Goal: Task Accomplishment & Management: Complete application form

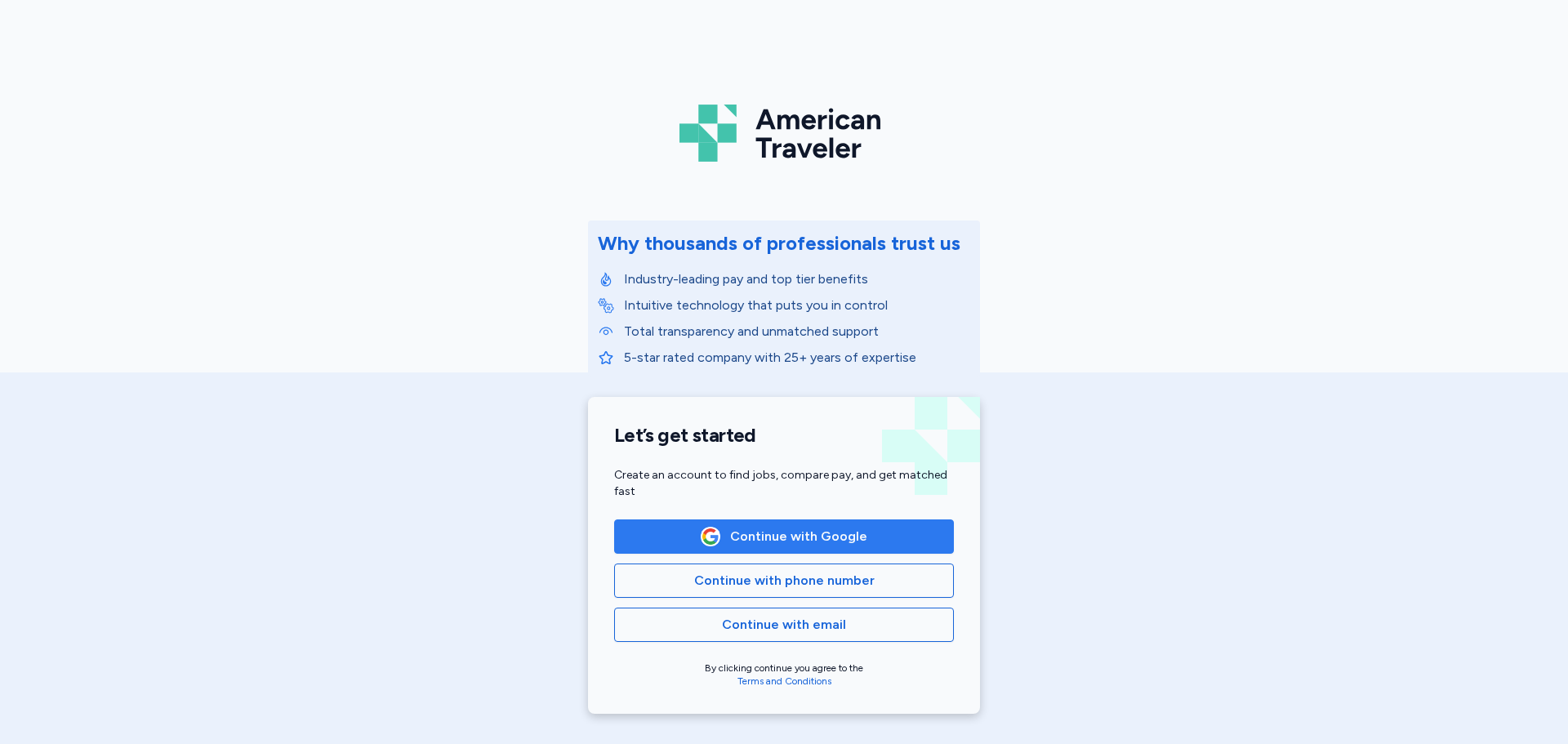
click at [806, 527] on span "Continue with Google" at bounding box center [798, 536] width 137 height 20
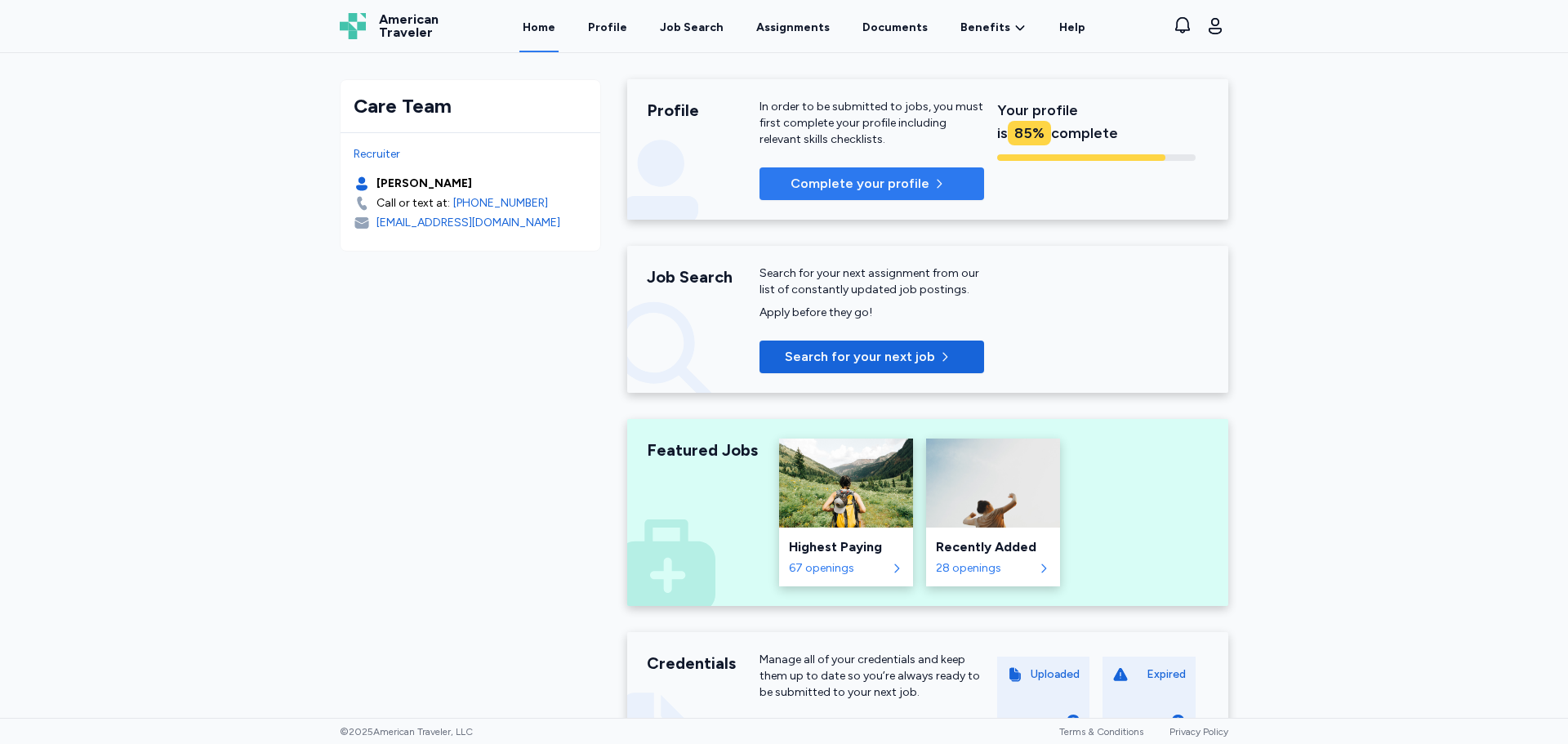
click at [898, 186] on span "Complete your profile" at bounding box center [860, 184] width 139 height 20
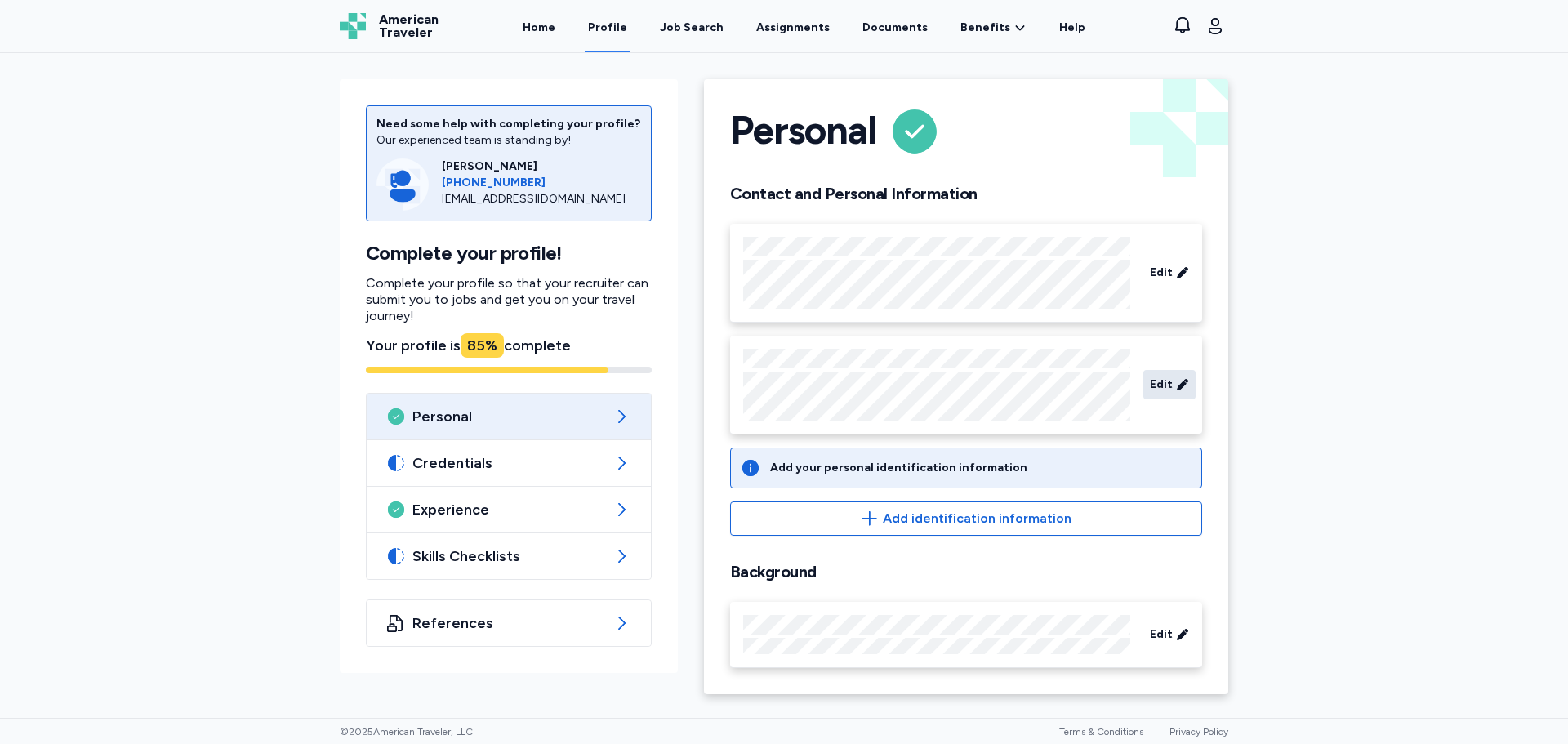
click at [1161, 383] on span "Edit" at bounding box center [1161, 384] width 23 height 16
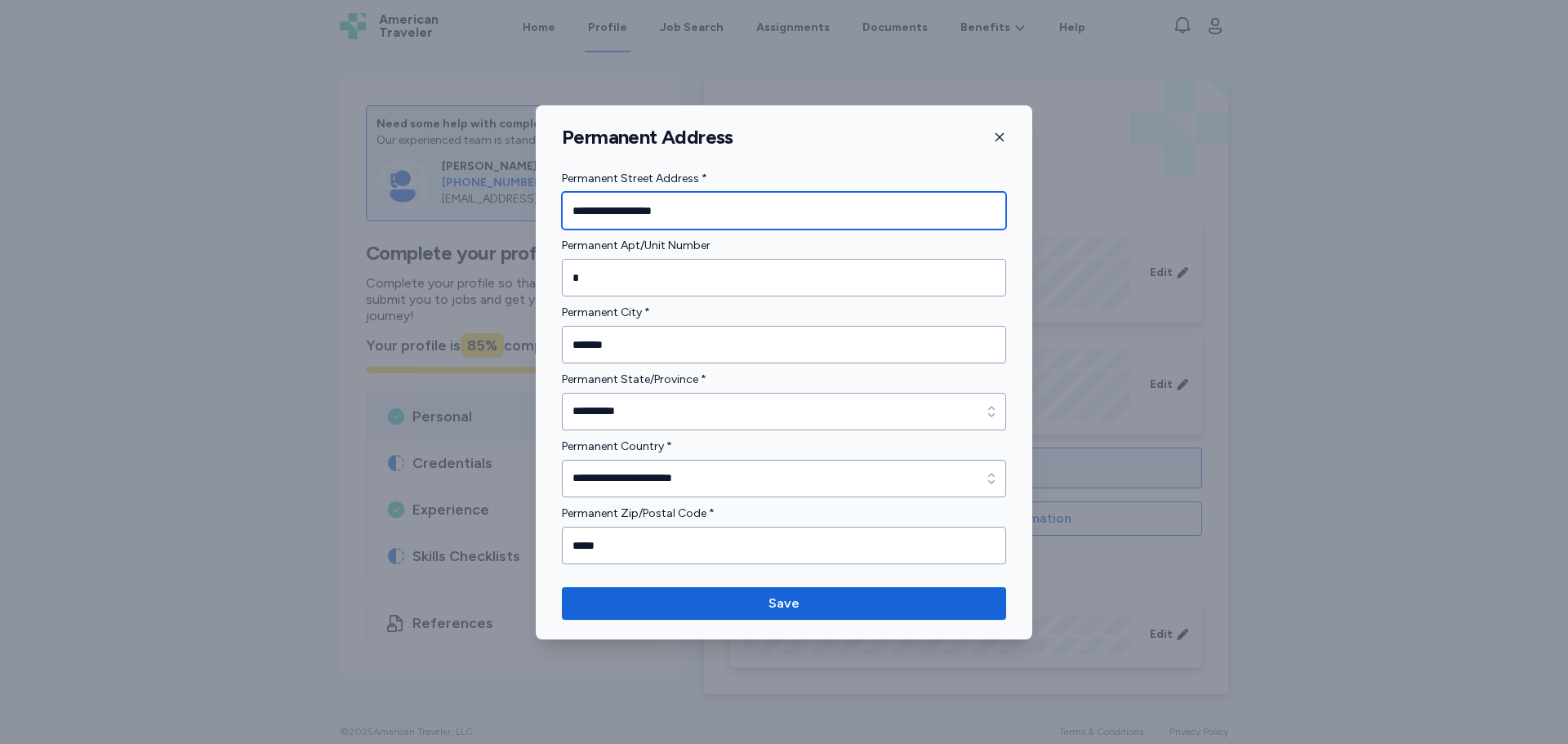
drag, startPoint x: 766, startPoint y: 212, endPoint x: 507, endPoint y: 221, distance: 259.2
click at [507, 221] on div "**********" at bounding box center [784, 372] width 1568 height 744
type input "**********"
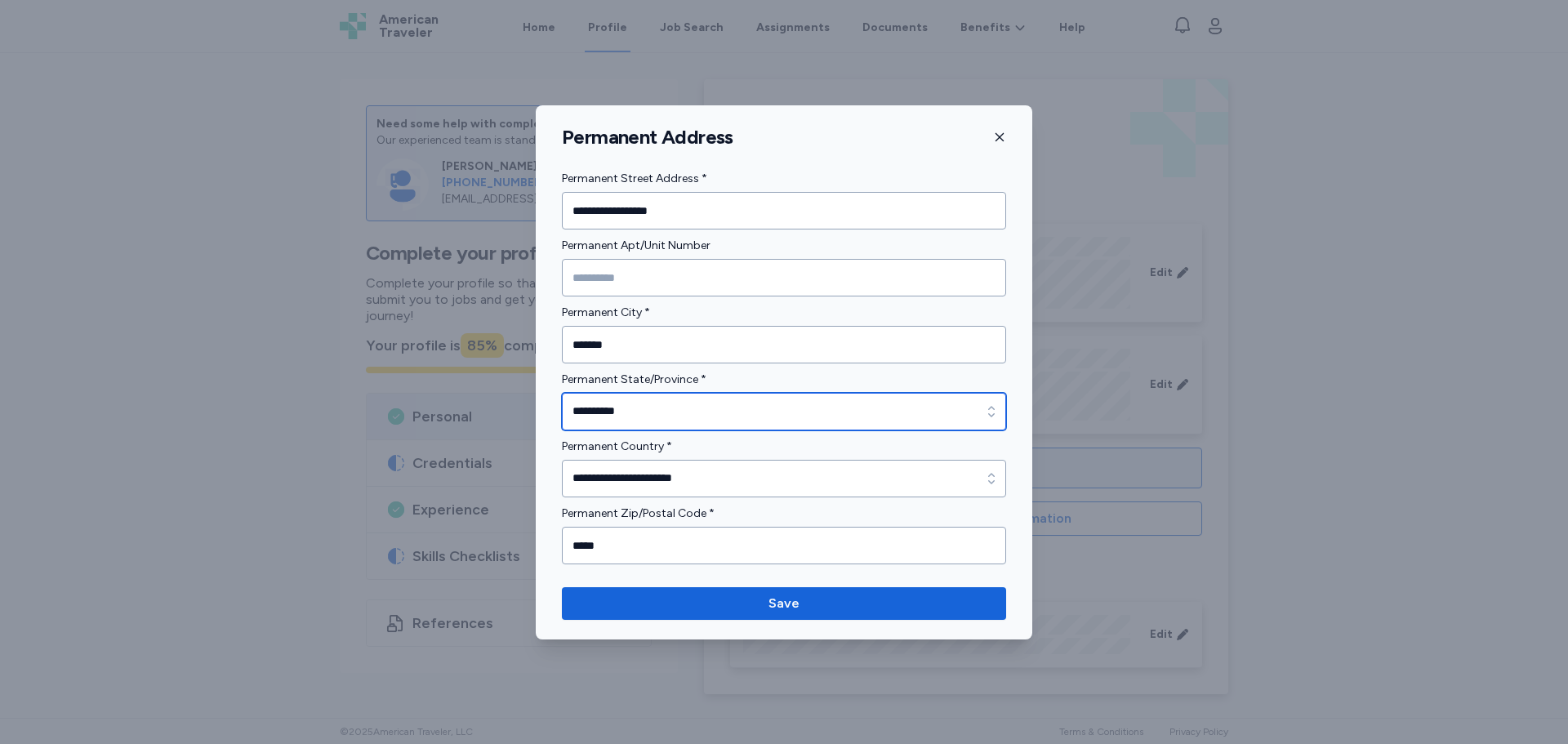
type input "**********"
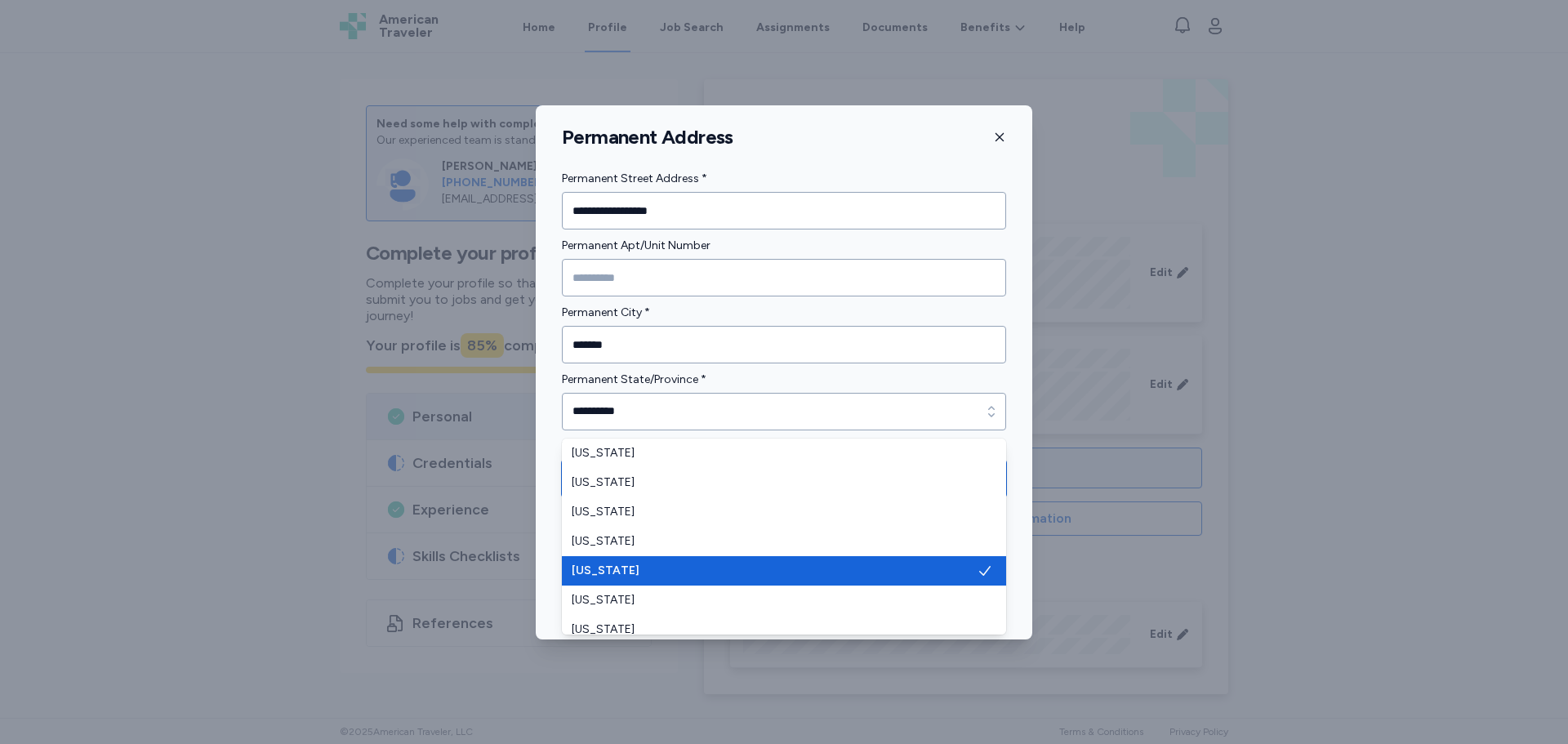
type input "**********"
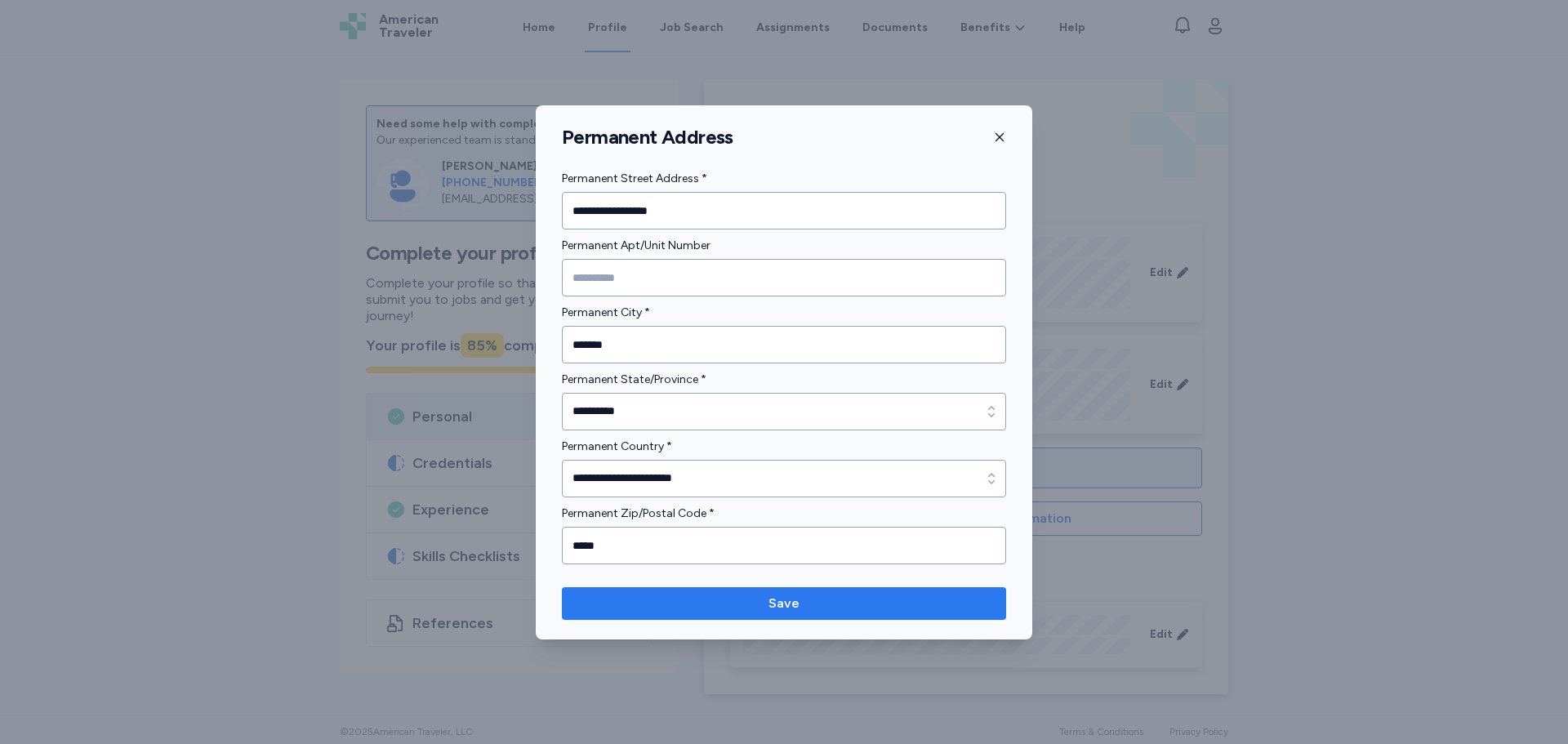
drag, startPoint x: 804, startPoint y: 618, endPoint x: 794, endPoint y: 618, distance: 10.0
click at [803, 617] on button "Save" at bounding box center [784, 603] width 444 height 33
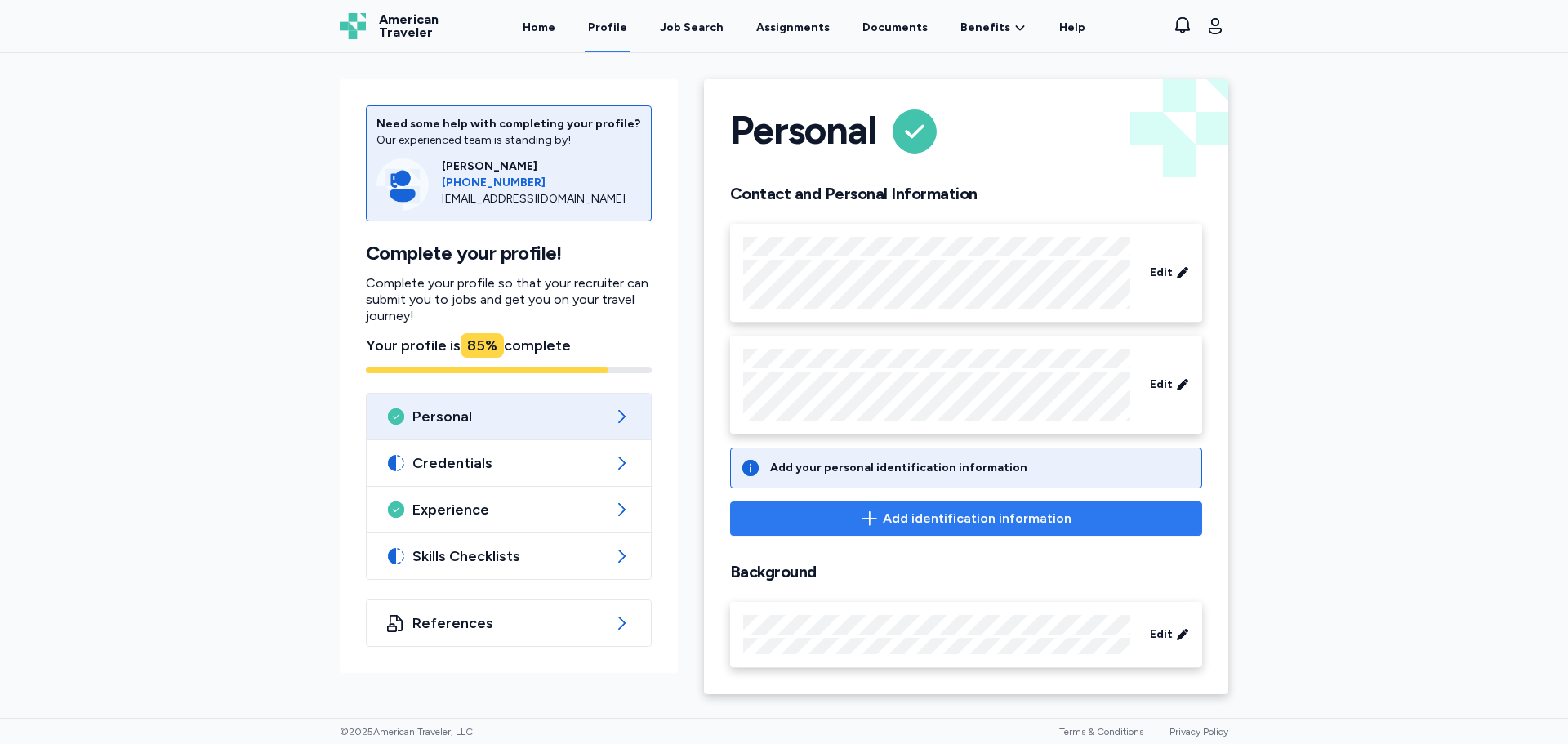
click at [952, 521] on span "Add identification information" at bounding box center [977, 519] width 189 height 20
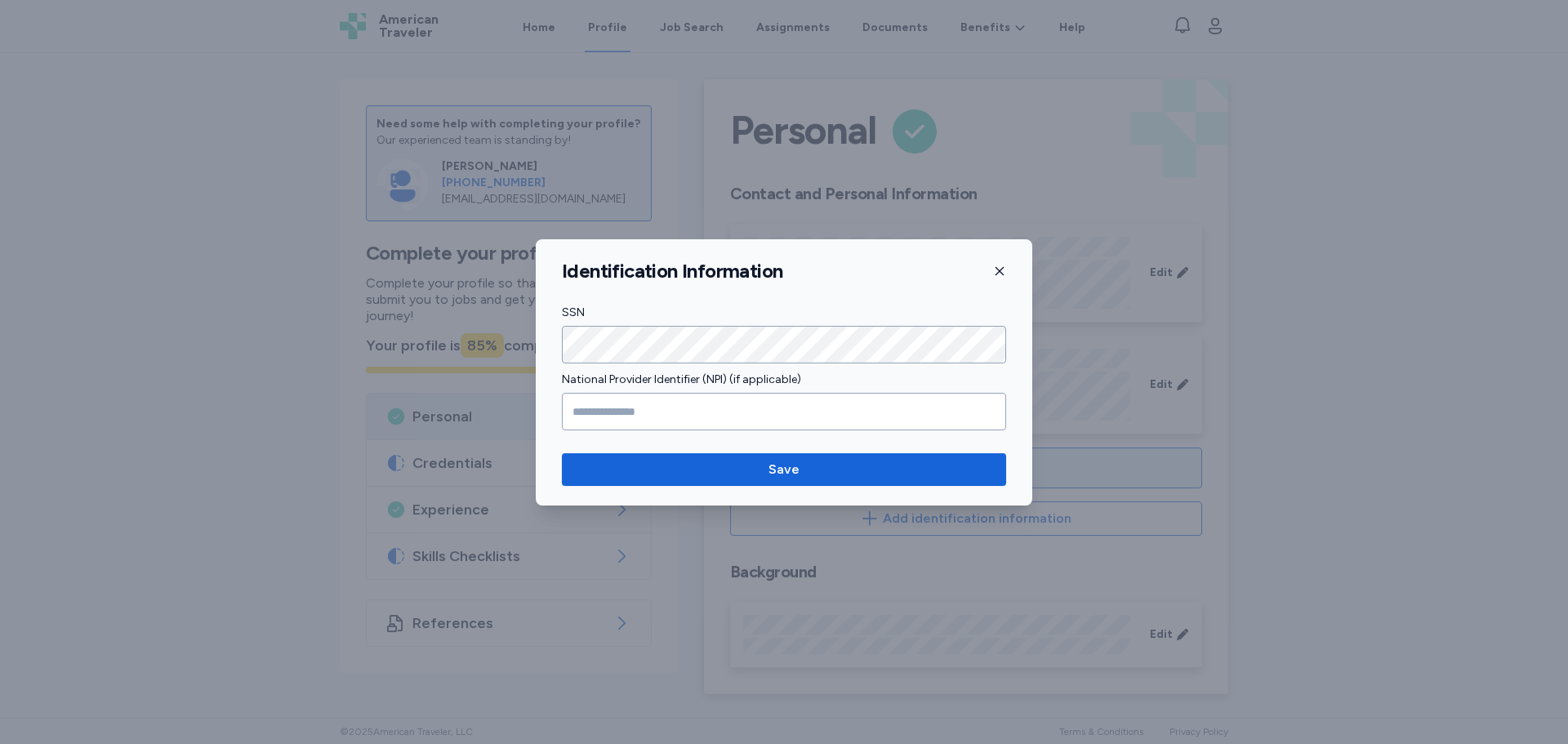
click at [994, 270] on icon "button" at bounding box center [999, 270] width 13 height 13
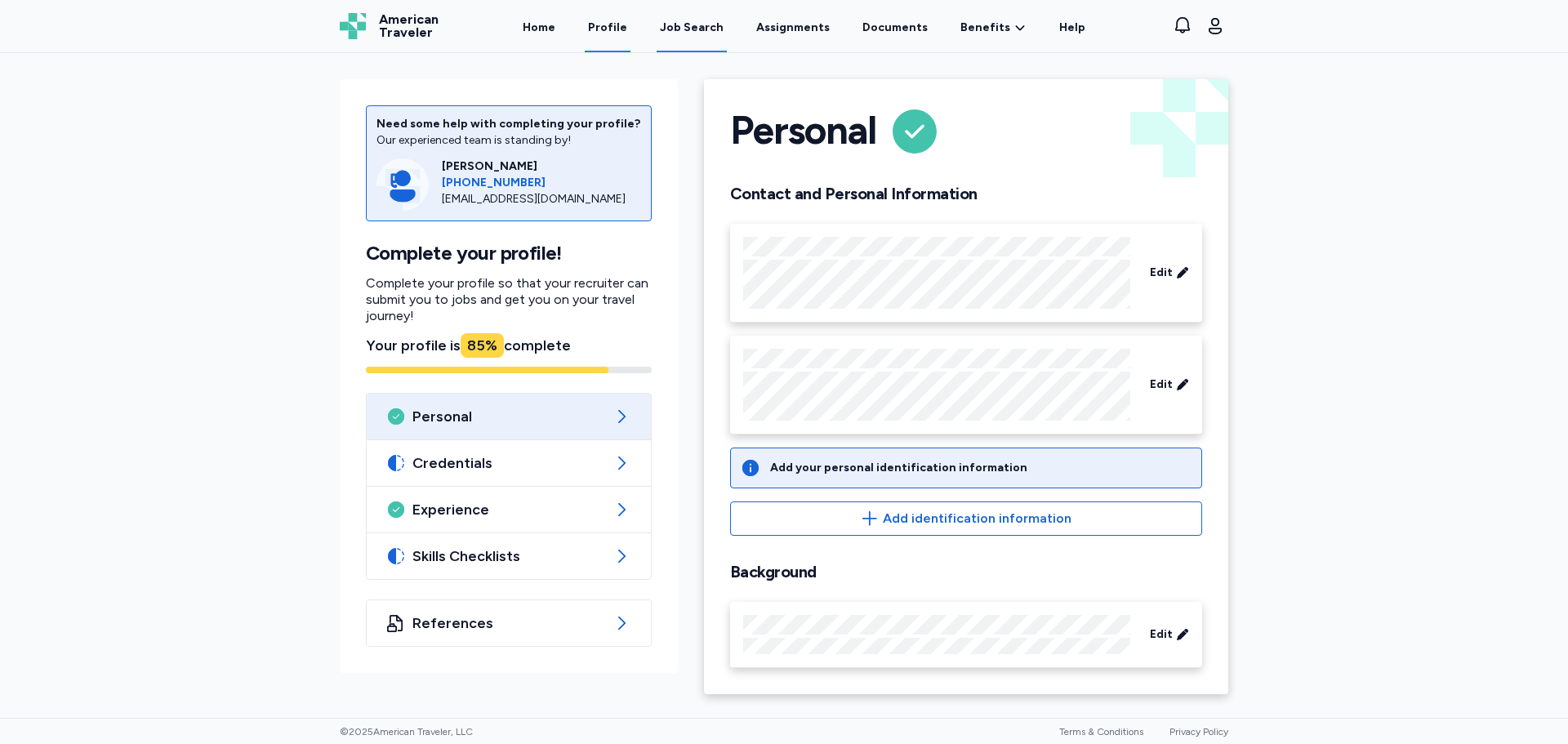
click at [714, 27] on div "Job Search" at bounding box center [691, 28] width 64 height 16
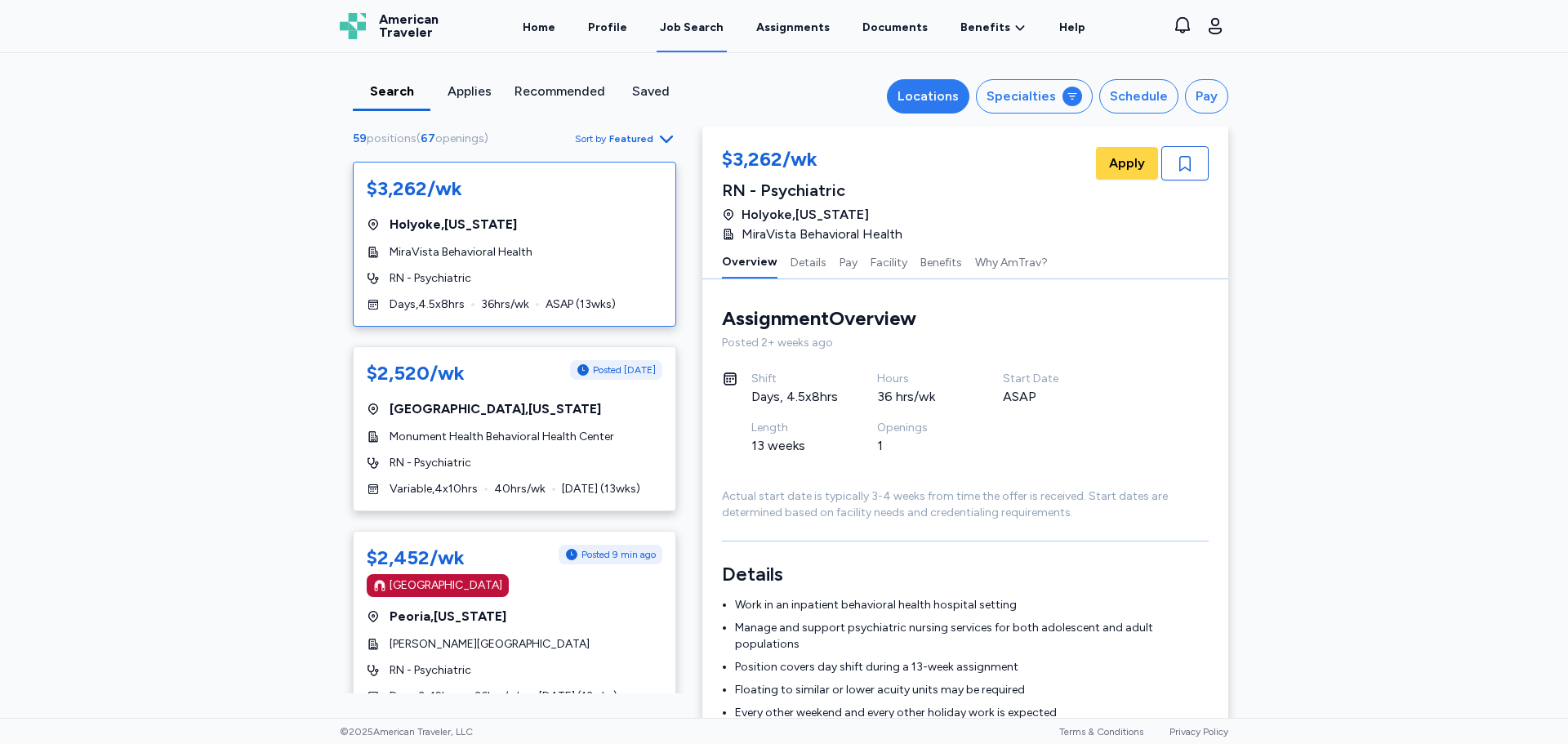
click at [940, 92] on div "Locations" at bounding box center [928, 96] width 62 height 20
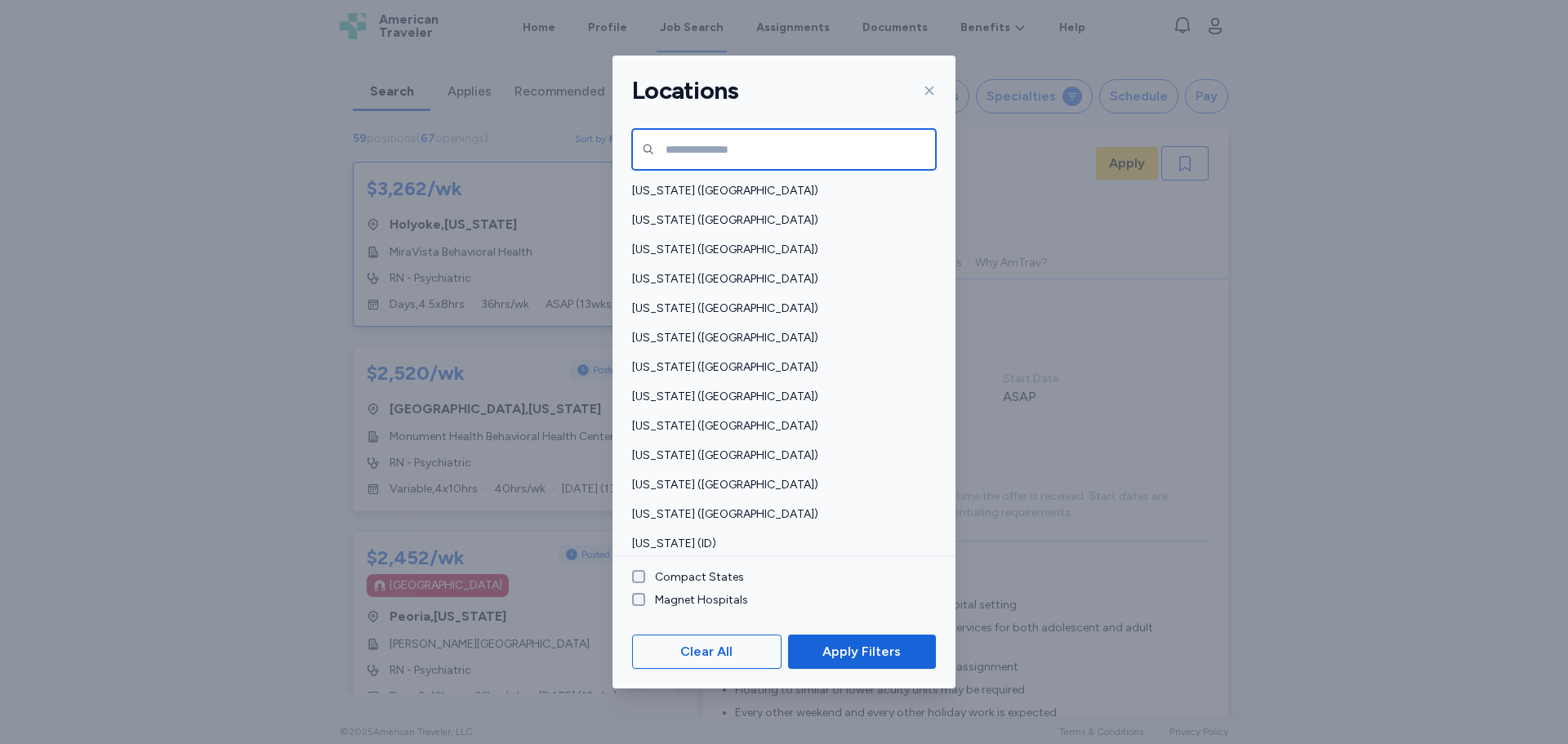
click at [753, 152] on input "text" at bounding box center [784, 149] width 304 height 41
type input "**********"
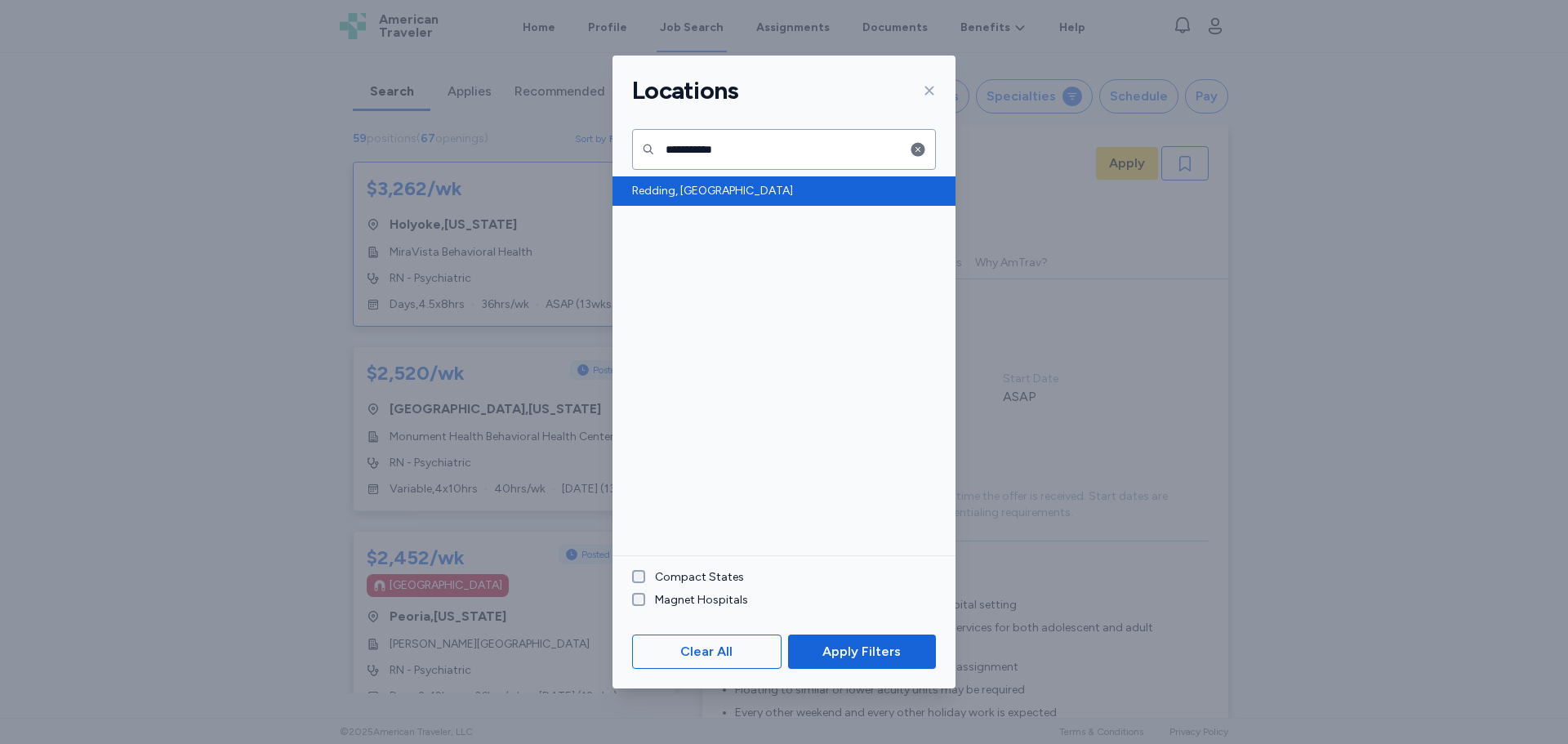
click at [768, 192] on span "Redding, CA" at bounding box center [779, 191] width 294 height 16
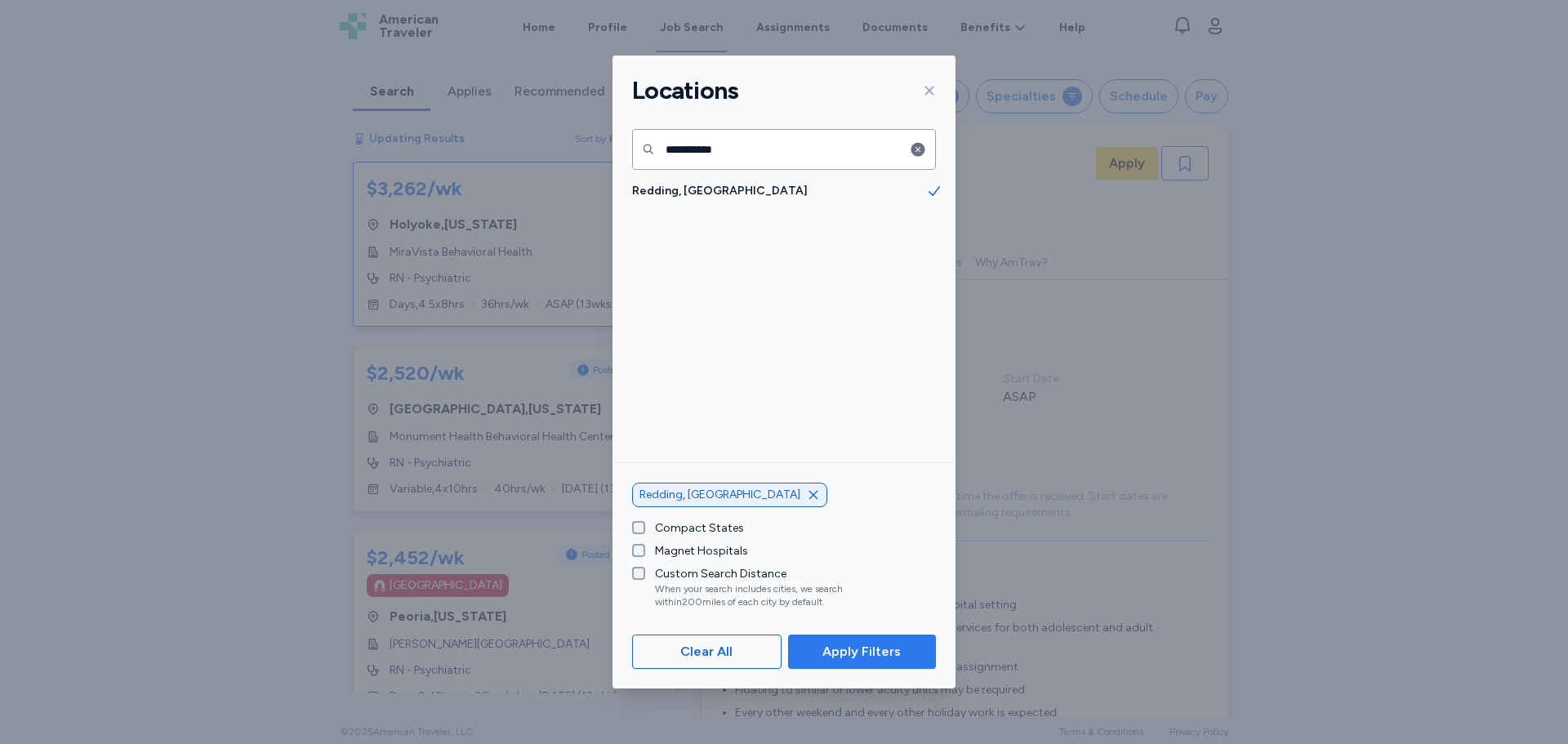
scroll to position [2, 0]
click at [835, 657] on span "Apply Filters" at bounding box center [861, 652] width 78 height 20
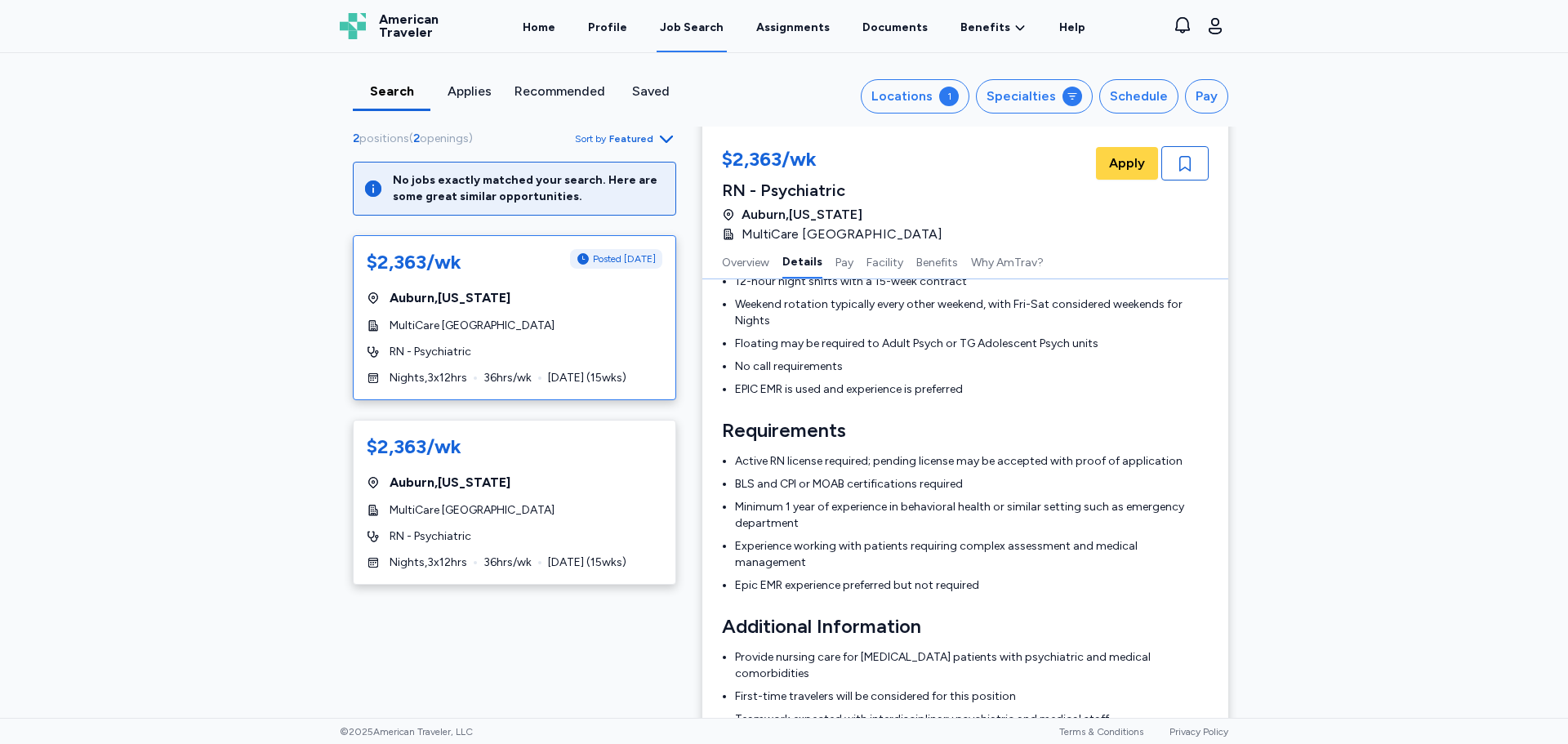
scroll to position [410, 0]
click at [554, 33] on link "Home" at bounding box center [538, 27] width 39 height 51
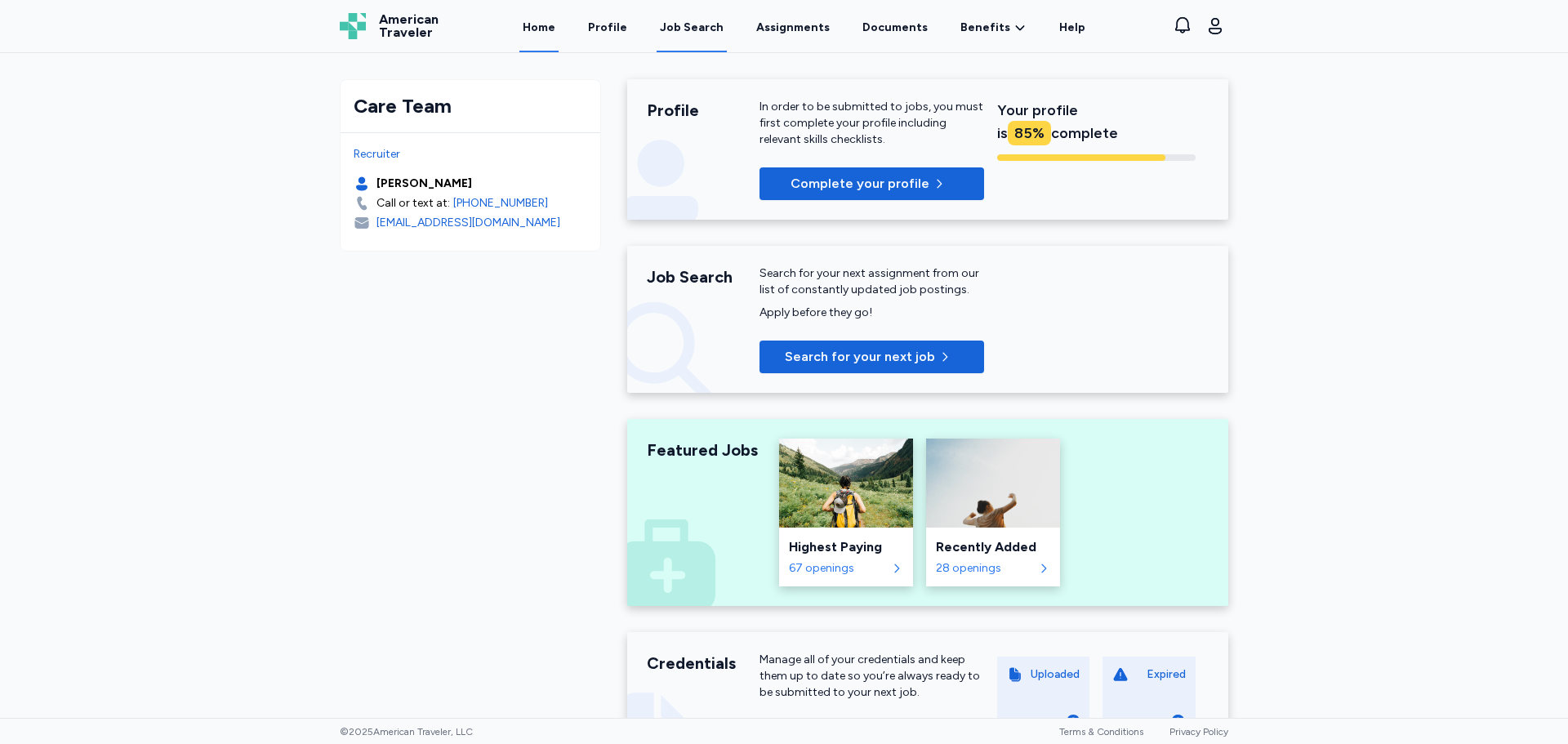
click at [723, 30] on div "Job Search" at bounding box center [691, 28] width 64 height 16
click at [687, 31] on div "Job Search" at bounding box center [691, 28] width 64 height 16
click at [684, 46] on link "Job Search" at bounding box center [691, 27] width 71 height 51
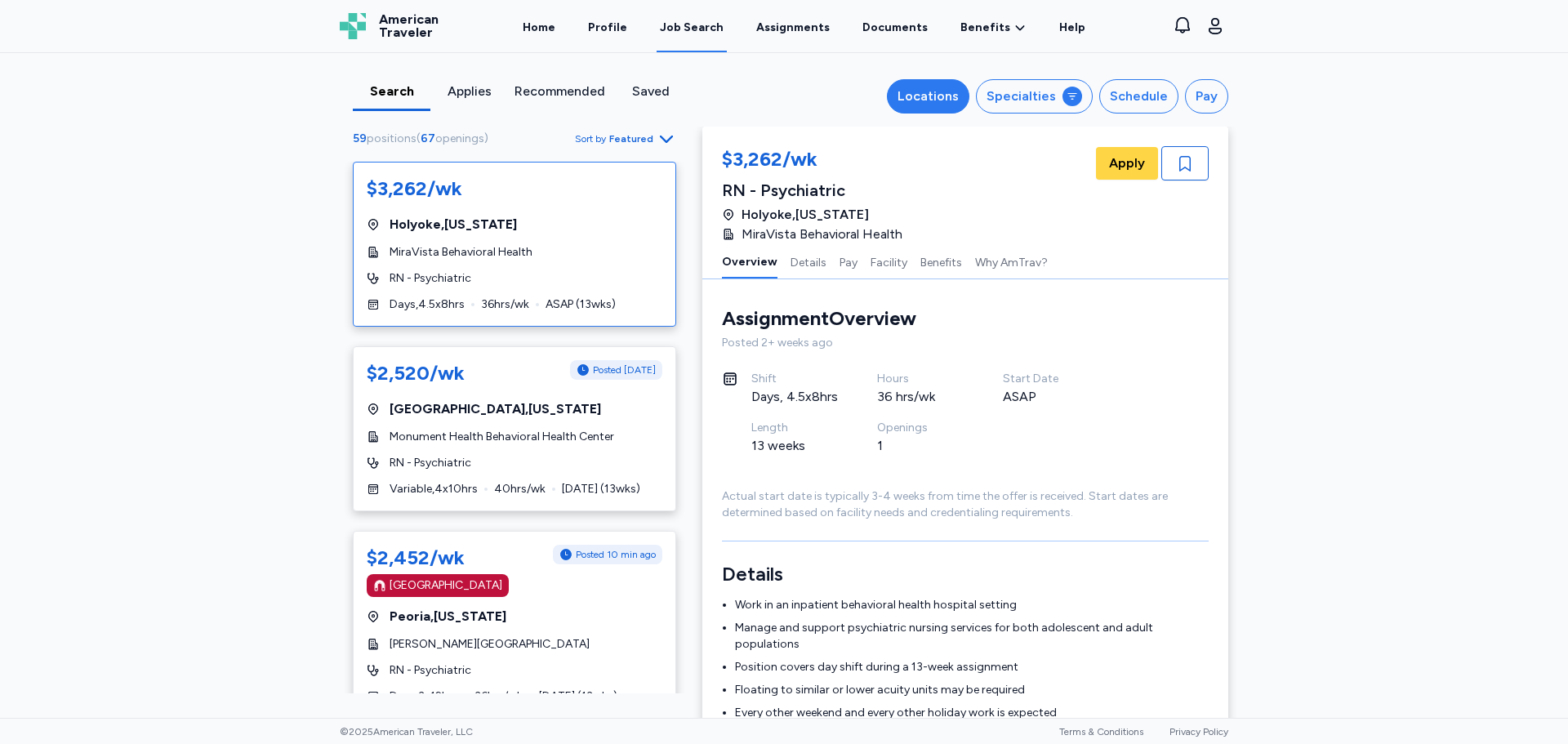
click at [931, 108] on button "Locations" at bounding box center [927, 96] width 82 height 35
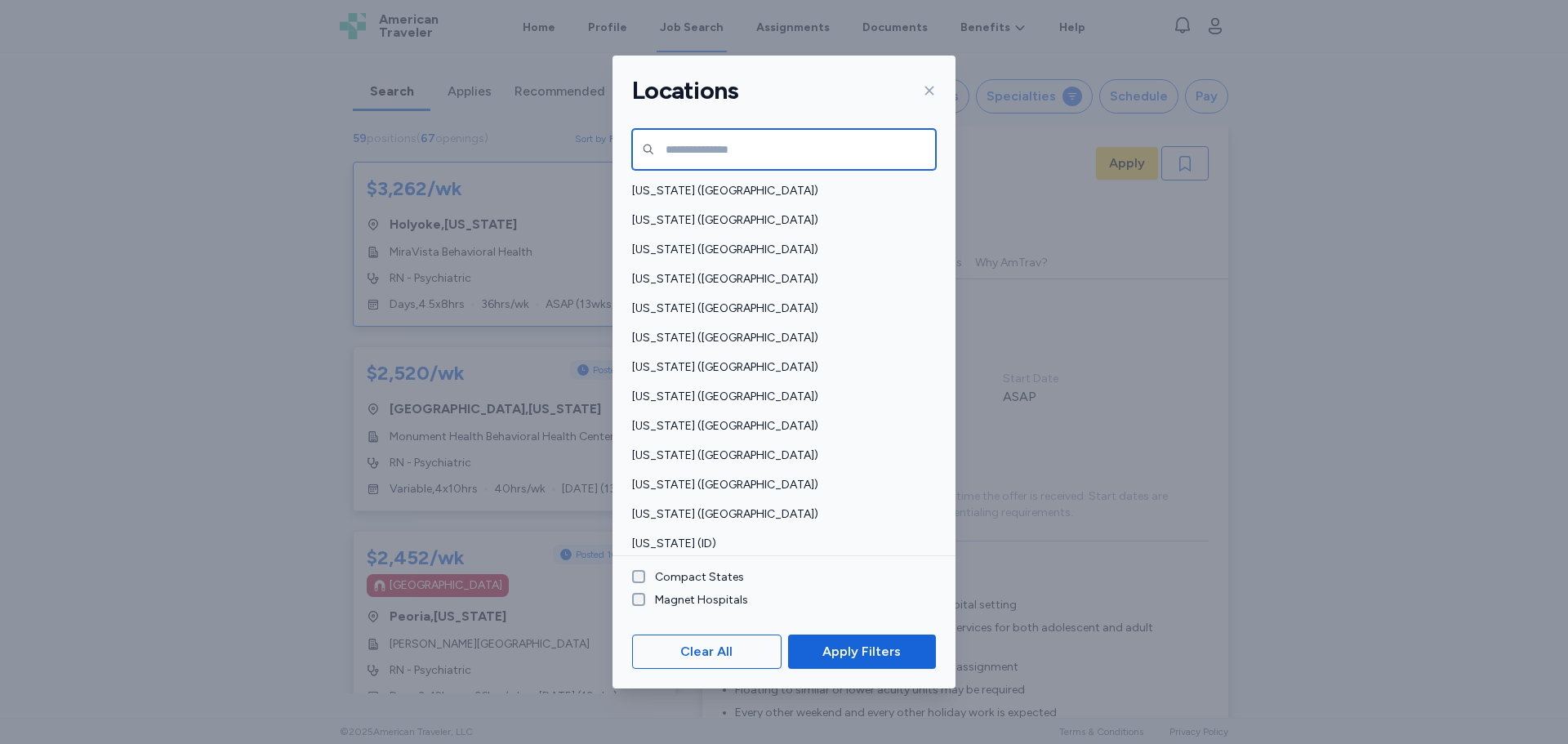
click at [791, 131] on input "text" at bounding box center [784, 149] width 304 height 41
type input "**********"
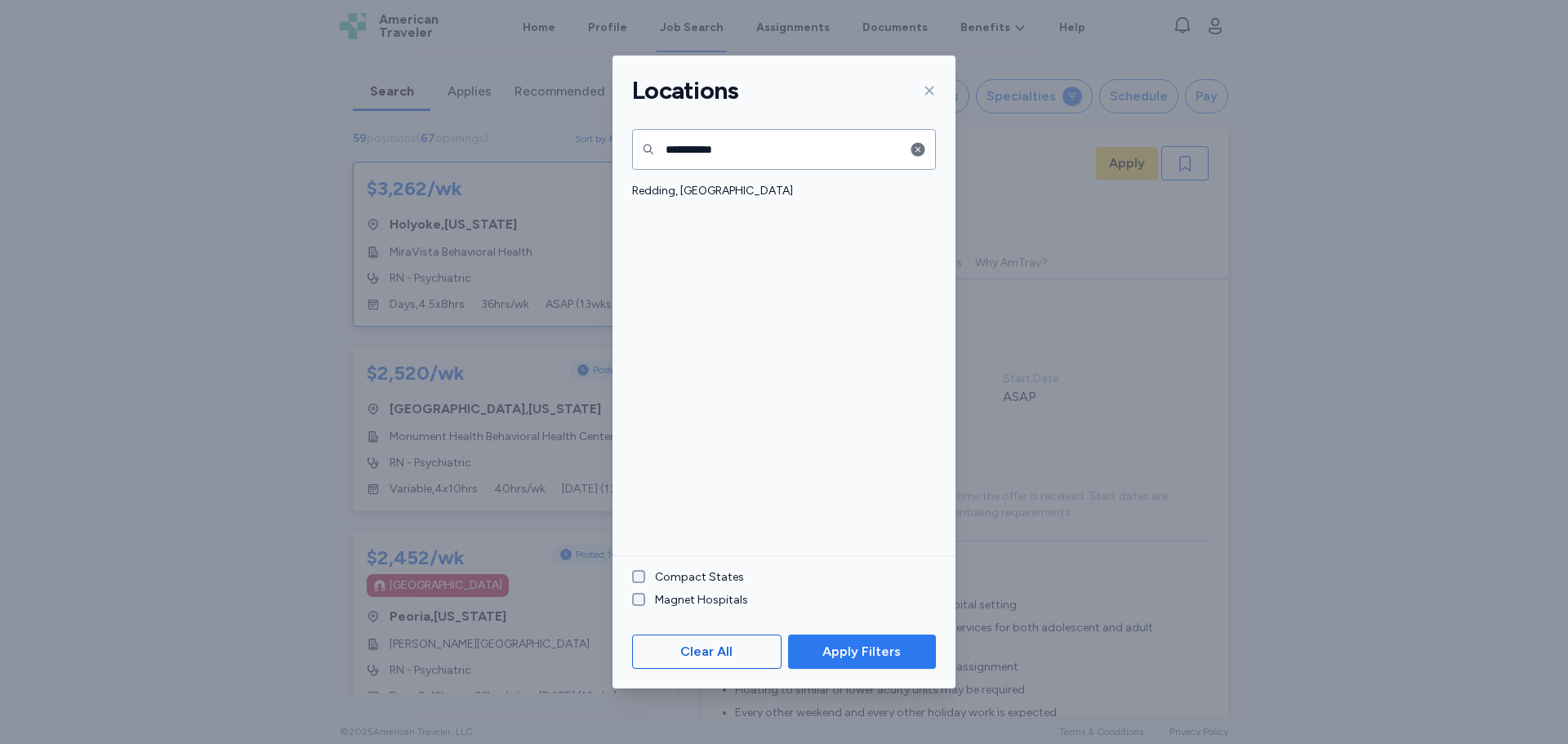
click at [870, 653] on span "Apply Filters" at bounding box center [861, 652] width 78 height 20
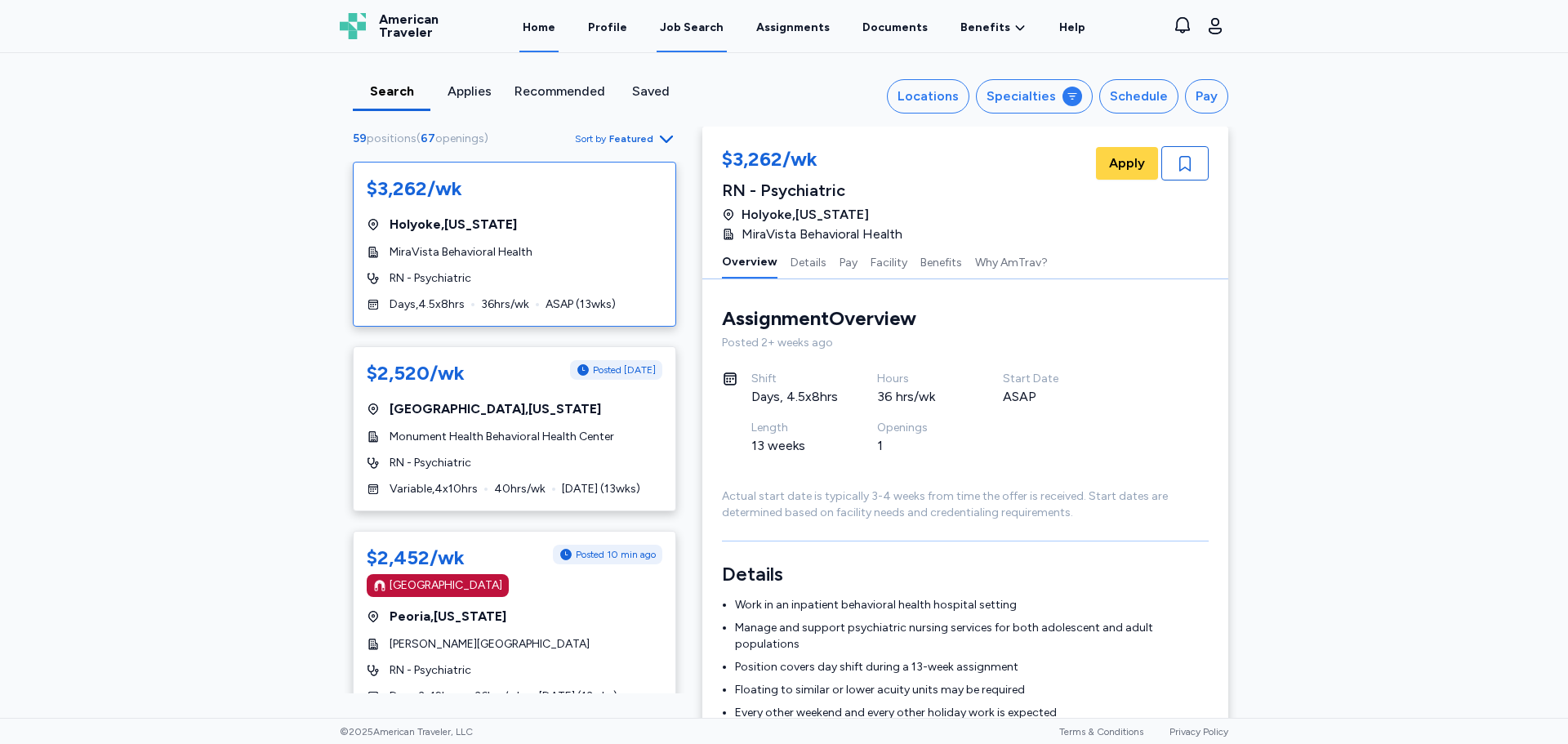
click at [548, 37] on link "Home" at bounding box center [538, 27] width 39 height 51
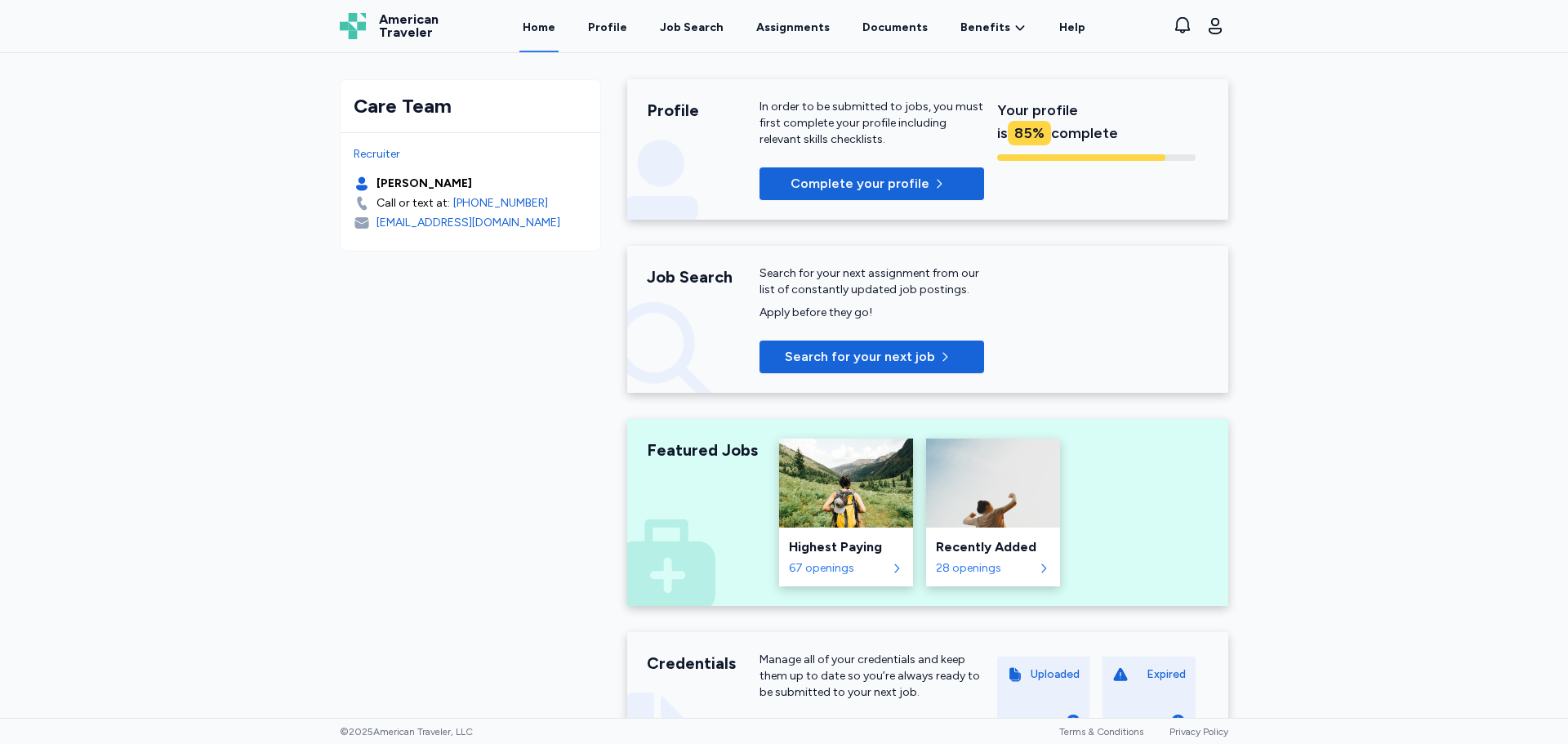
click at [429, 39] on div "American Traveler American Traveler" at bounding box center [388, 26] width 98 height 53
click at [401, 17] on span "American Traveler" at bounding box center [408, 26] width 60 height 26
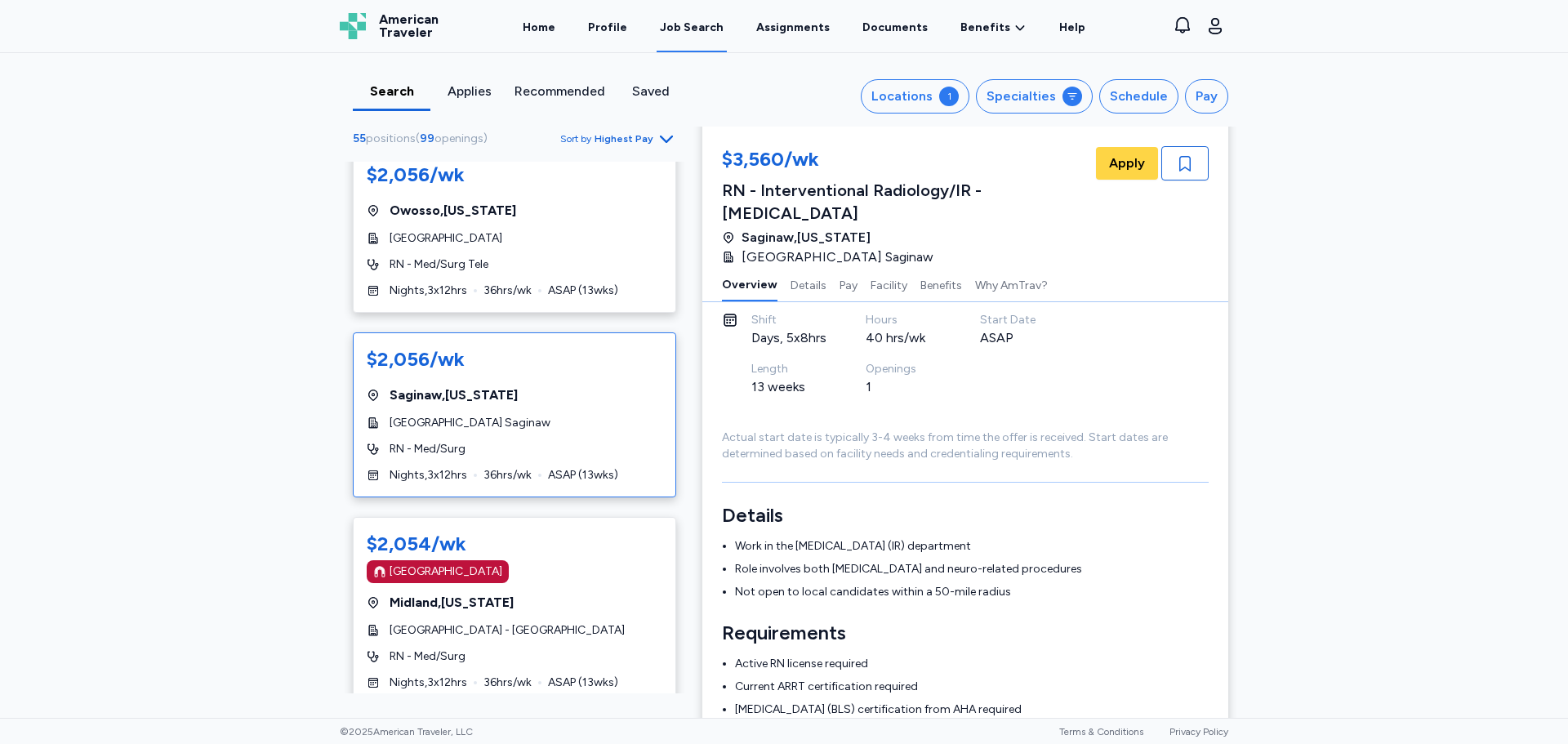
scroll to position [7758, 0]
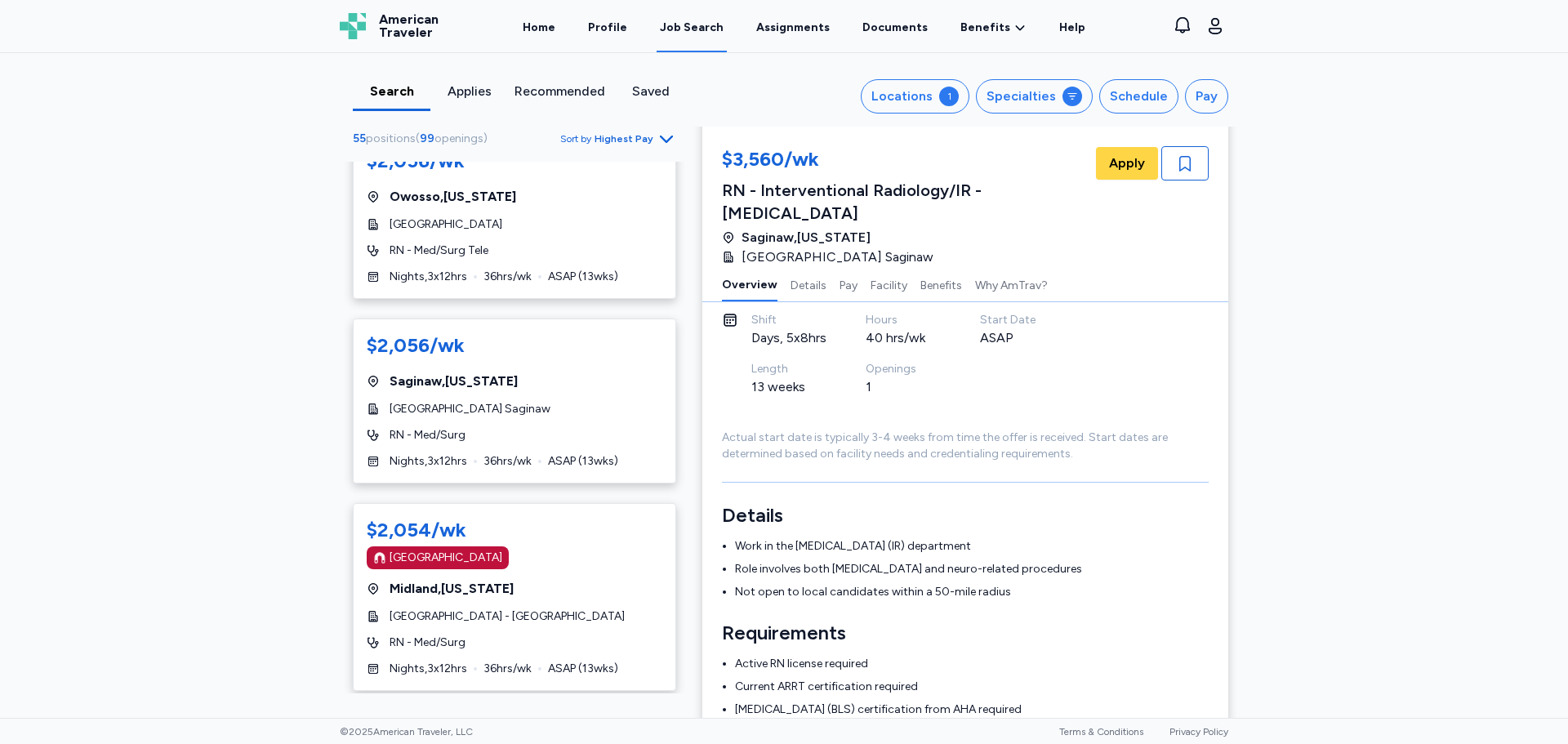
drag, startPoint x: 690, startPoint y: 596, endPoint x: 688, endPoint y: 605, distance: 9.2
click at [688, 605] on div "55 positions ( 99 openings ) Sort by Highest Pay $3,560/wk Hot Job Saginaw , Mi…" at bounding box center [514, 410] width 375 height 565
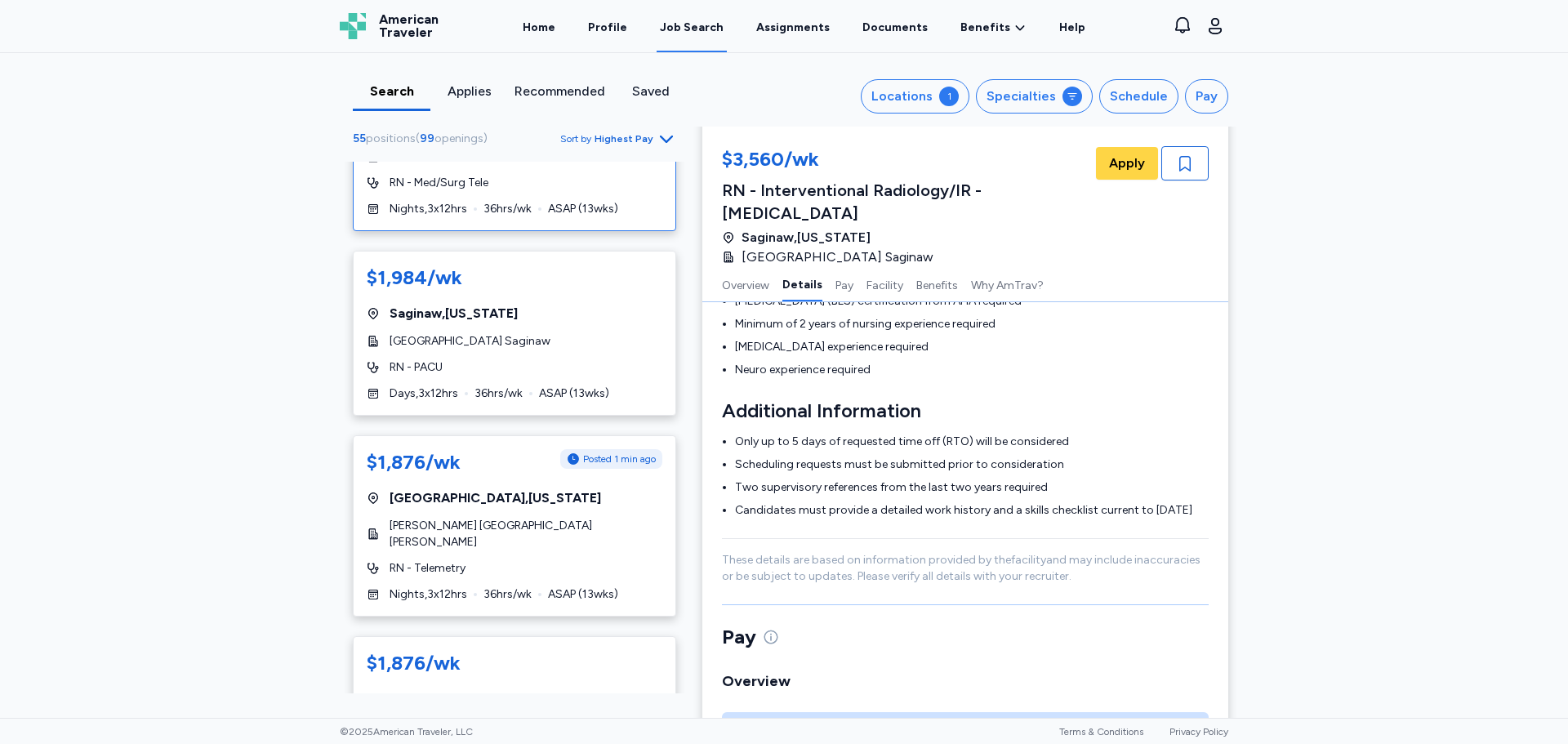
scroll to position [9176, 0]
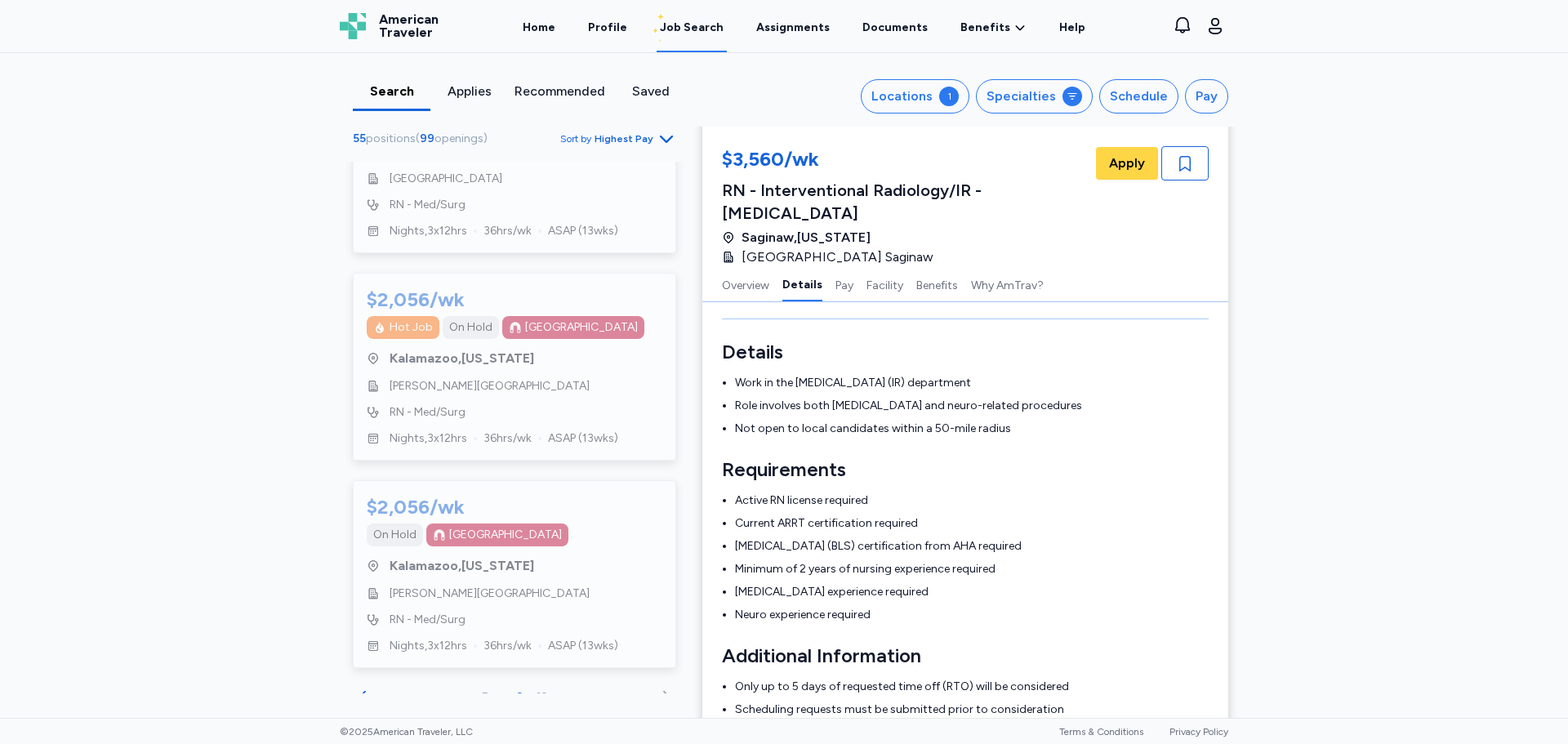
scroll to position [499, 0]
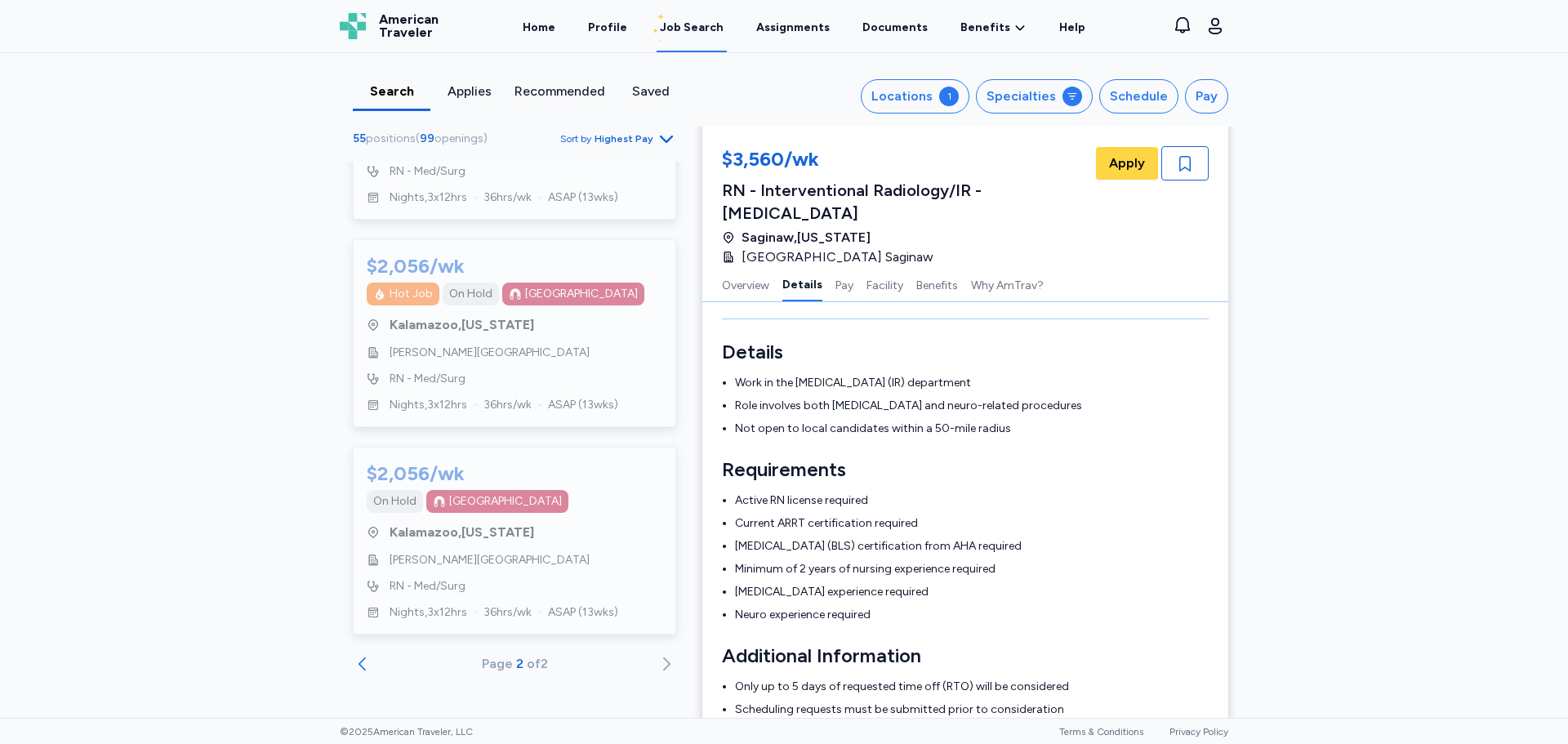
click at [357, 655] on icon "Go to previous 50 jobs" at bounding box center [362, 665] width 20 height 20
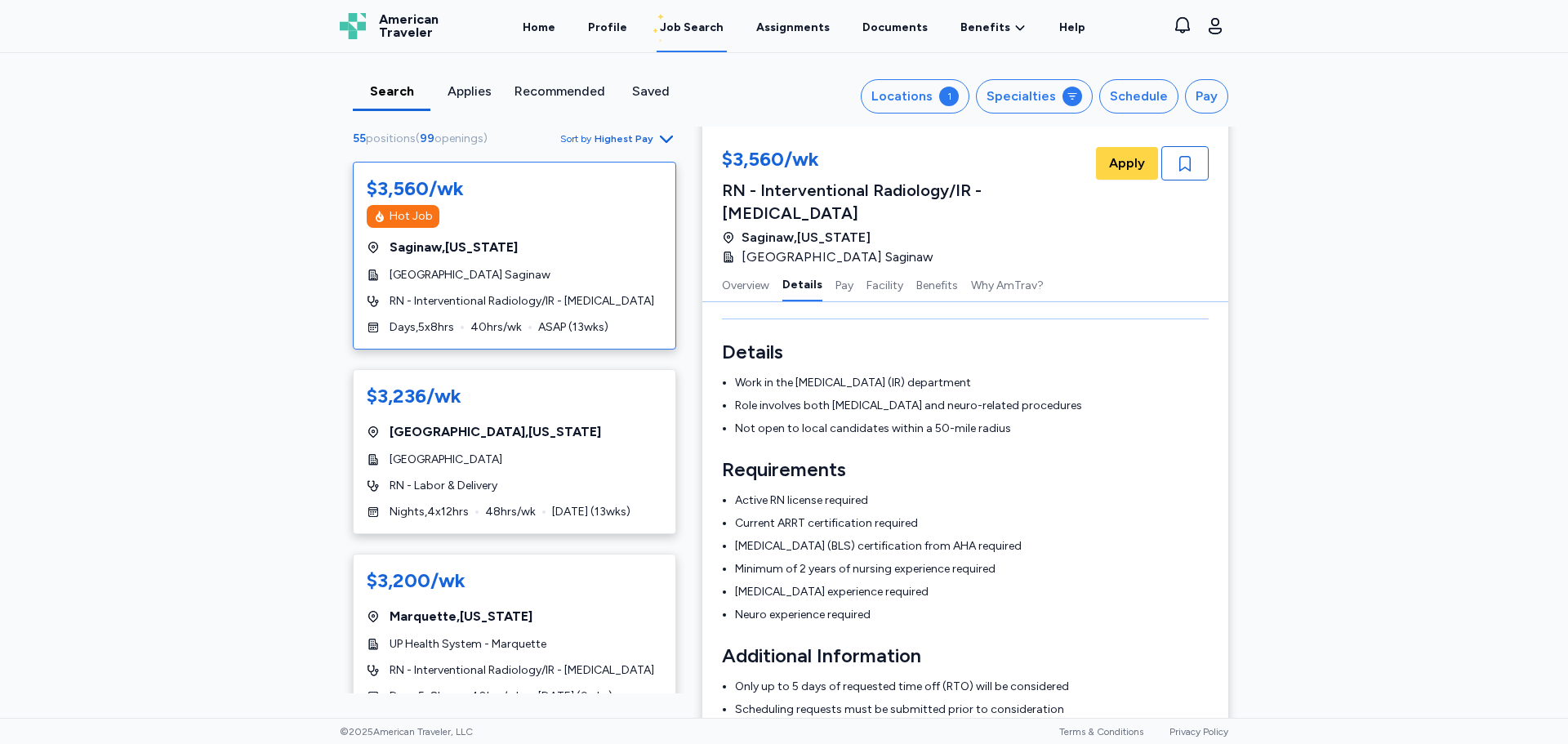
click at [689, 41] on link "Job Search" at bounding box center [691, 27] width 71 height 51
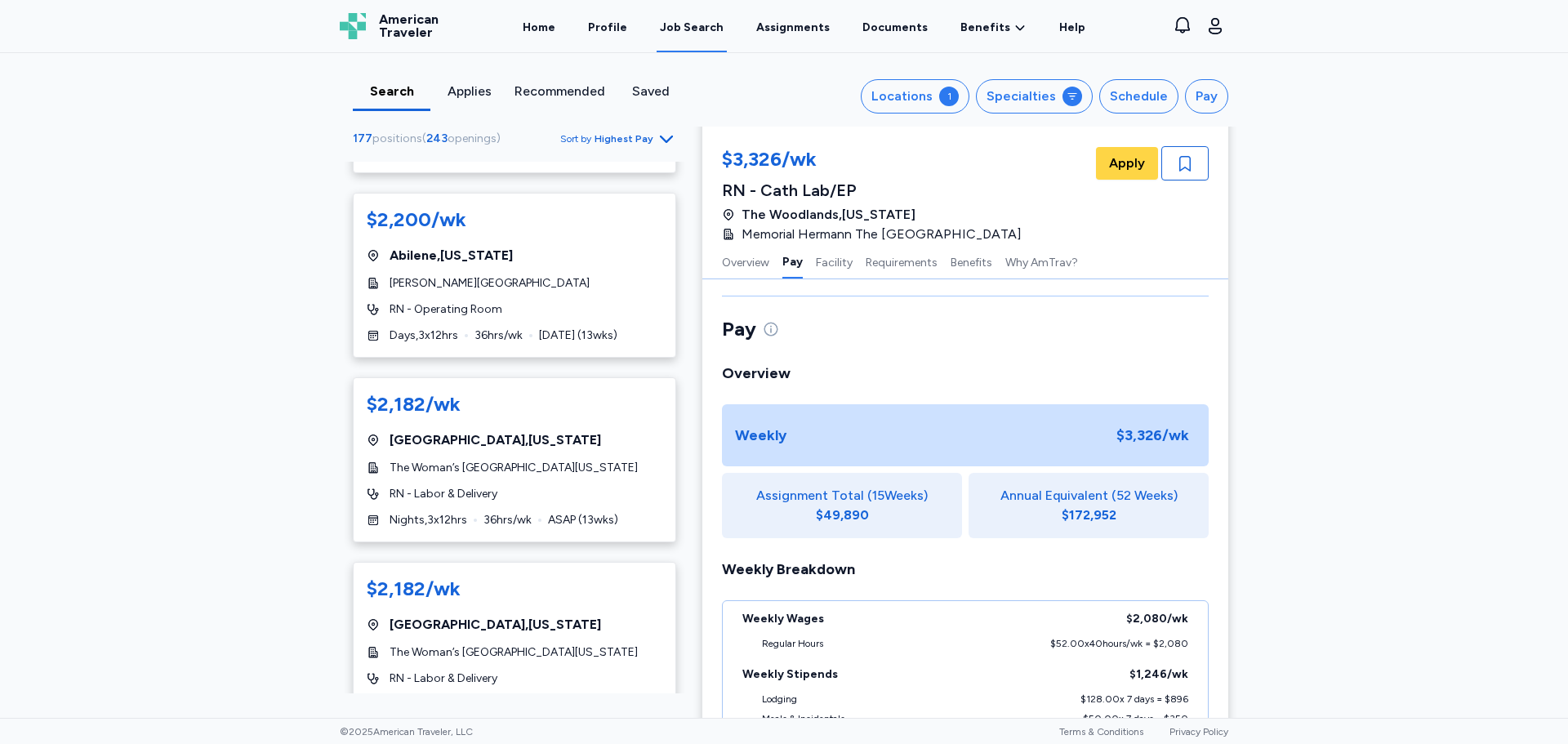
scroll to position [9085, 0]
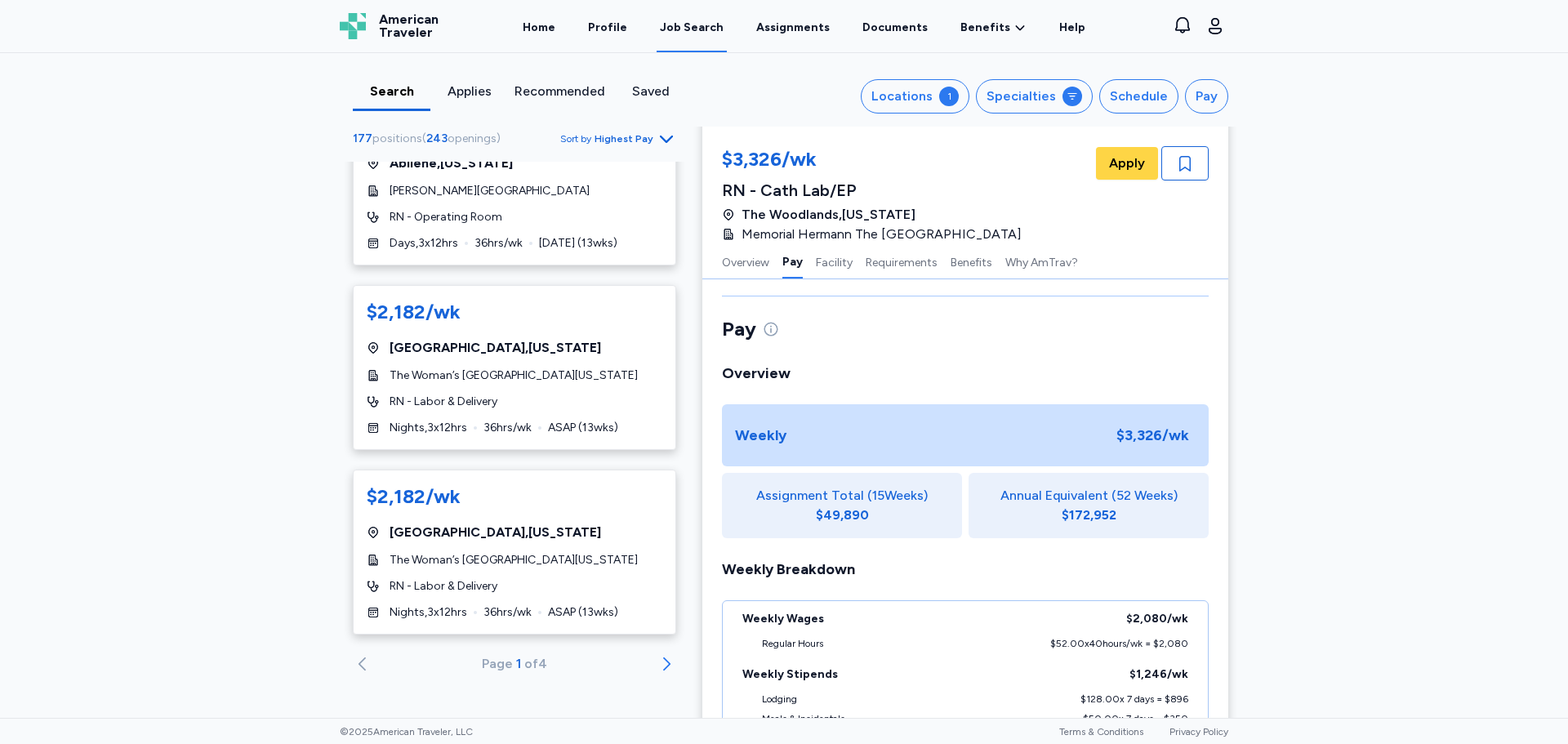
click at [656, 664] on icon "Go to next 50 jobs" at bounding box center [666, 665] width 20 height 20
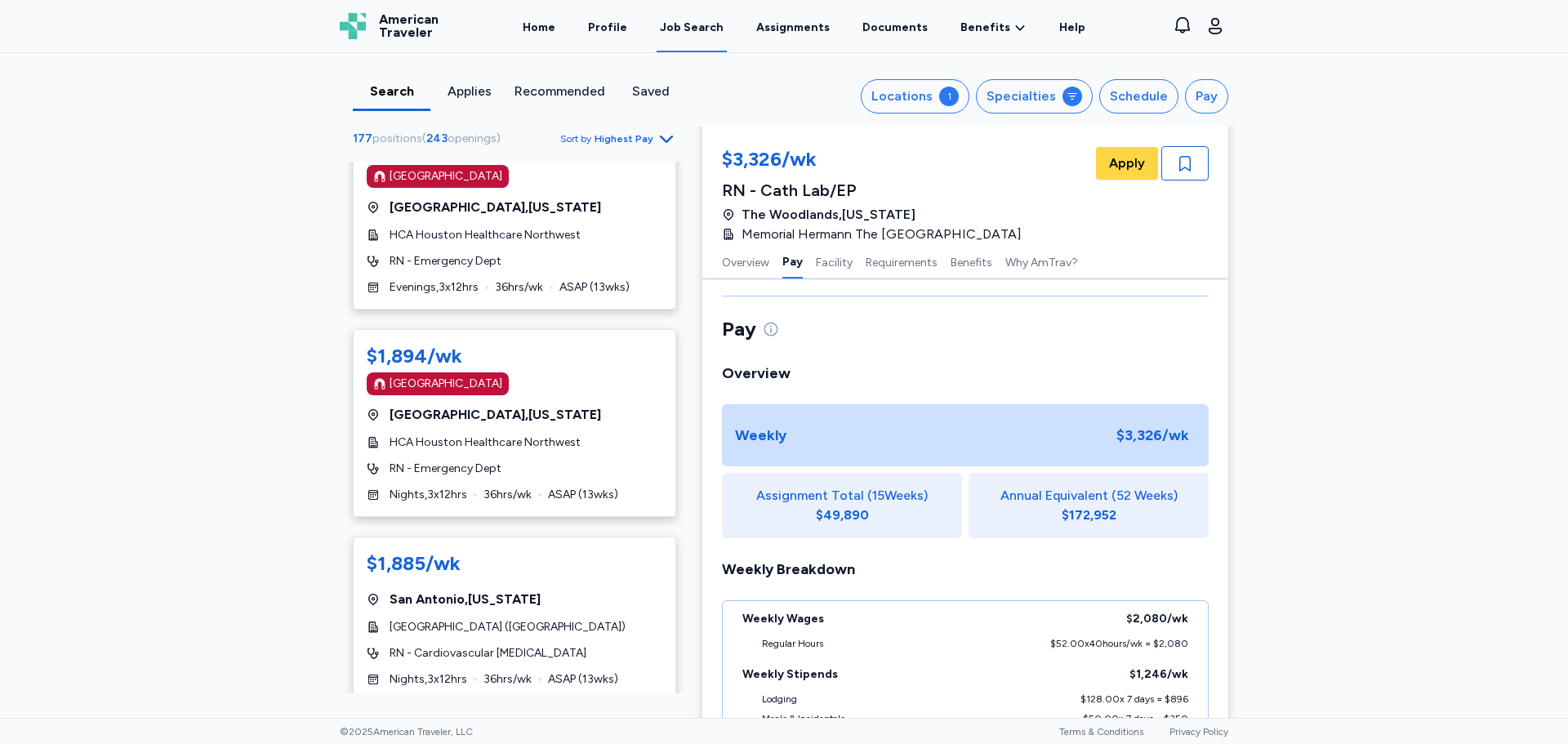
scroll to position [8942, 0]
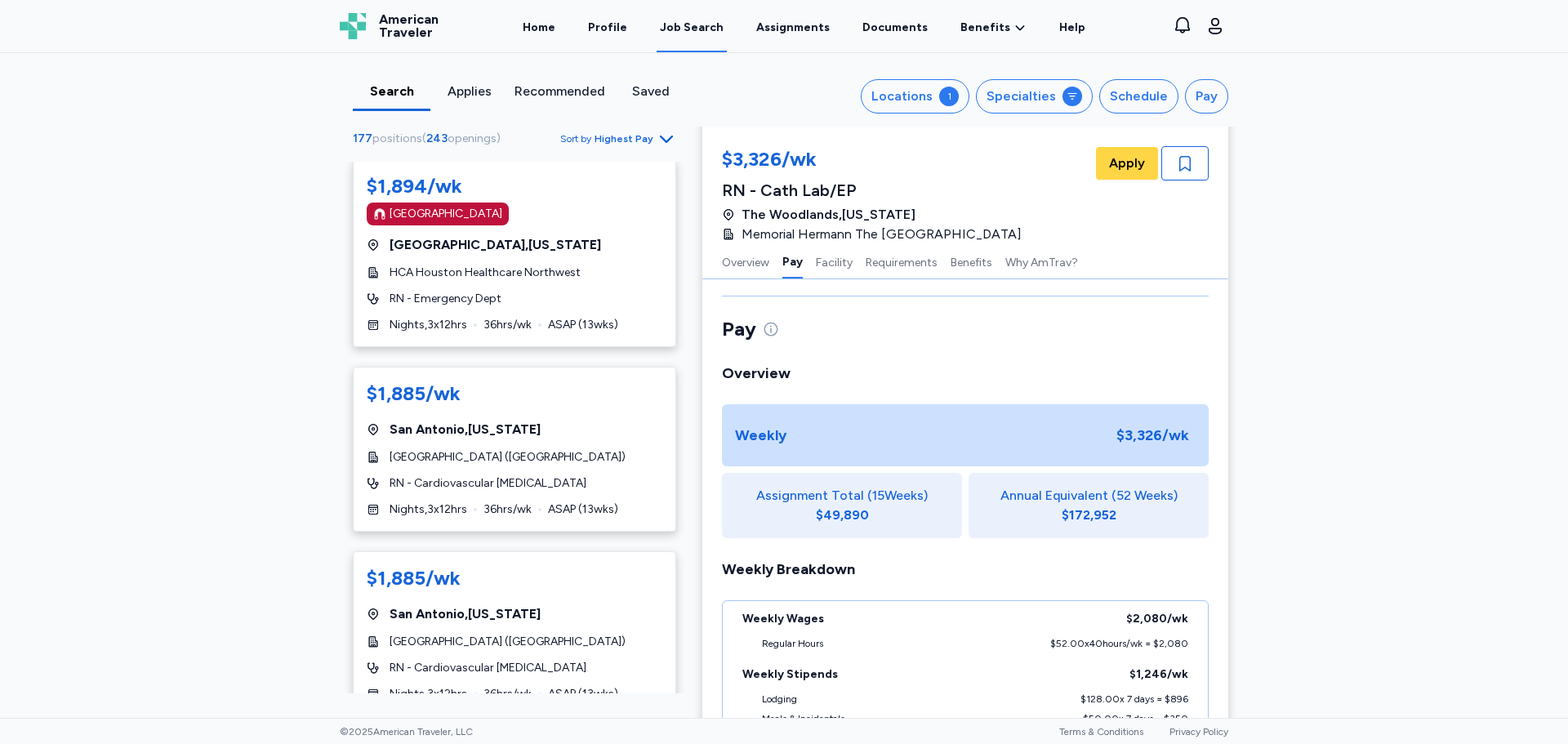
click at [358, 739] on icon "Go to previous 50 jobs" at bounding box center [361, 745] width 7 height 13
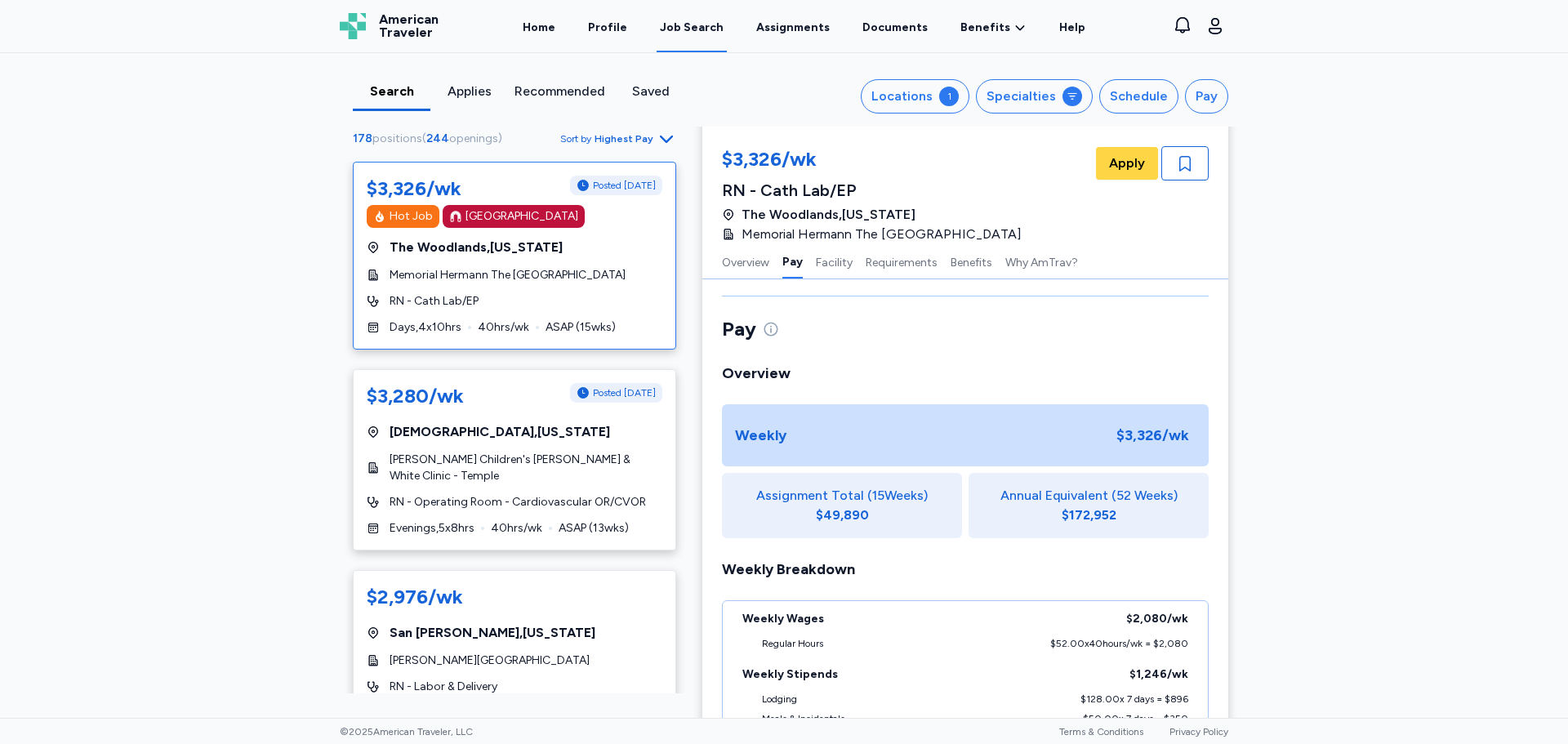
click at [401, 31] on span "American Traveler" at bounding box center [408, 26] width 60 height 26
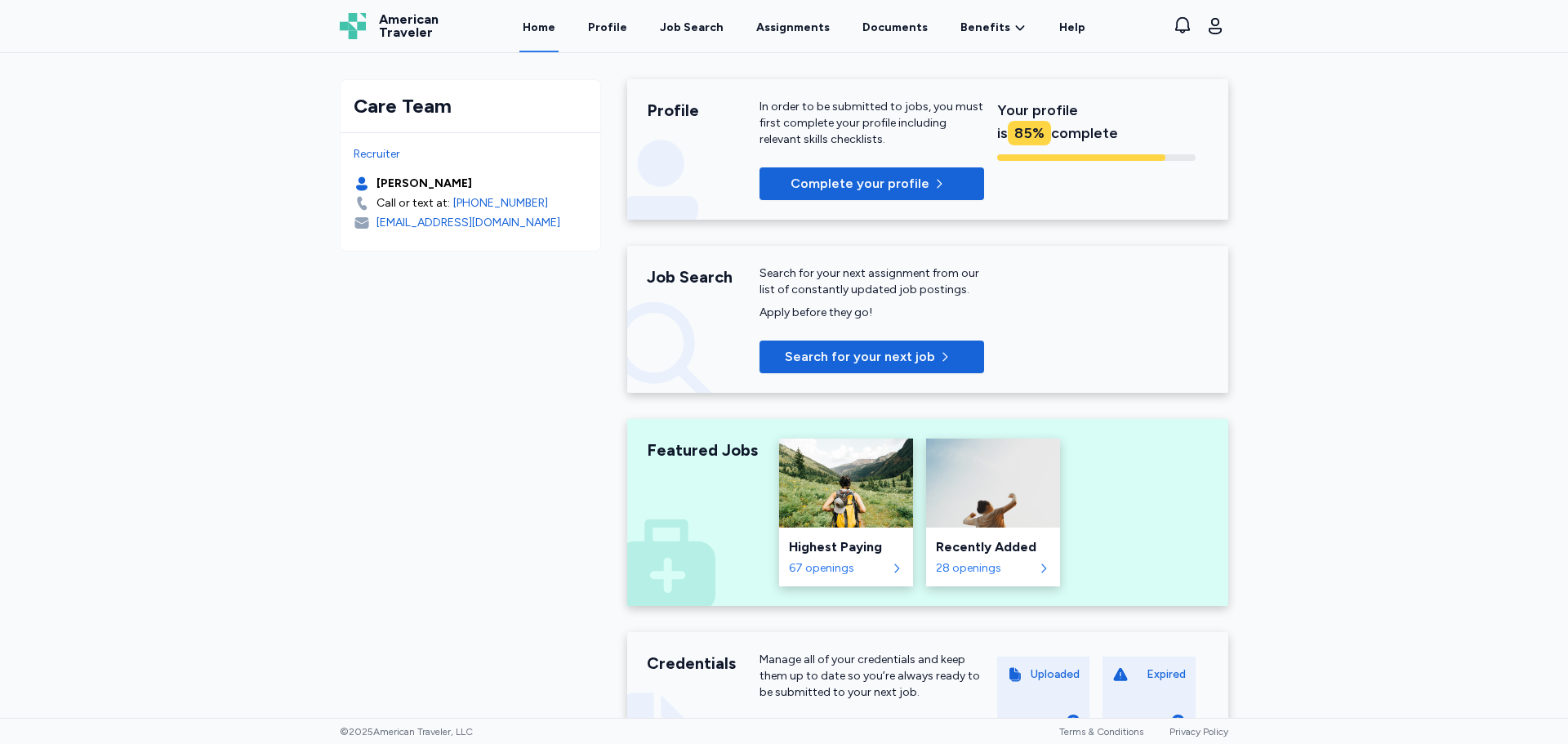
click at [548, 29] on link "Home" at bounding box center [538, 27] width 39 height 51
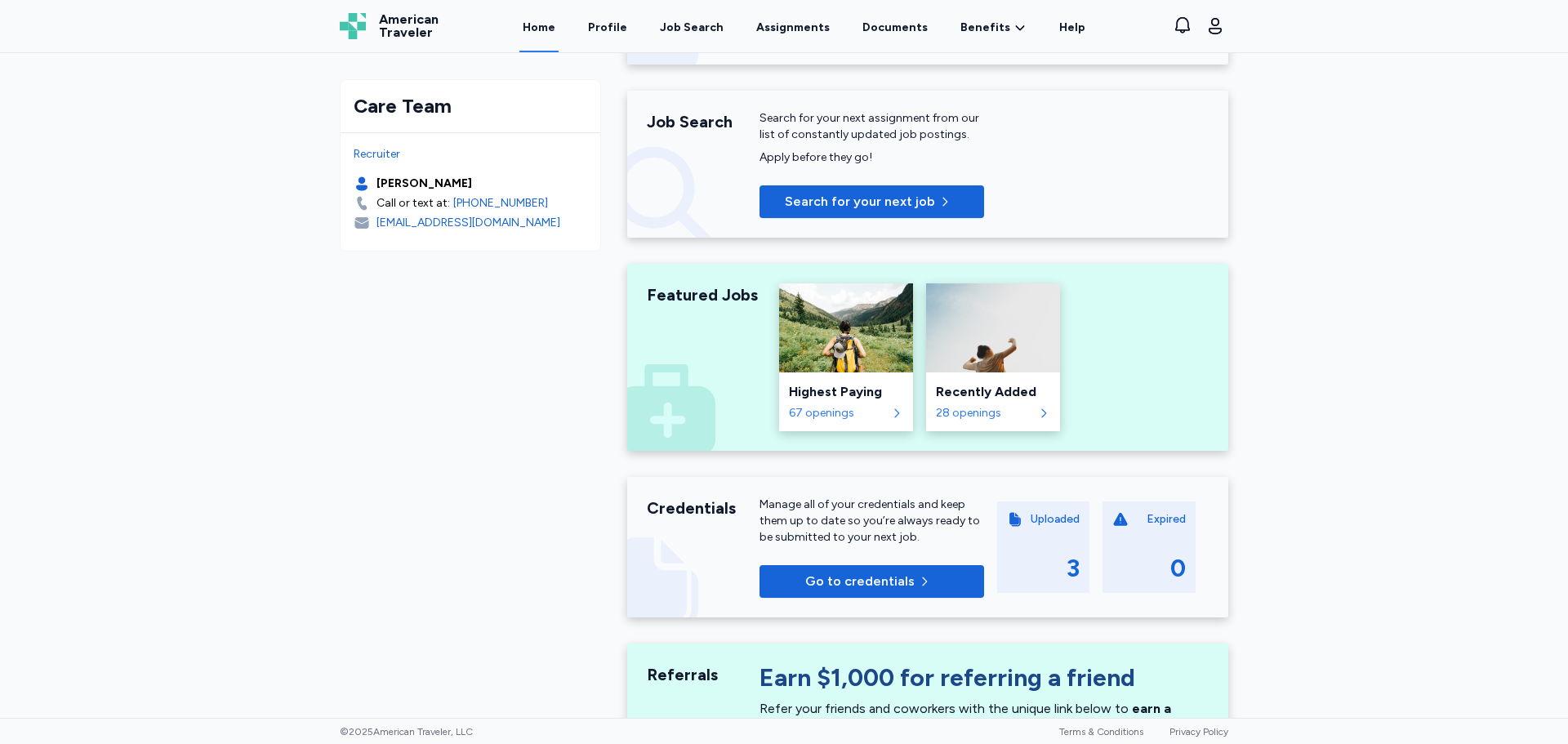
scroll to position [154, 0]
click at [830, 205] on span "Search for your next job" at bounding box center [859, 203] width 150 height 20
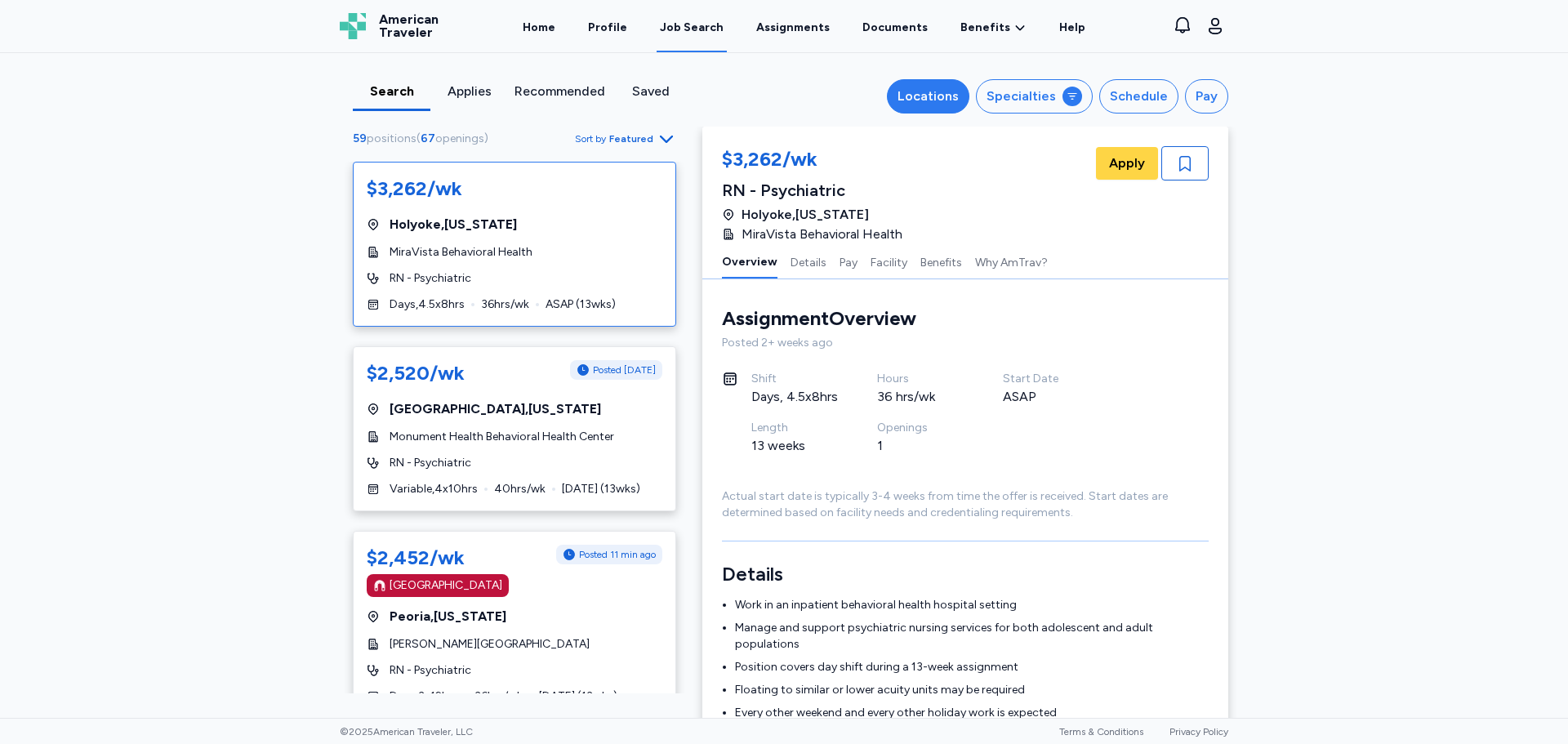
click at [956, 101] on div "Locations" at bounding box center [928, 96] width 62 height 20
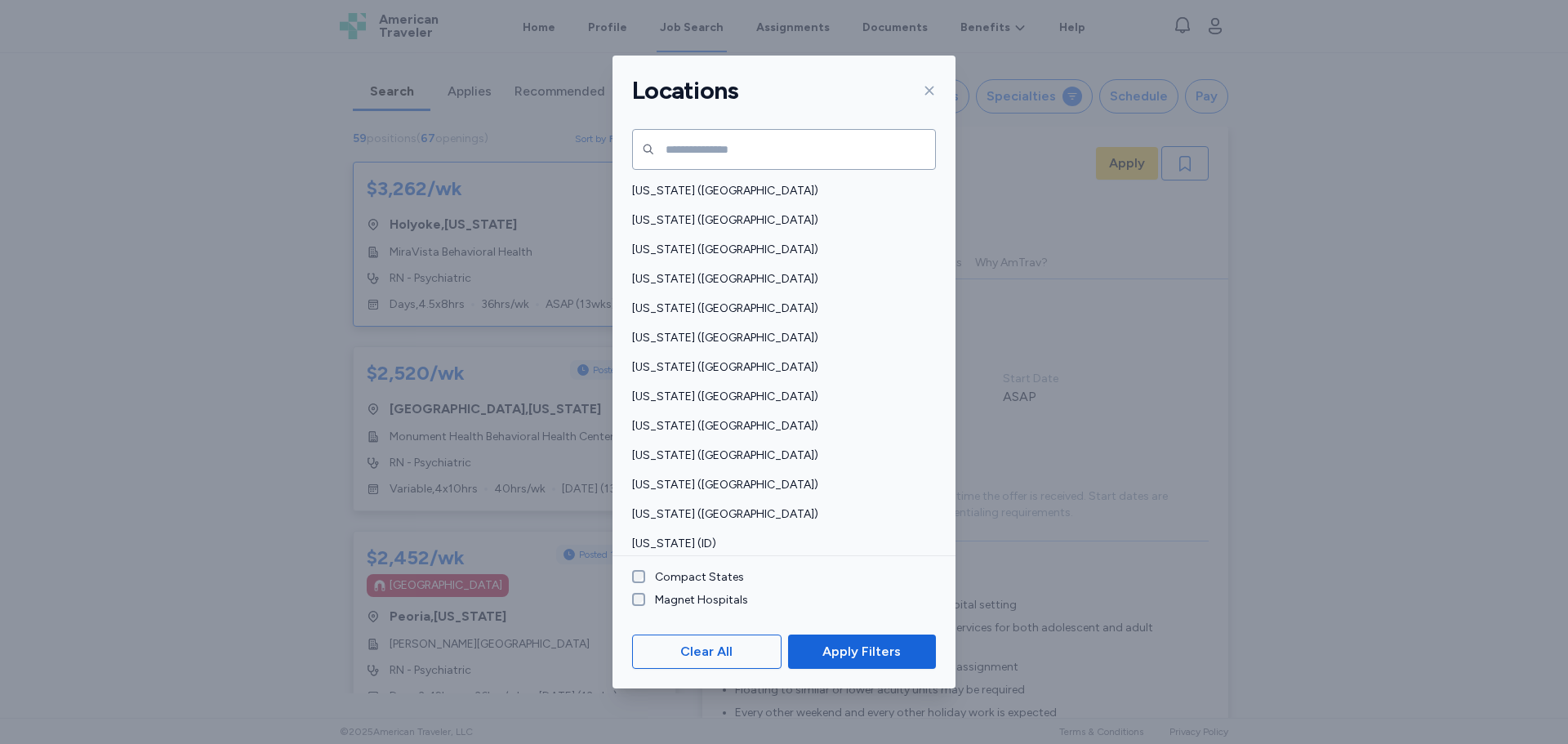
click at [1554, 317] on div "Locations Alabama (AL) Alaska (AK) Arizona (AZ) Arkansas (AR) California (CA) C…" at bounding box center [784, 372] width 1568 height 744
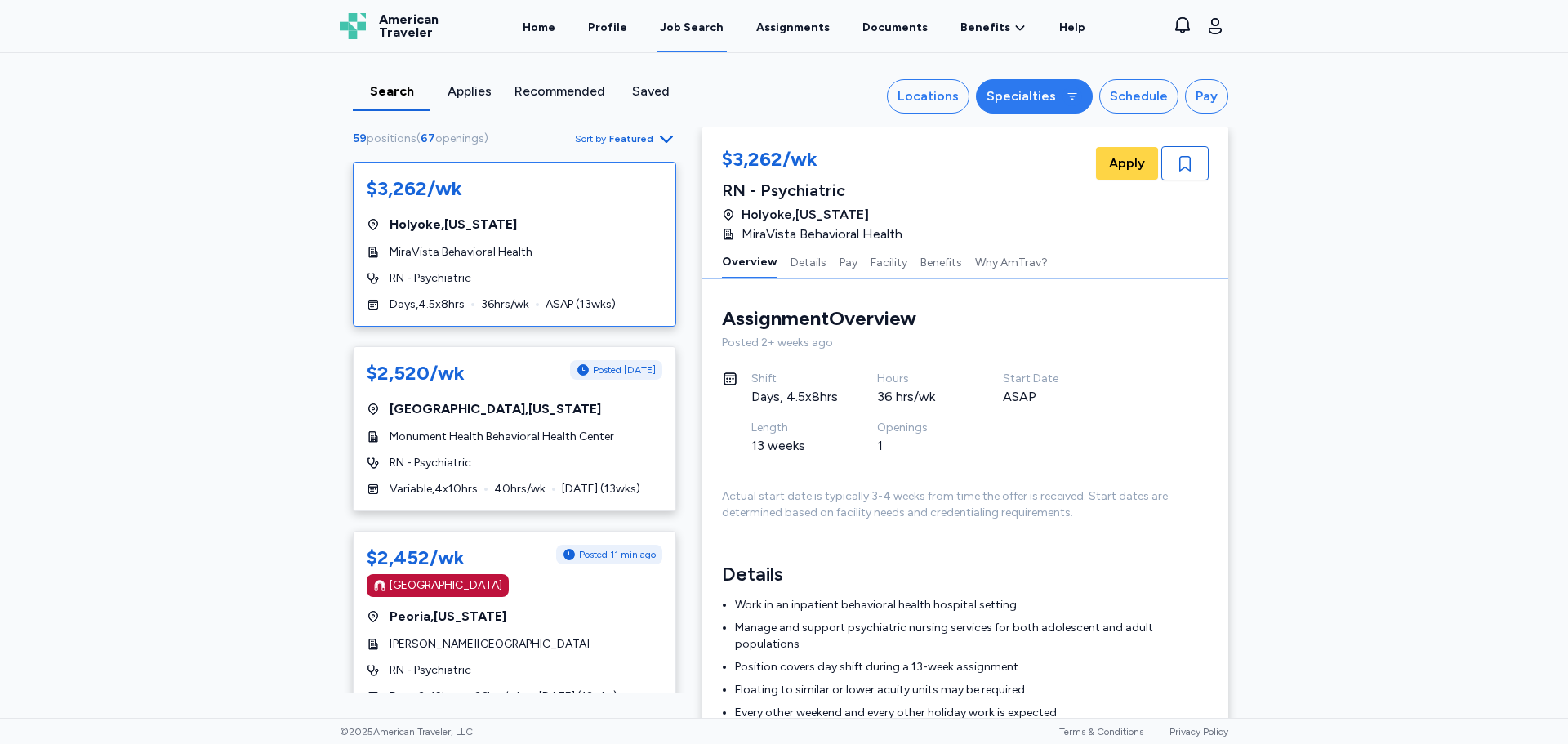
click at [1066, 98] on icon at bounding box center [1071, 95] width 13 height 13
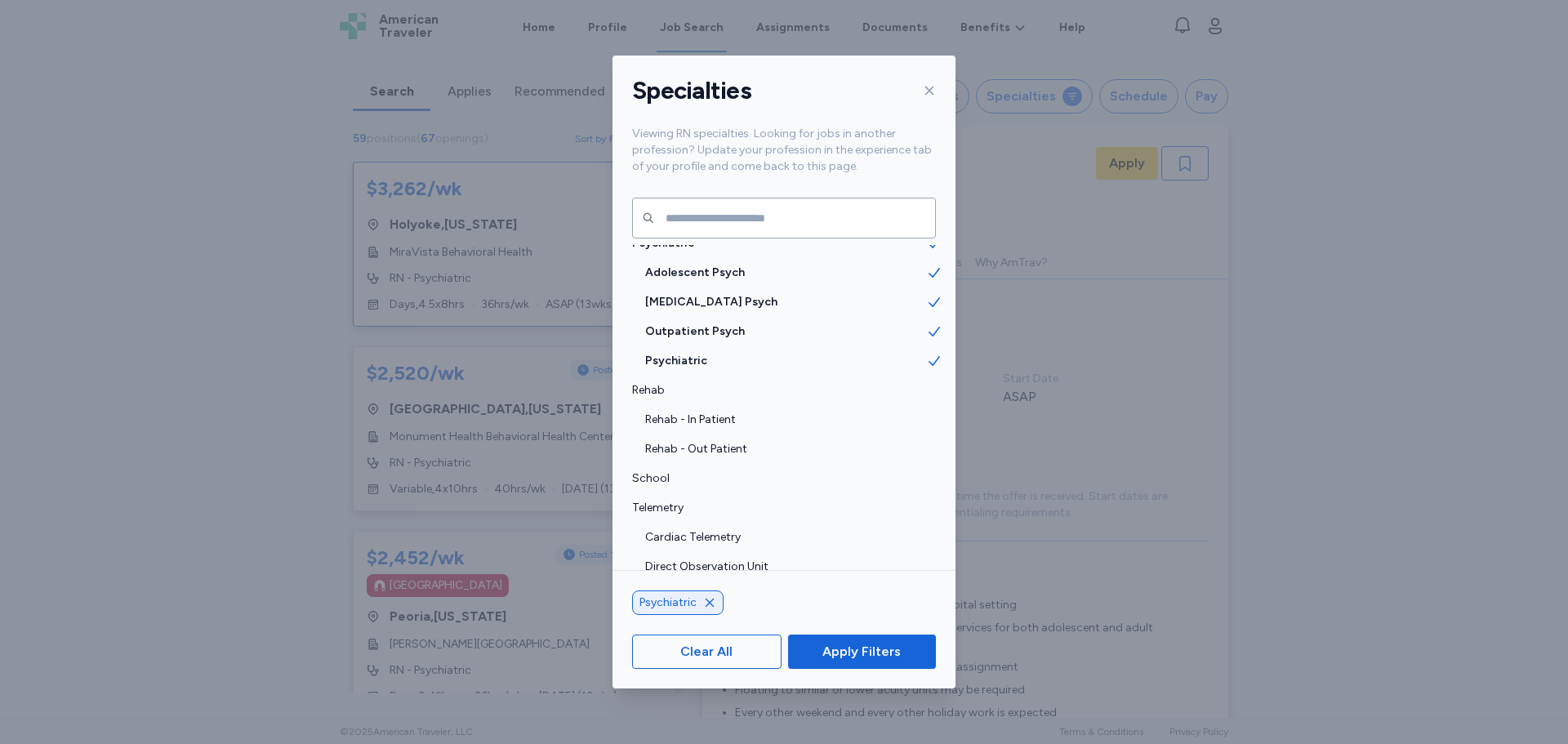
scroll to position [3095, 0]
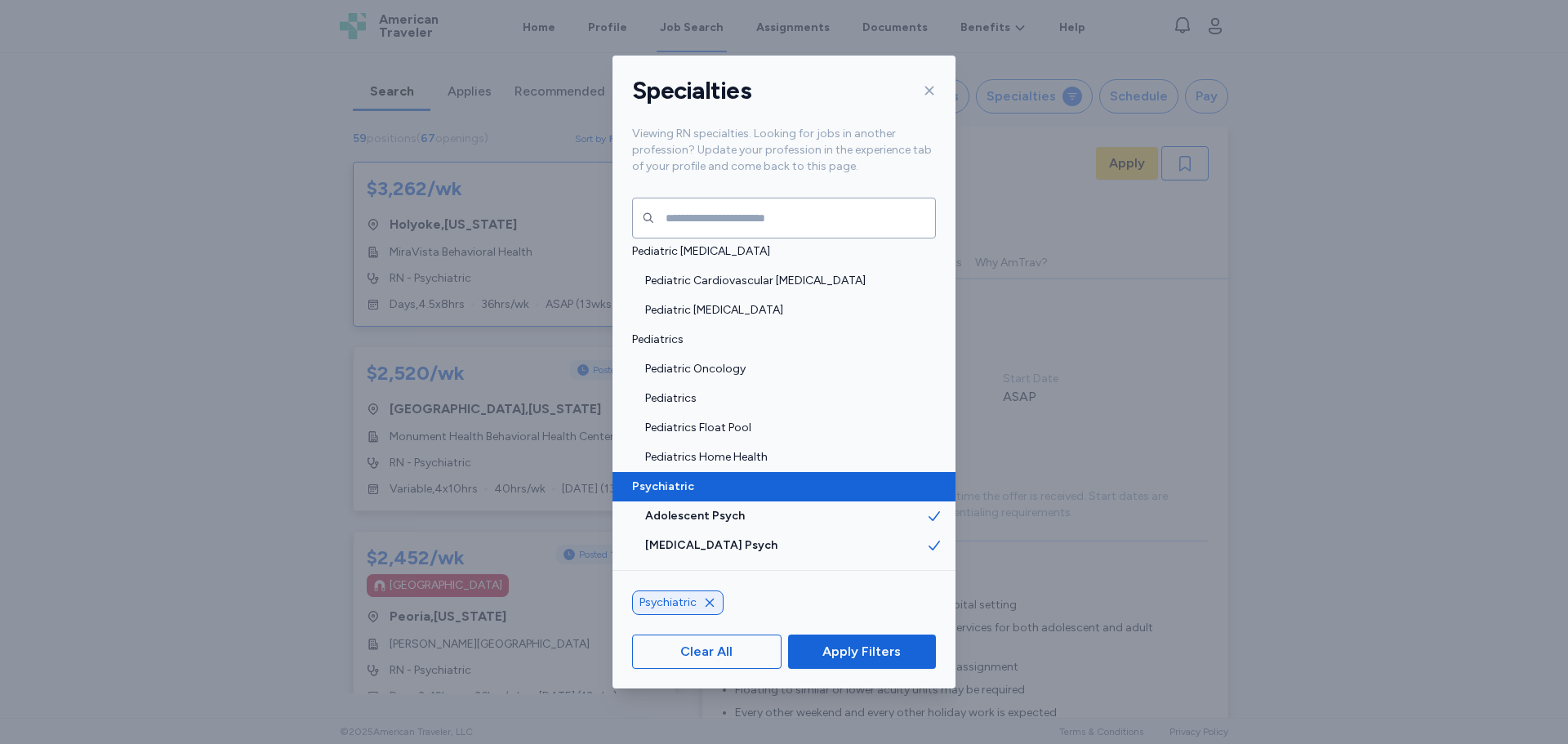
click at [710, 493] on span "Psychiatric" at bounding box center [779, 487] width 294 height 16
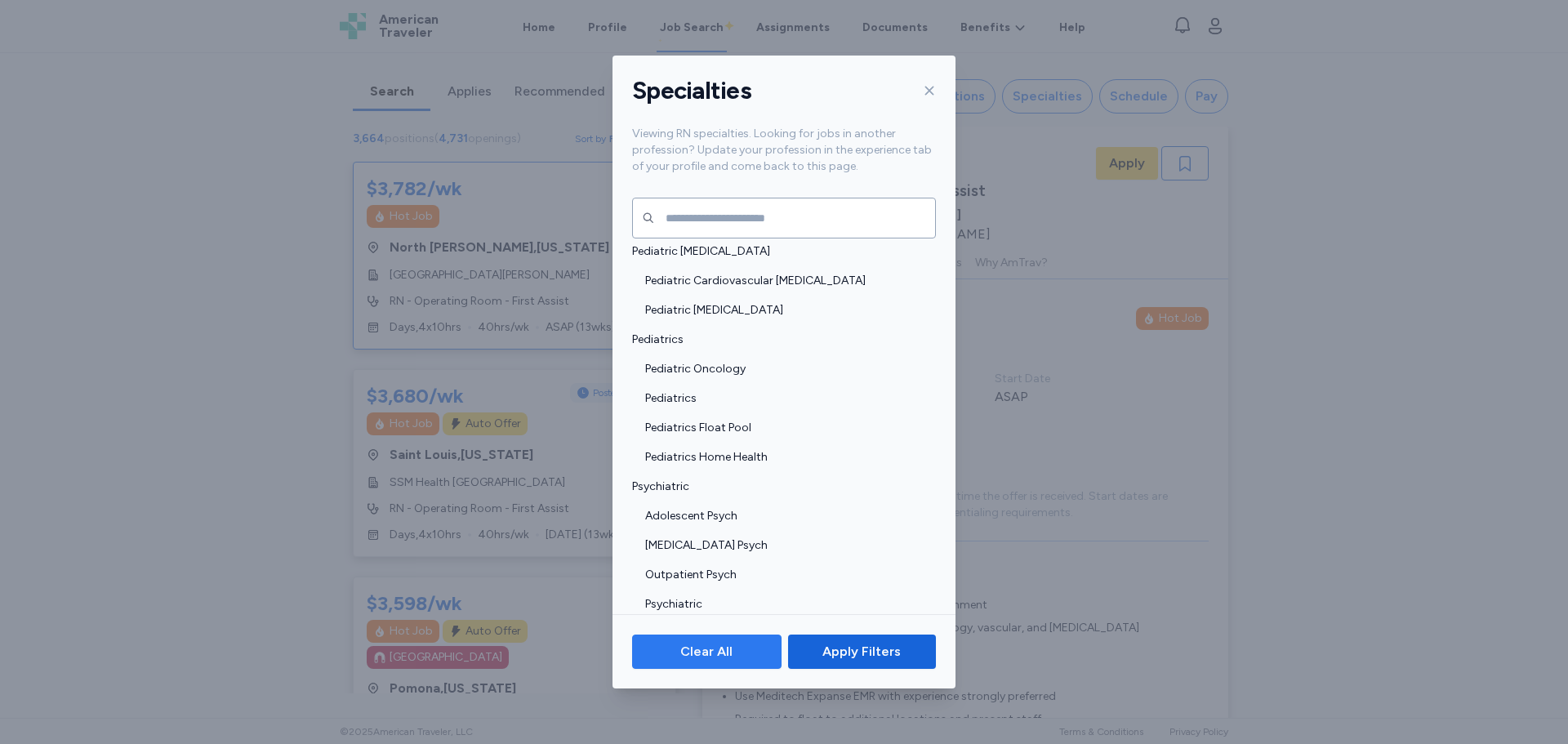
scroll to position [2, 0]
click at [761, 660] on span "Clear All" at bounding box center [706, 652] width 121 height 20
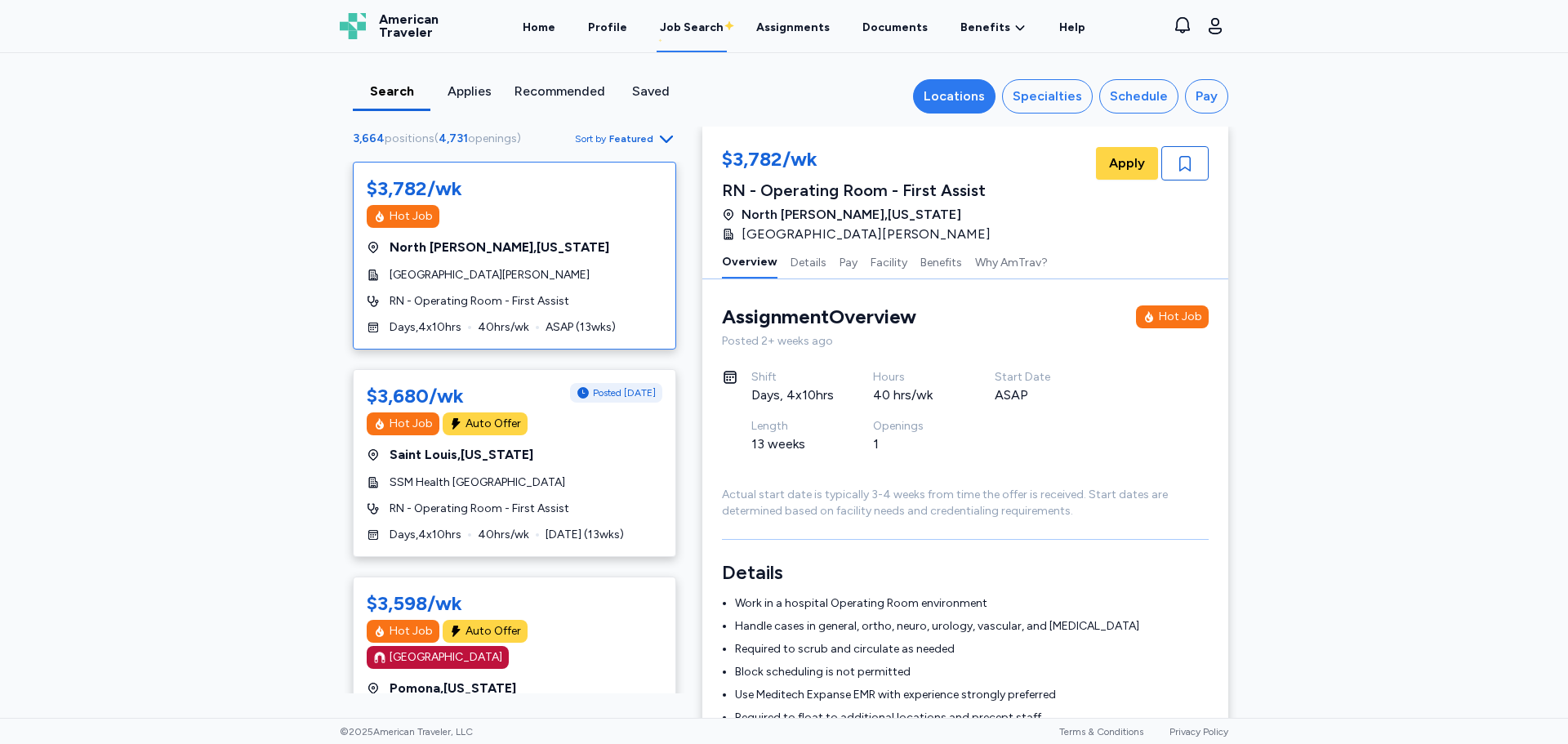
click at [969, 102] on div "Locations" at bounding box center [954, 96] width 62 height 20
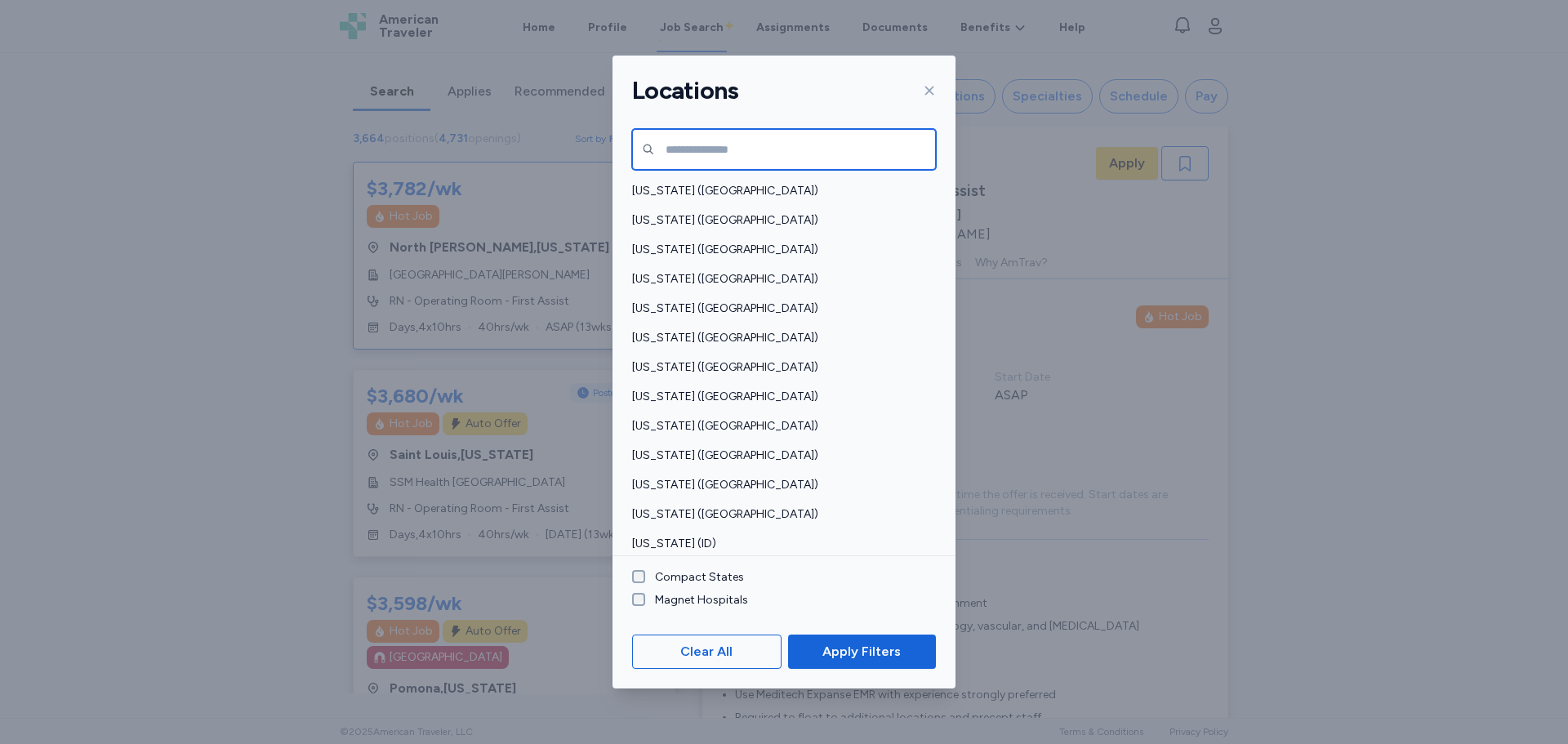
click at [830, 141] on input "text" at bounding box center [784, 149] width 304 height 41
type input "**********"
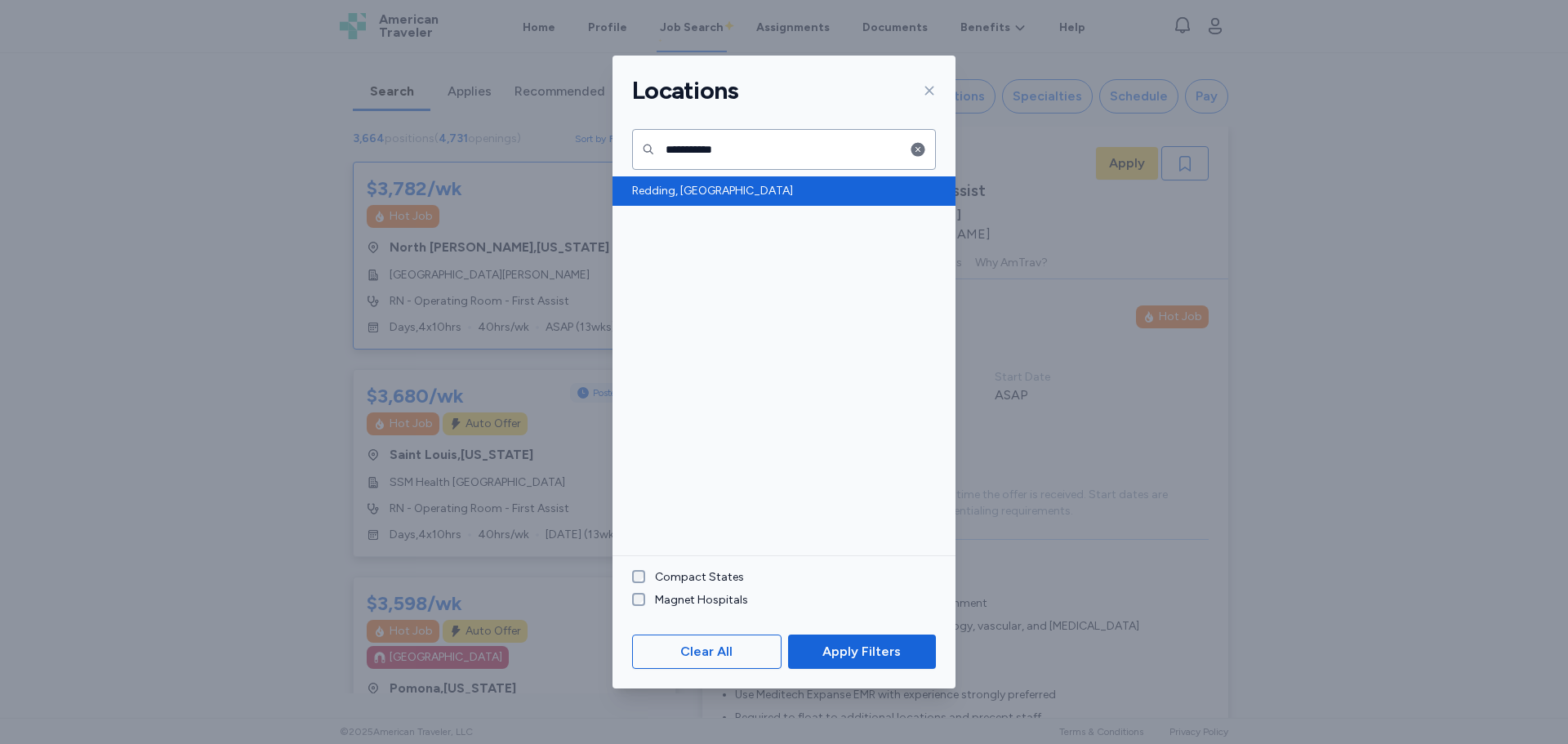
click at [732, 194] on span "Redding, CA" at bounding box center [779, 191] width 294 height 16
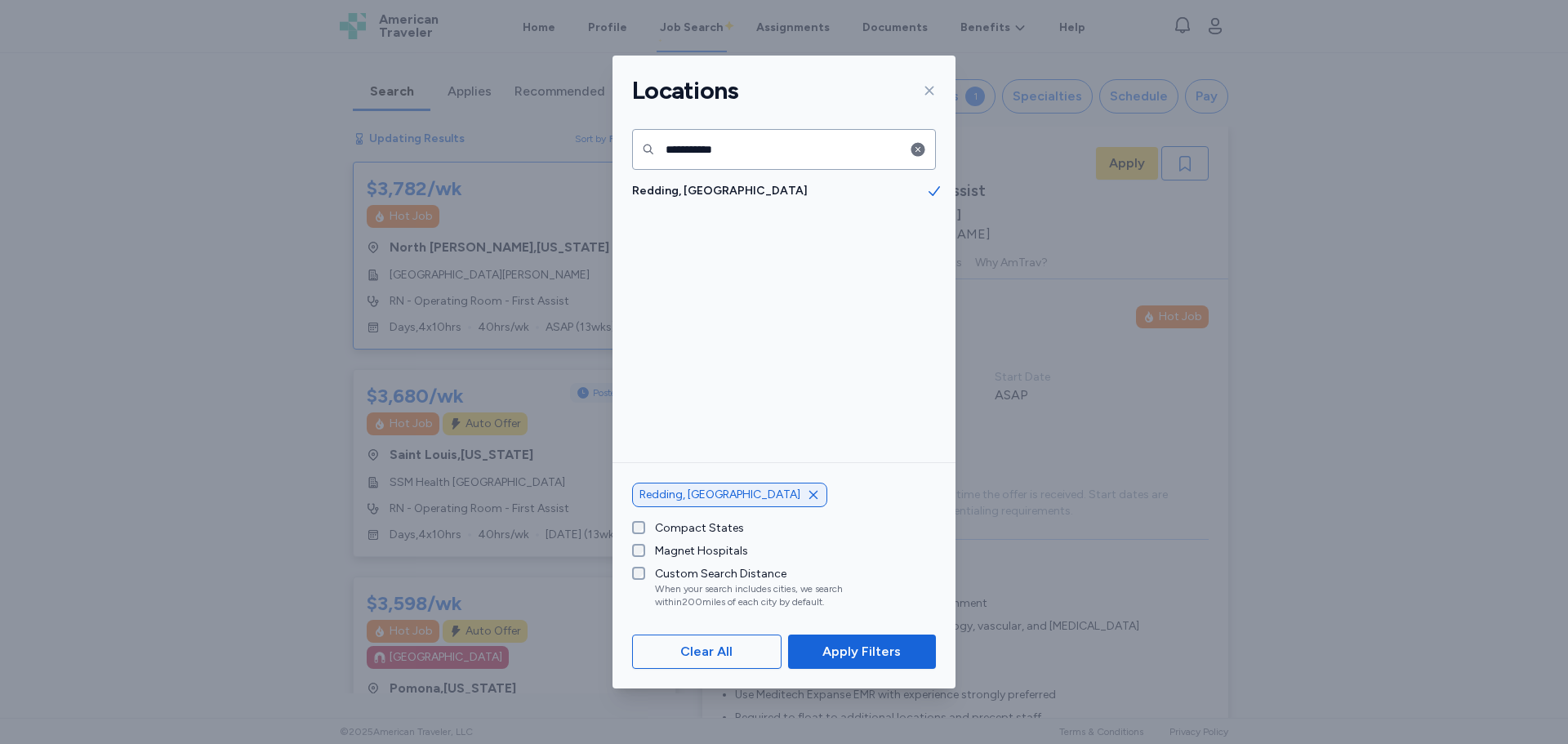
click at [886, 648] on span "Apply Filters" at bounding box center [861, 652] width 78 height 20
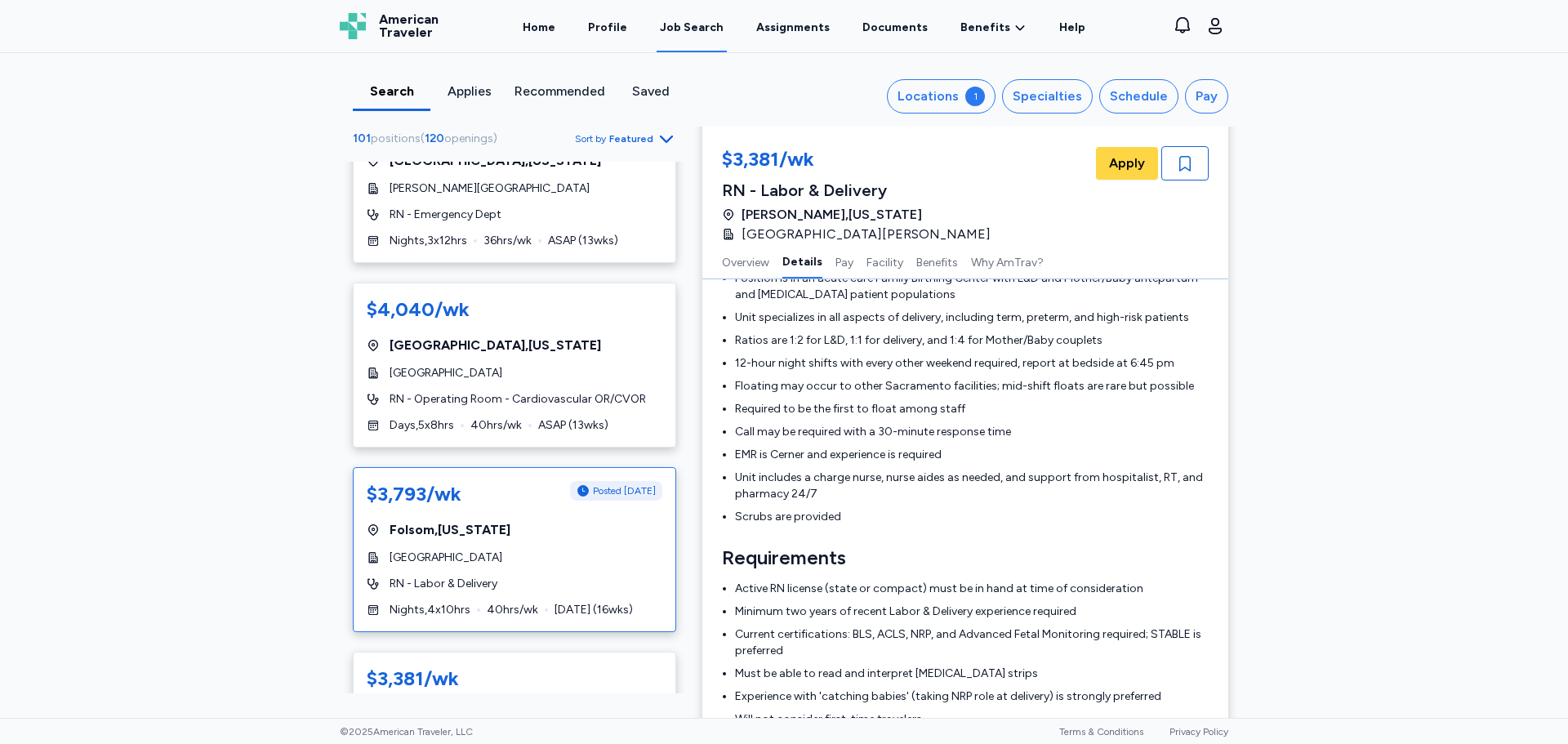
scroll to position [2940, 0]
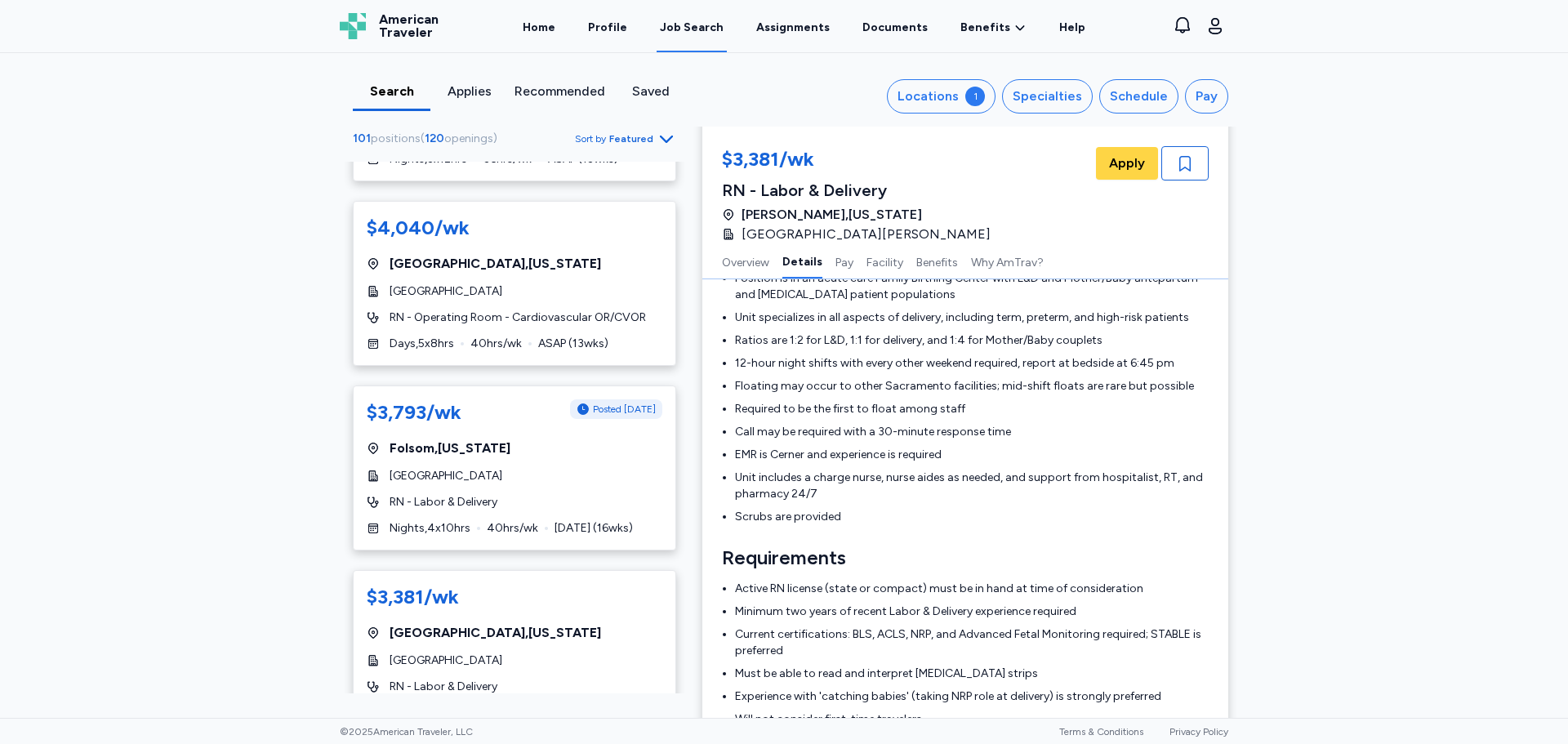
drag, startPoint x: 684, startPoint y: 345, endPoint x: 687, endPoint y: 328, distance: 17.3
click at [687, 328] on div "101 positions ( 120 openings ) Sort by Featured $3,381/wk Hot Job Carmichael , …" at bounding box center [514, 410] width 375 height 565
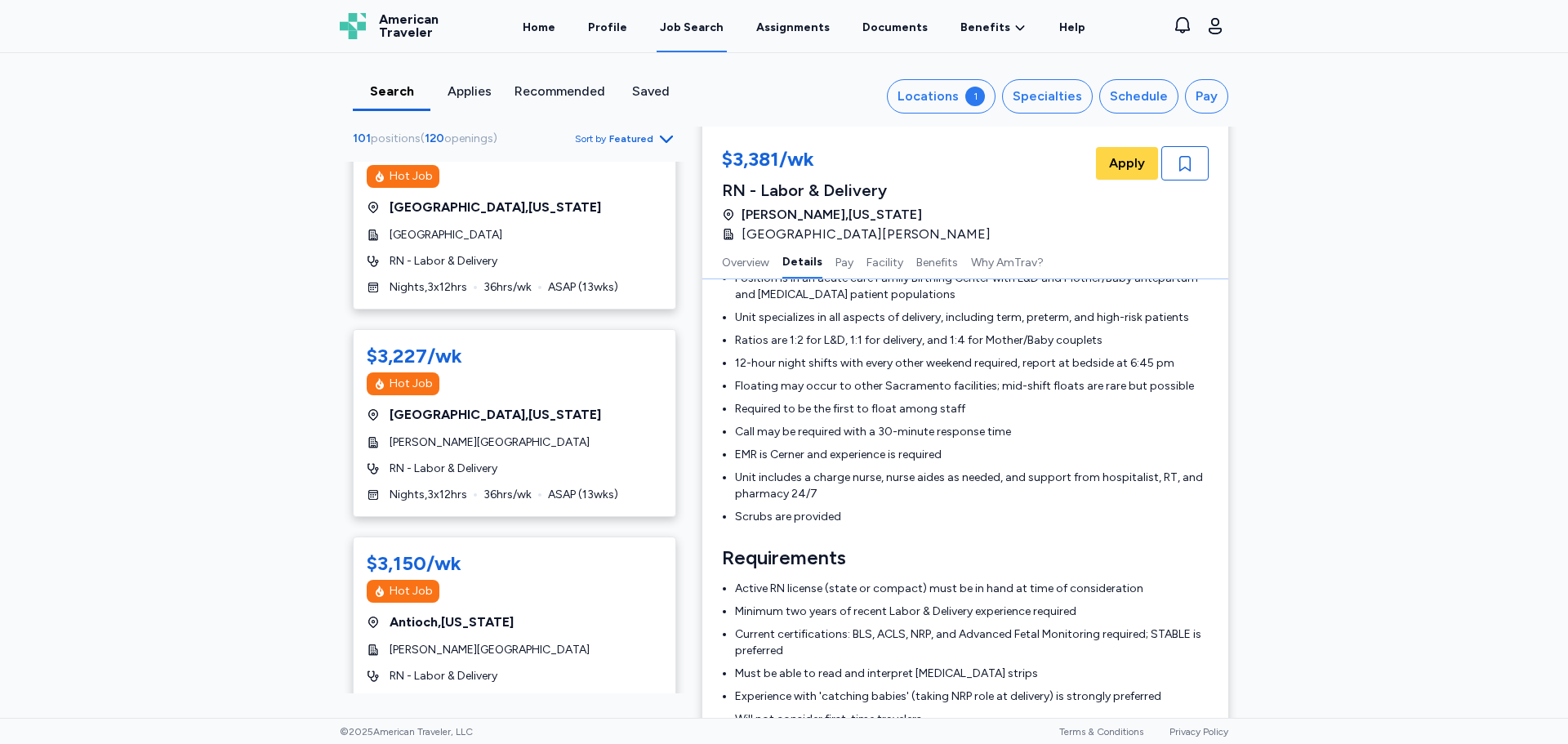
scroll to position [0, 0]
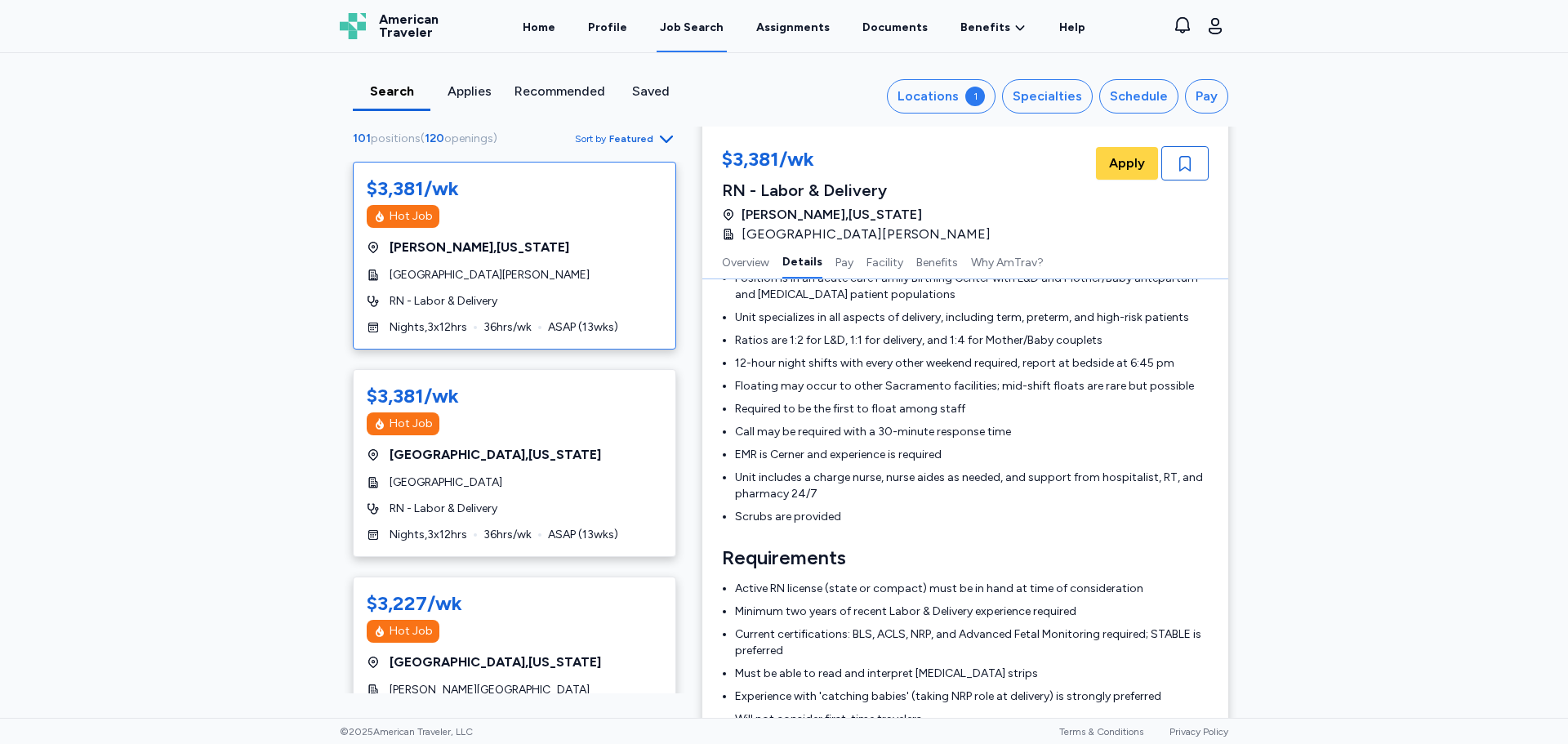
click at [636, 141] on span "Featured" at bounding box center [631, 138] width 44 height 13
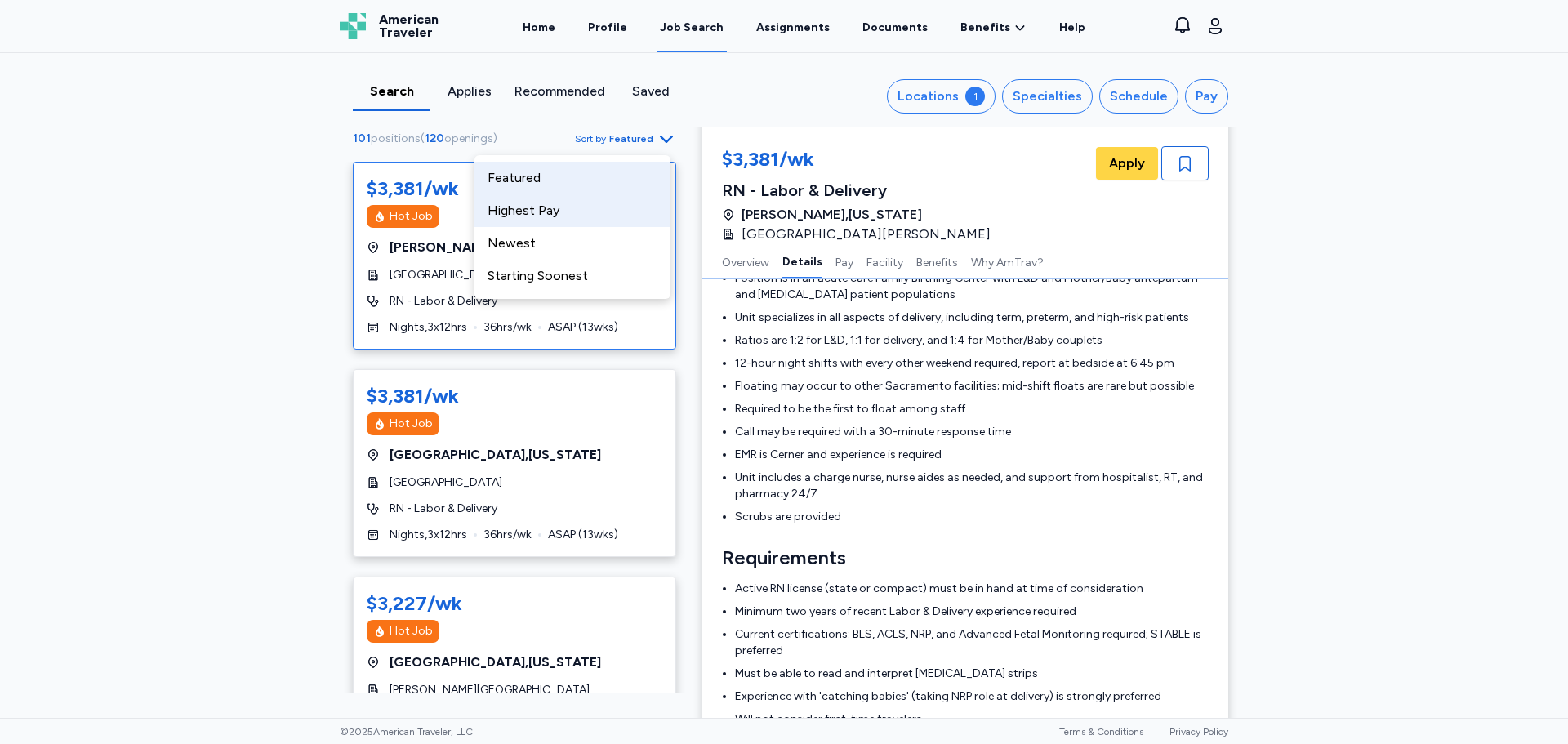
click at [592, 213] on div "Highest Pay" at bounding box center [572, 211] width 196 height 33
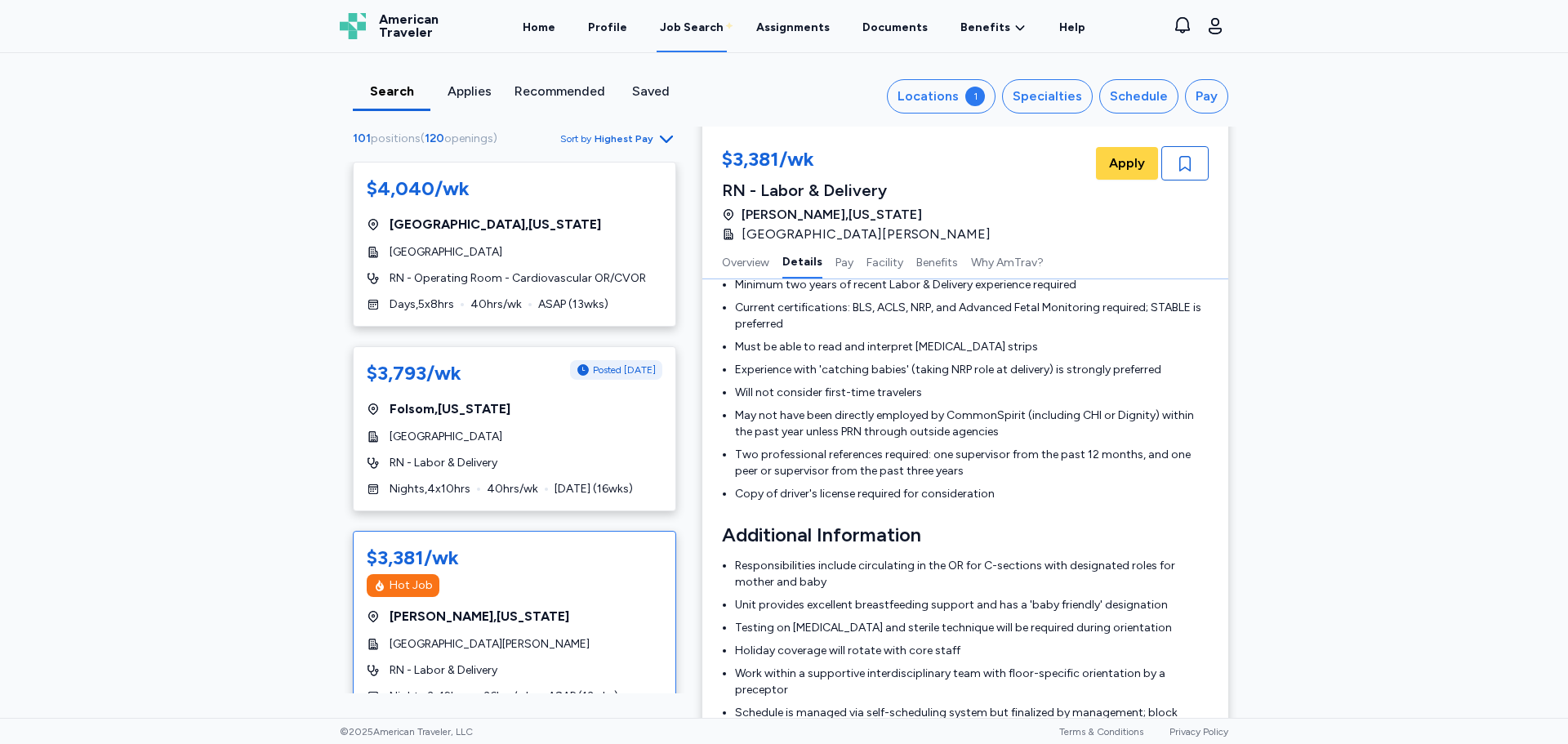
click at [625, 140] on span "Highest Pay" at bounding box center [624, 138] width 59 height 13
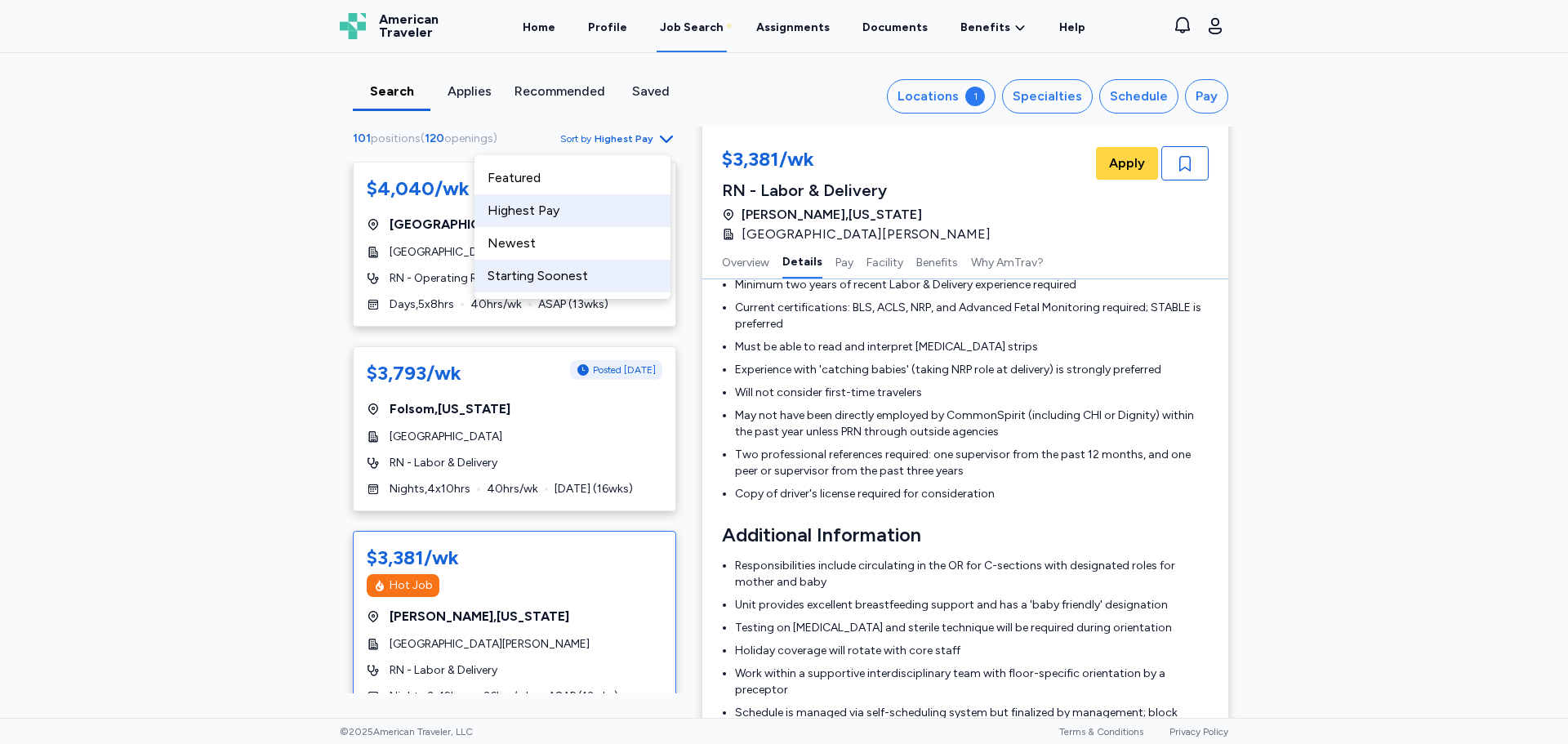
click at [587, 272] on div "Starting Soonest" at bounding box center [572, 275] width 196 height 33
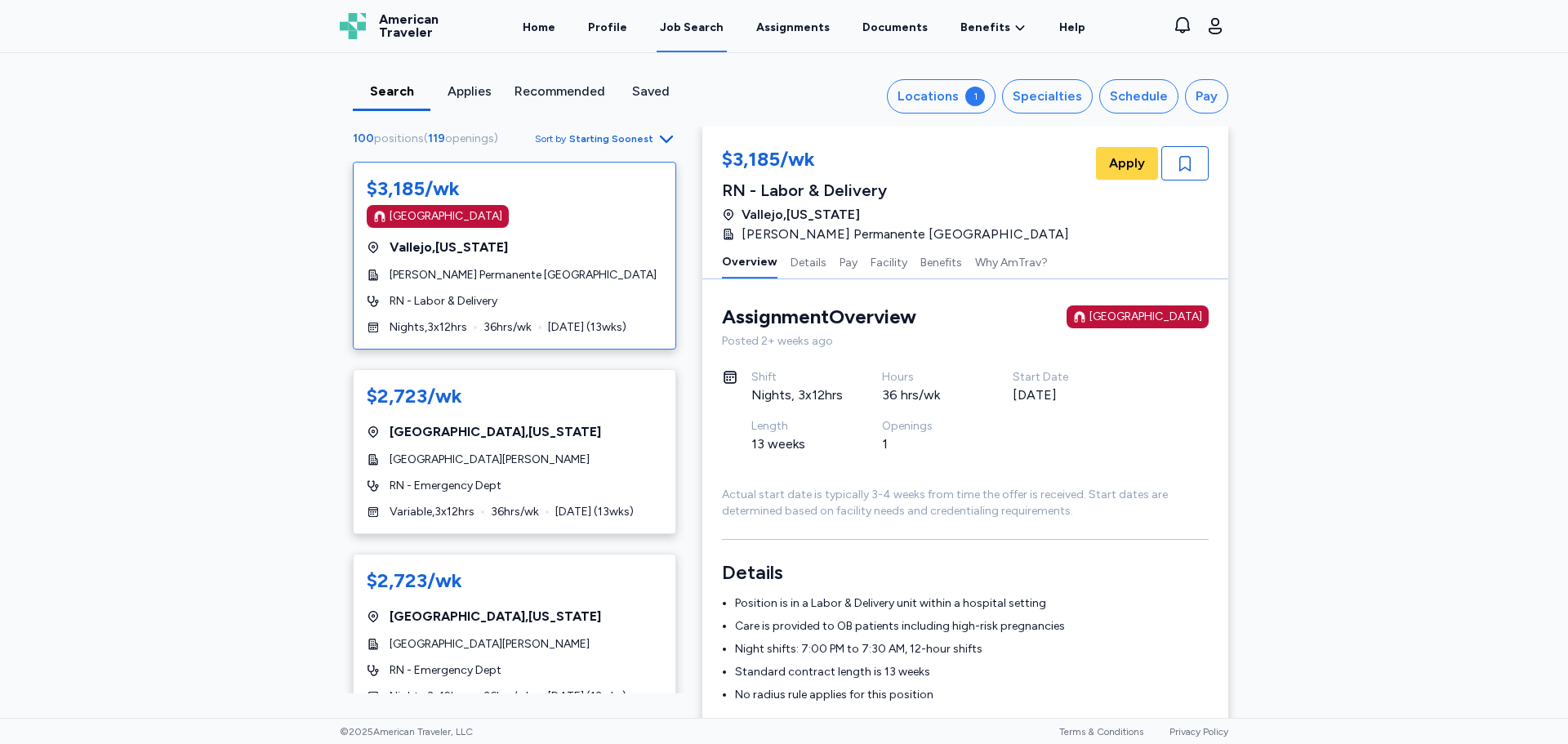
click at [639, 140] on span "Starting Soonest" at bounding box center [611, 138] width 84 height 13
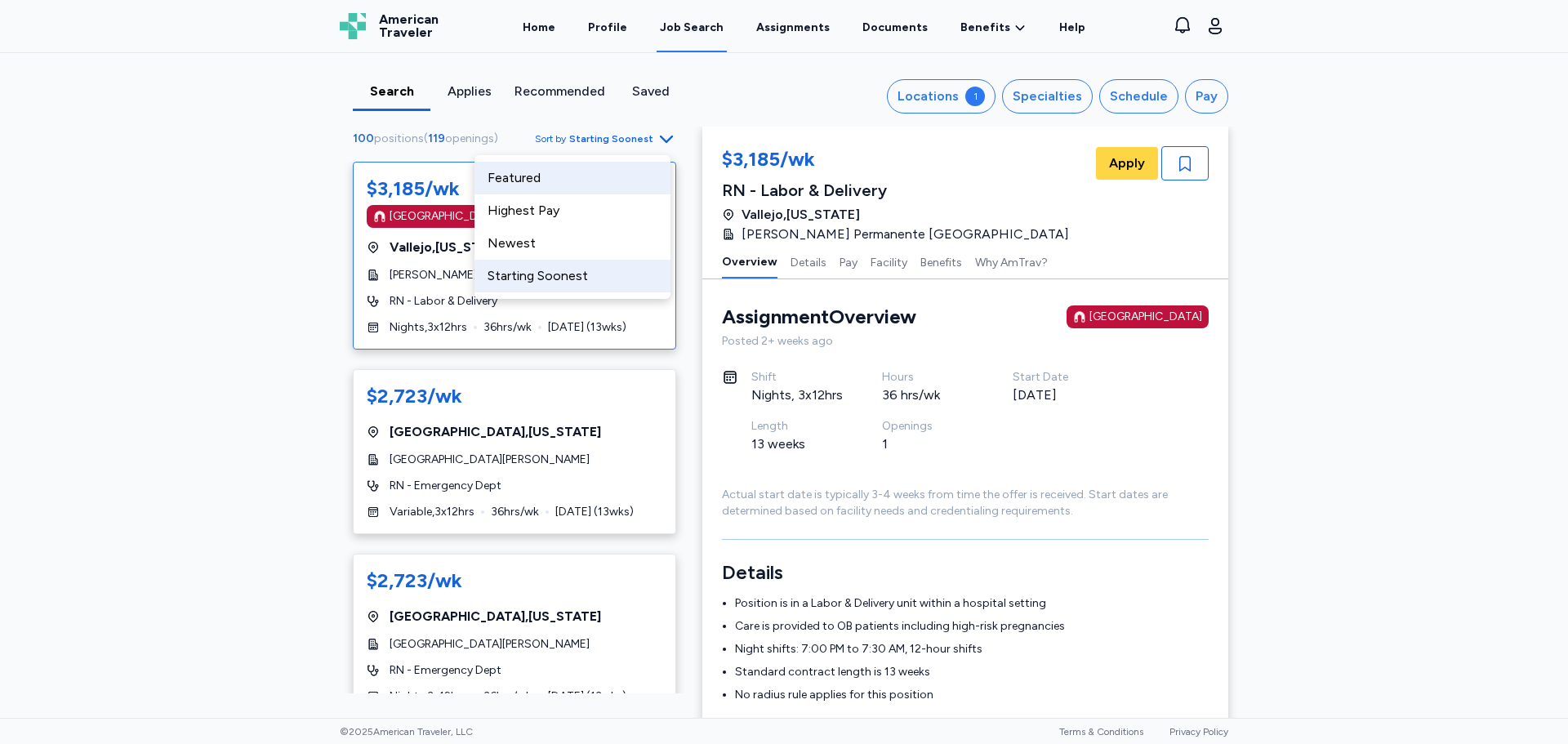
click at [601, 185] on div "Featured" at bounding box center [572, 178] width 196 height 33
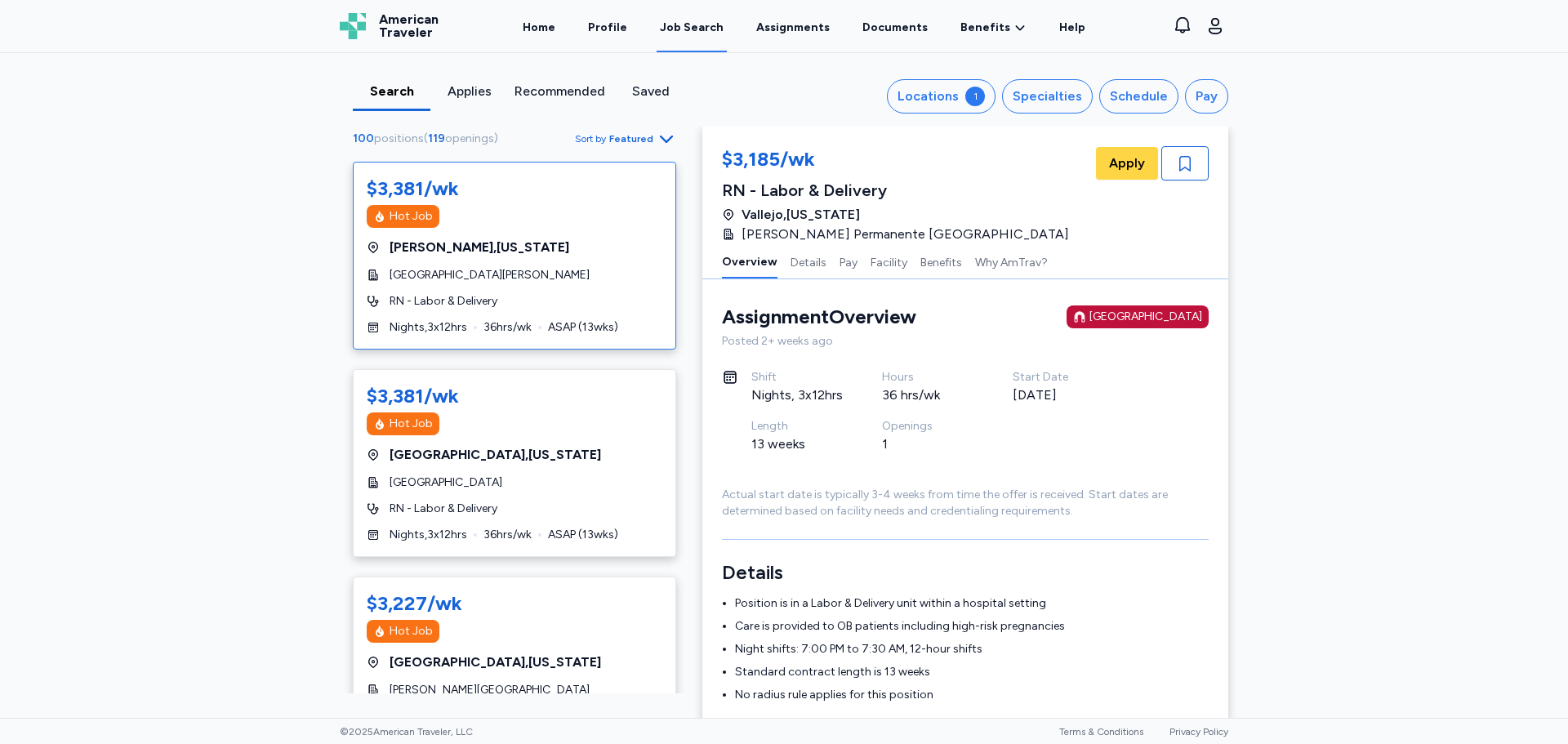
click at [435, 227] on div "$3,381/wk Hot Job Carmichael , California Mercy San Juan Medical Center RN - La…" at bounding box center [514, 255] width 324 height 188
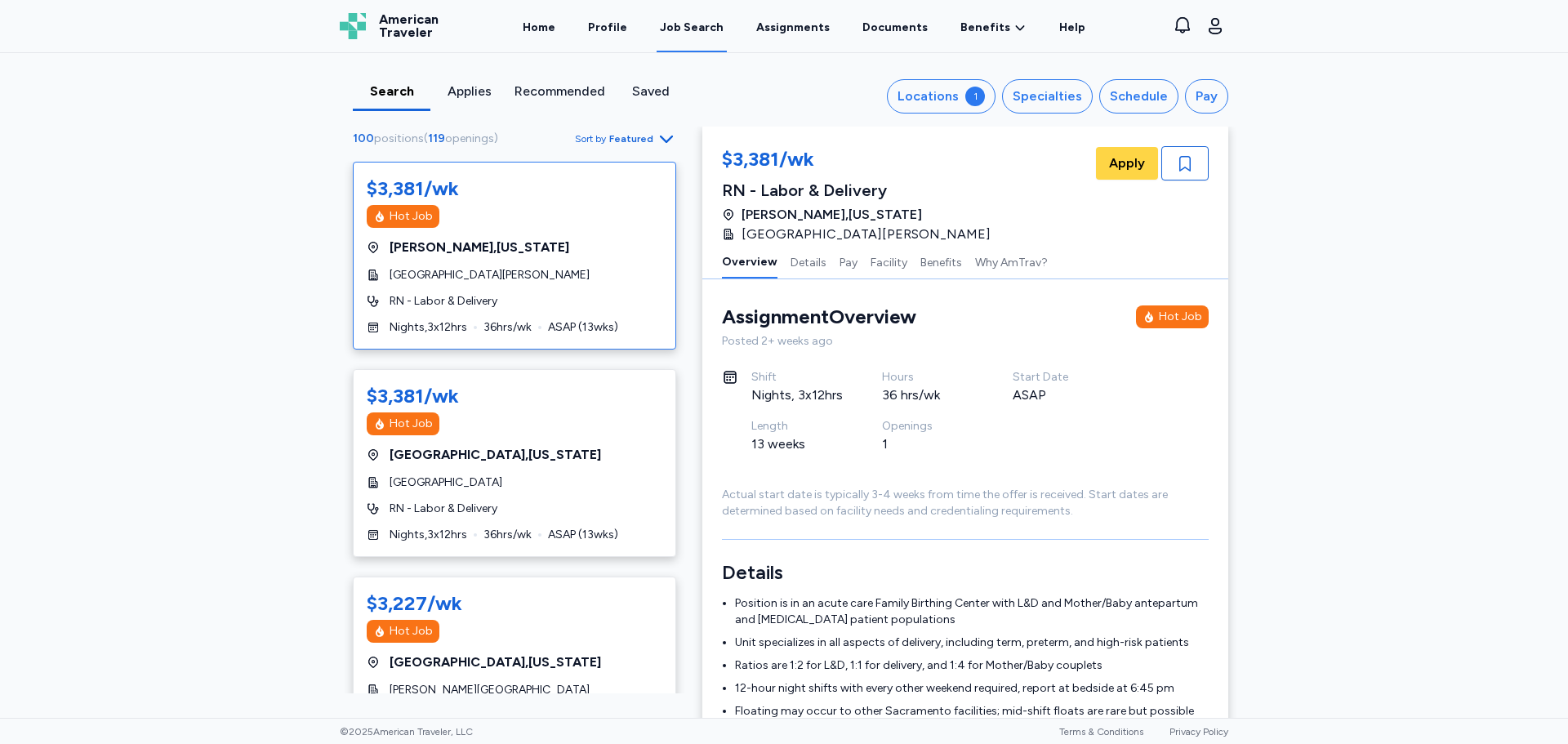
click at [1172, 322] on div "Hot Job" at bounding box center [1181, 317] width 44 height 16
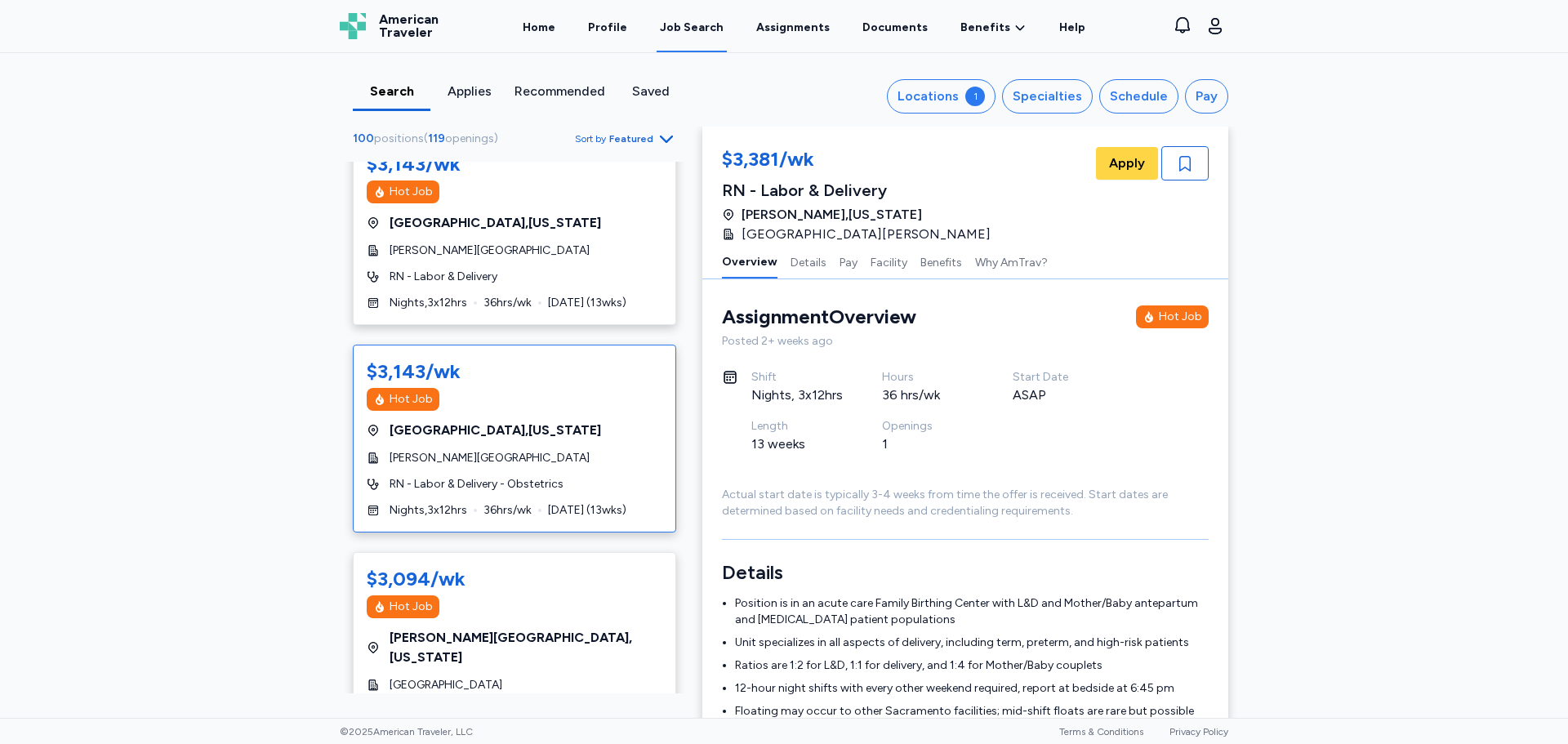
scroll to position [1306, 0]
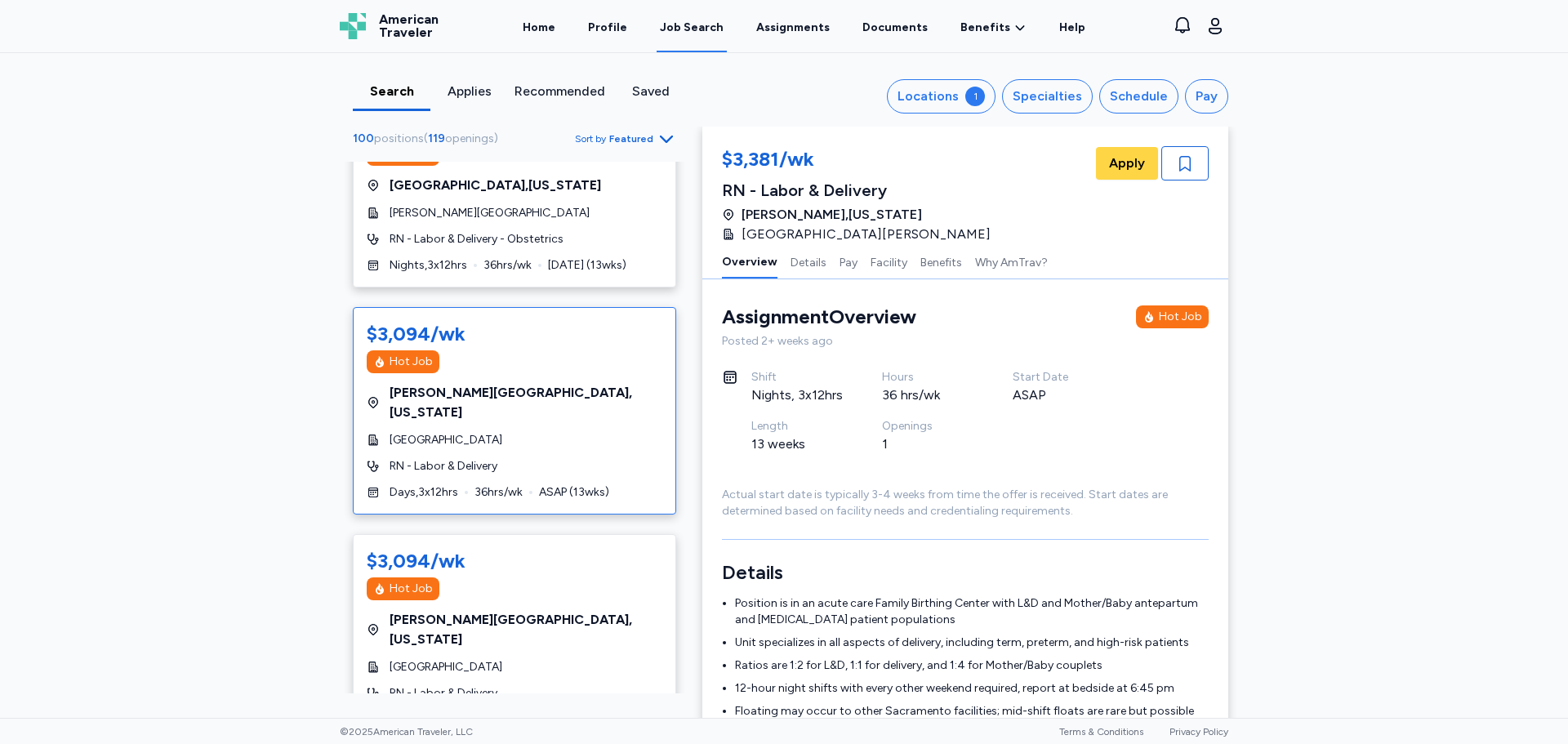
click at [595, 376] on div "$3,094/wk Hot Job Castro Valley , California Eden Medical Center RN - Labor & D…" at bounding box center [514, 410] width 324 height 208
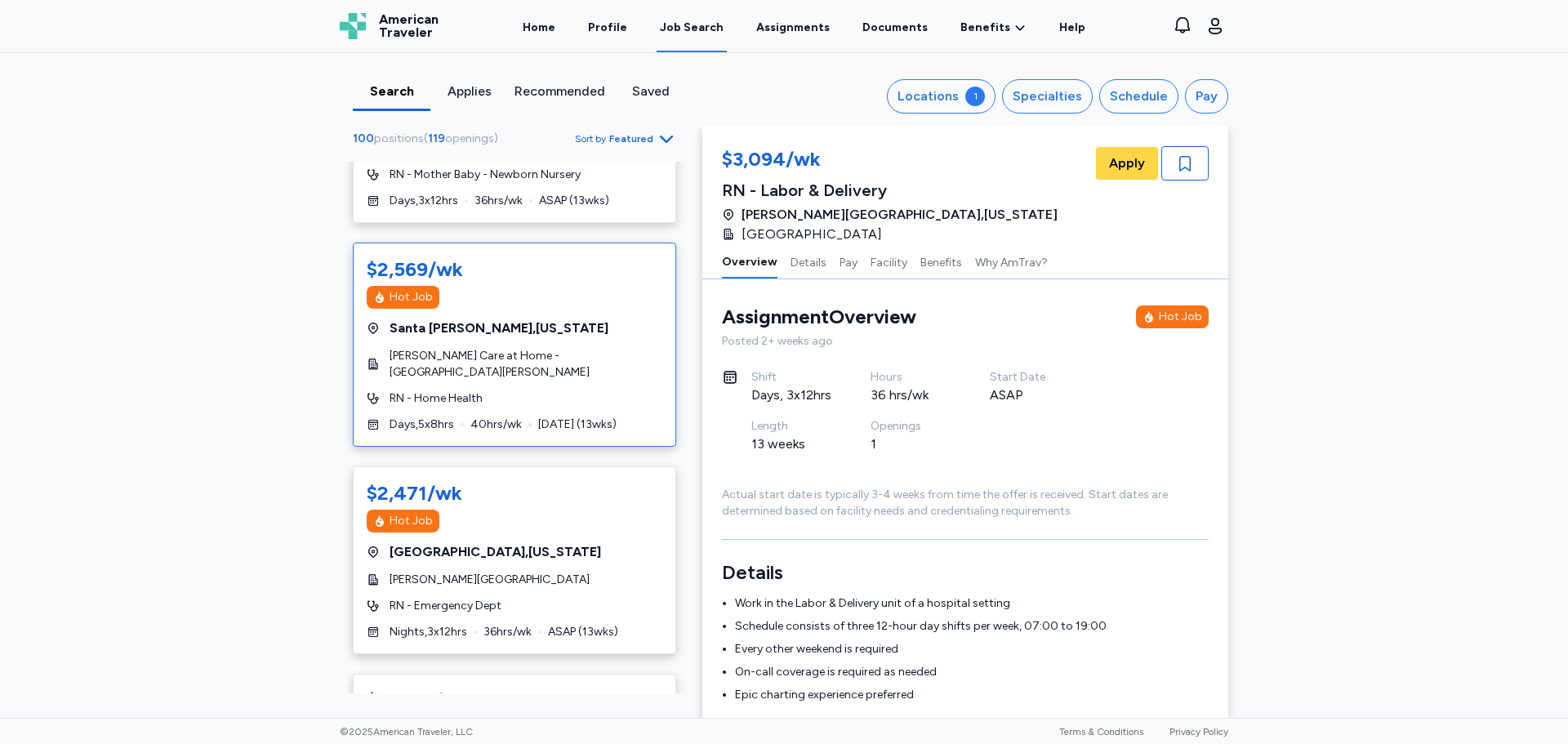
scroll to position [2287, 0]
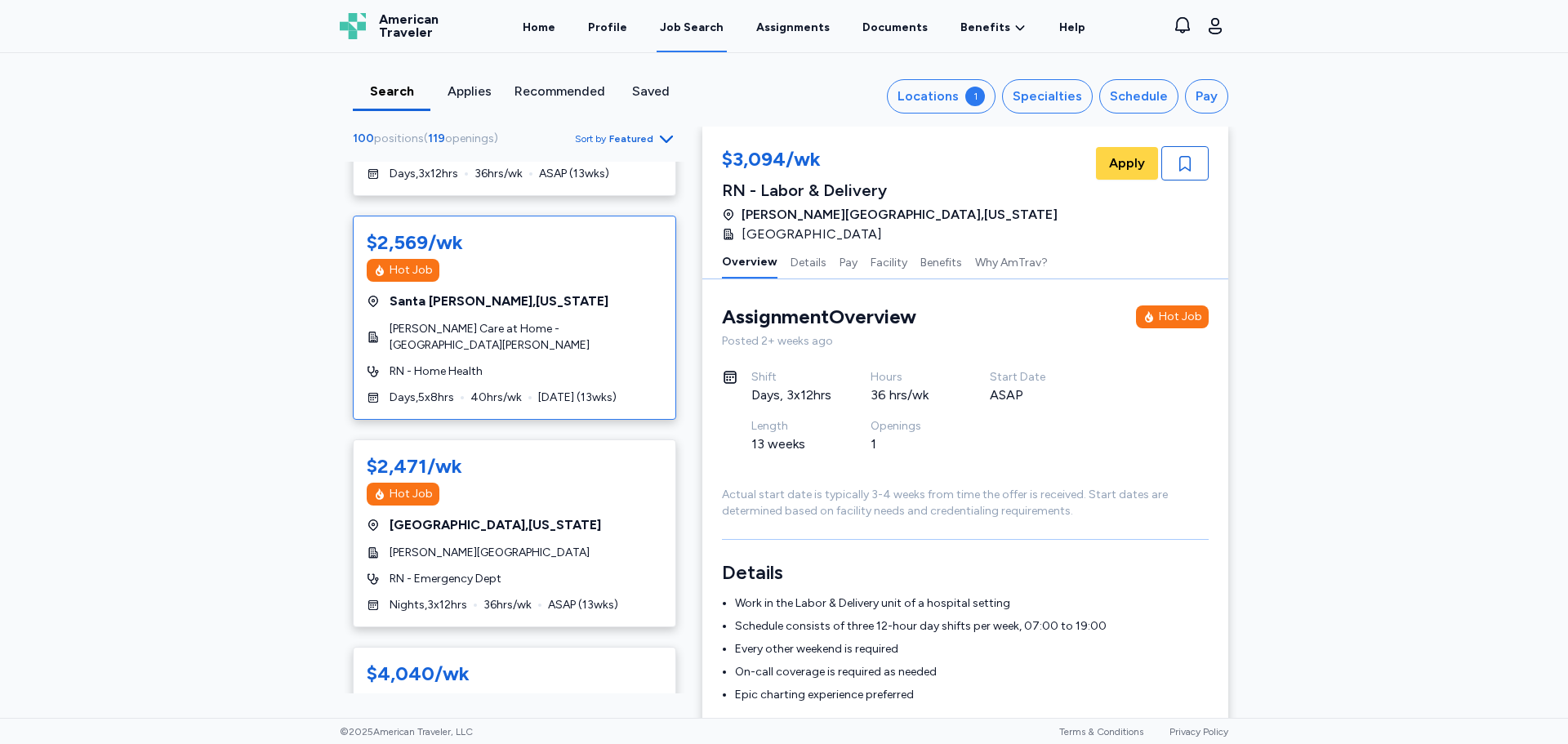
click at [451, 321] on span "Sutter Care at Home - Santa Rosa" at bounding box center [525, 337] width 273 height 33
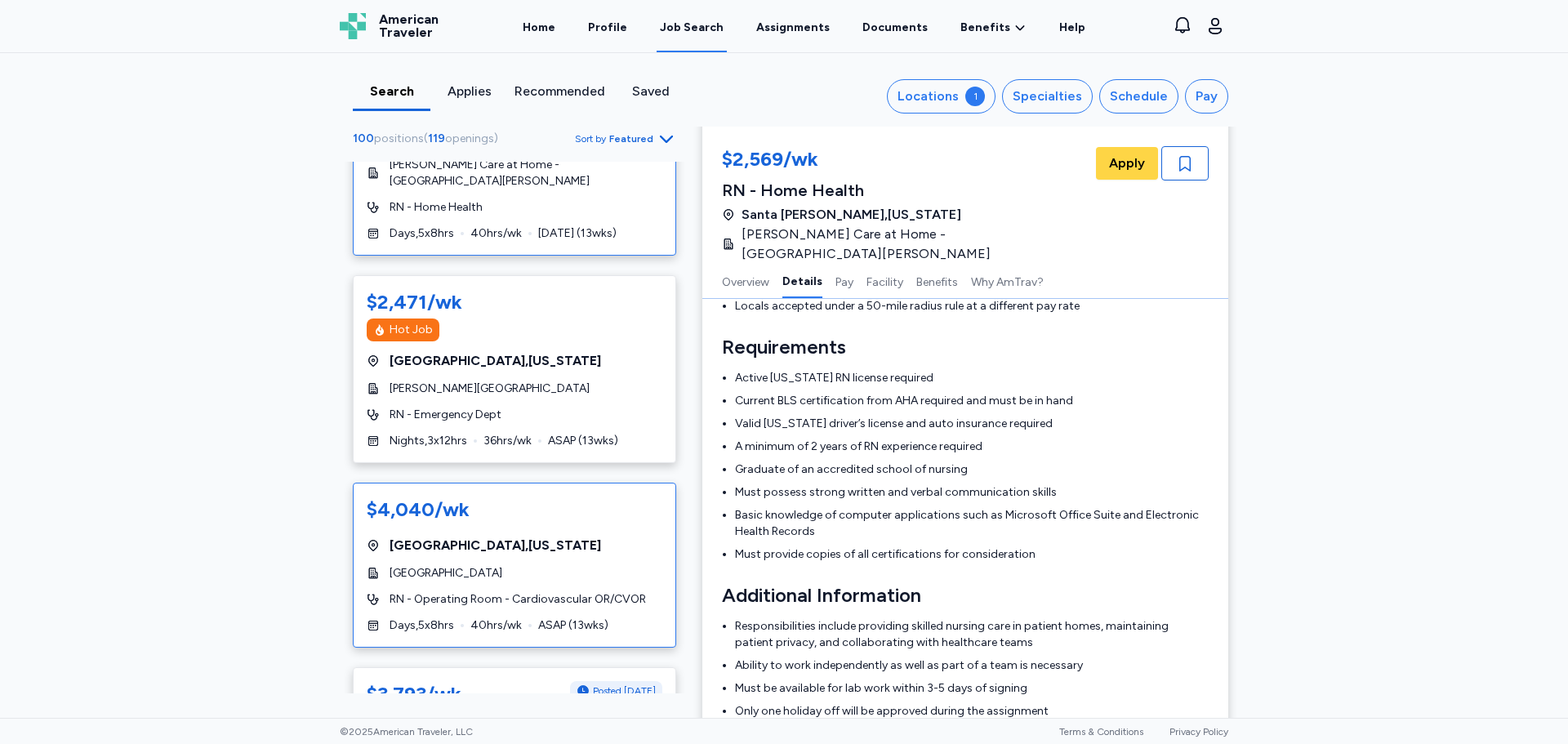
scroll to position [2450, 0]
click at [480, 381] on span "Sutter Coast Hospital" at bounding box center [489, 389] width 200 height 16
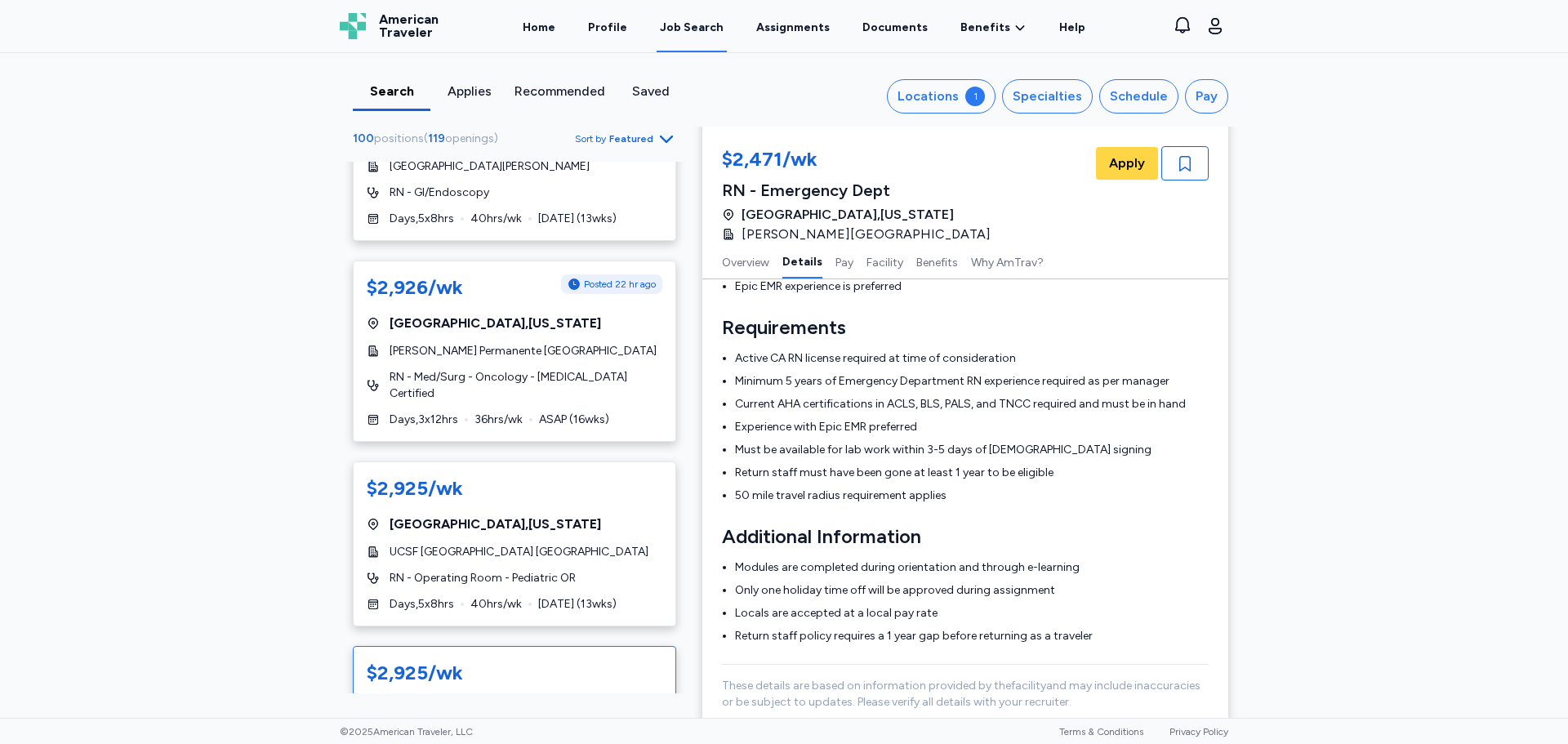
scroll to position [6615, 0]
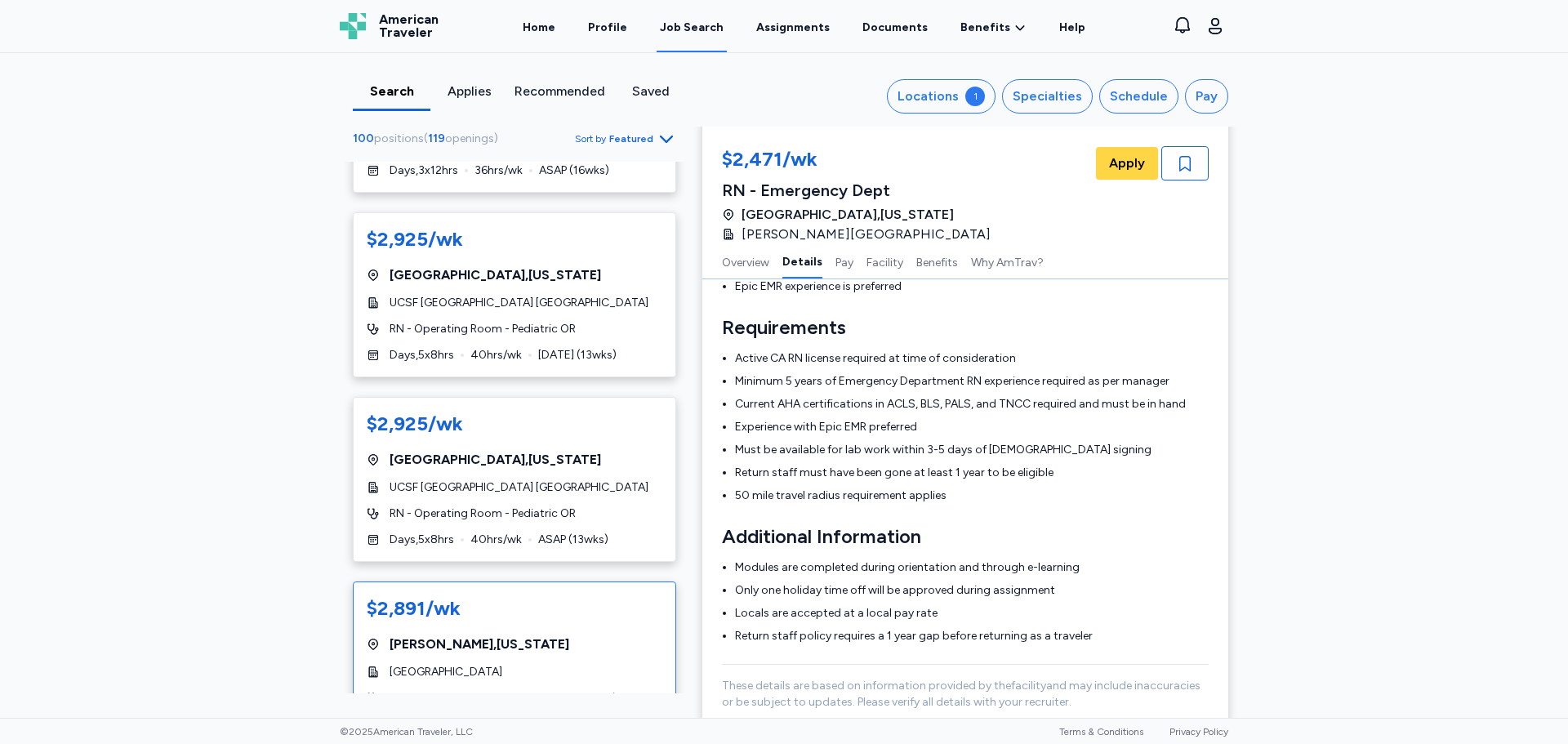
click at [551, 635] on div "Redding , California" at bounding box center [514, 645] width 296 height 20
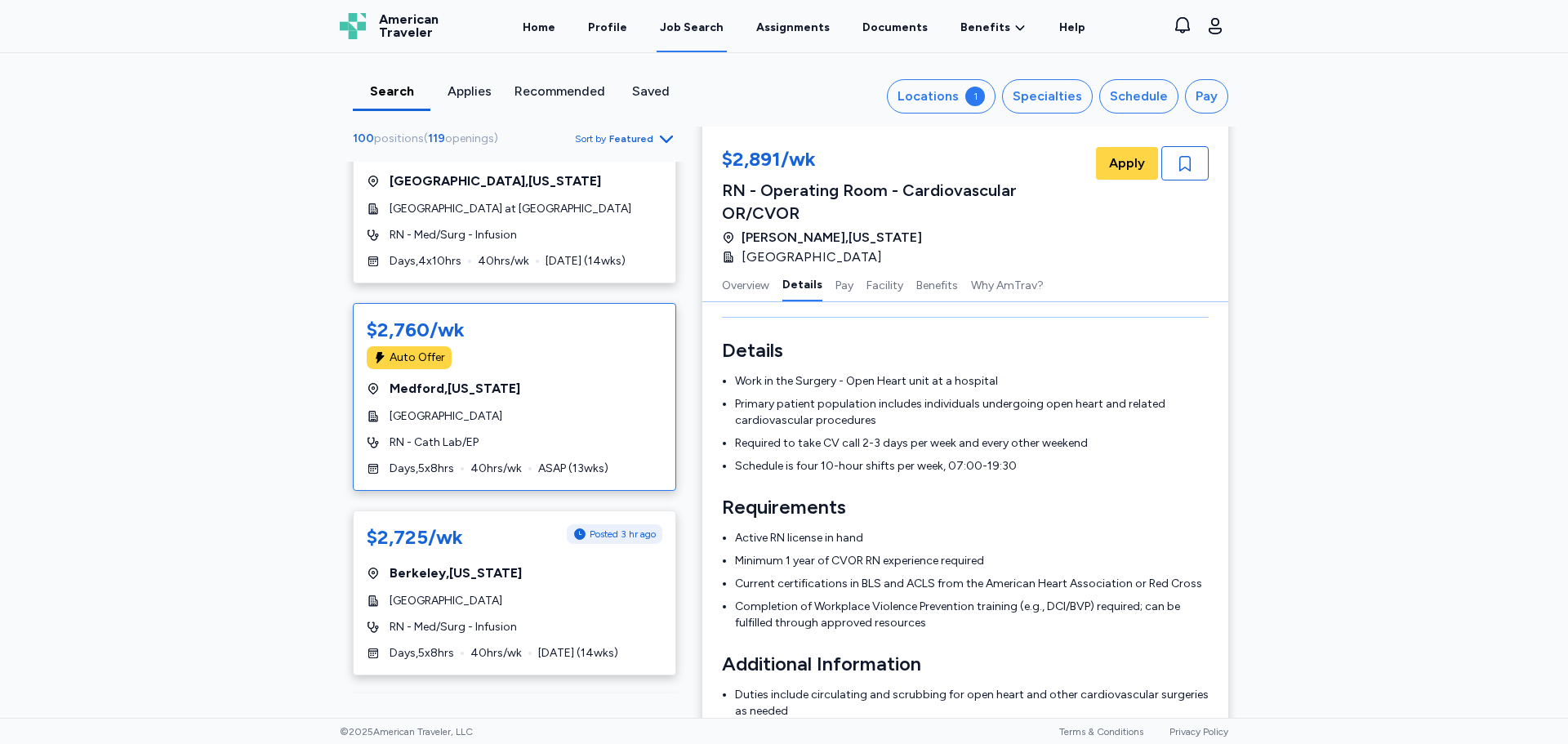
scroll to position [8657, 0]
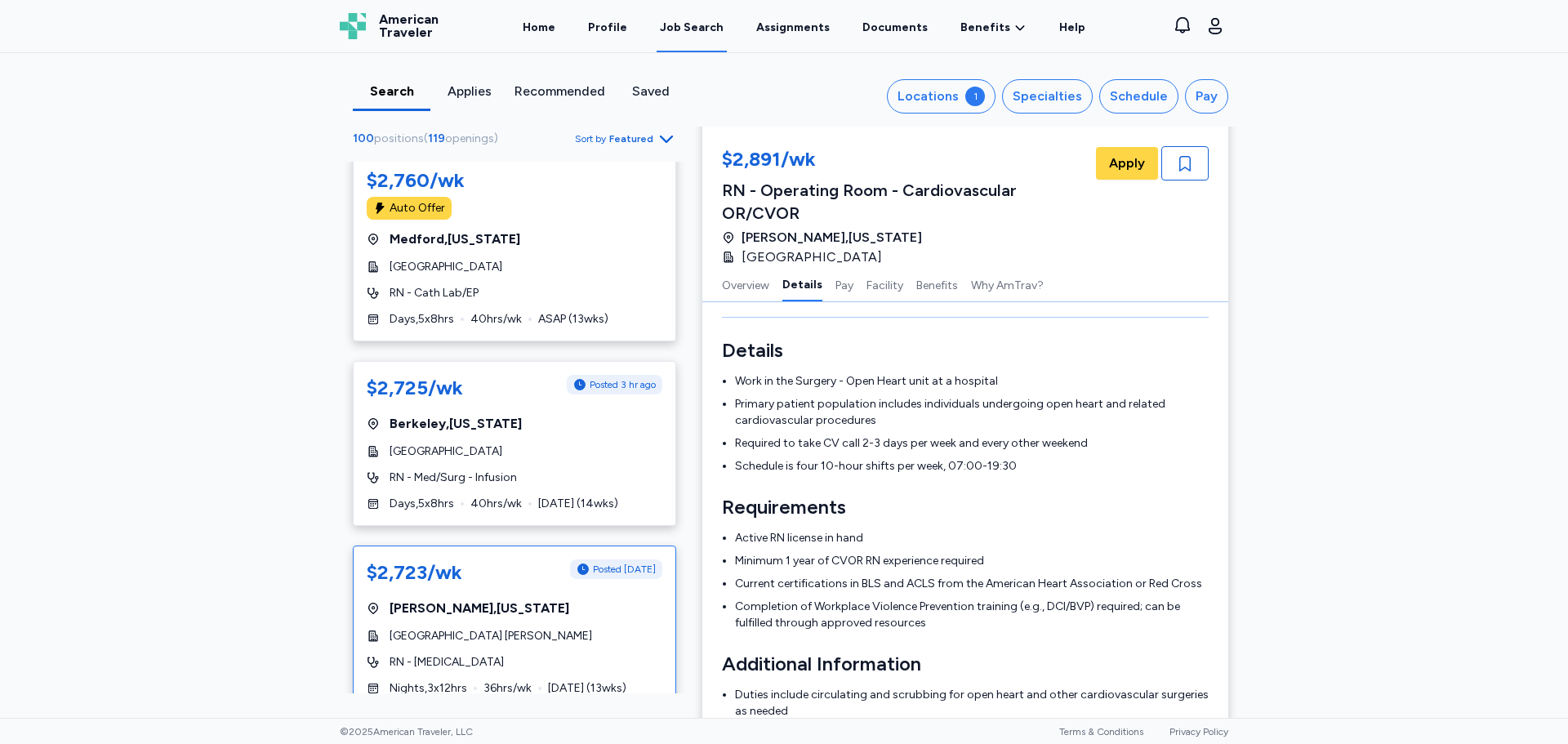
click at [517, 599] on div "Redding , California" at bounding box center [514, 609] width 296 height 20
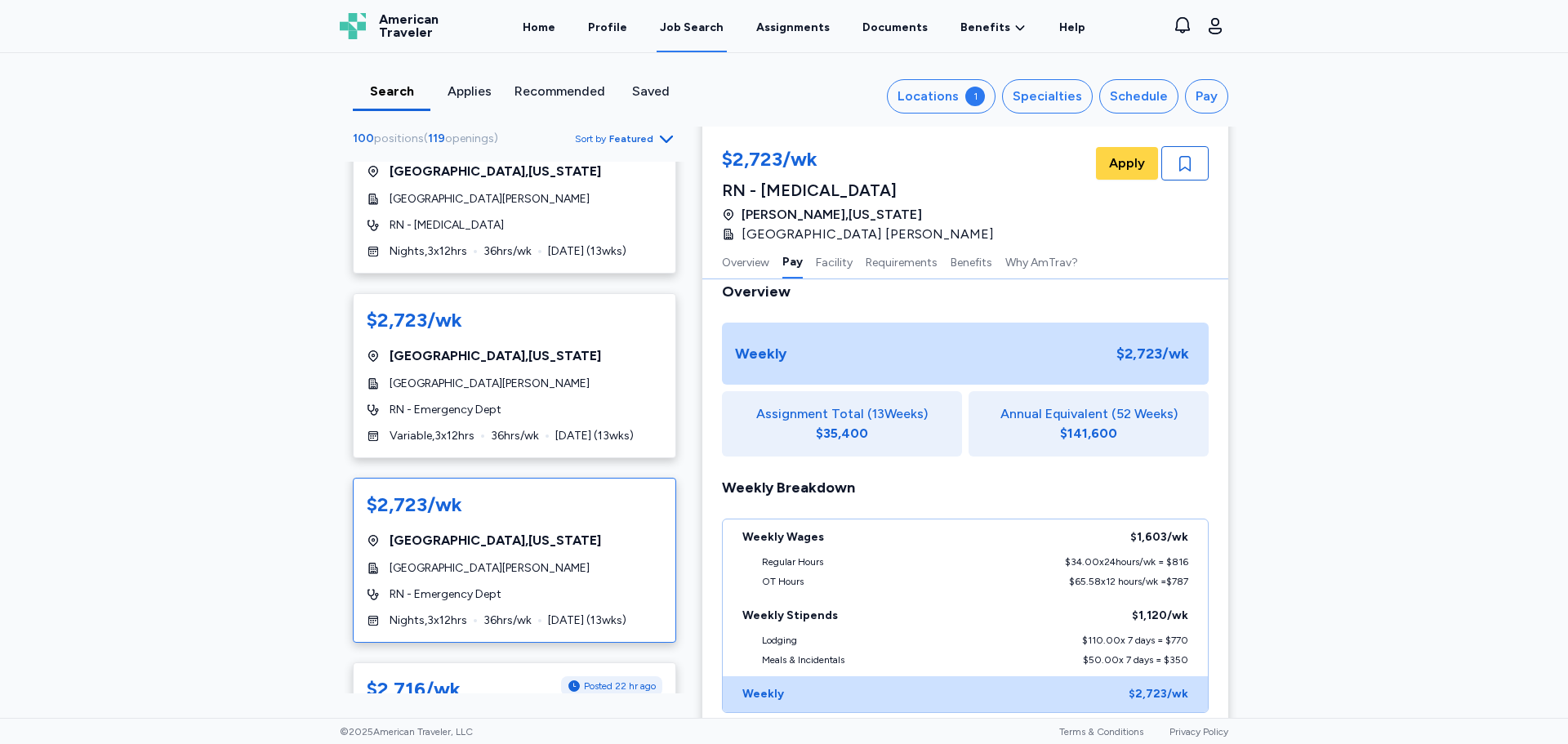
scroll to position [9360, 0]
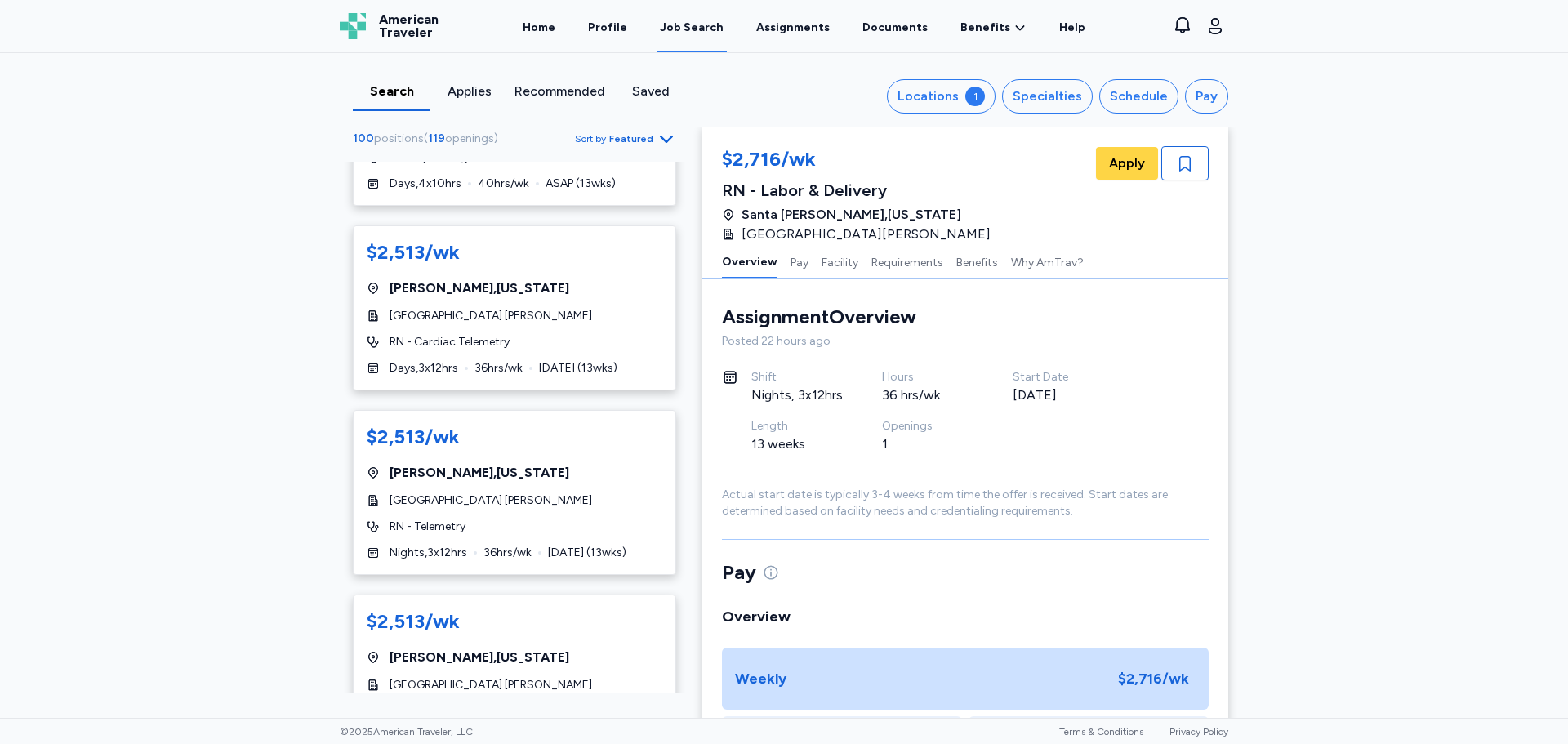
scroll to position [2124, 0]
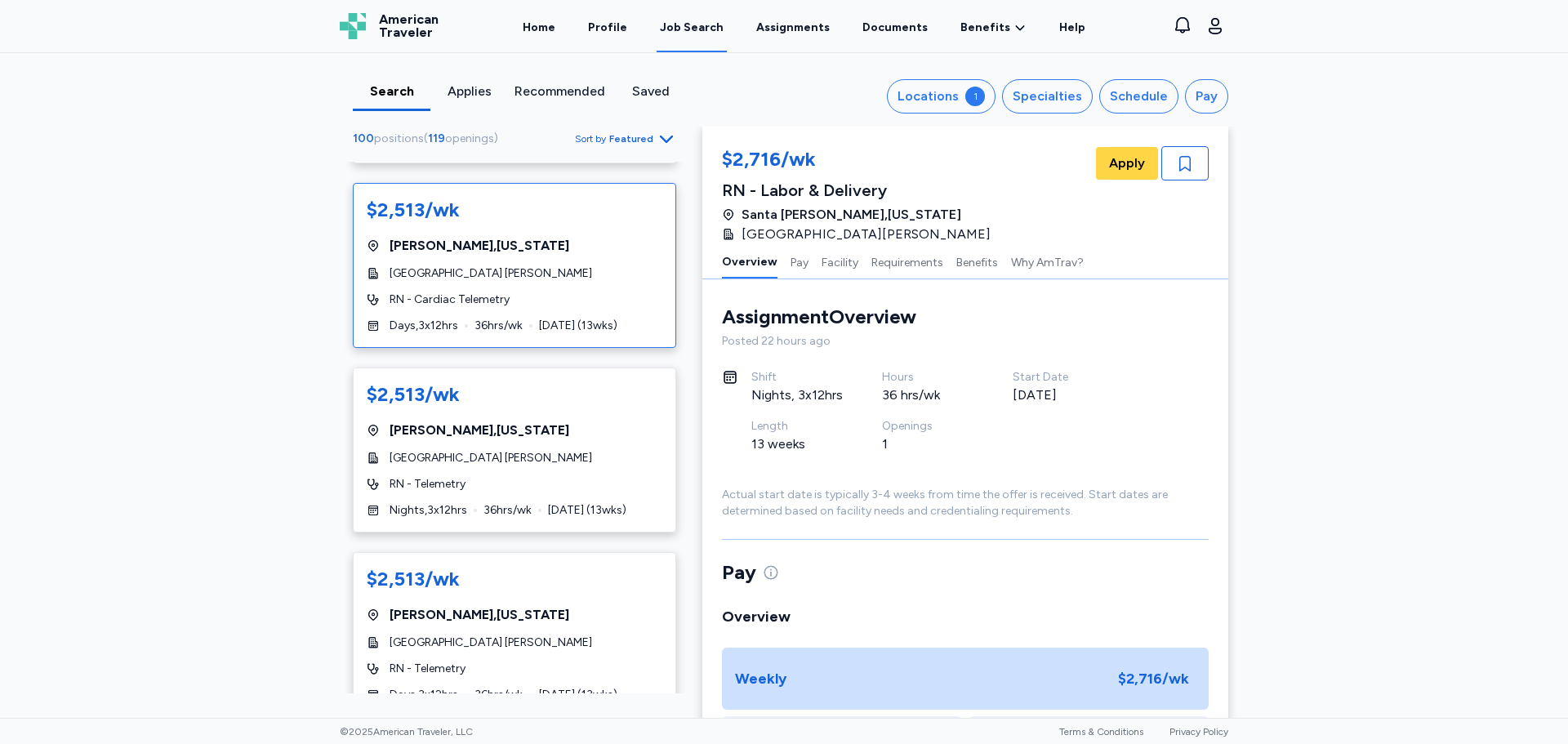
click at [512, 222] on div "$2,513/wk Redding , California Mercy Medical Center Redding RN - Cardiac Teleme…" at bounding box center [514, 265] width 324 height 165
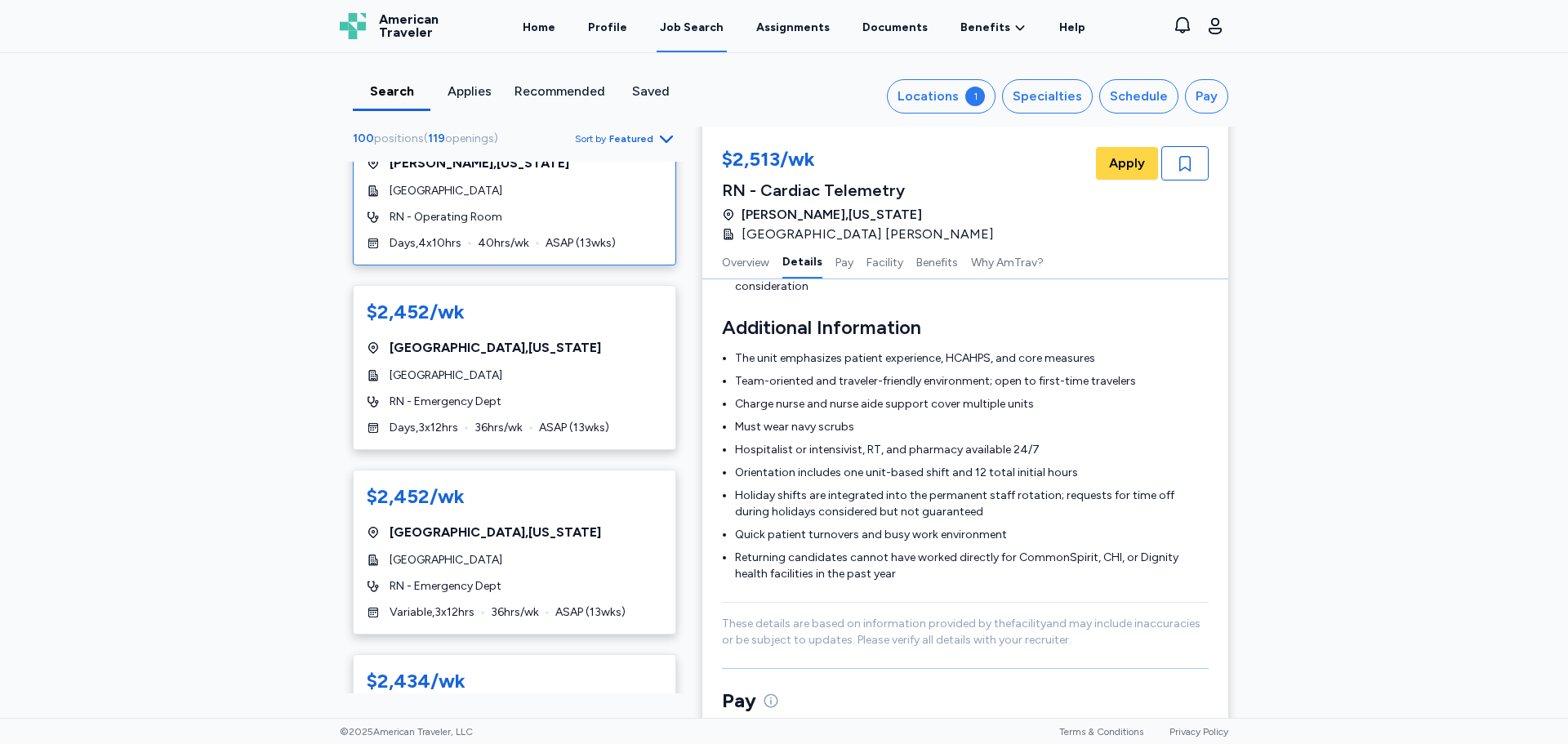
scroll to position [2776, 0]
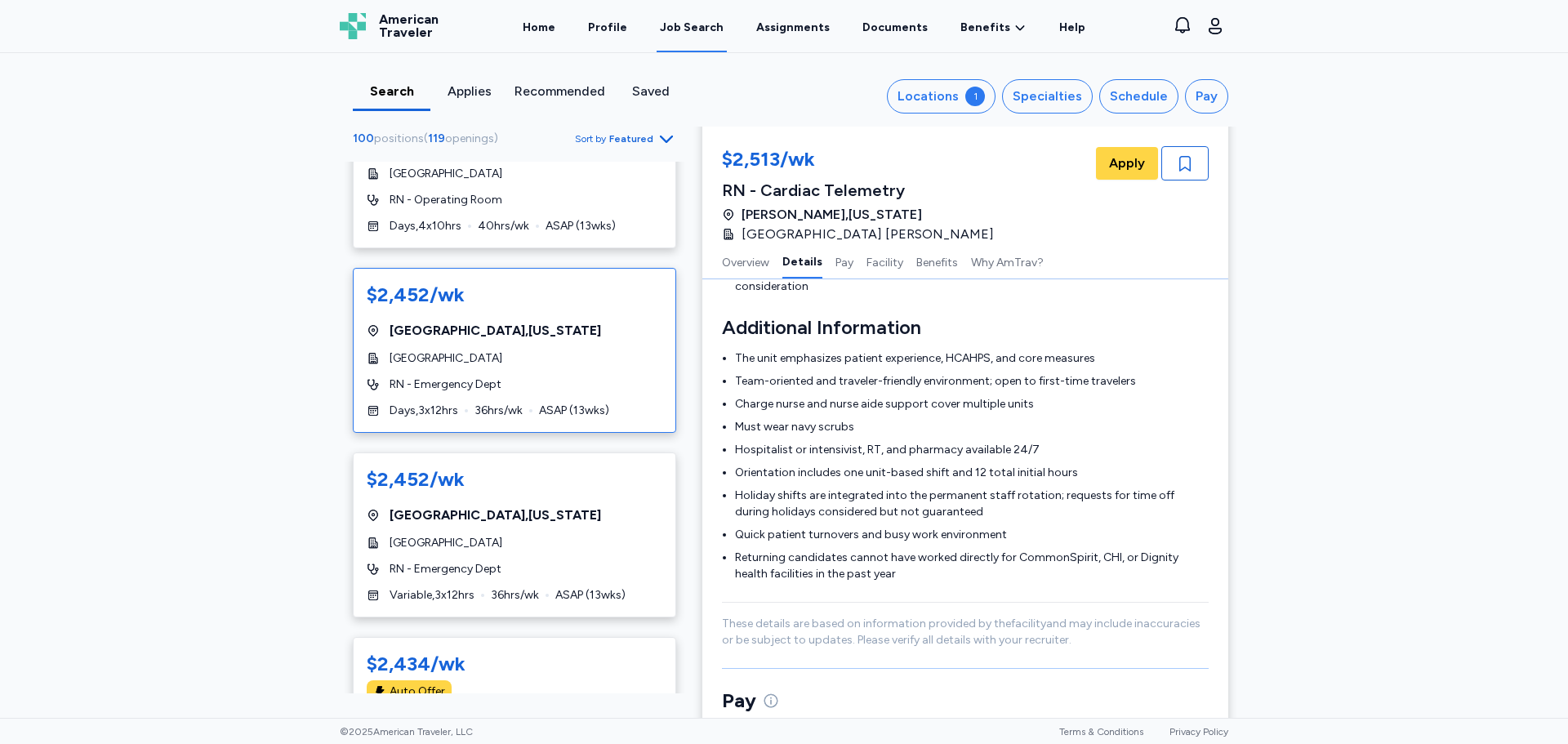
click at [502, 376] on div "RN - Emergency Dept" at bounding box center [514, 384] width 296 height 16
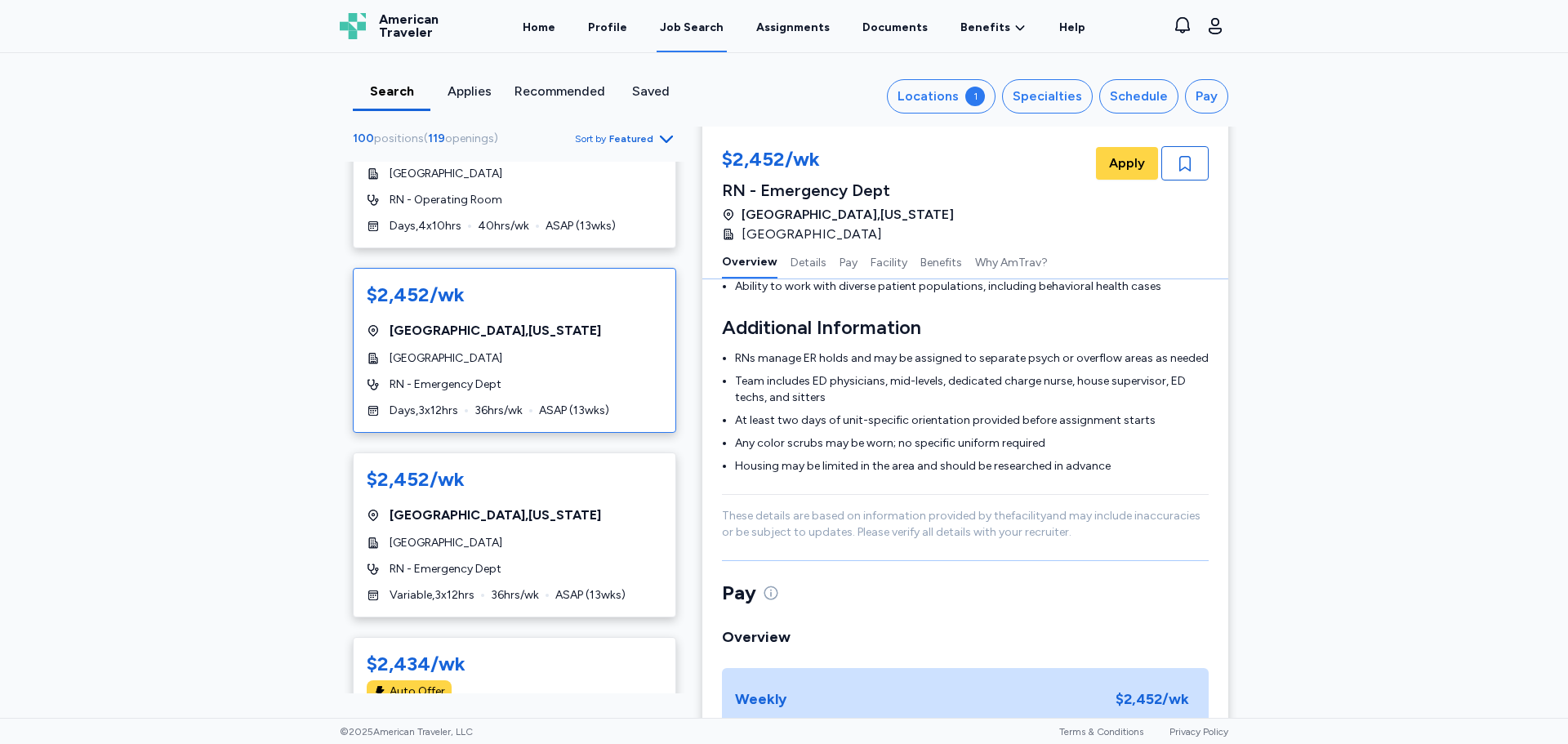
scroll to position [2, 0]
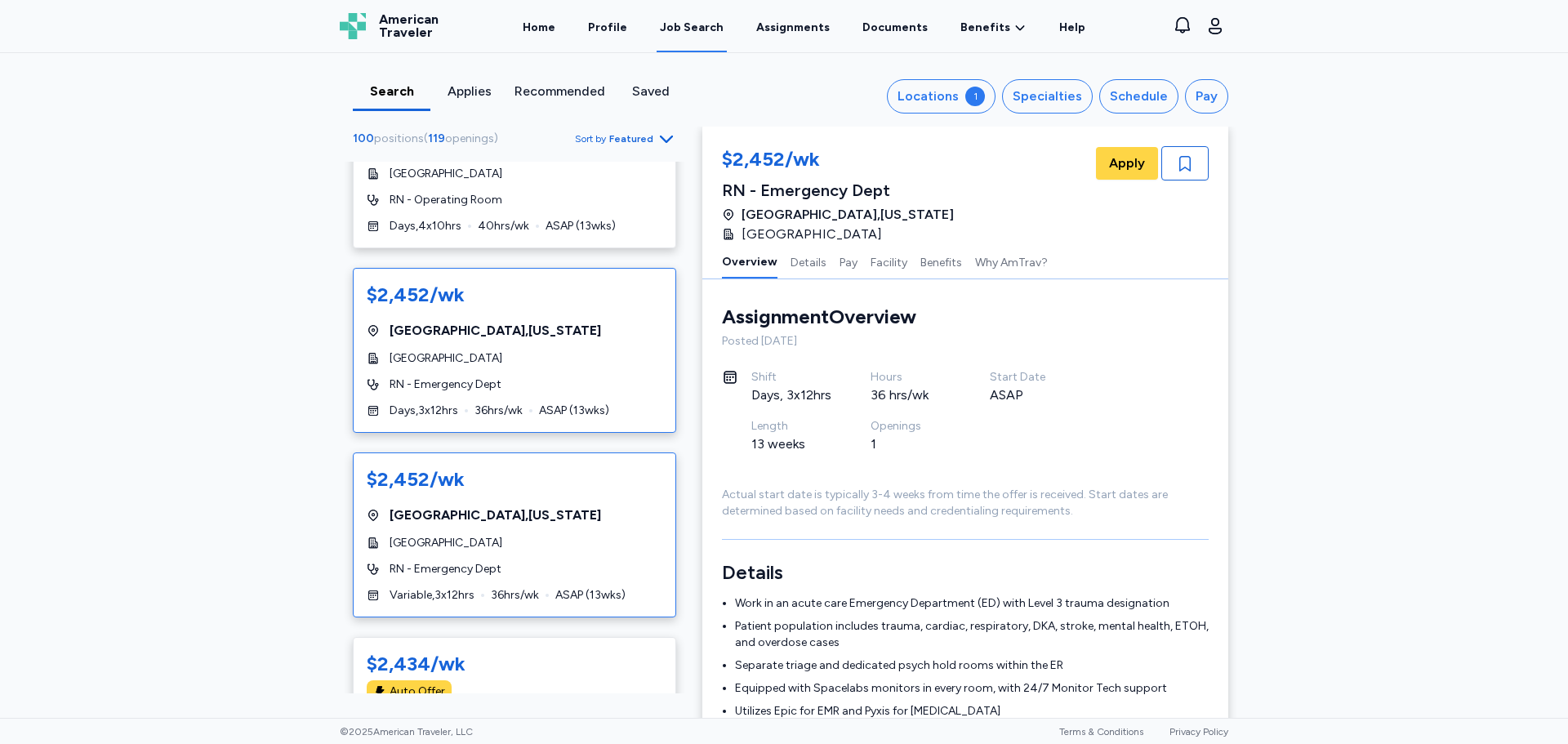
click at [398, 535] on span "Sky Lakes Medical Center" at bounding box center [445, 543] width 112 height 16
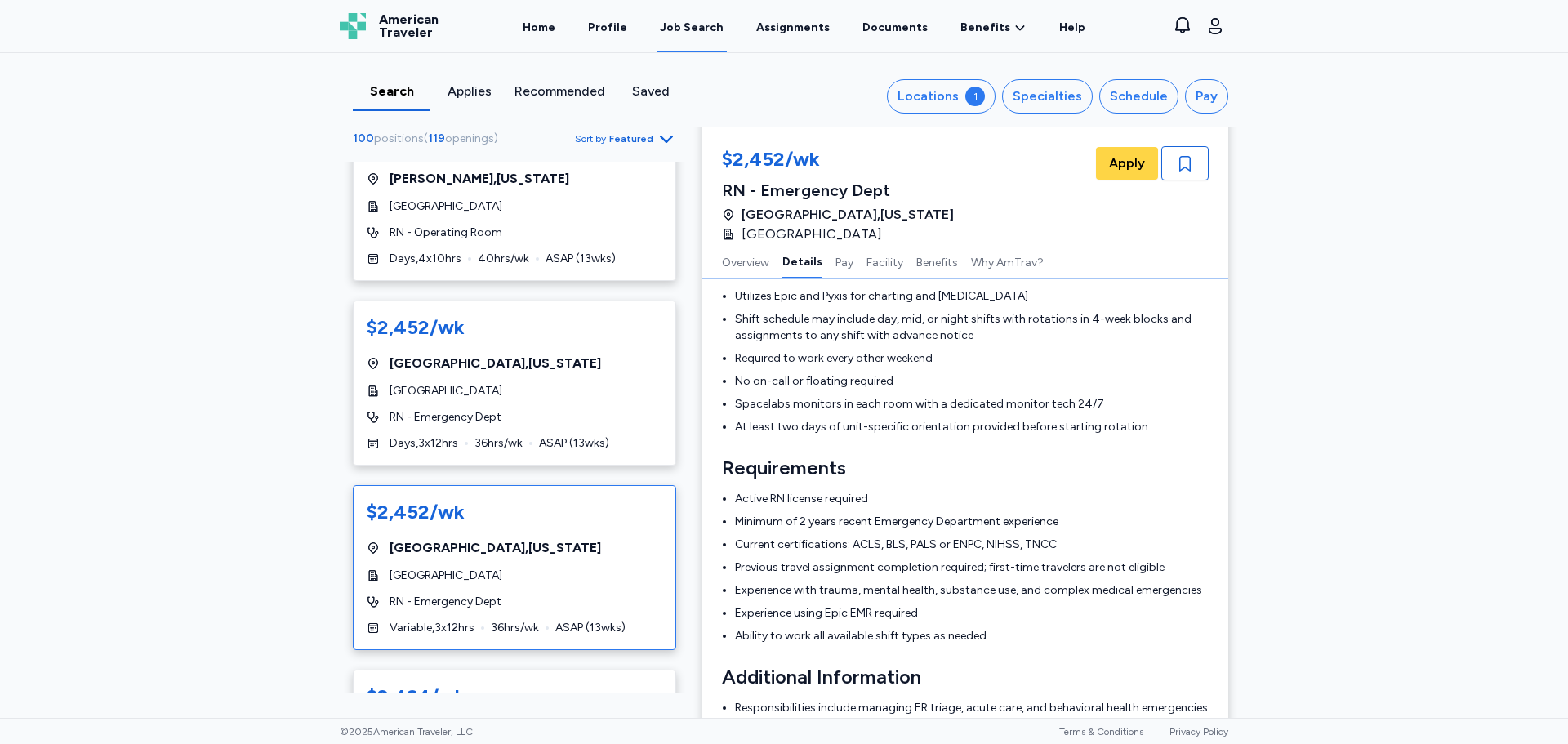
scroll to position [2695, 0]
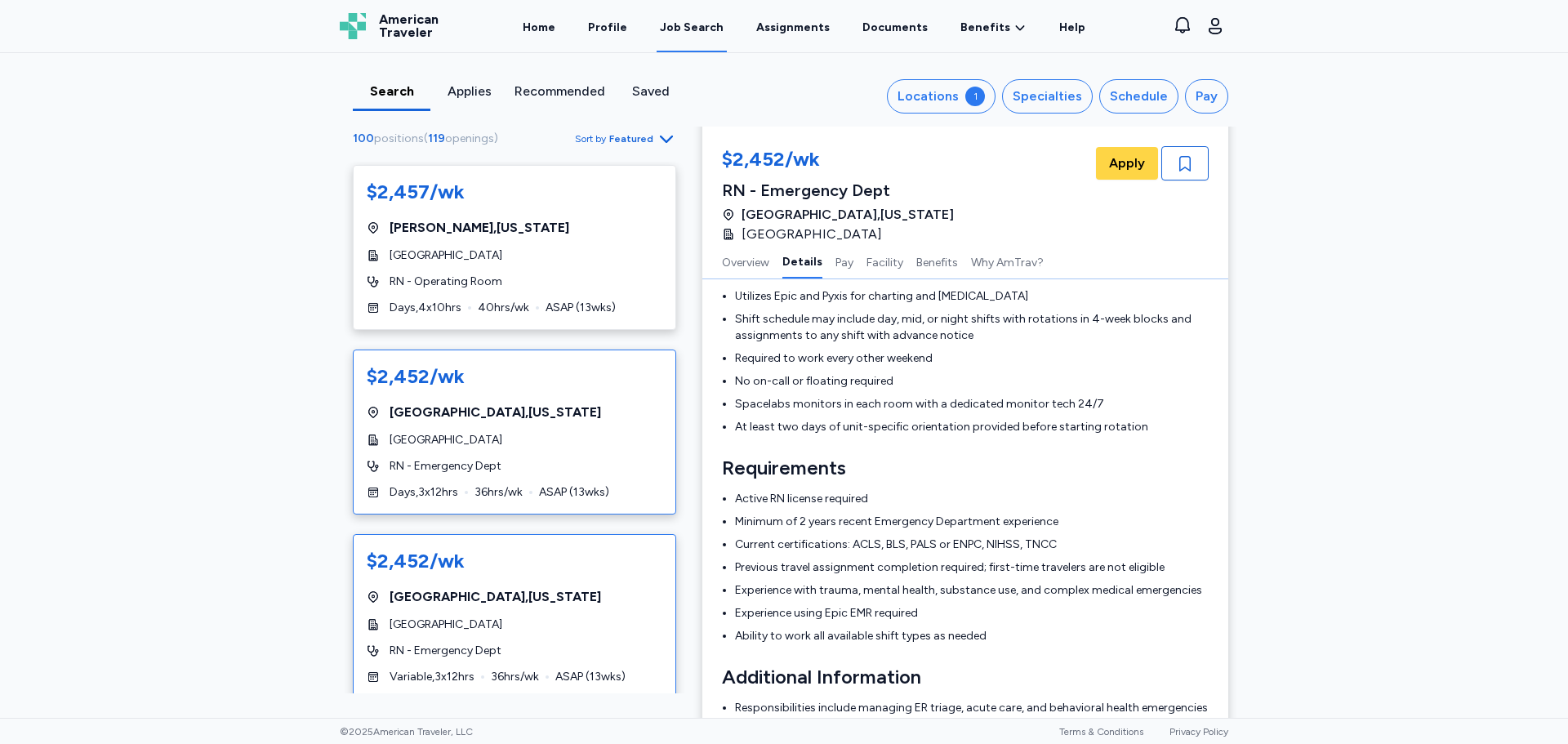
click at [572, 406] on div "$2,452/wk Klamath Falls , Oregon Sky Lakes Medical Center RN - Emergency Dept D…" at bounding box center [514, 432] width 324 height 165
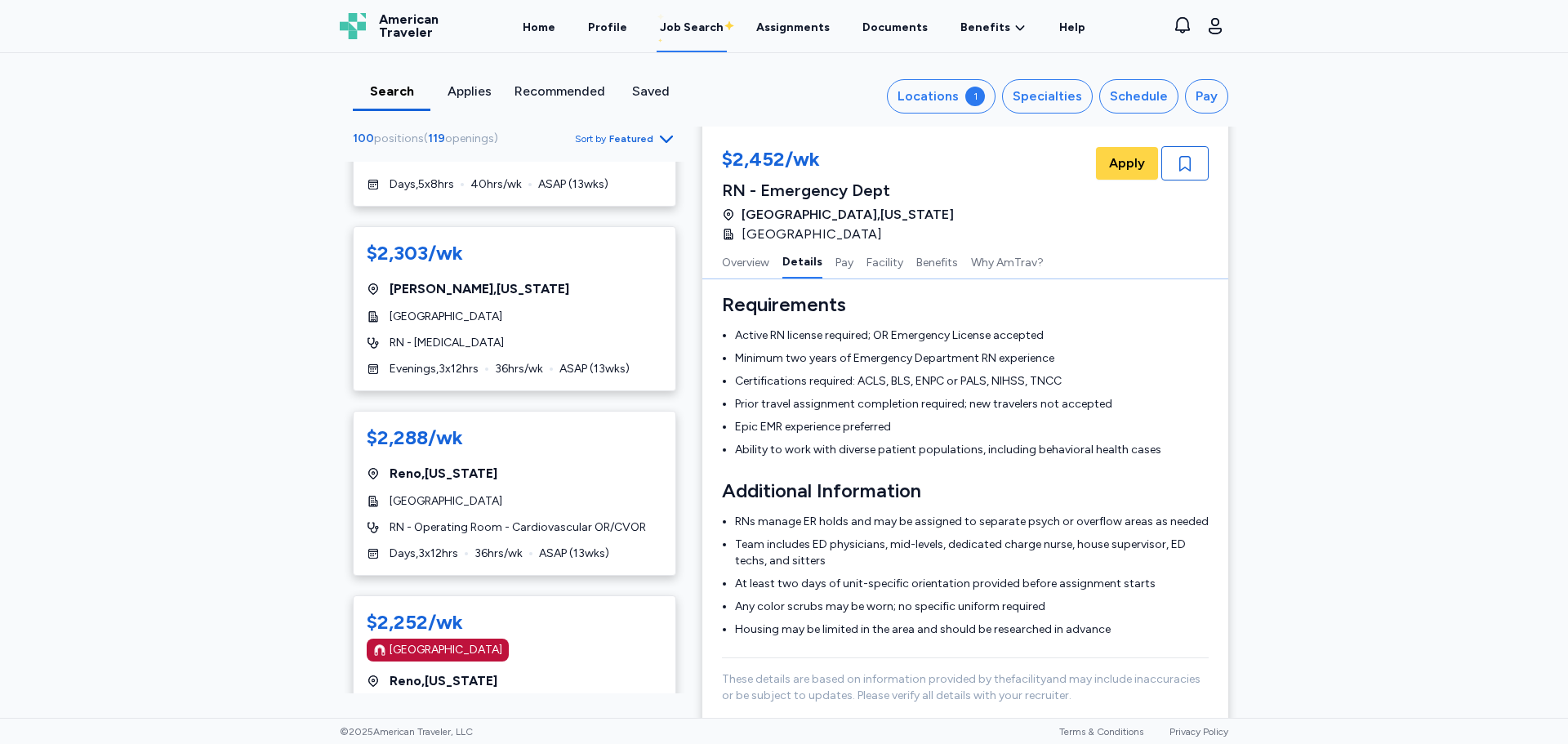
scroll to position [4573, 0]
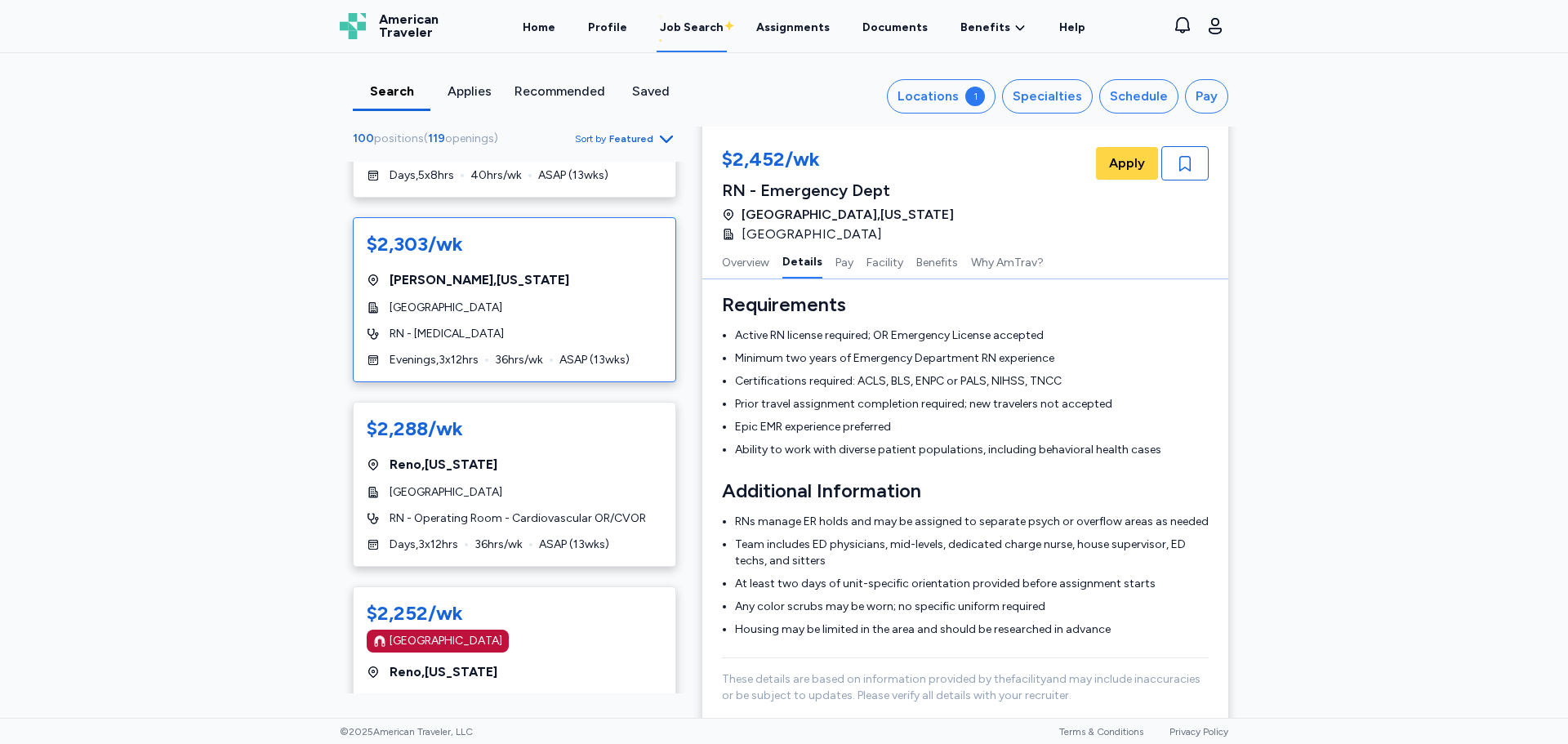
click at [499, 282] on div "$2,303/wk Redding , California Shasta Regional Medical Center RN - ICU Evenings…" at bounding box center [514, 300] width 324 height 165
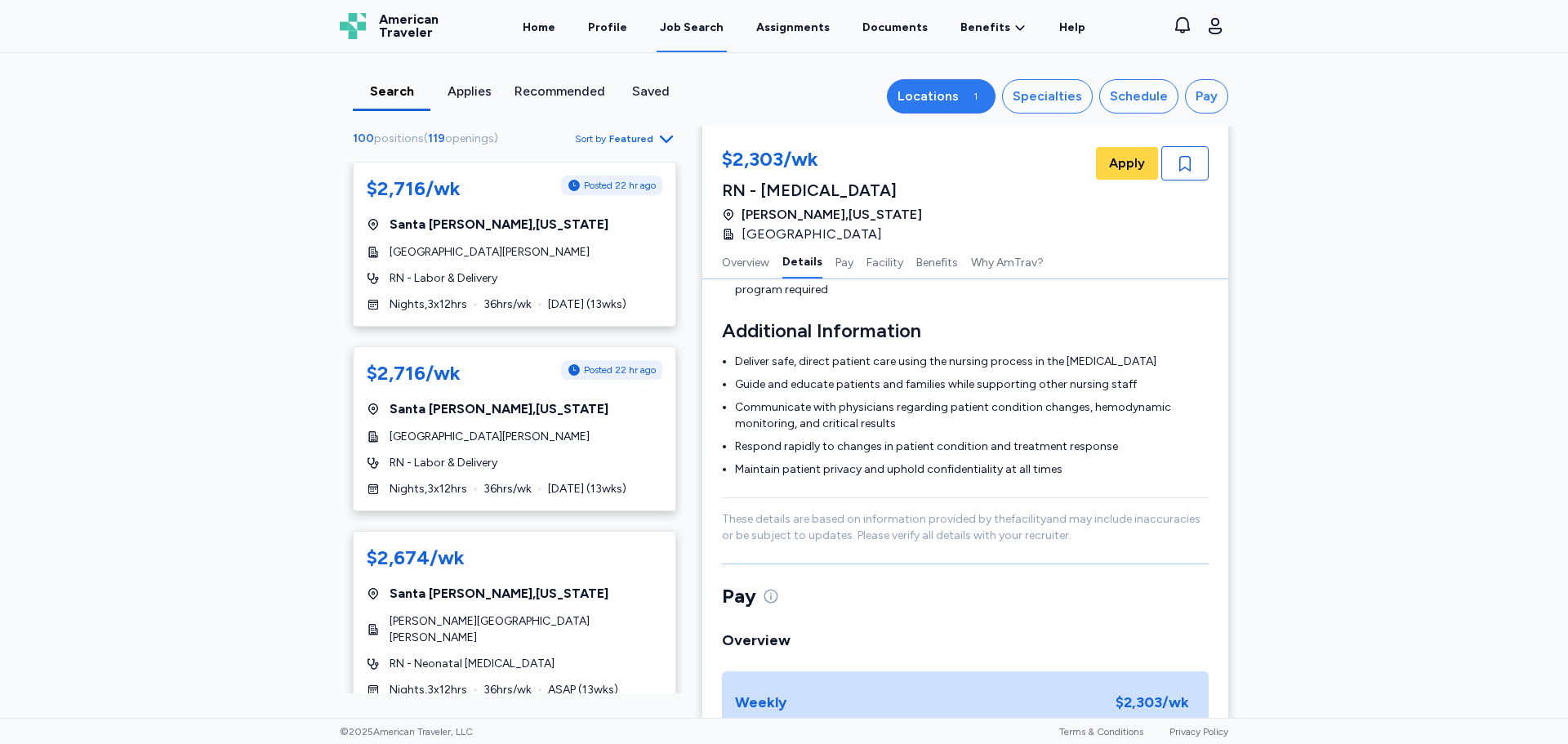
click at [954, 94] on div "Locations" at bounding box center [928, 96] width 62 height 20
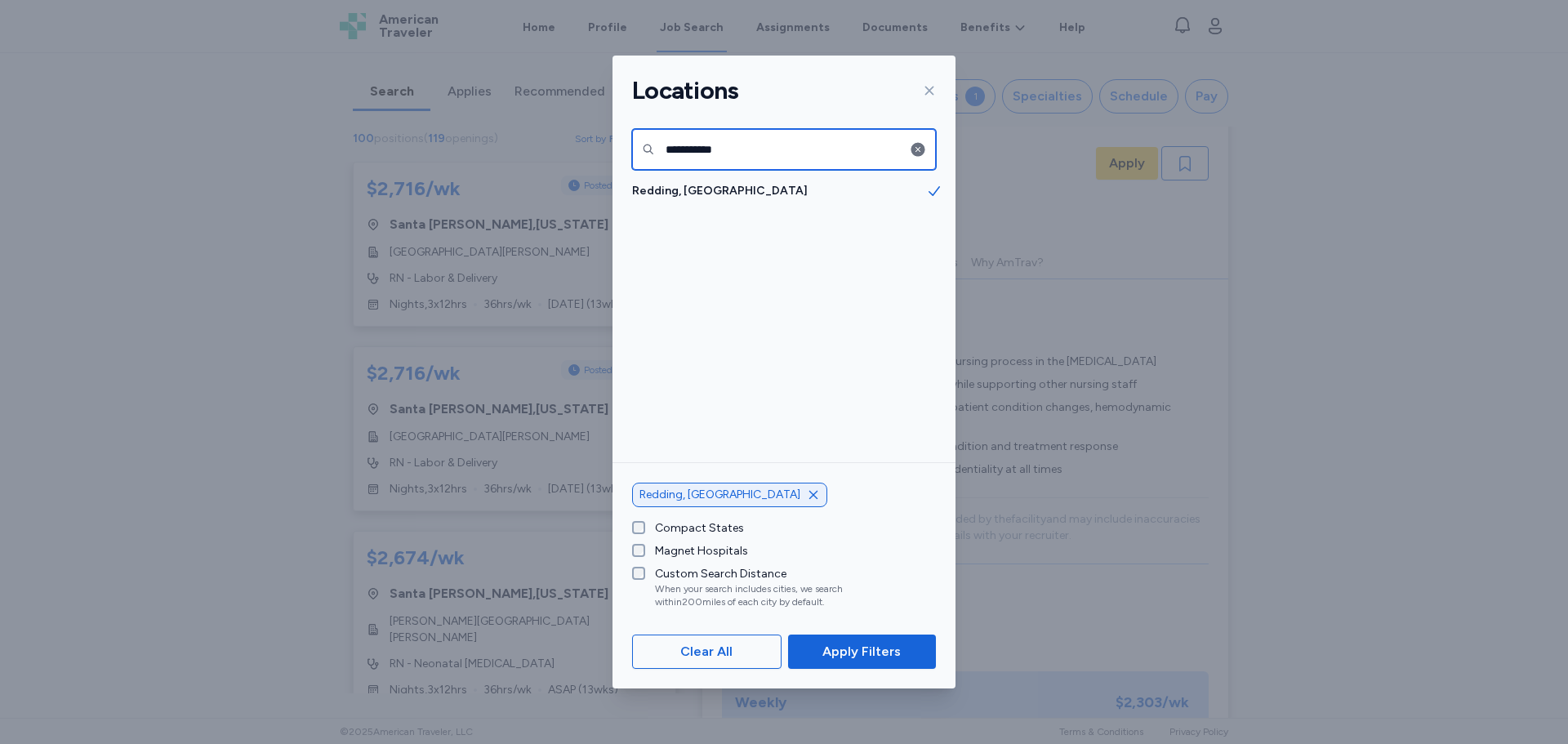
drag, startPoint x: 784, startPoint y: 160, endPoint x: 774, endPoint y: 157, distance: 10.4
click at [774, 157] on input "**********" at bounding box center [784, 149] width 304 height 41
click at [916, 149] on icon "button" at bounding box center [919, 149] width 14 height 14
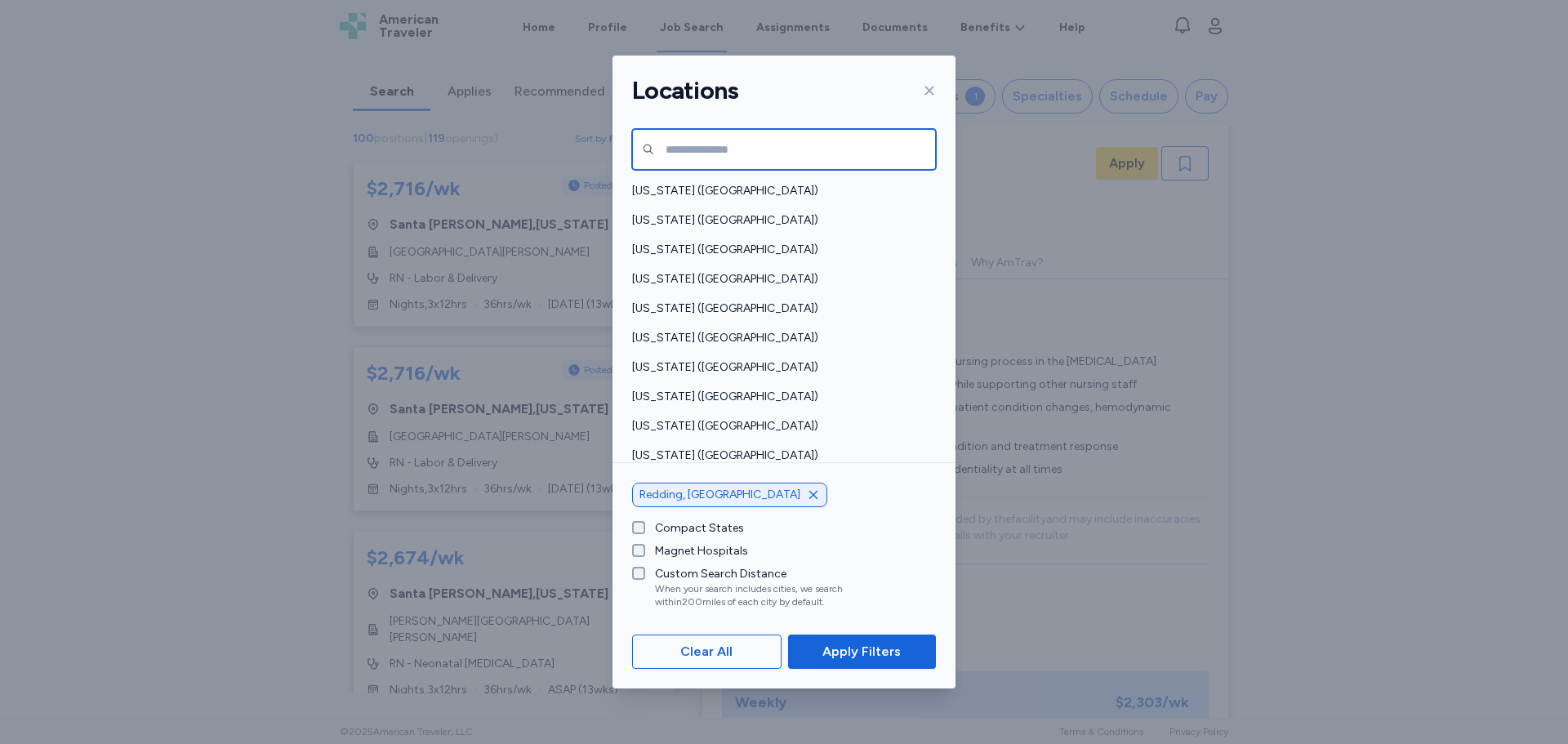
click at [840, 146] on input "text" at bounding box center [784, 149] width 304 height 41
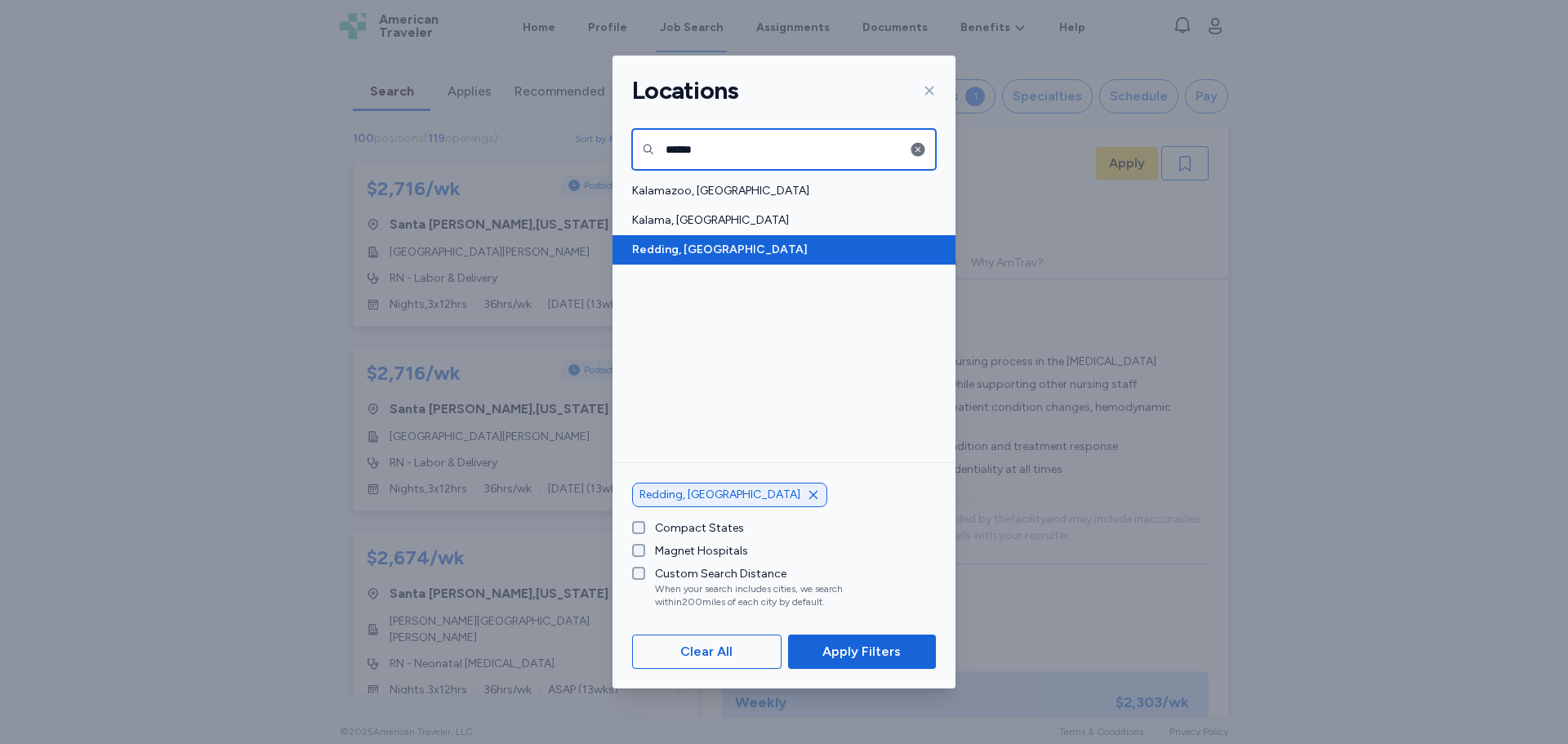
type input "******"
click at [789, 257] on span "Redding, CA" at bounding box center [779, 249] width 294 height 16
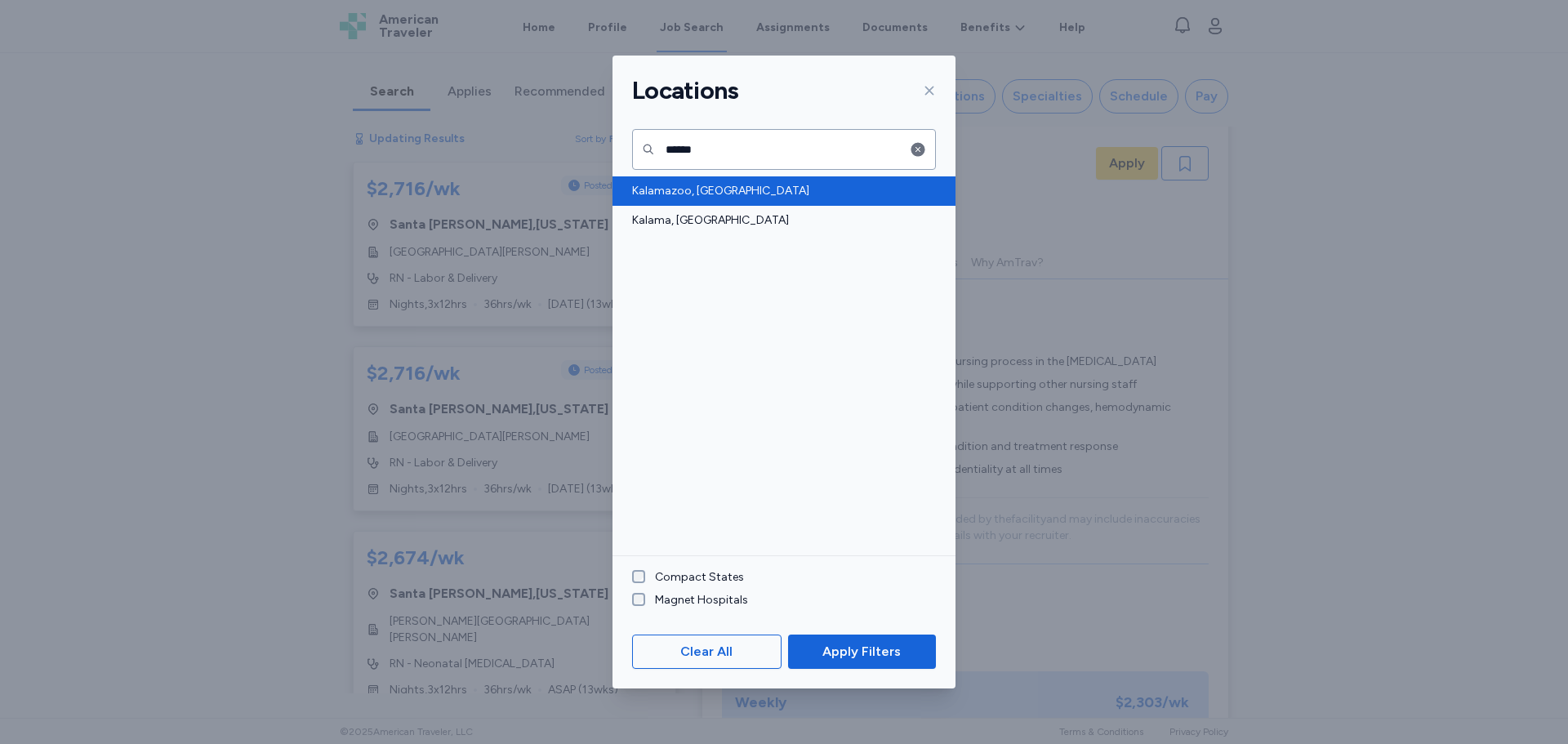
click at [793, 196] on span "Kalamazoo, MI" at bounding box center [779, 191] width 294 height 16
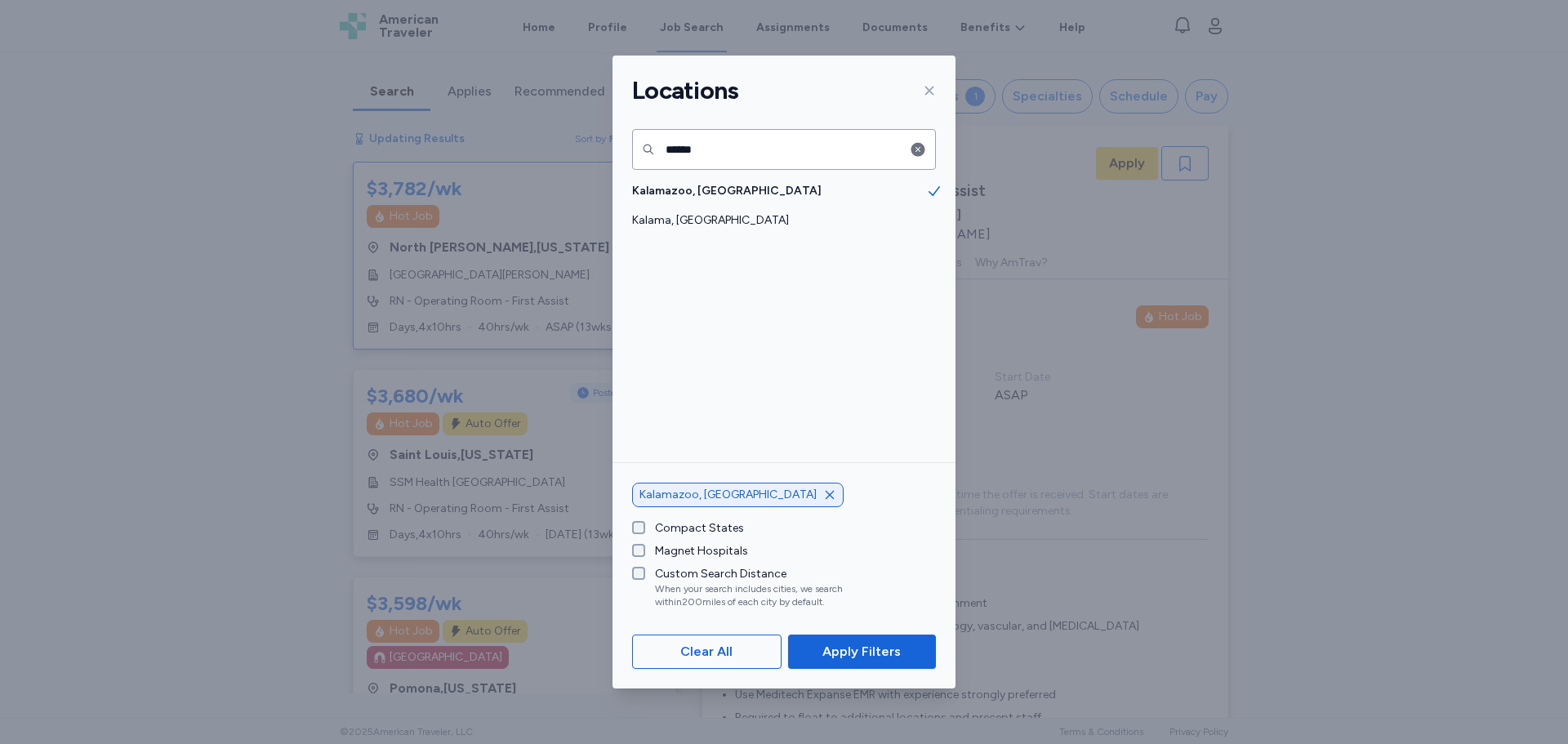
scroll to position [25, 0]
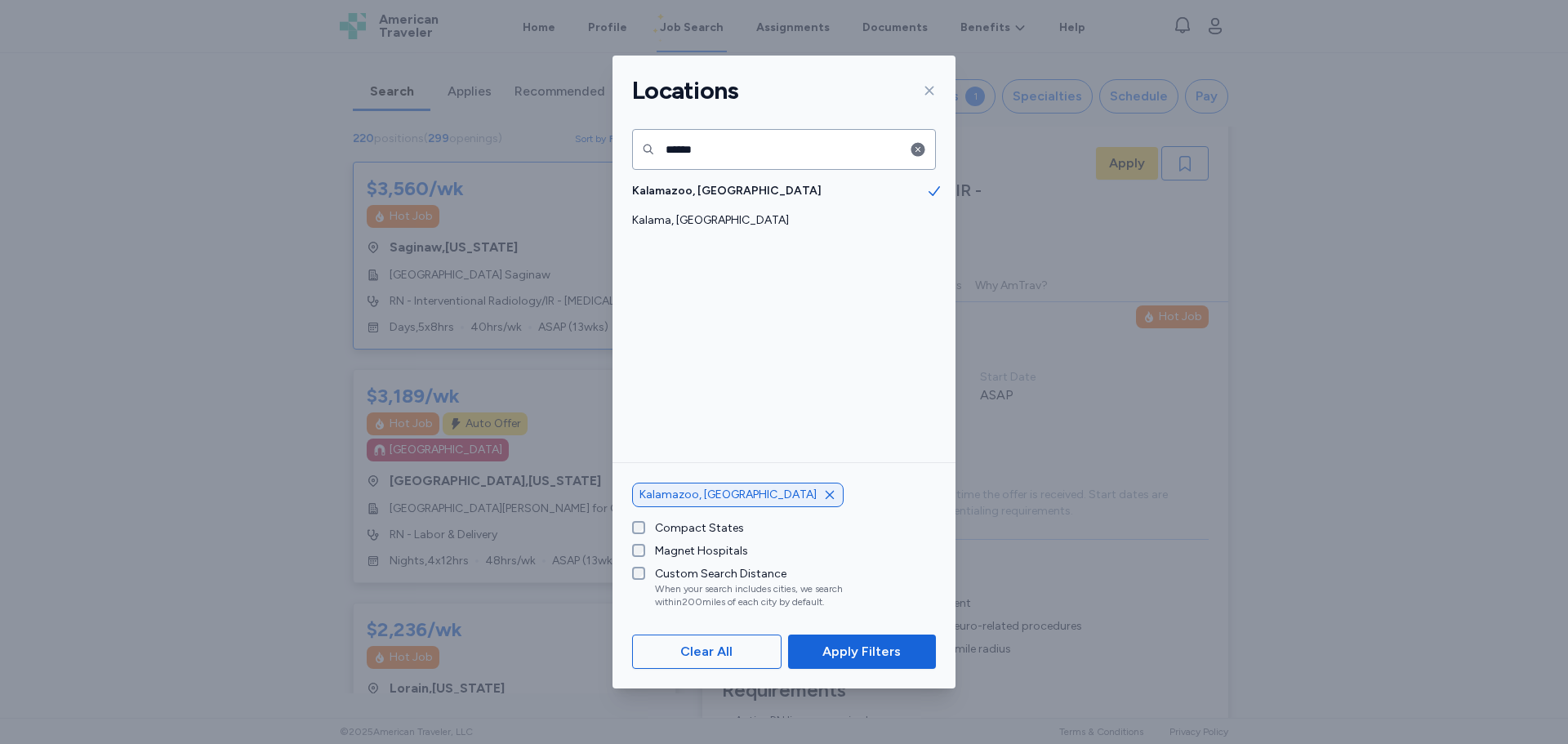
click at [737, 572] on div "Custom Search Distance" at bounding box center [782, 574] width 255 height 16
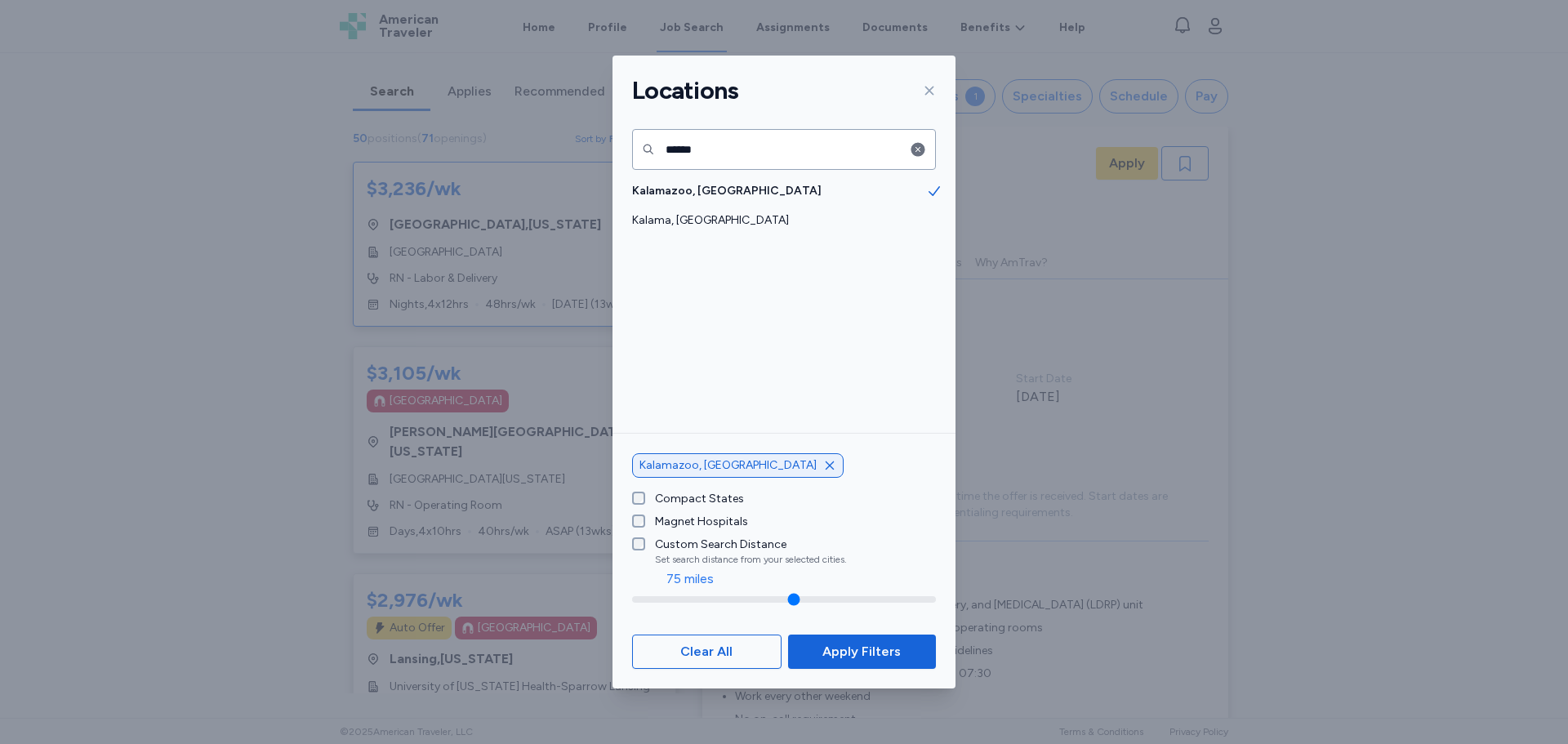
drag, startPoint x: 767, startPoint y: 597, endPoint x: 686, endPoint y: 596, distance: 81.0
type input "**"
click at [686, 596] on input "range" at bounding box center [784, 599] width 304 height 7
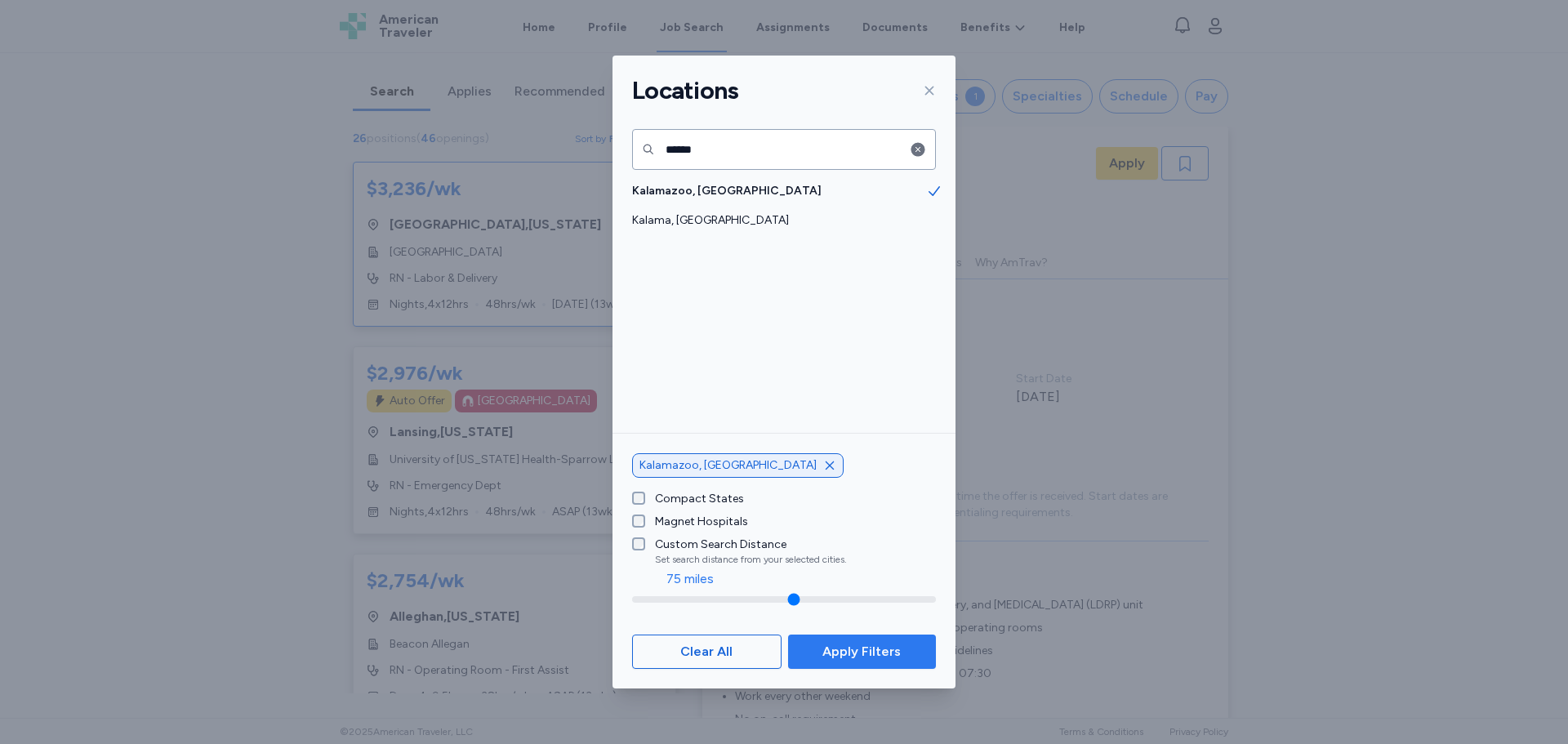
click at [831, 655] on span "Apply Filters" at bounding box center [861, 652] width 78 height 20
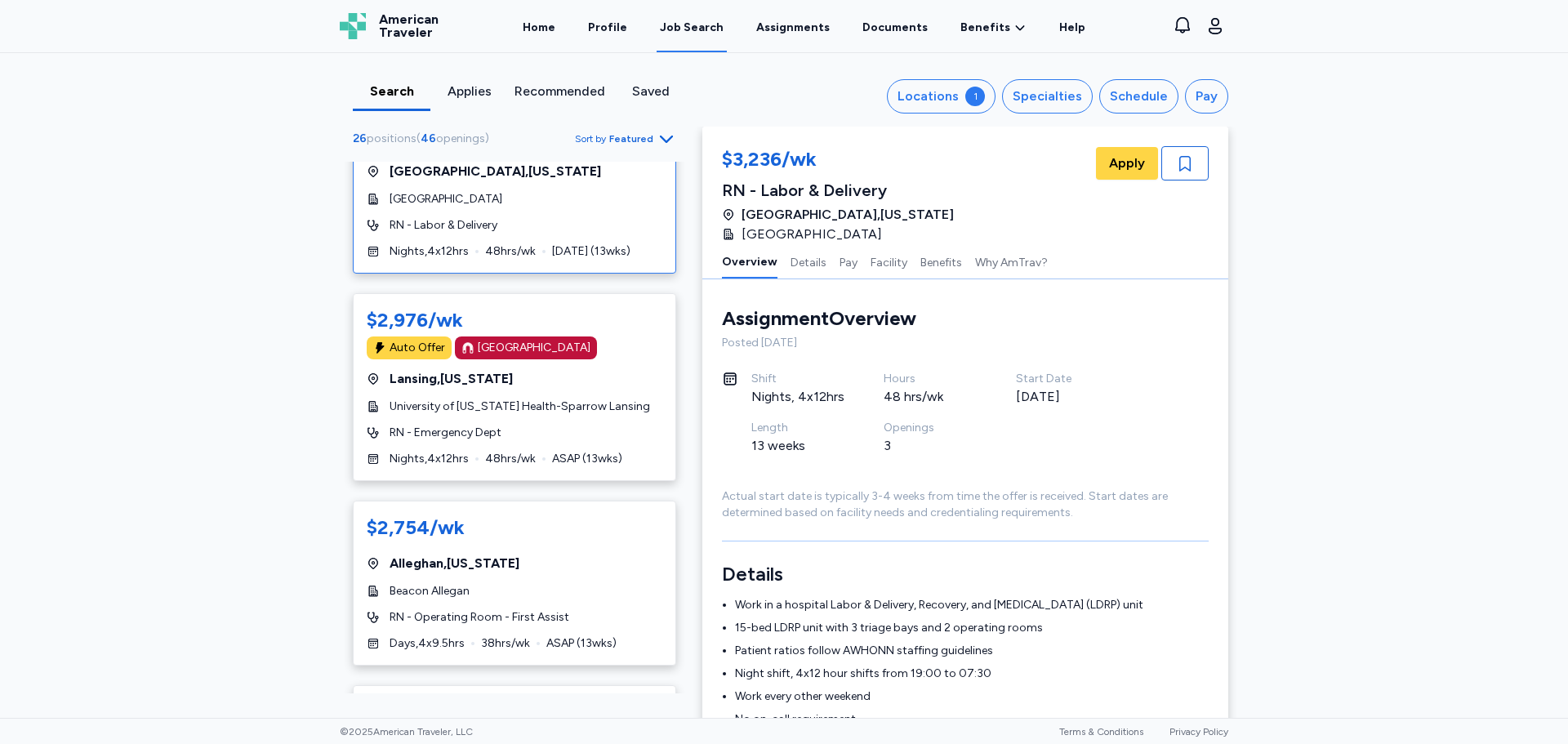
scroll to position [81, 0]
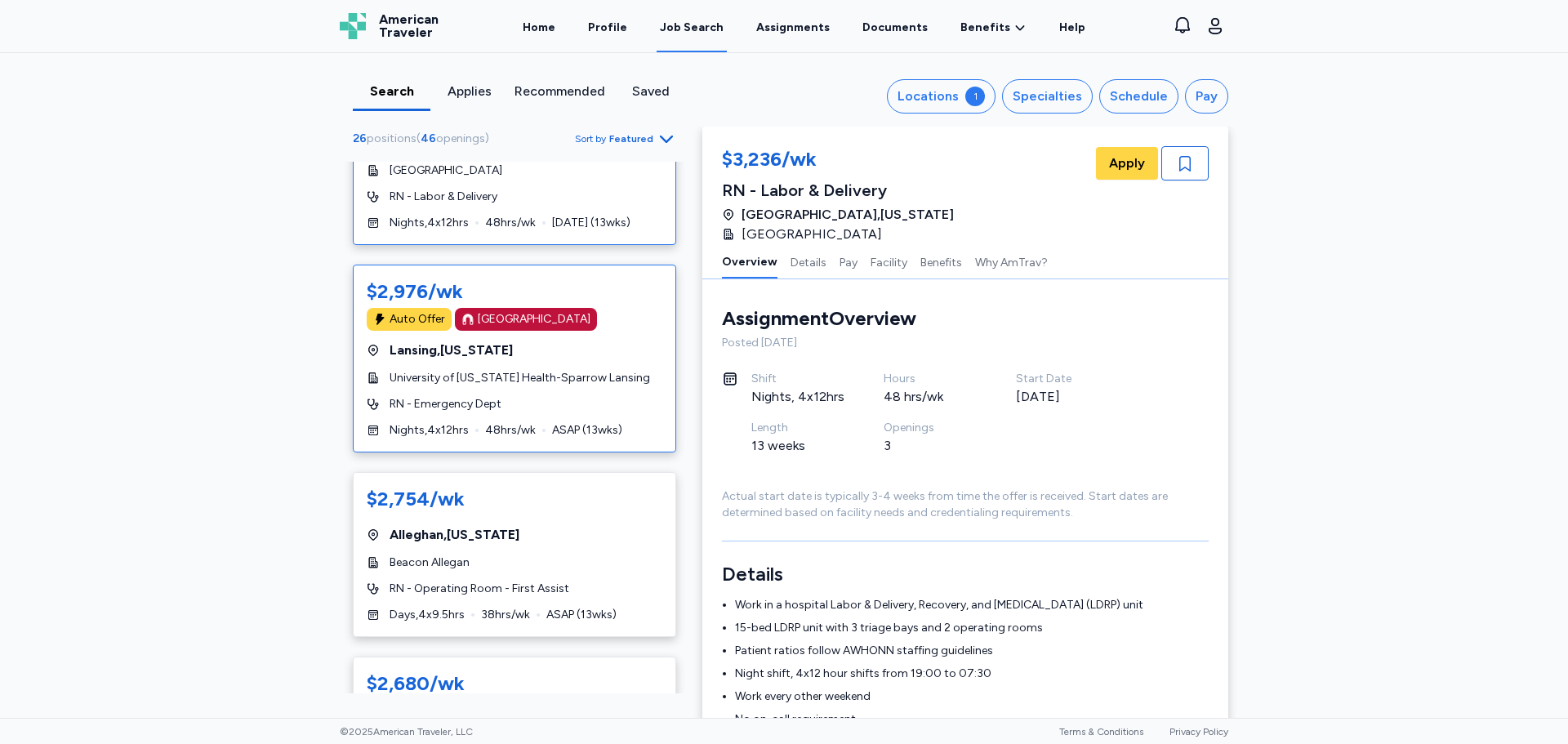
click at [518, 372] on span "University of [US_STATE] Health-Sparrow Lansing" at bounding box center [519, 377] width 260 height 16
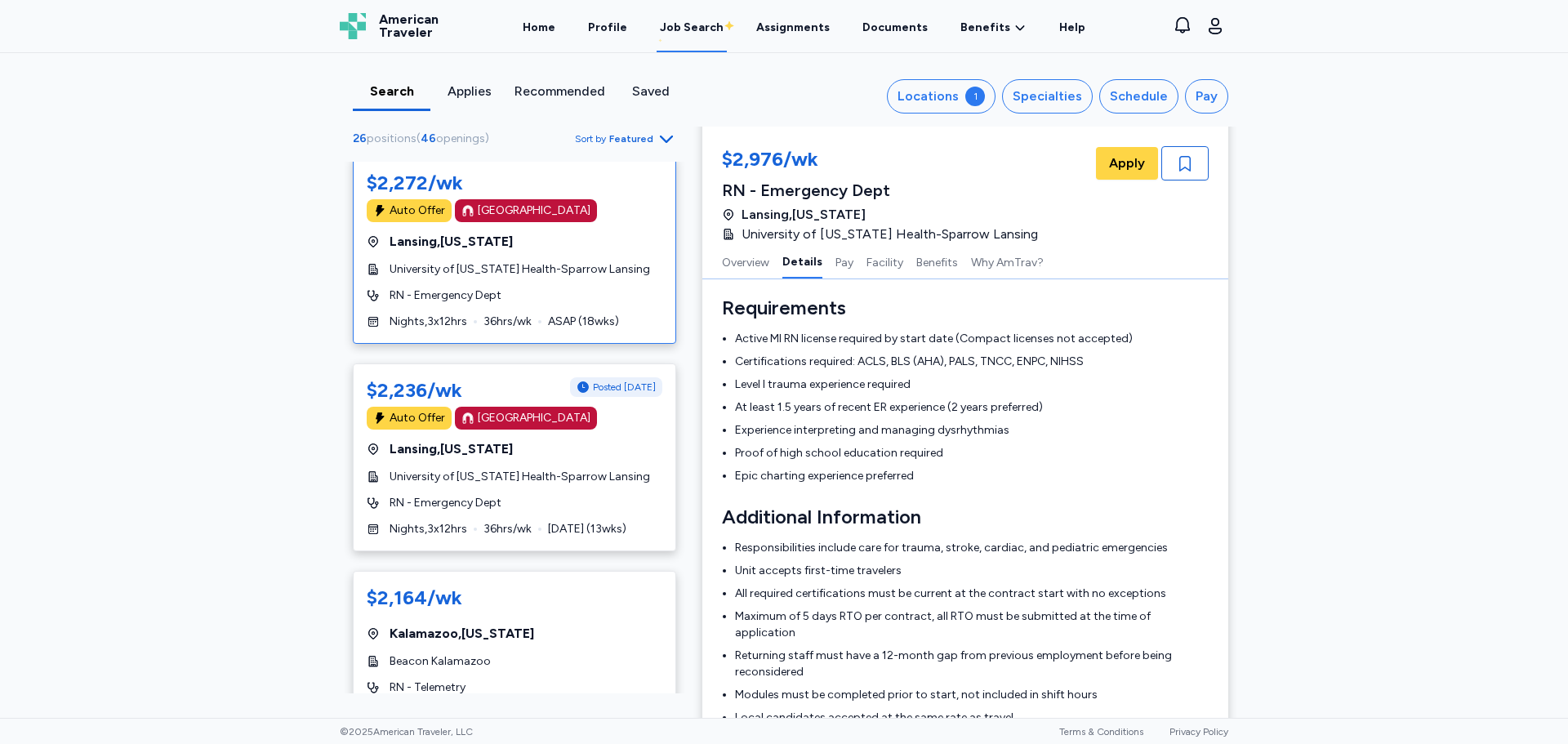
scroll to position [980, 0]
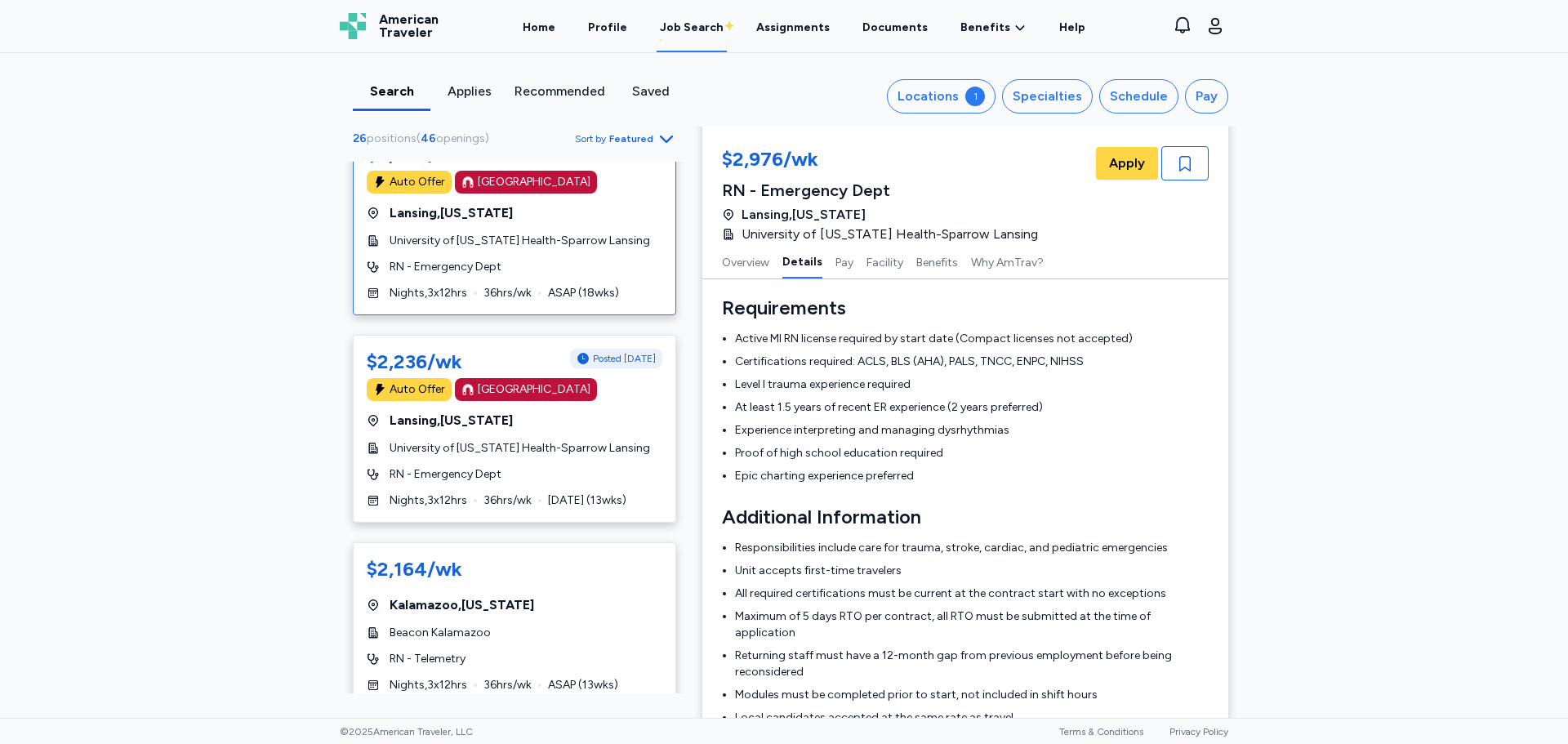
click at [551, 273] on div "RN - Emergency Dept" at bounding box center [514, 267] width 296 height 16
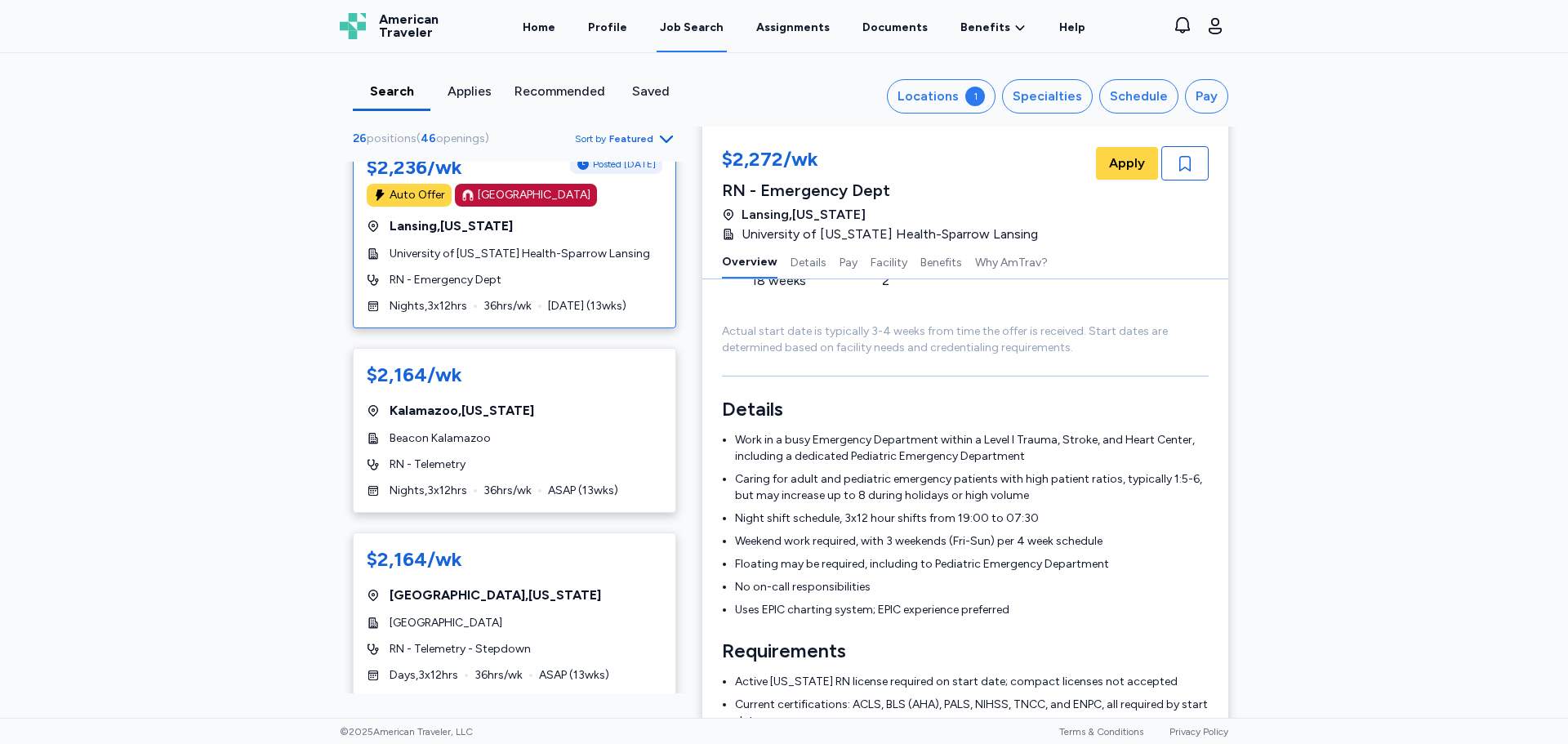
scroll to position [1225, 0]
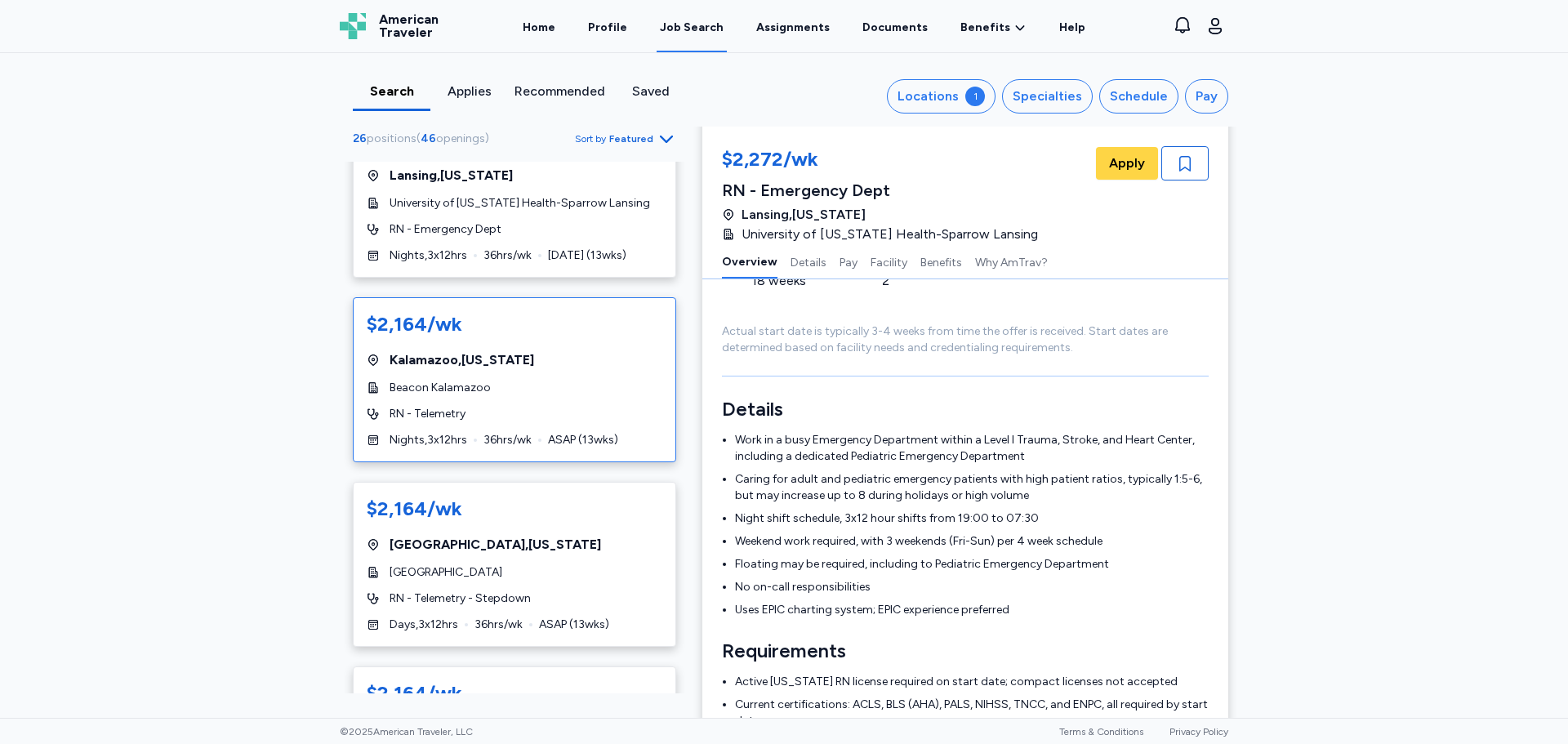
click at [571, 391] on div "Beacon Kalamazoo" at bounding box center [514, 387] width 296 height 16
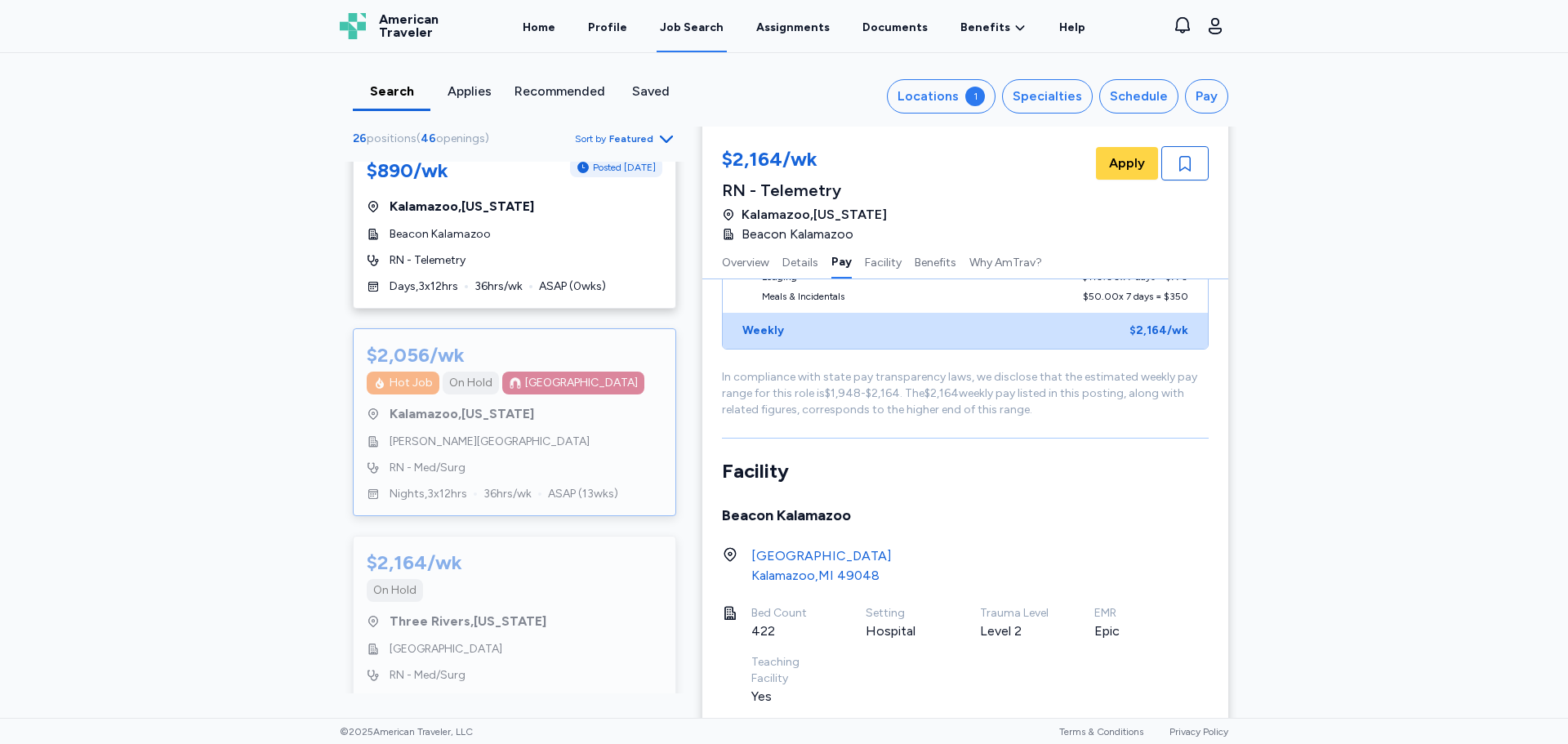
scroll to position [3757, 0]
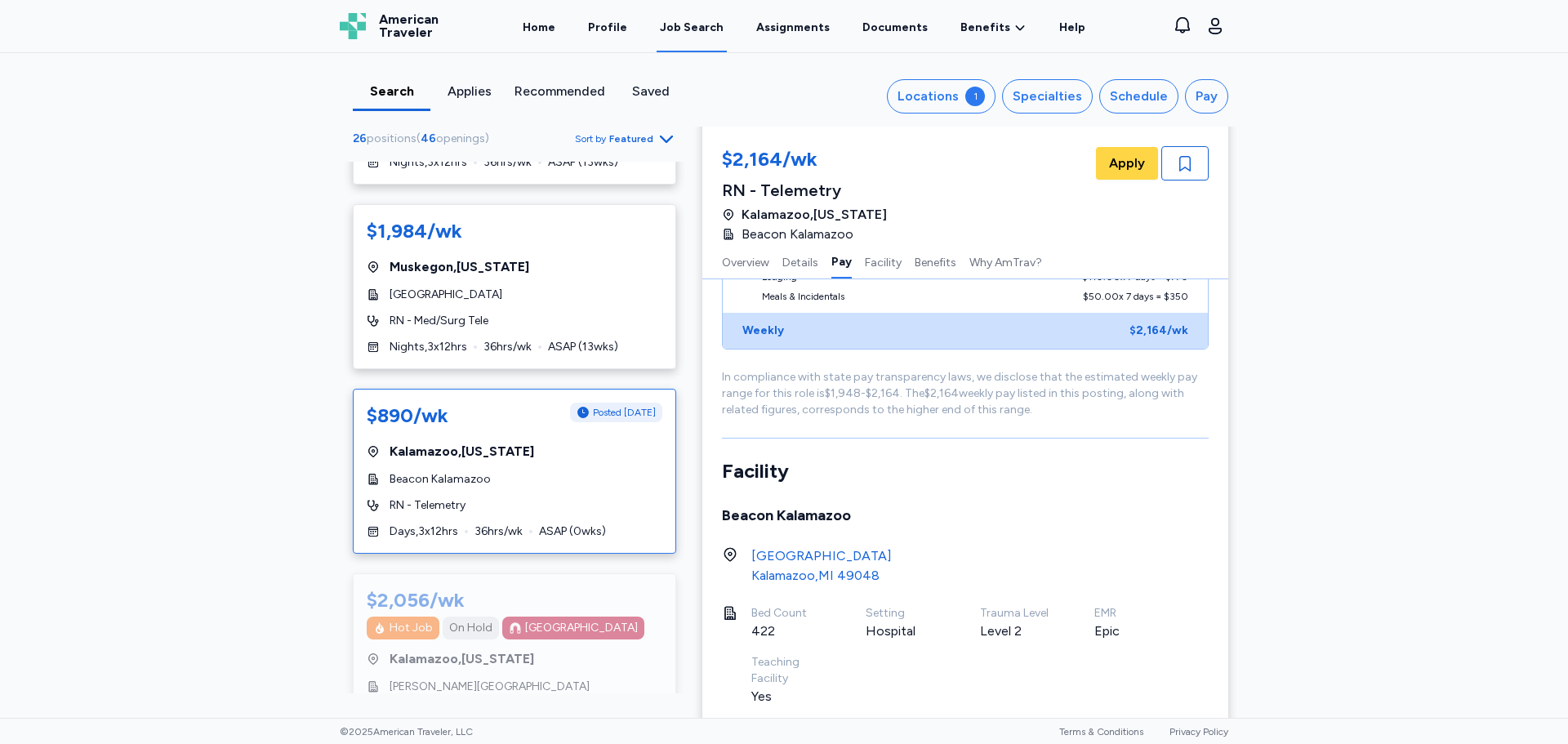
click at [494, 463] on div "$890/wk Posted 2 days ago Kalamazoo , Michigan Beacon Kalamazoo RN - Telemetry …" at bounding box center [514, 471] width 324 height 165
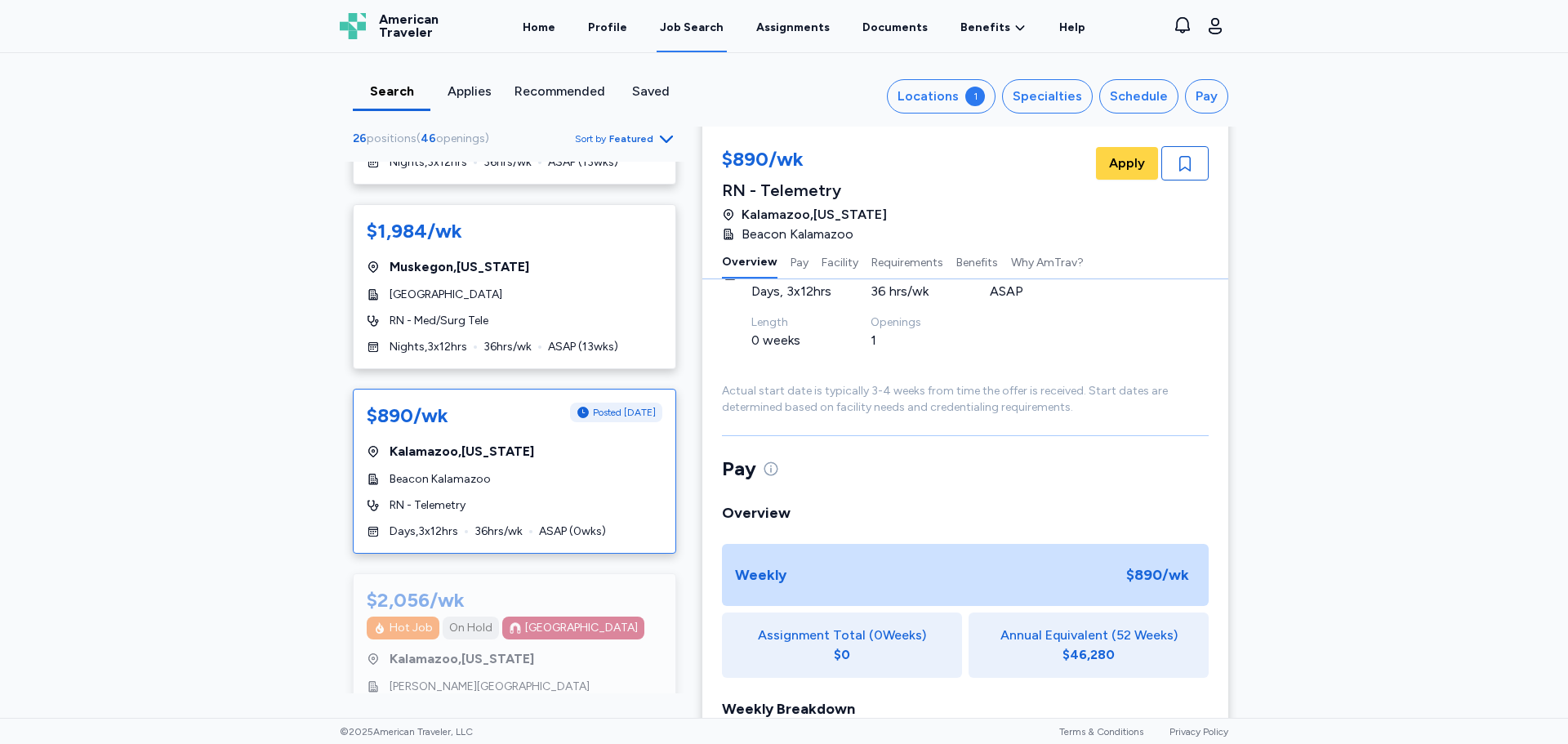
scroll to position [83, 0]
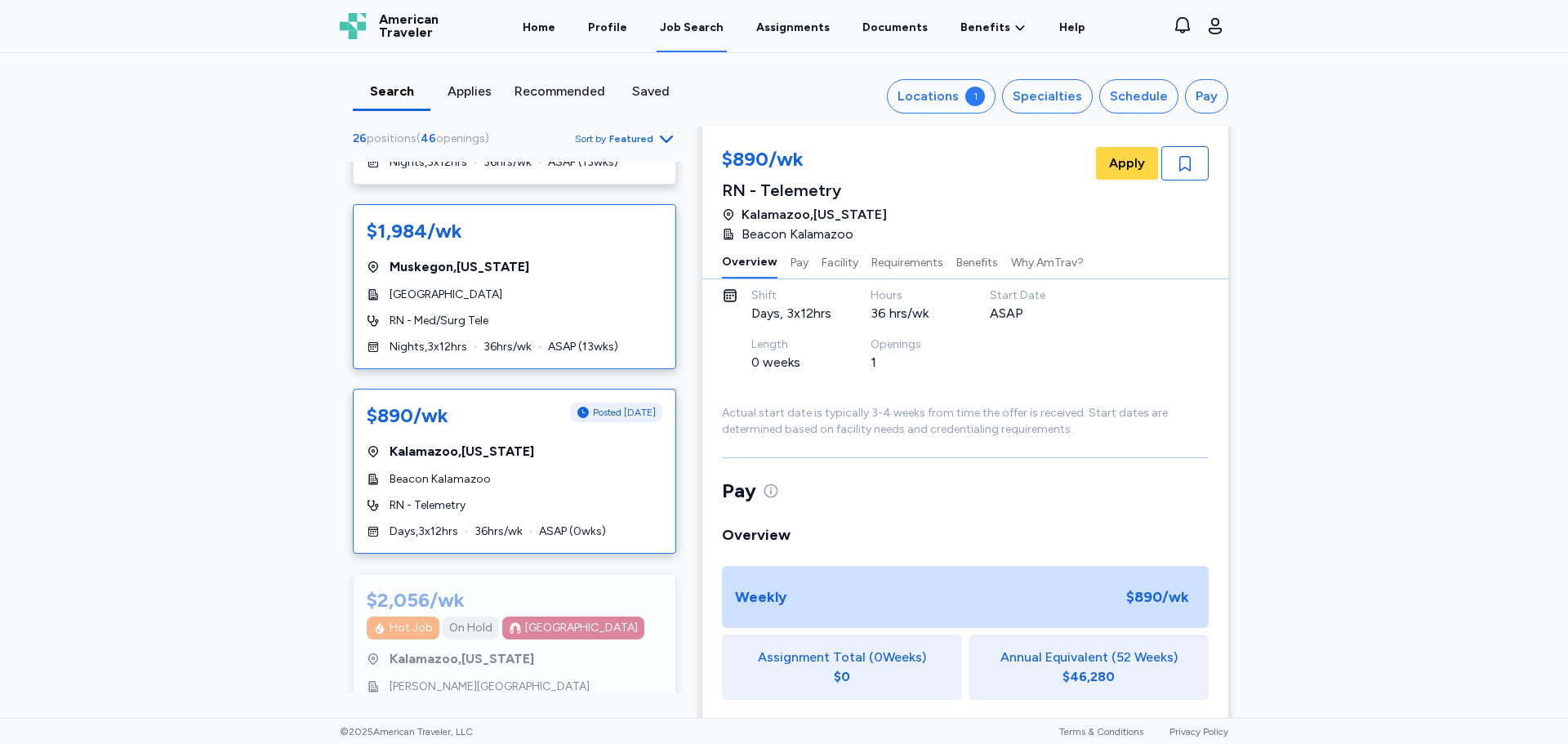
click at [502, 287] on span "Trinity Health Muskegon Hospital" at bounding box center [445, 295] width 112 height 16
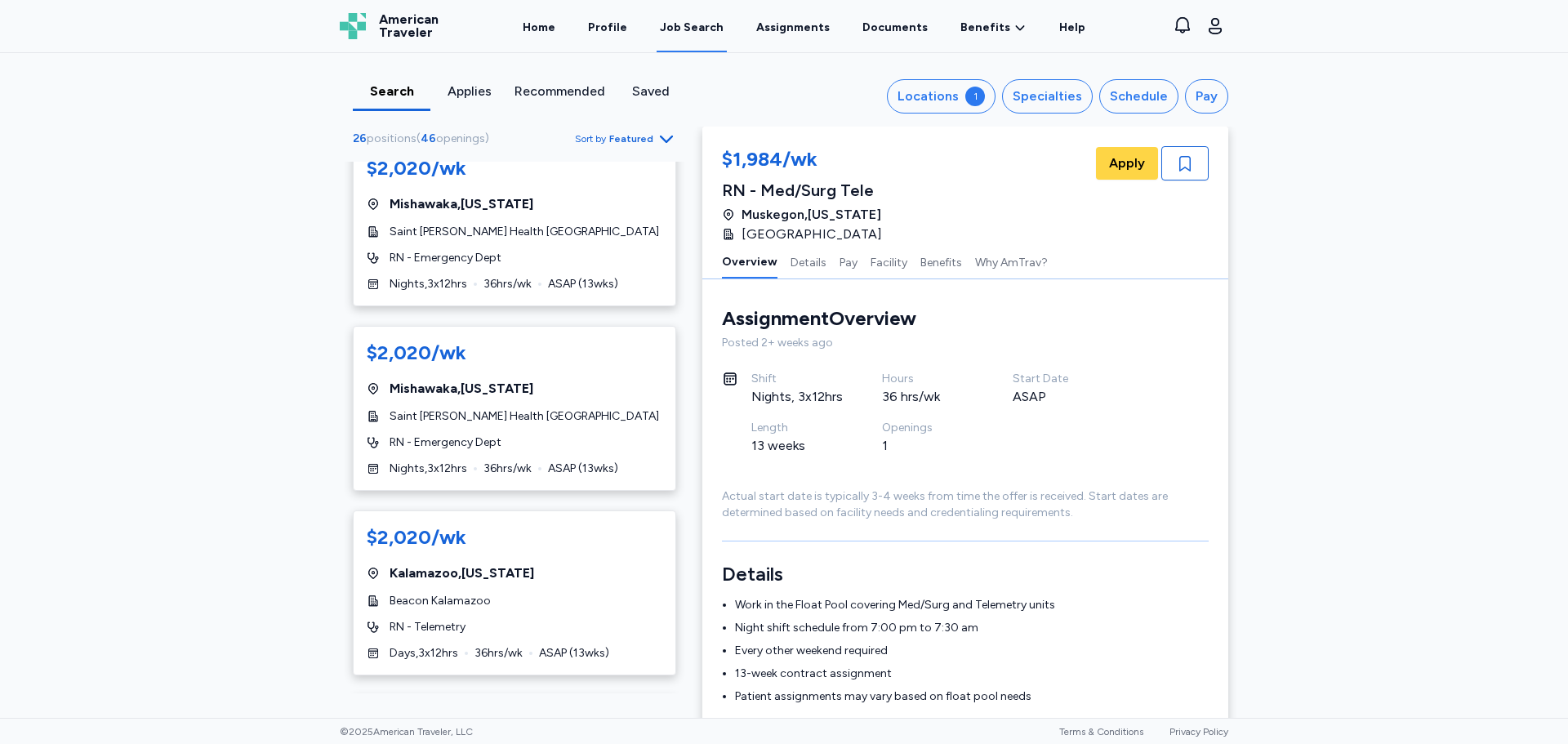
scroll to position [2859, 0]
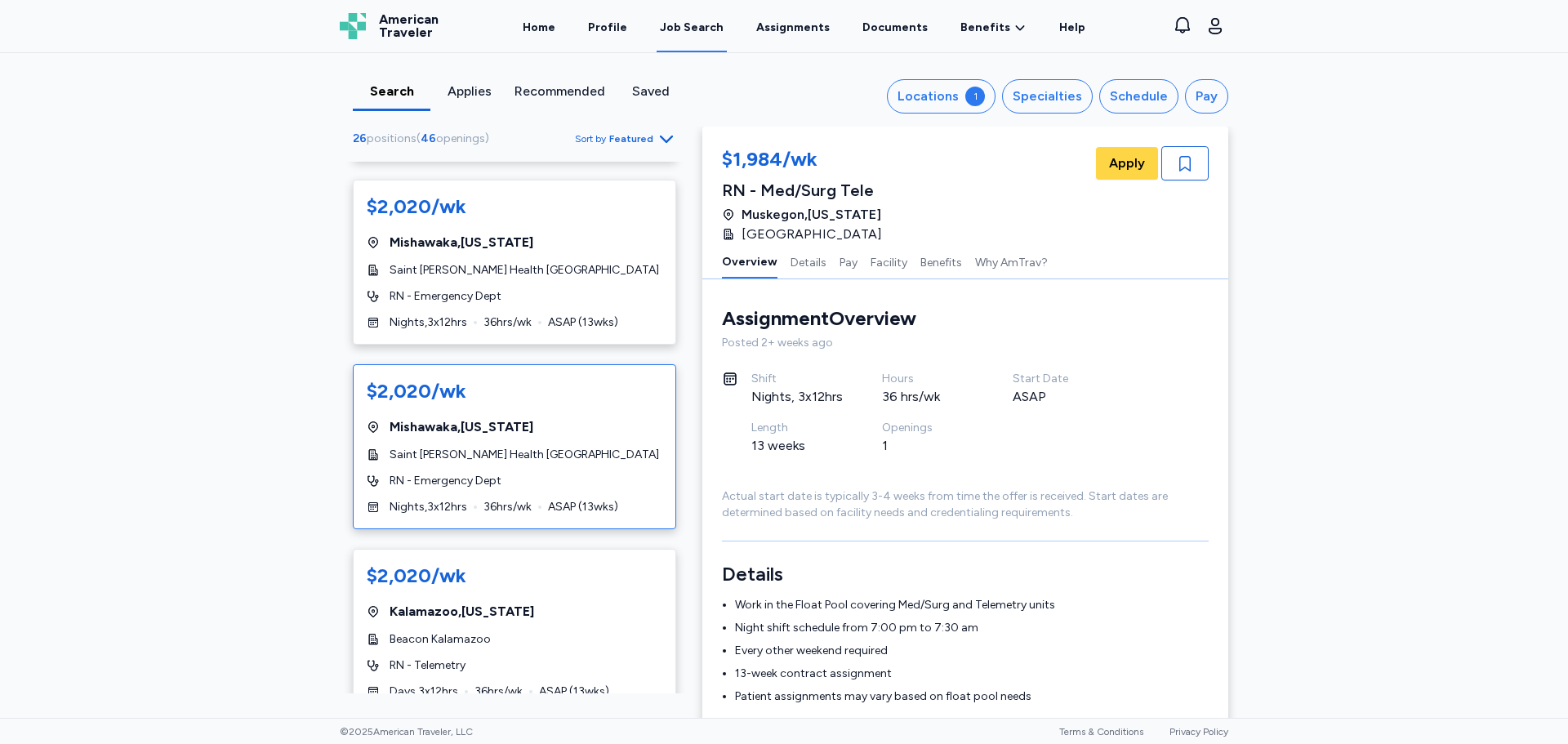
click at [545, 444] on div "$2,020/wk Mishawaka , Indiana Saint Joseph Health Mishawaka Medical Center RN -…" at bounding box center [514, 447] width 324 height 165
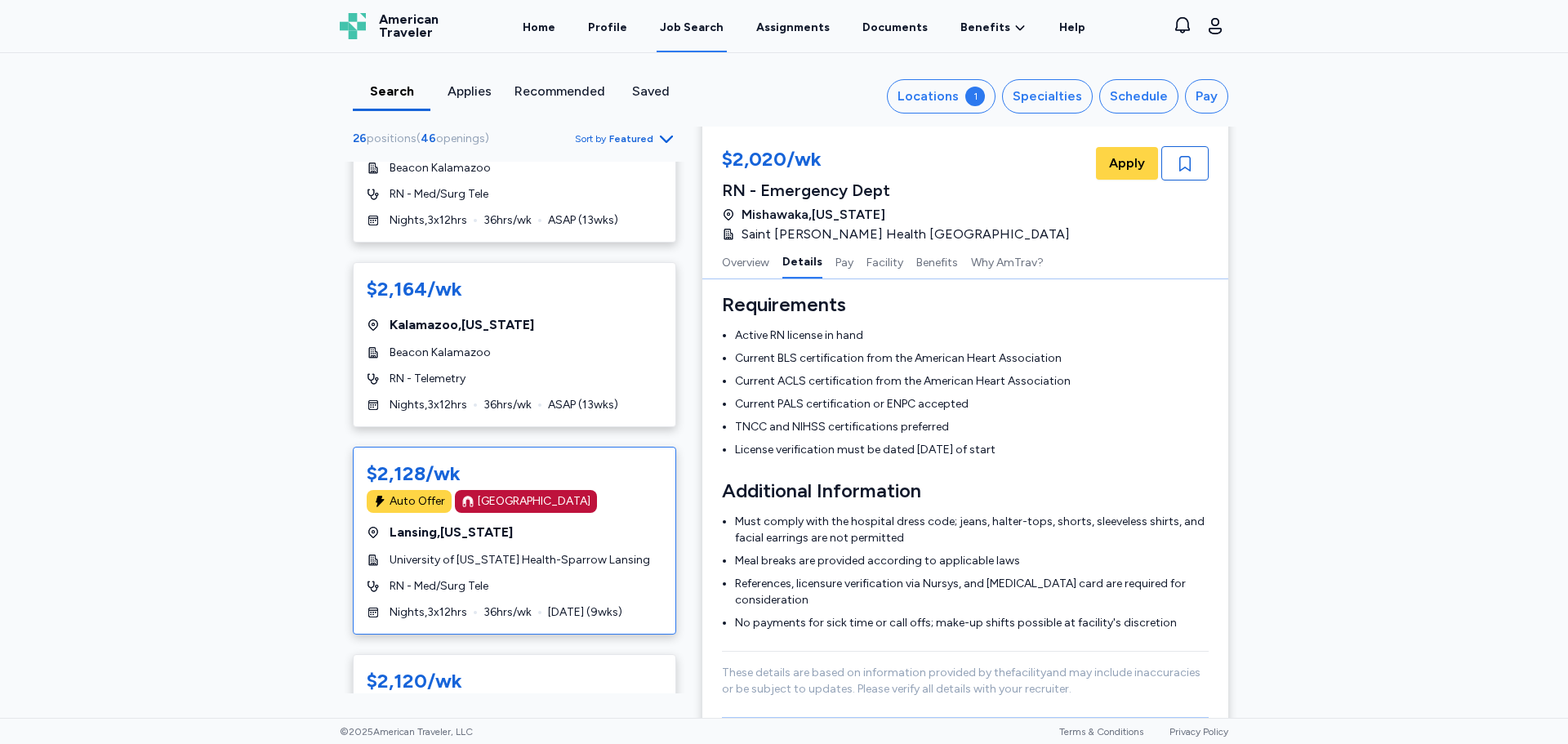
scroll to position [1715, 0]
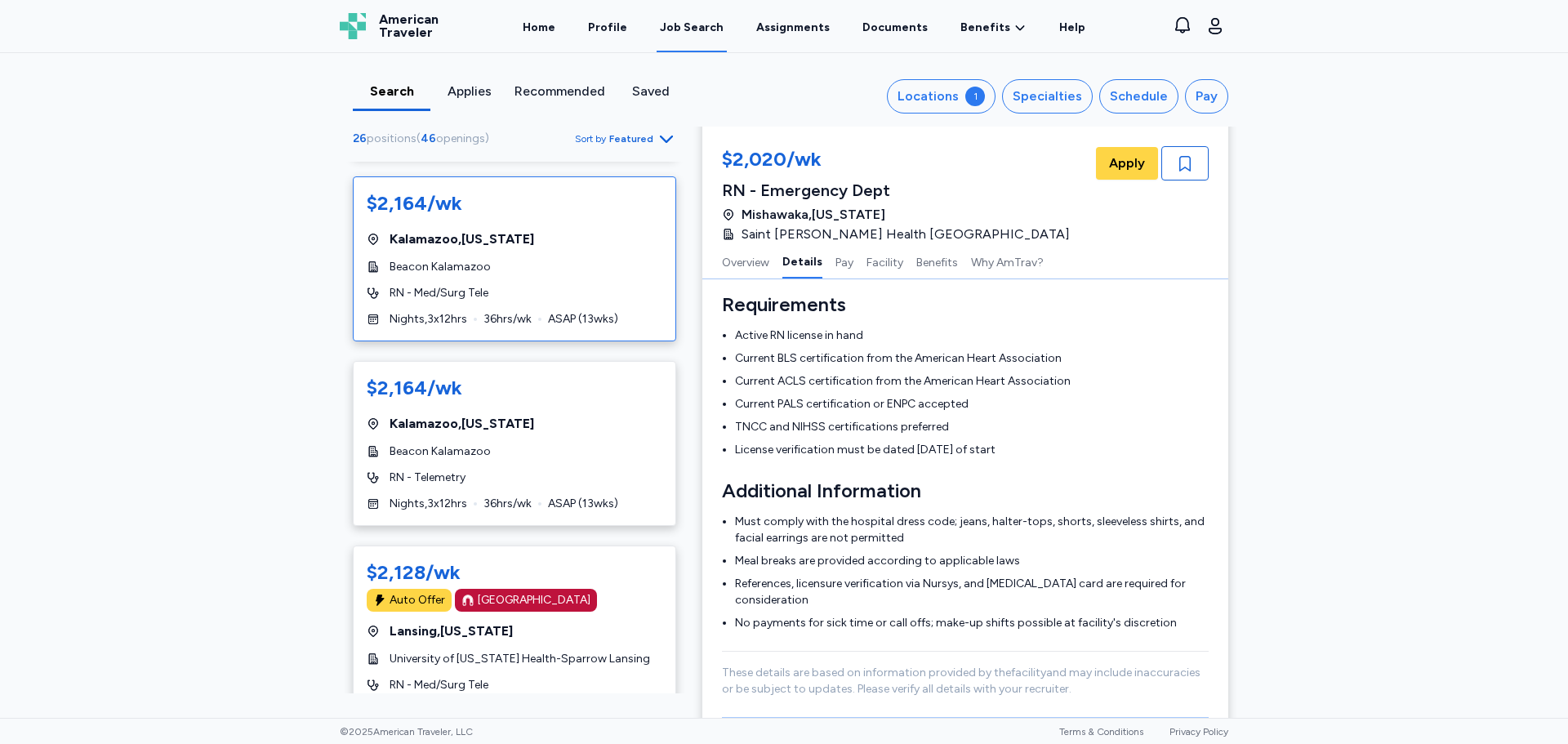
click at [395, 329] on div "$2,164/wk Kalamazoo , Michigan Beacon Kalamazoo RN - Med/Surg Tele Nights , 3 x…" at bounding box center [514, 259] width 324 height 165
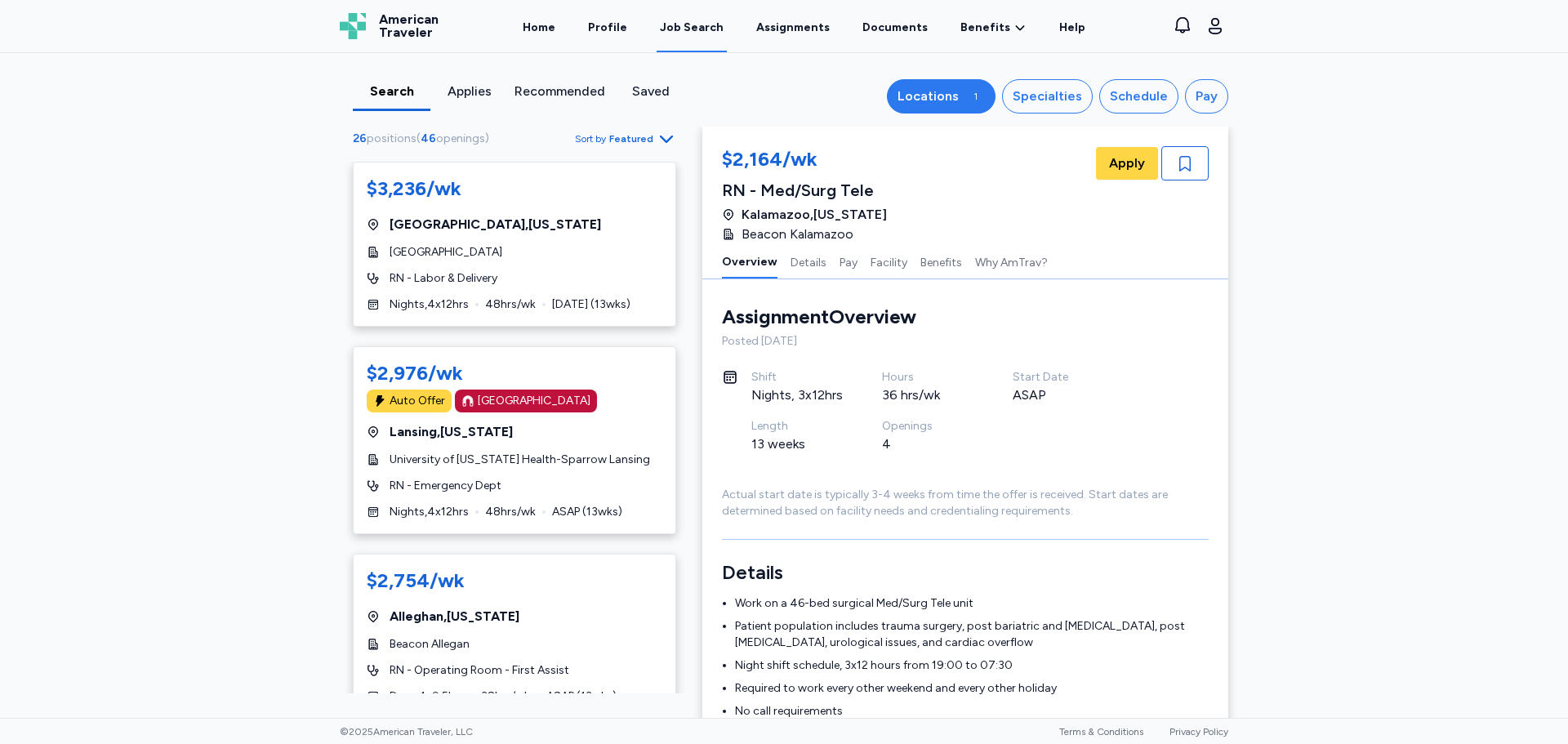
click at [982, 102] on div "1" at bounding box center [975, 96] width 20 height 20
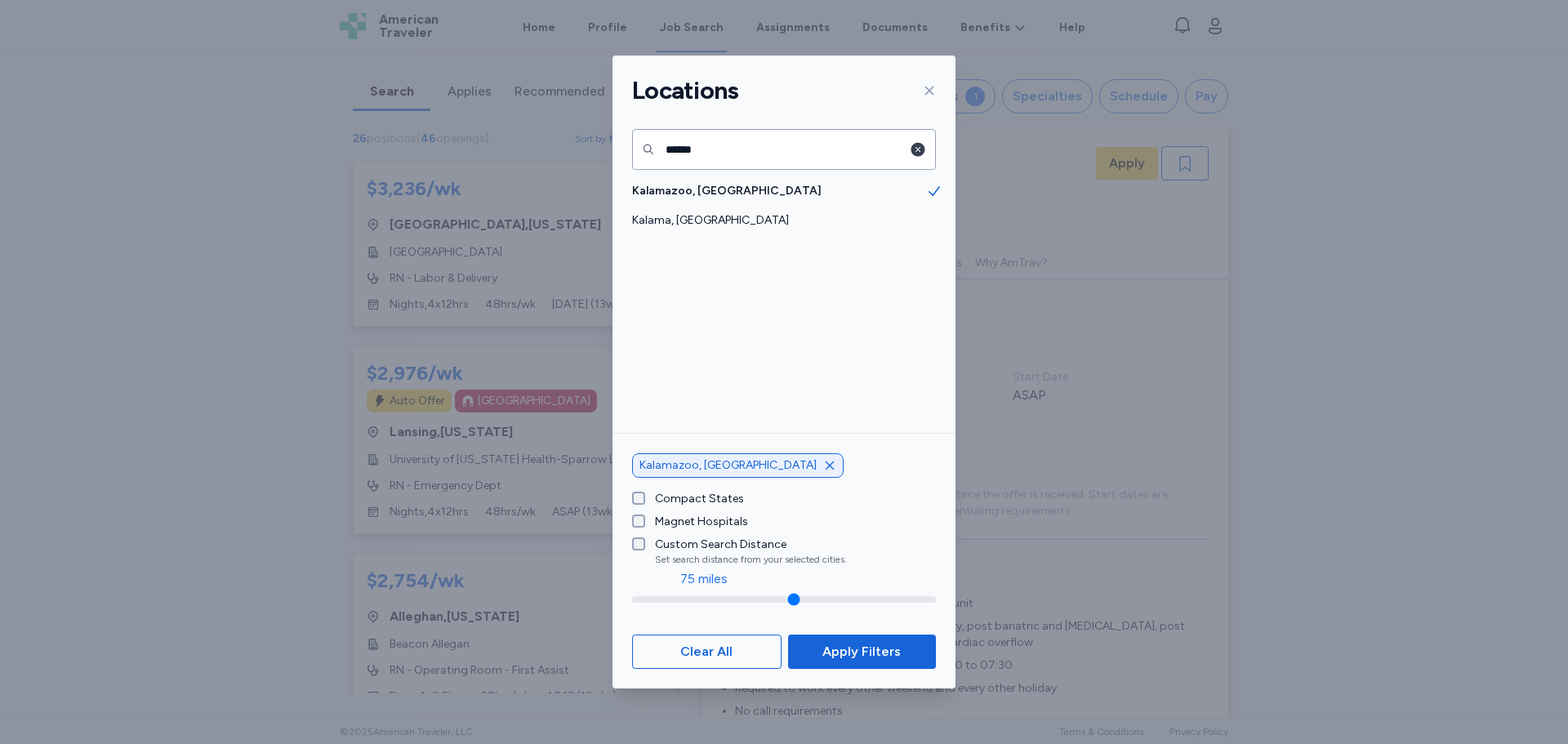
click at [918, 154] on icon "button" at bounding box center [919, 149] width 14 height 14
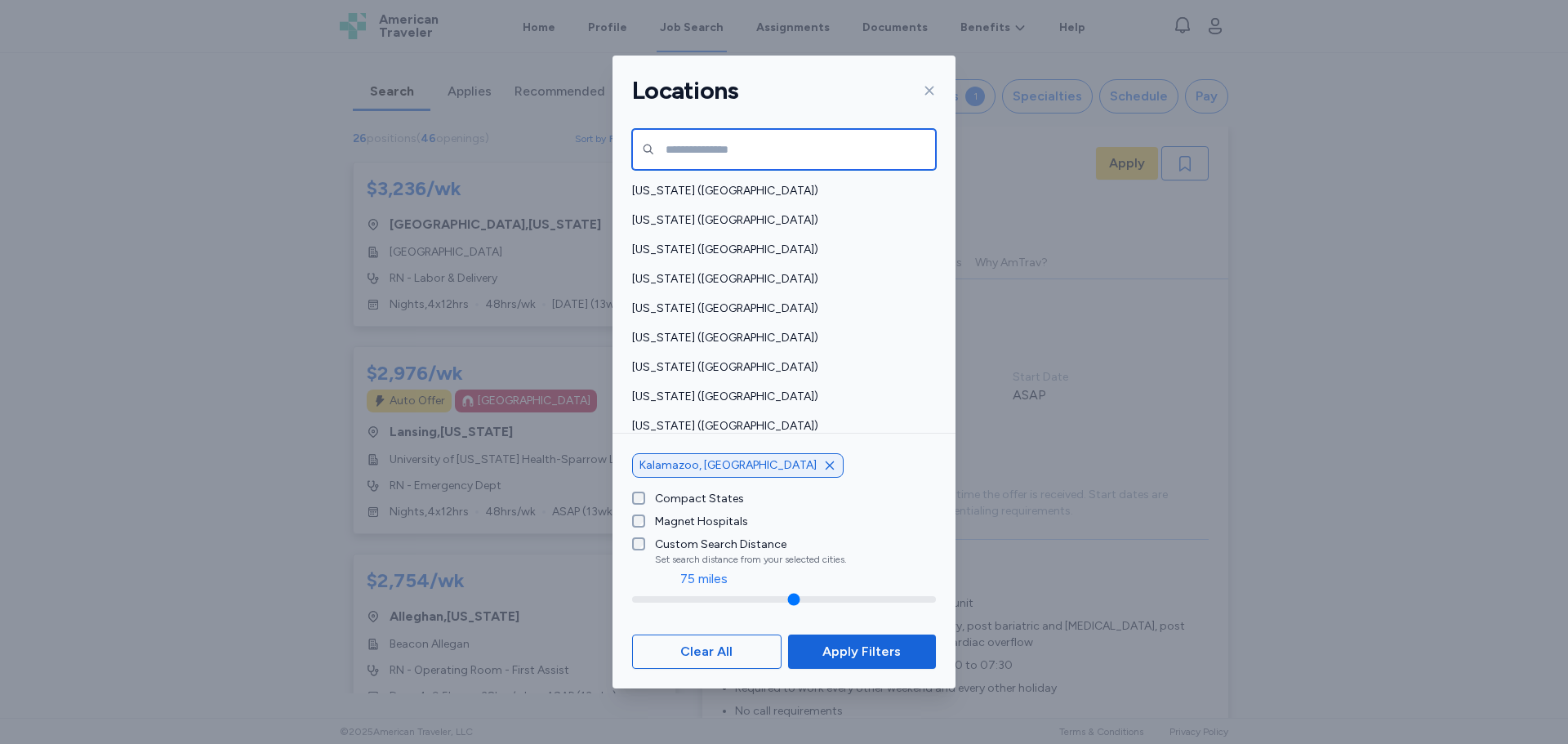
click at [802, 153] on input "text" at bounding box center [784, 149] width 304 height 41
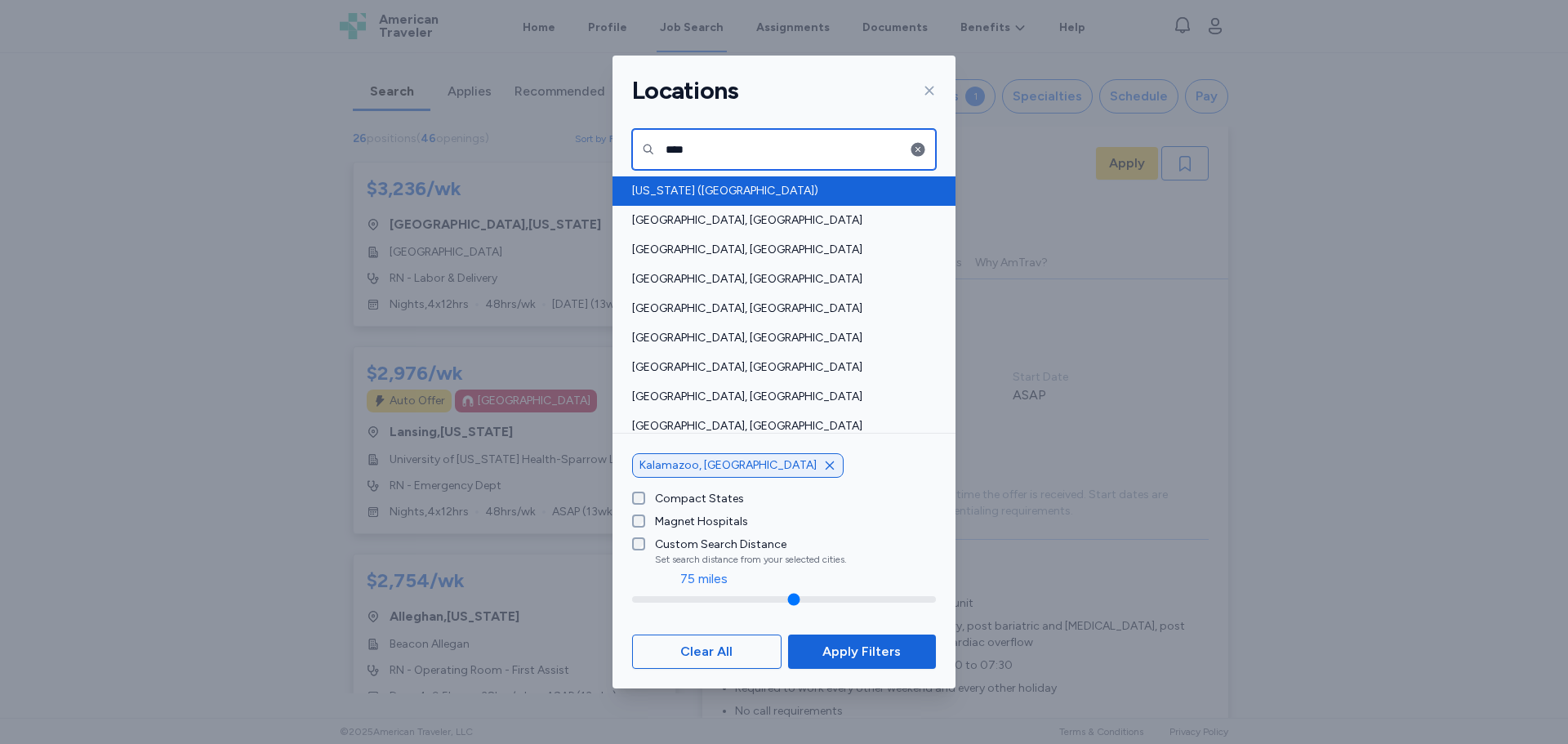
type input "****"
click at [746, 194] on span "Florida (FL)" at bounding box center [779, 191] width 294 height 16
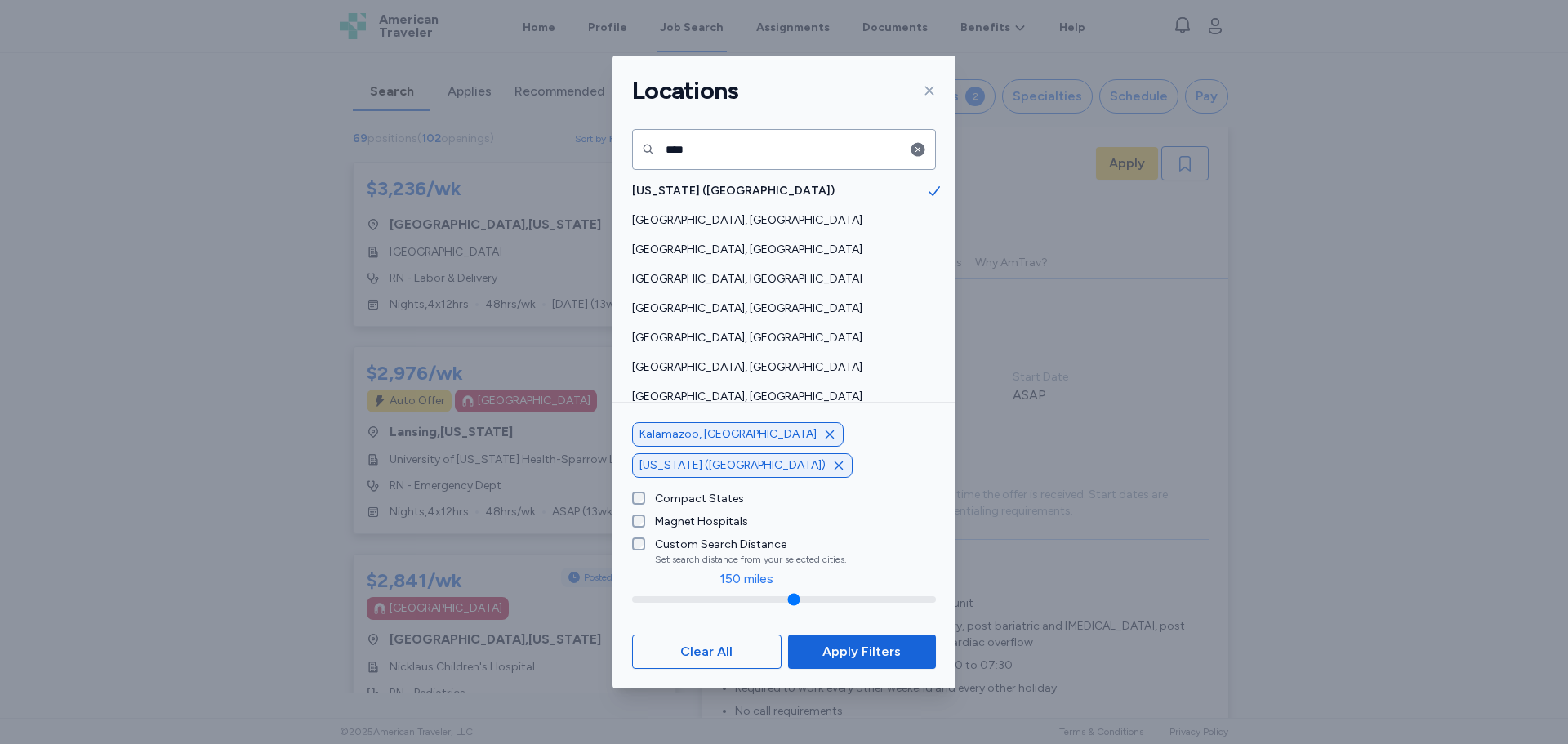
drag, startPoint x: 714, startPoint y: 599, endPoint x: 727, endPoint y: 596, distance: 13.3
type input "***"
click at [727, 596] on input "range" at bounding box center [784, 599] width 304 height 7
click at [850, 656] on span "Apply Filters" at bounding box center [861, 652] width 78 height 20
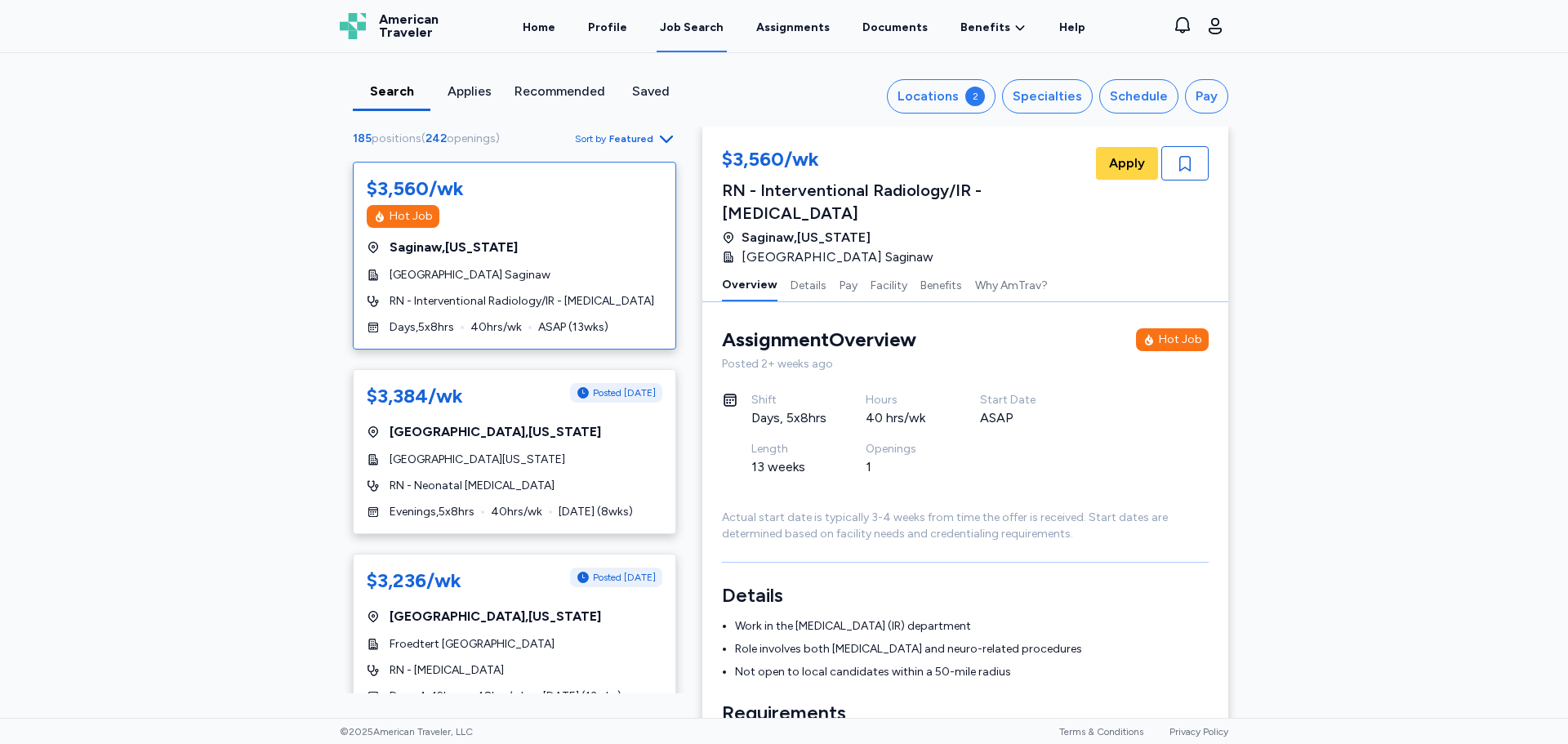
scroll to position [25, 0]
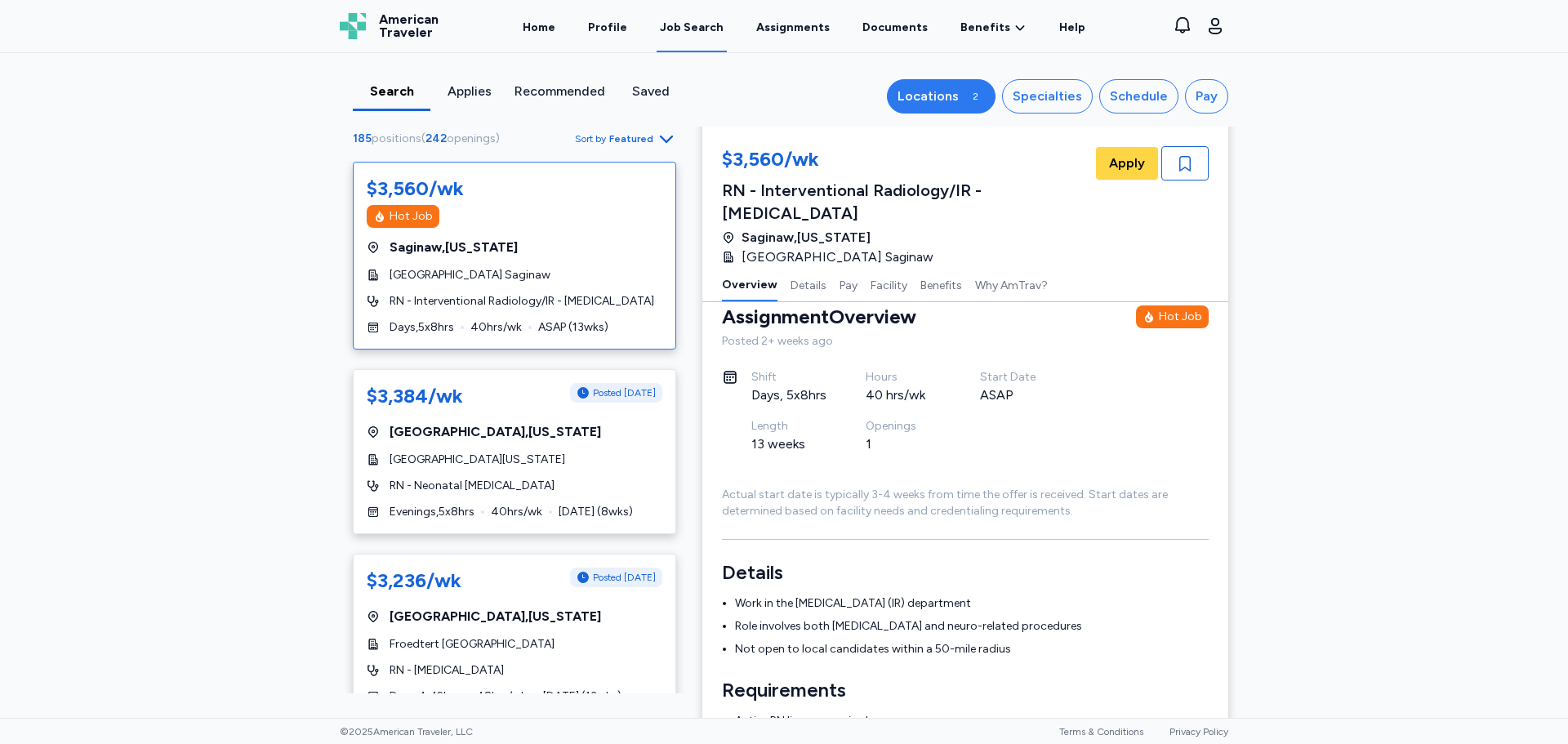
click at [941, 106] on button "Locations 2" at bounding box center [940, 96] width 108 height 35
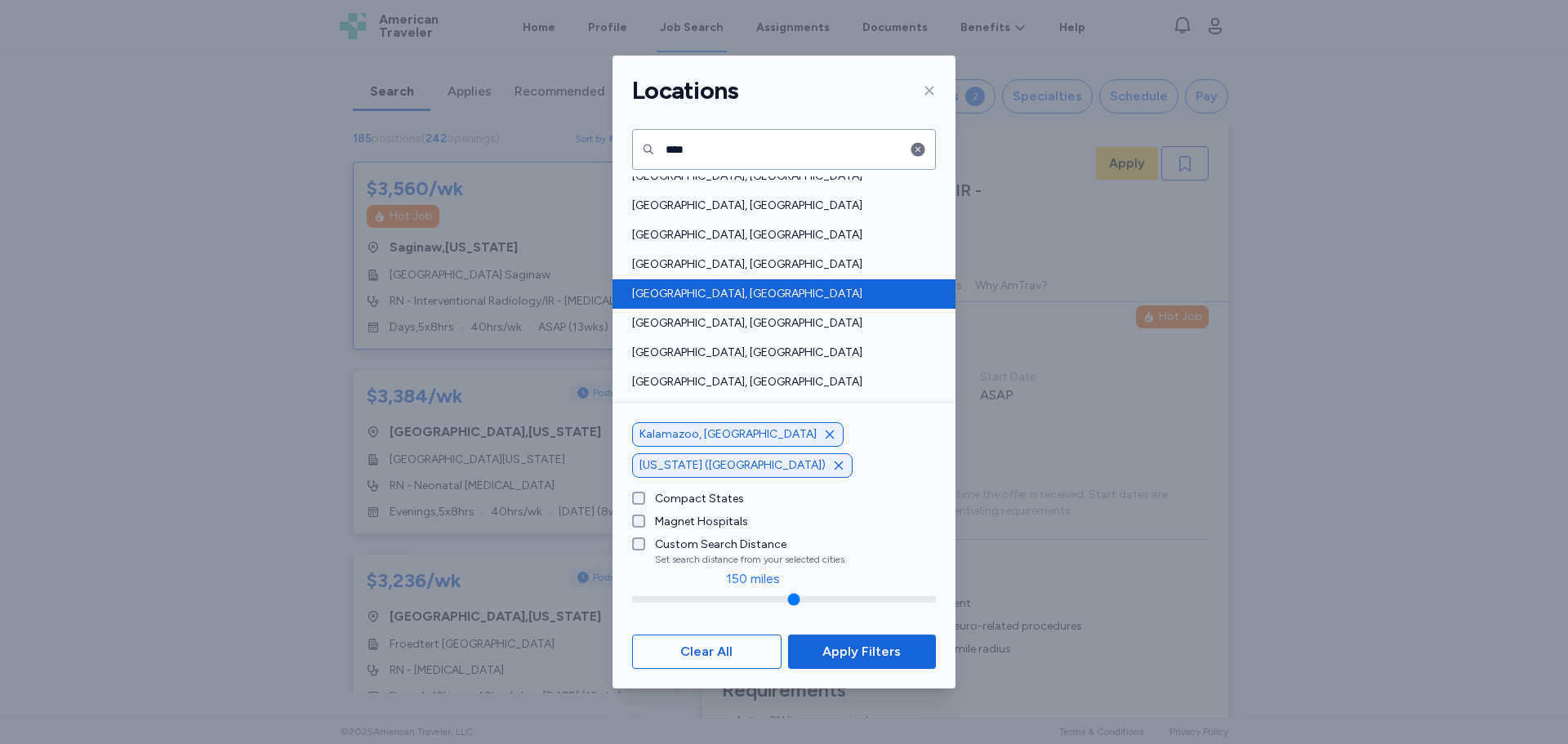
scroll to position [67, 0]
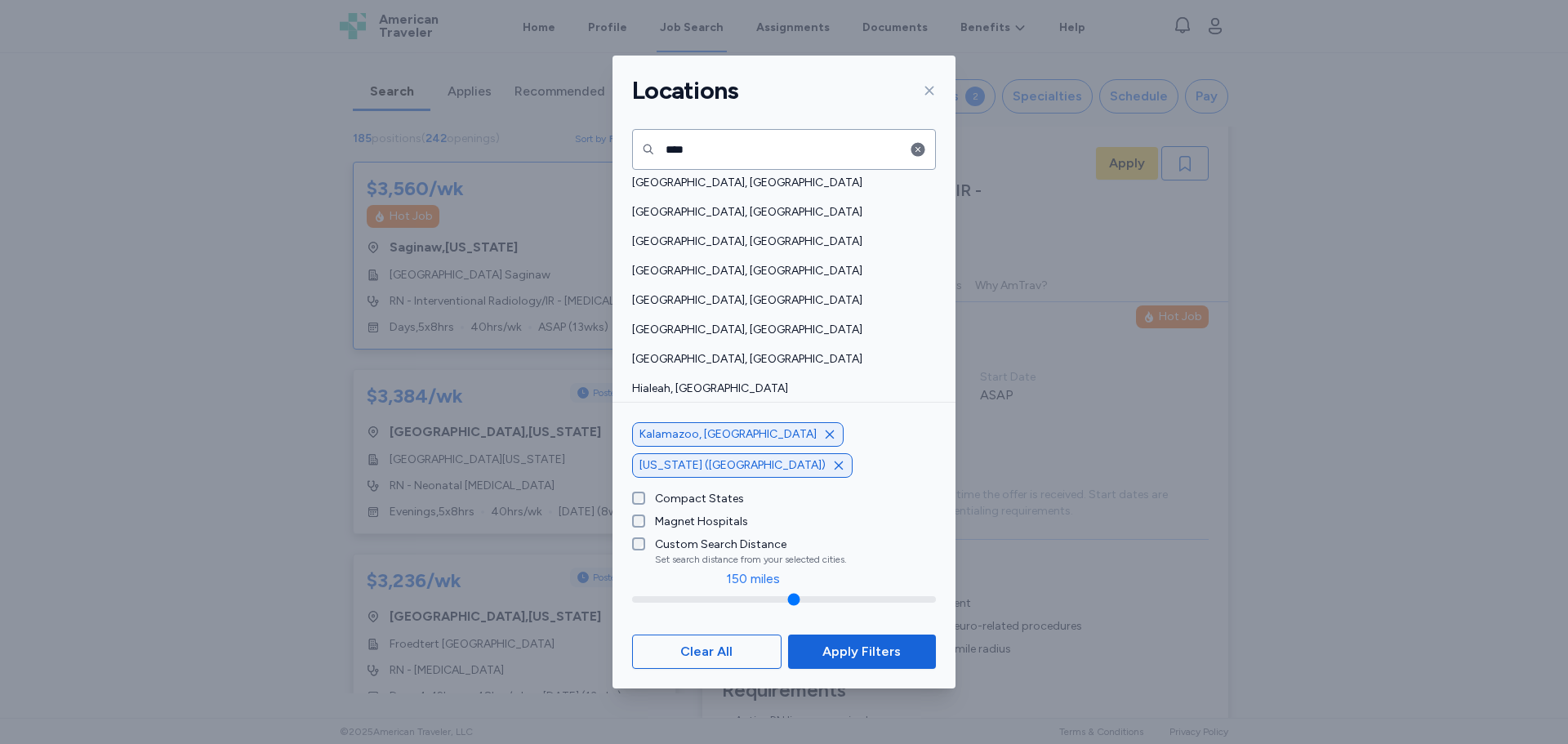
click at [779, 424] on span "Kalamazoo, MI" at bounding box center [779, 418] width 294 height 16
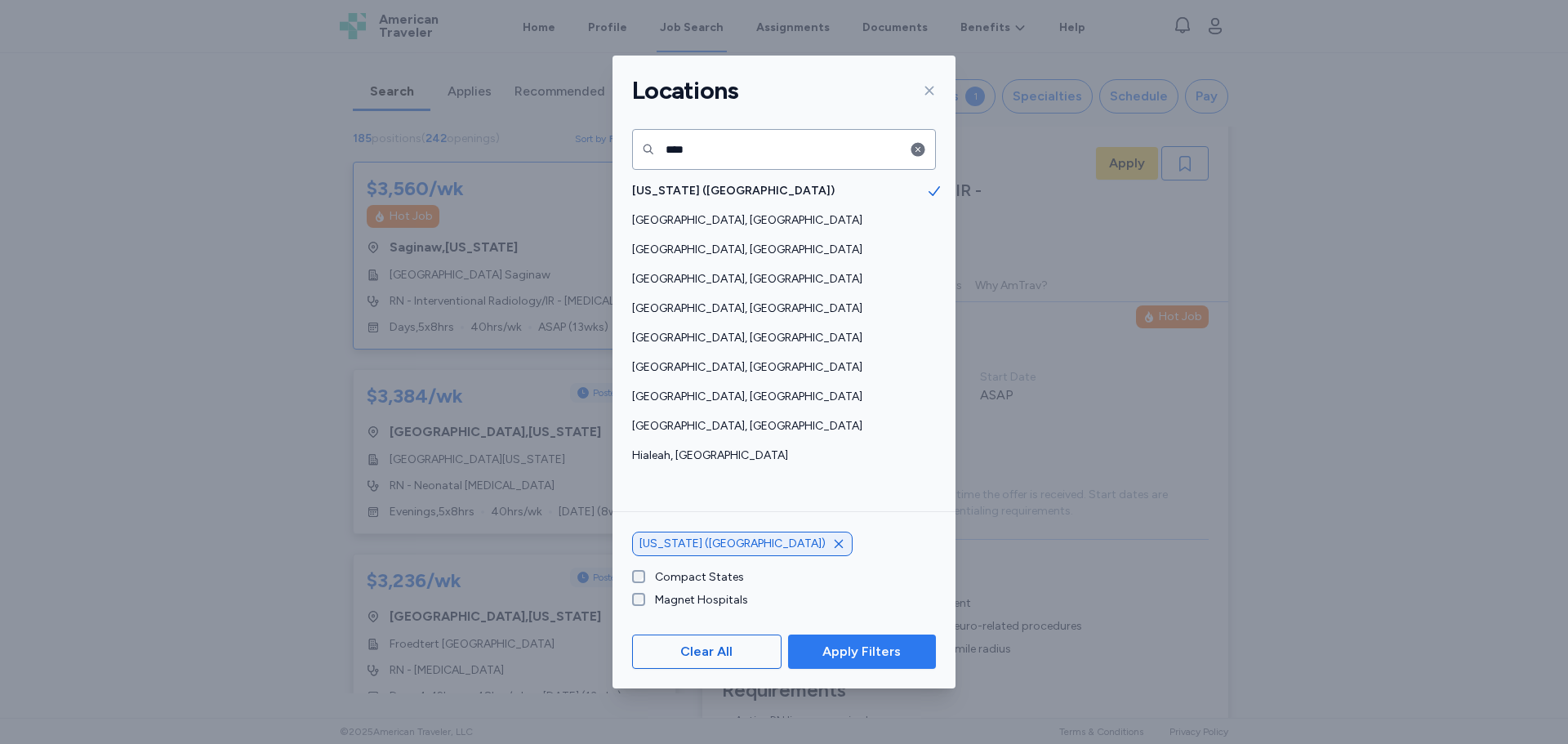
click at [880, 651] on span "Apply Filters" at bounding box center [861, 652] width 78 height 20
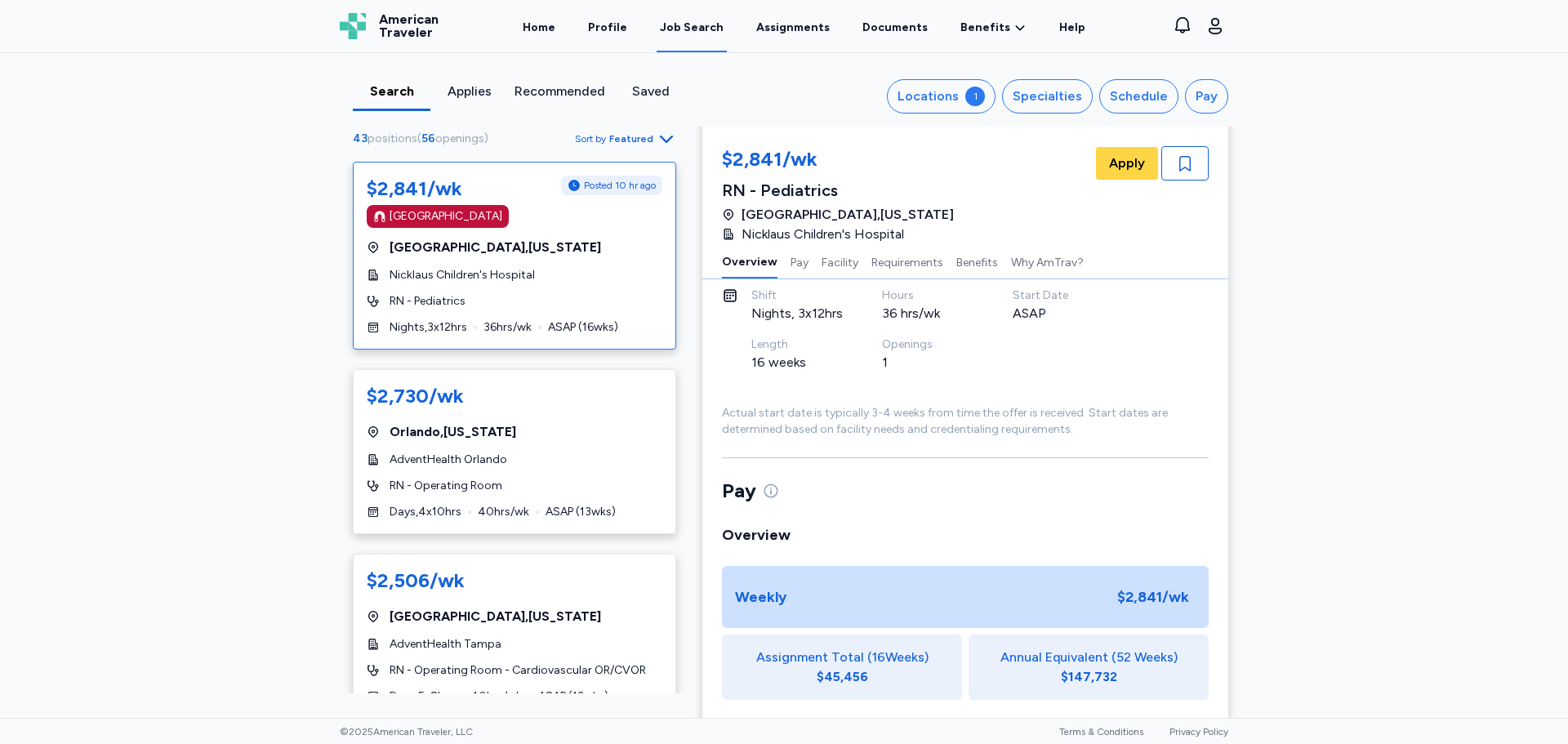
scroll to position [163, 0]
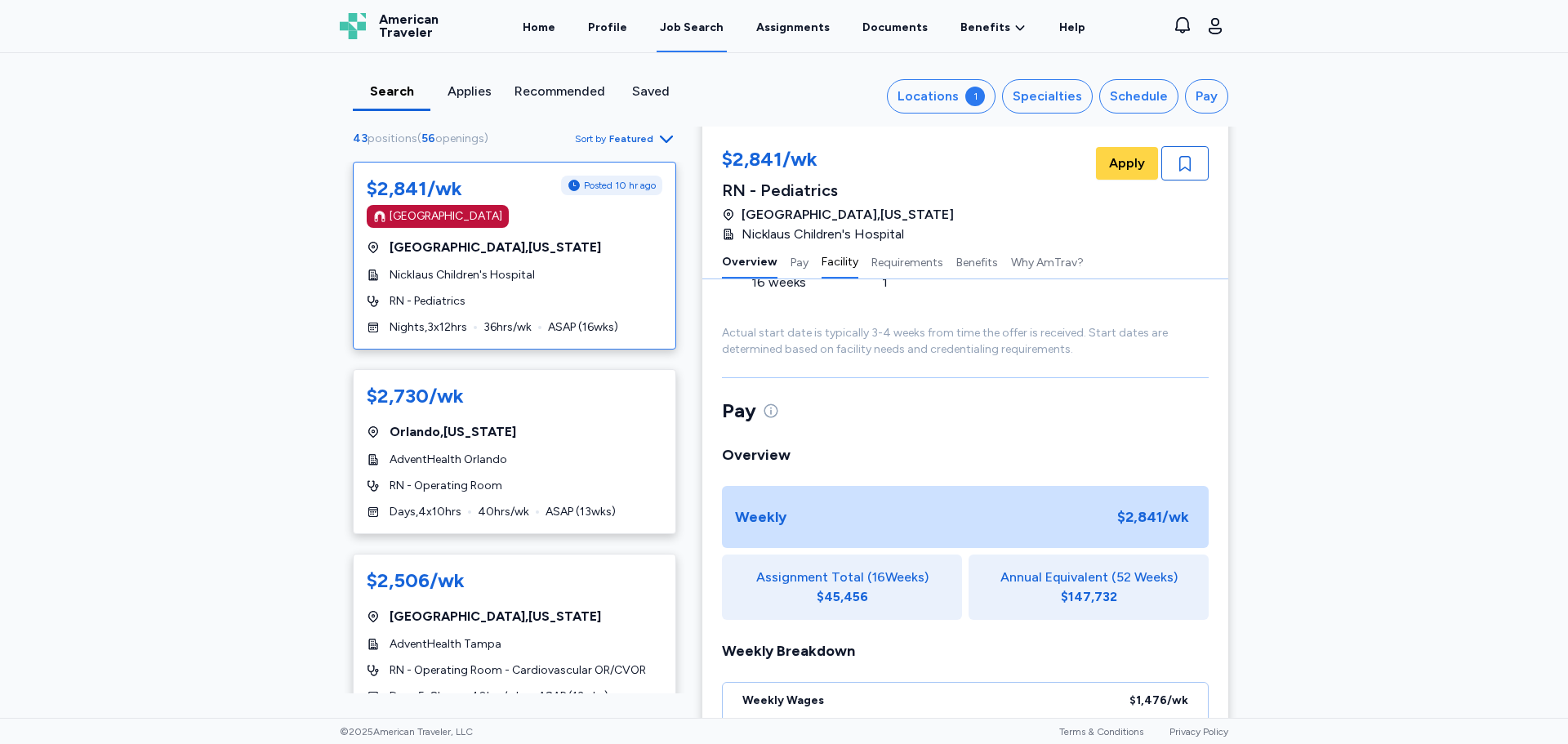
click at [834, 256] on button "Facility" at bounding box center [839, 261] width 37 height 35
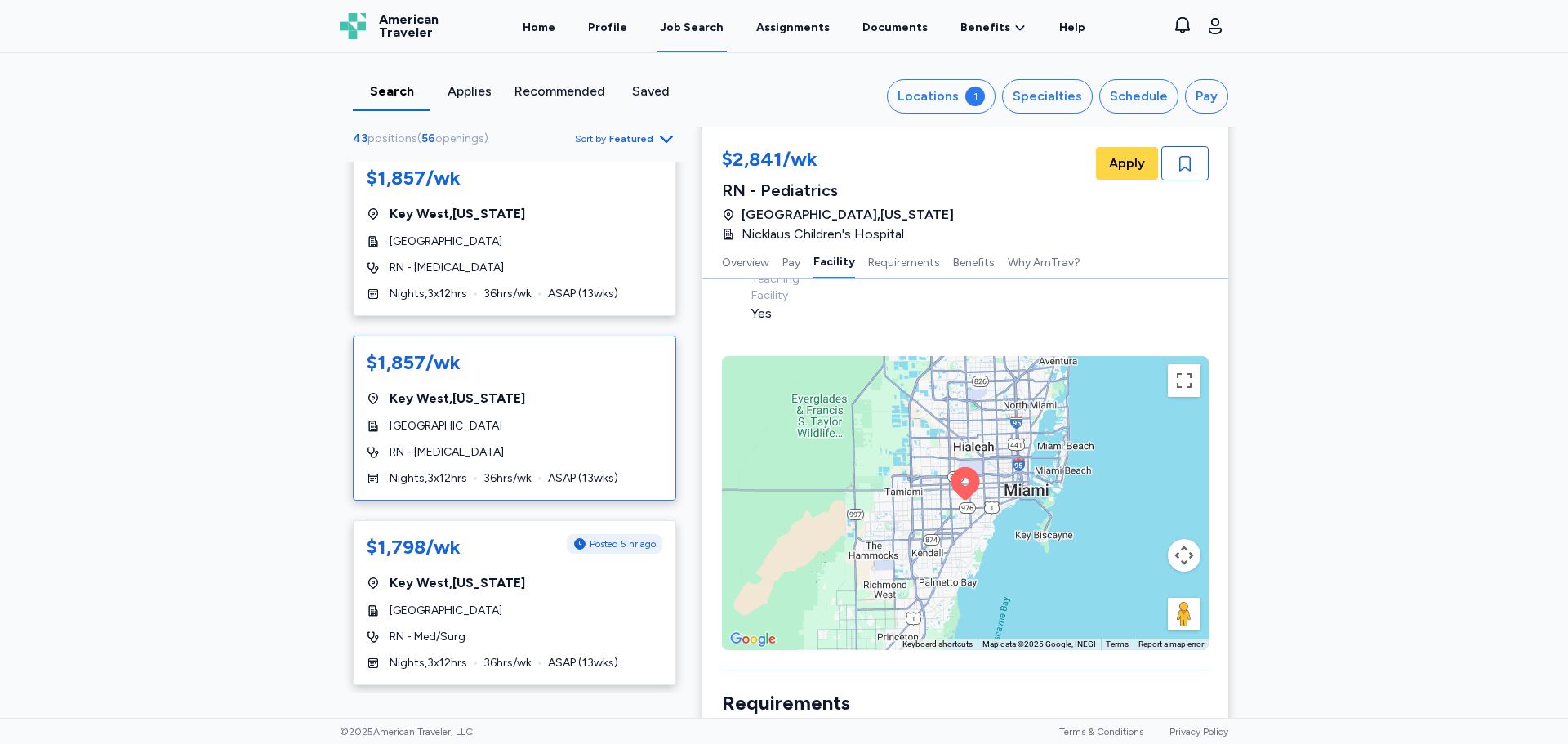
scroll to position [4002, 0]
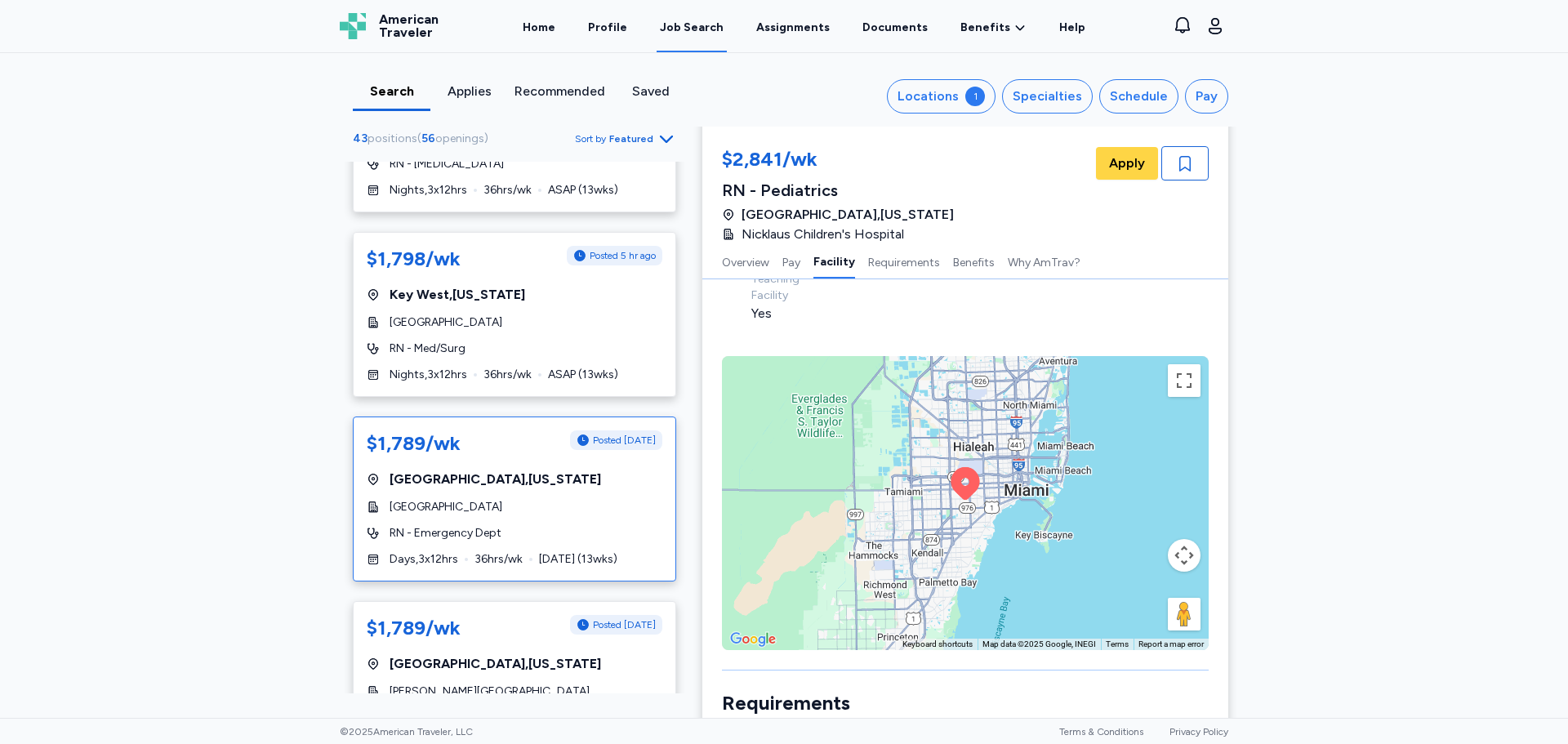
click at [544, 499] on div "Viera Hospital" at bounding box center [514, 507] width 296 height 16
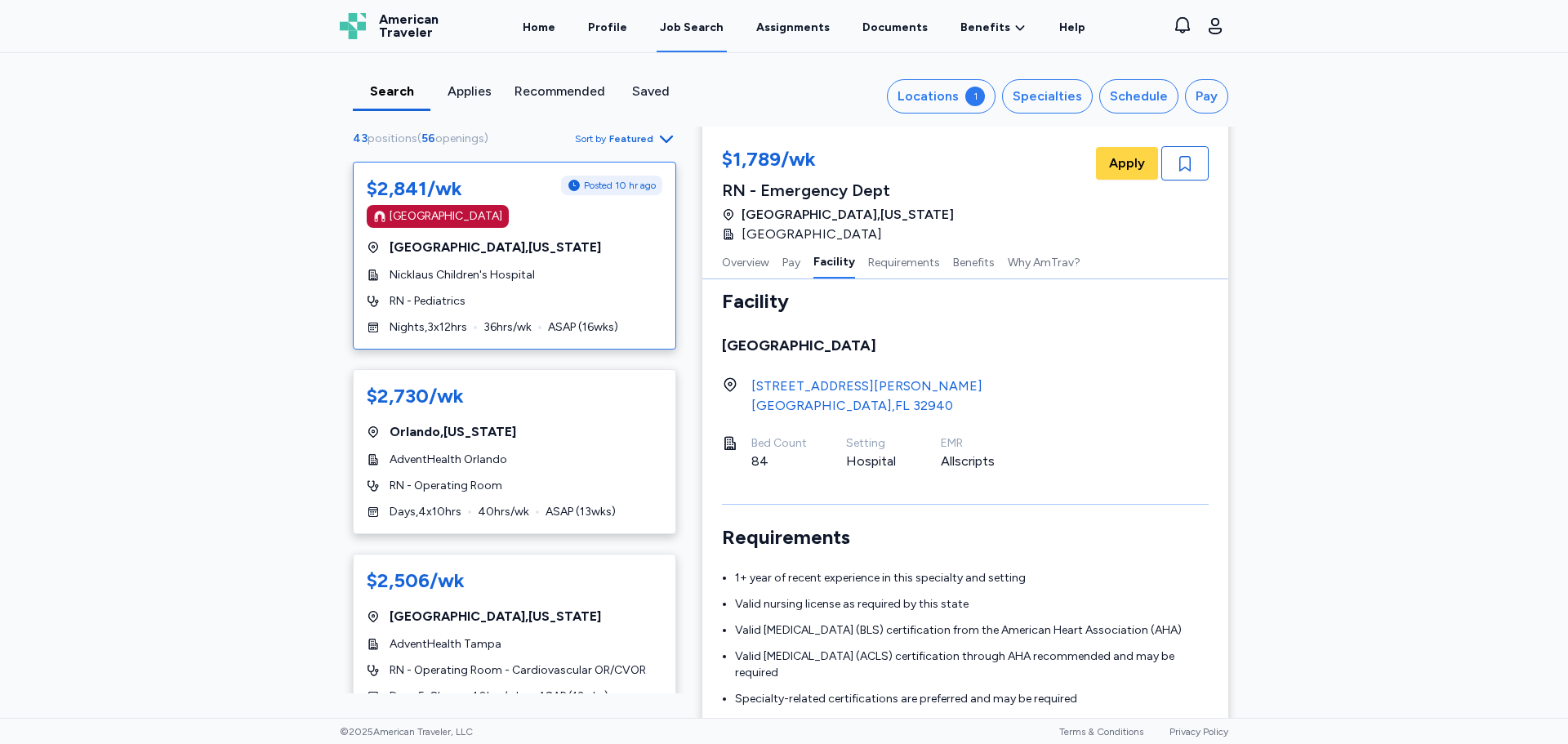
click at [395, 301] on span "RN - Pediatrics" at bounding box center [427, 301] width 75 height 16
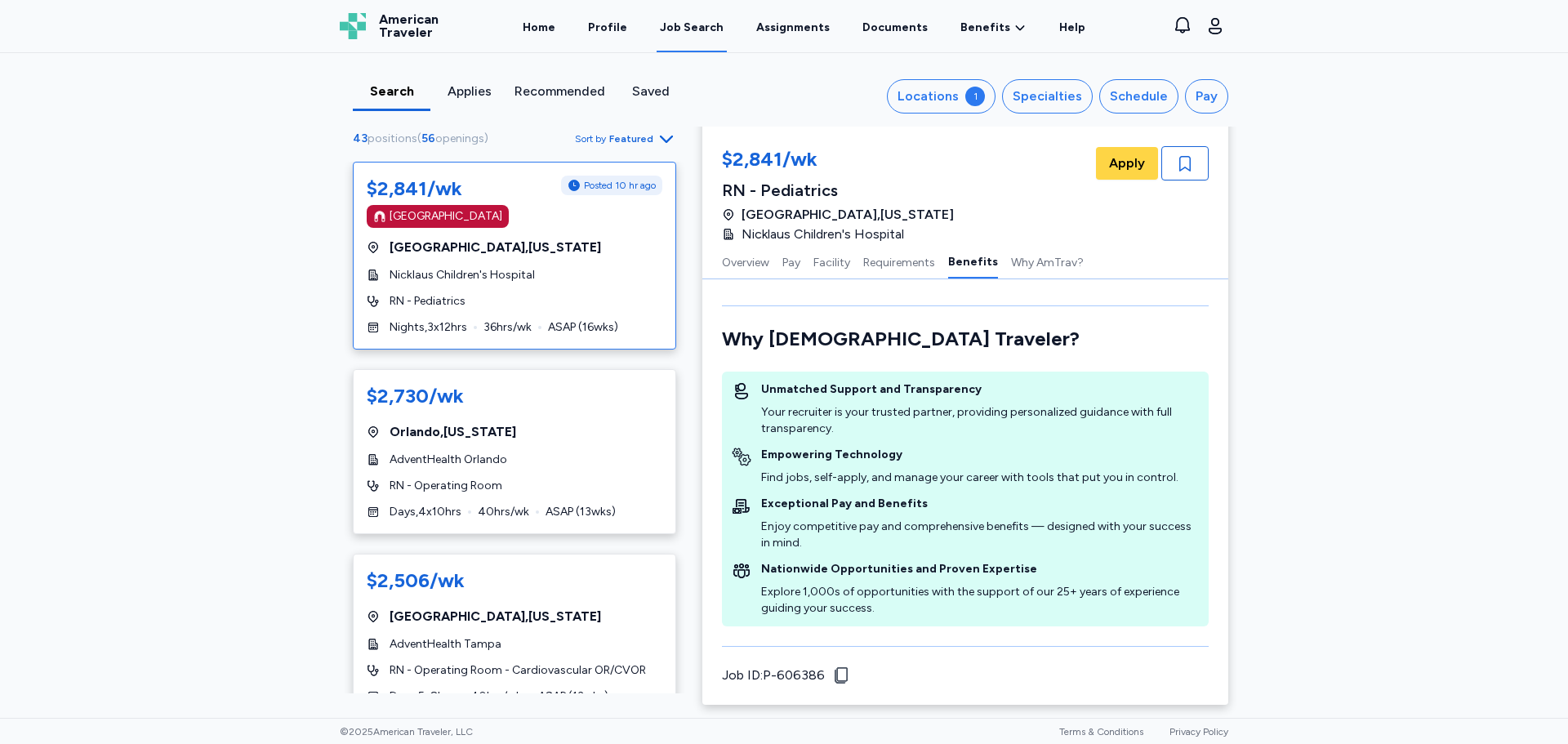
scroll to position [1888, 0]
click at [971, 98] on div "1" at bounding box center [975, 96] width 20 height 20
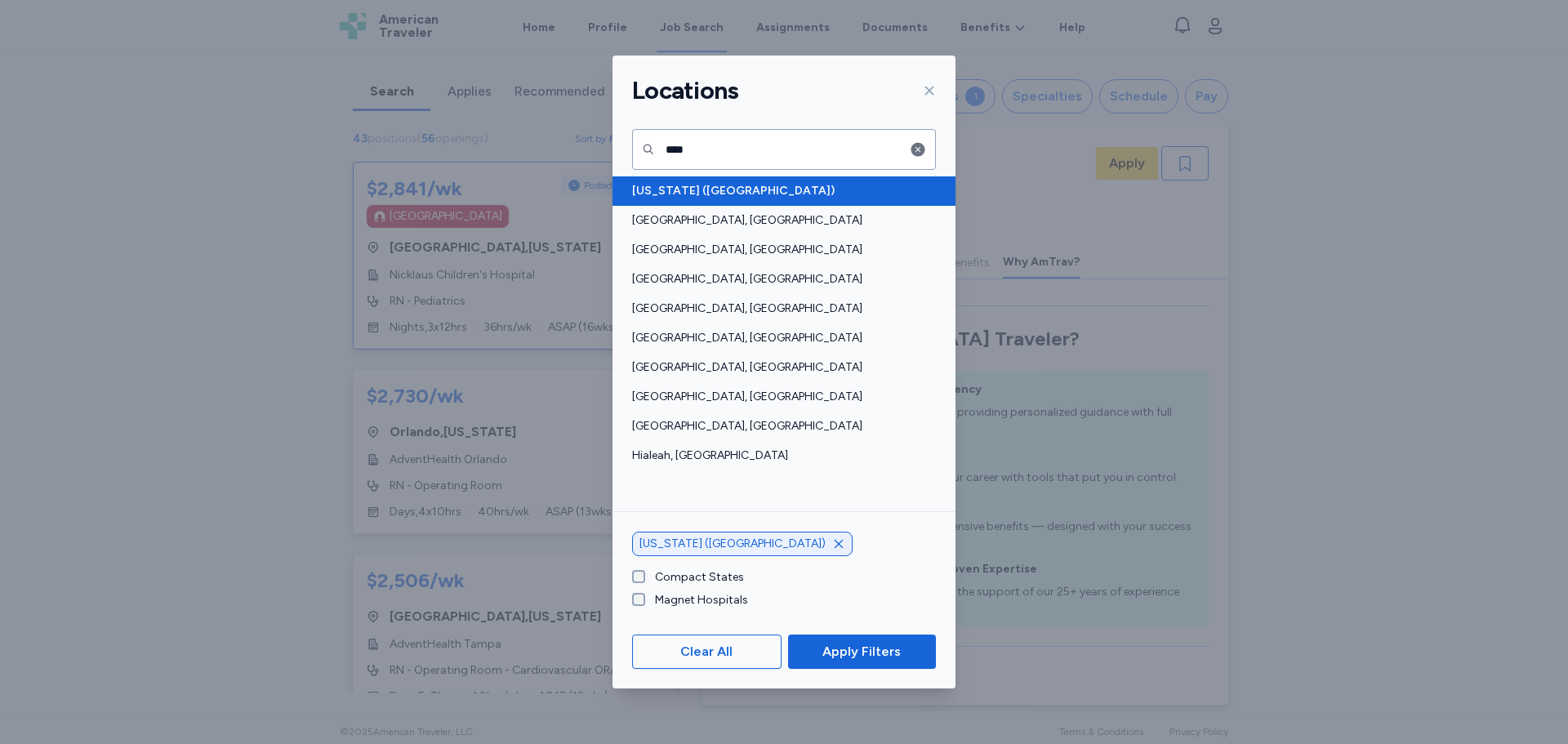
click at [882, 203] on div "Florida (FL)" at bounding box center [784, 192] width 343 height 30
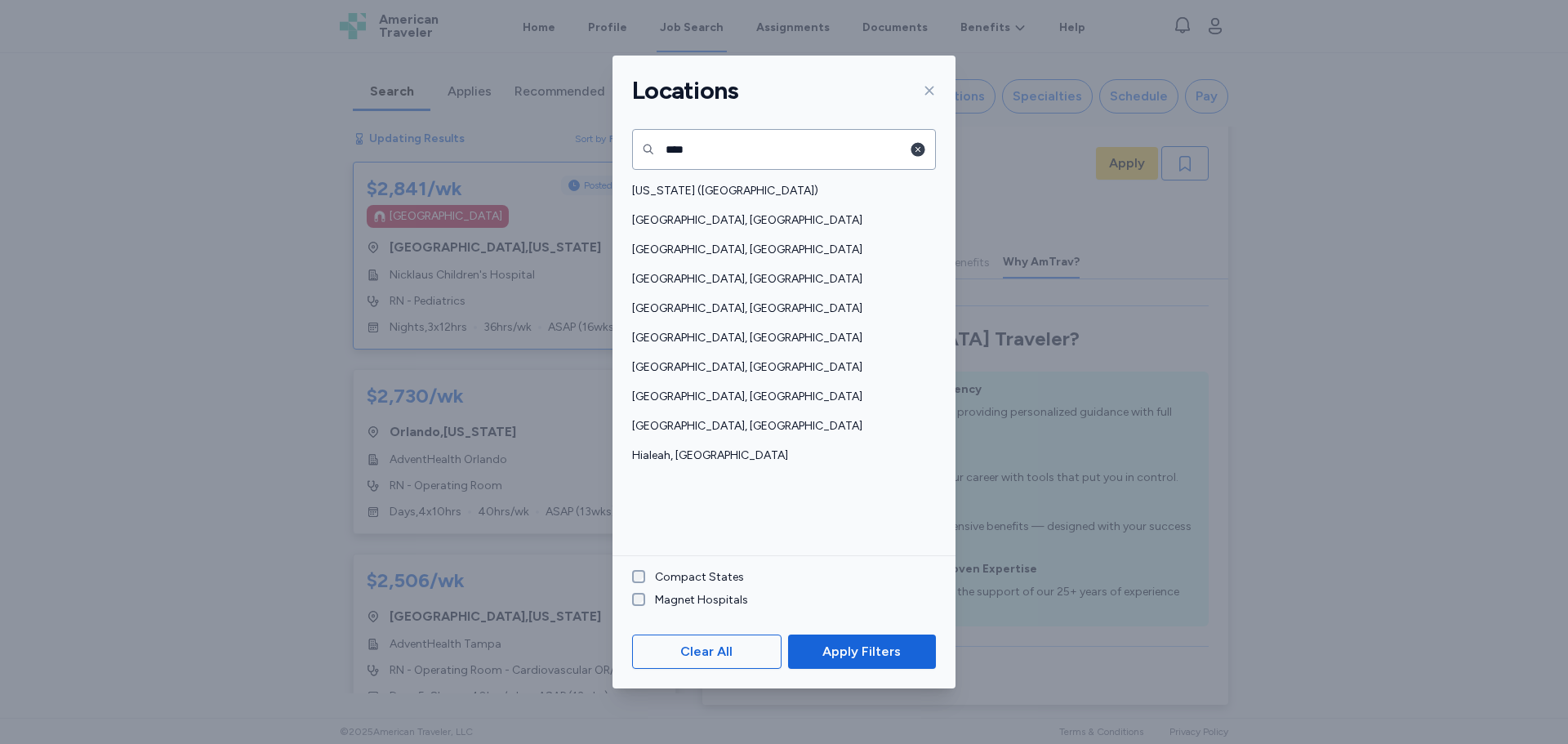
click at [919, 152] on icon "button" at bounding box center [919, 149] width 14 height 14
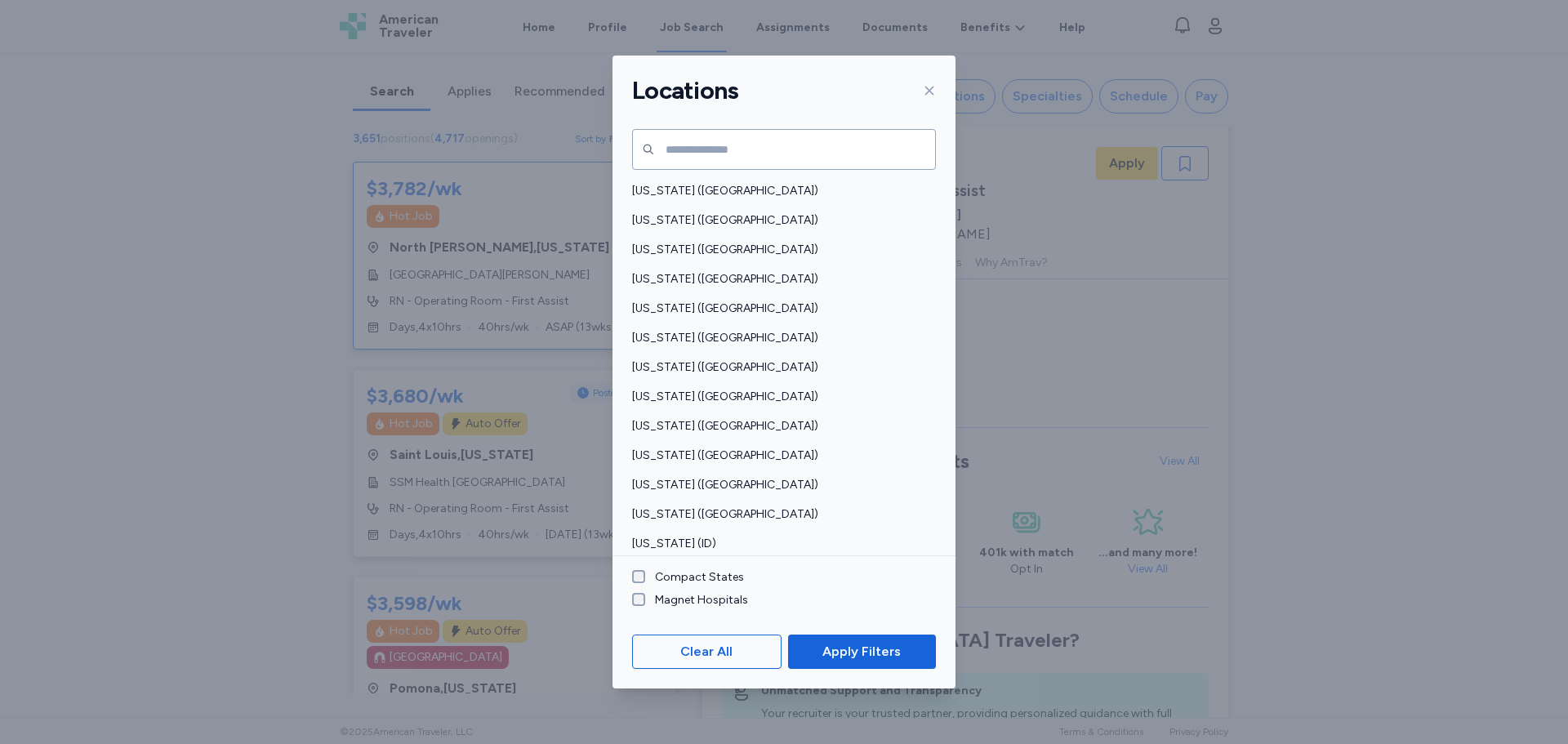
scroll to position [2, 0]
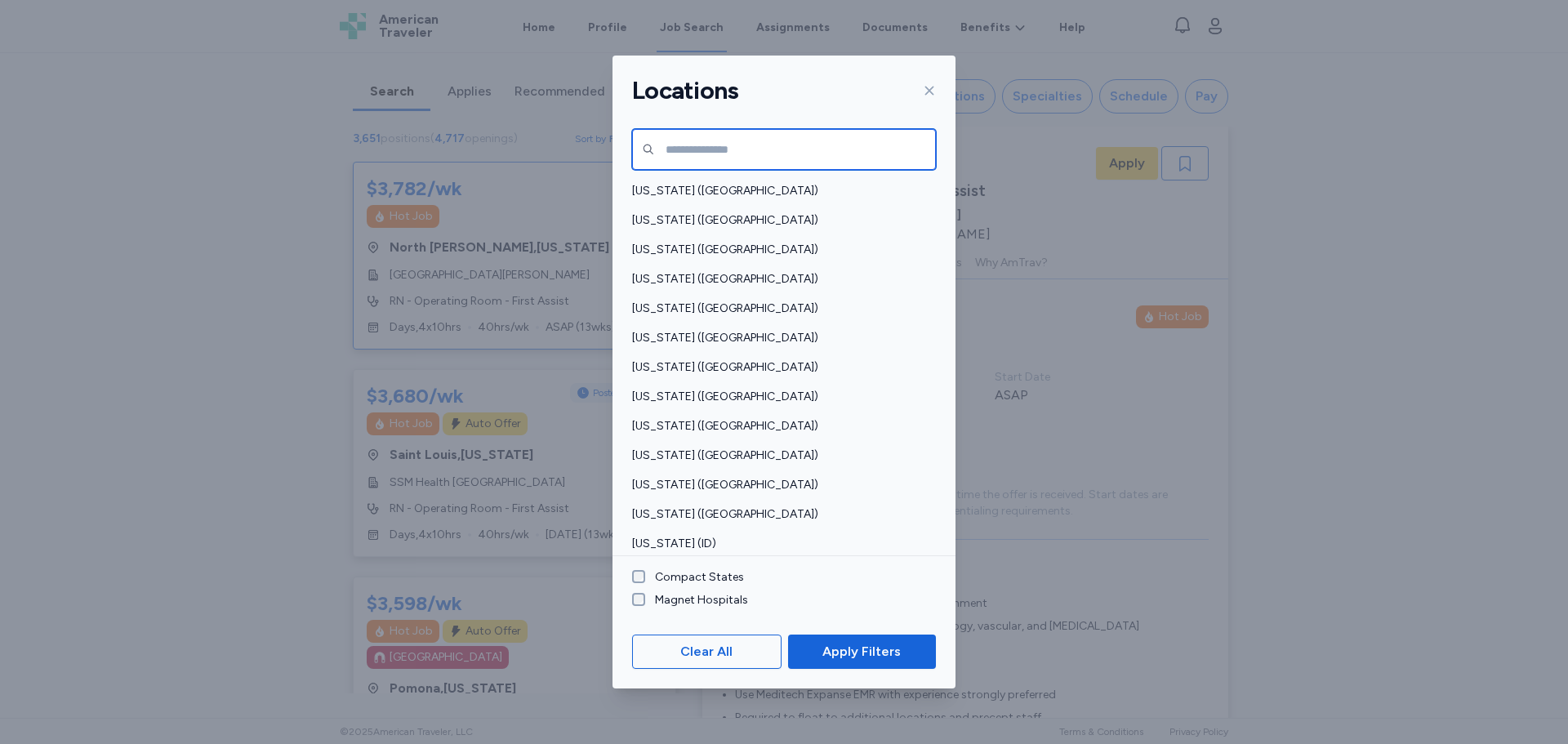
click at [819, 160] on input "text" at bounding box center [784, 149] width 304 height 41
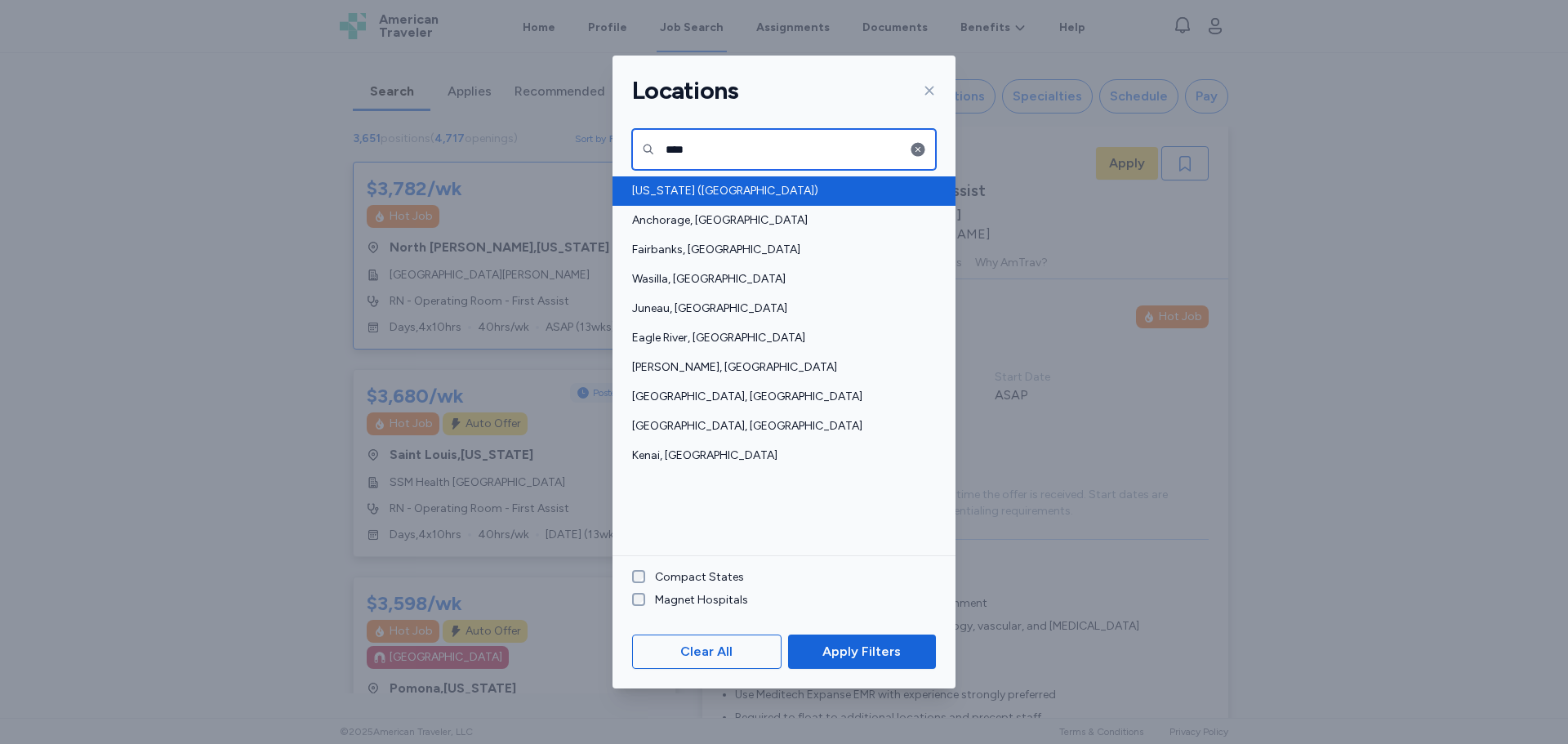
type input "****"
click at [789, 183] on span "Alaska (AK)" at bounding box center [779, 191] width 294 height 16
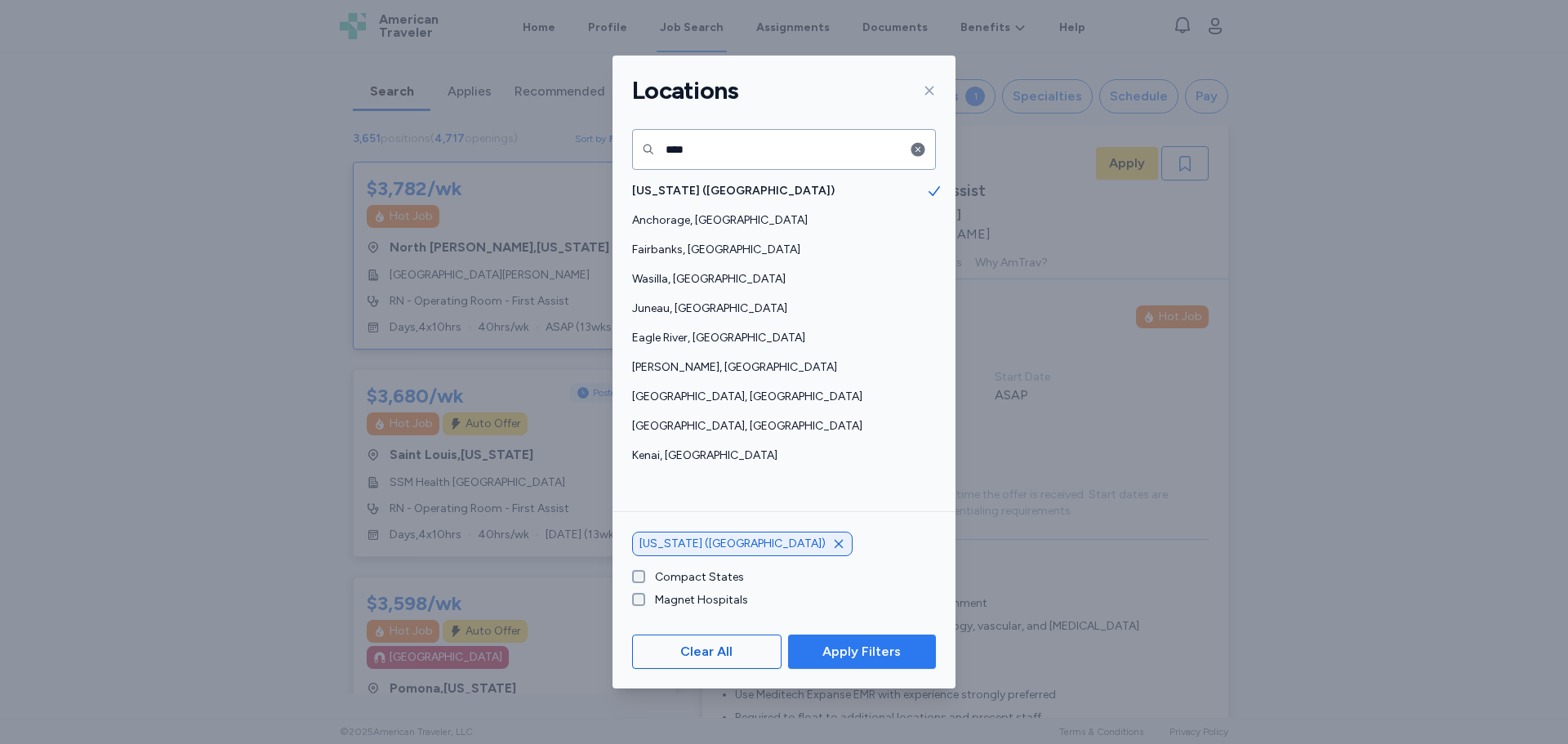
click at [874, 658] on span "Apply Filters" at bounding box center [861, 652] width 78 height 20
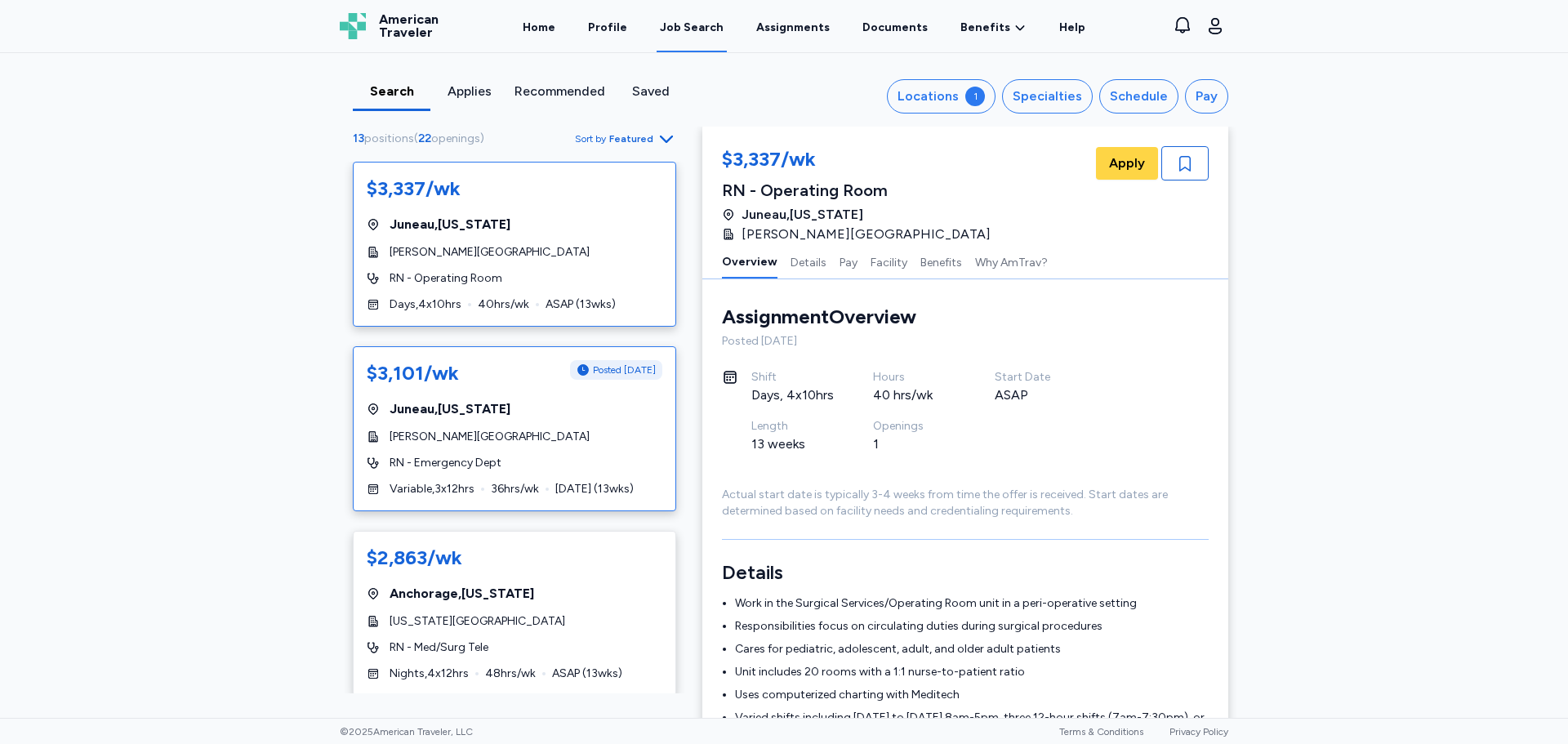
click at [489, 432] on span "Bartlett Regional Hospital" at bounding box center [489, 437] width 200 height 16
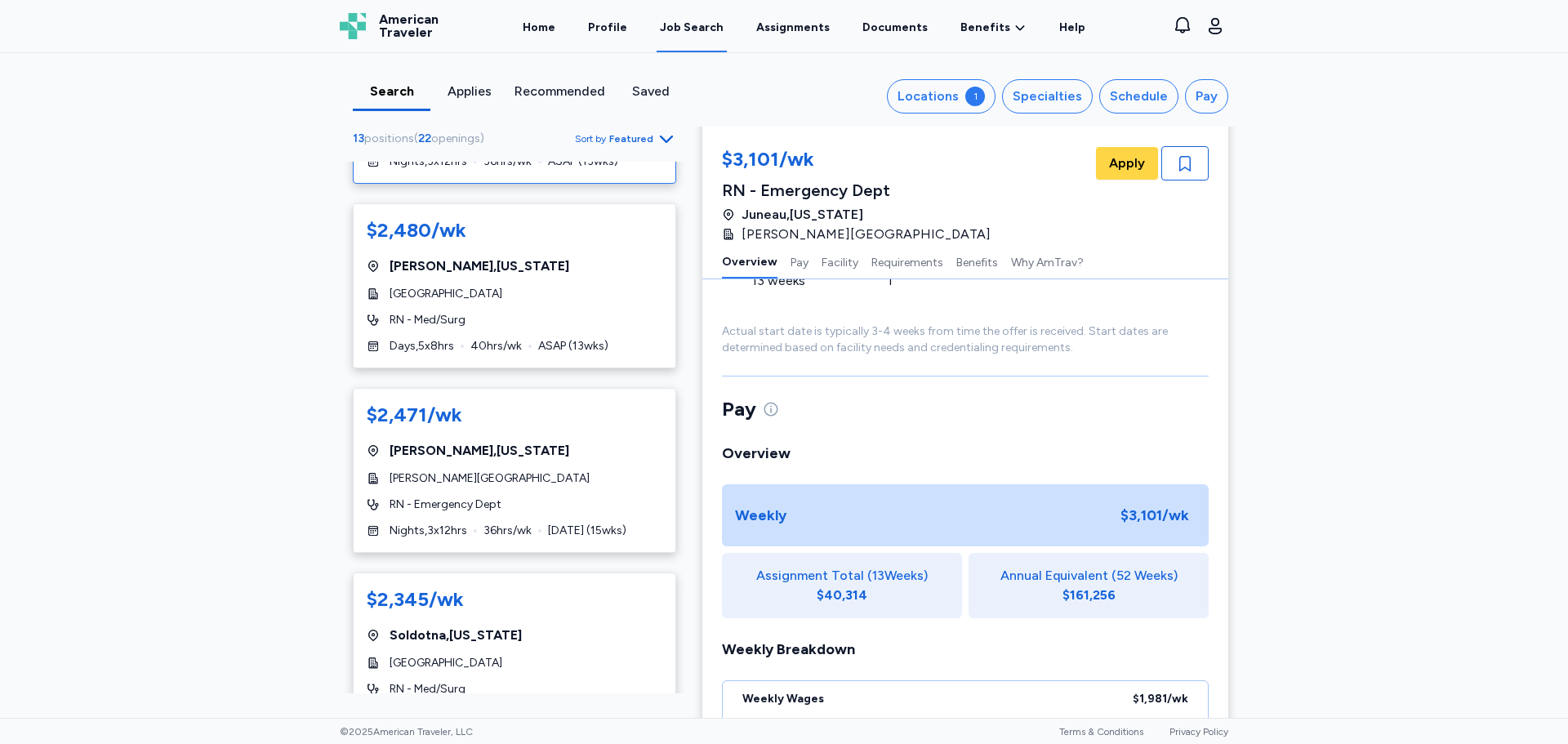
scroll to position [898, 0]
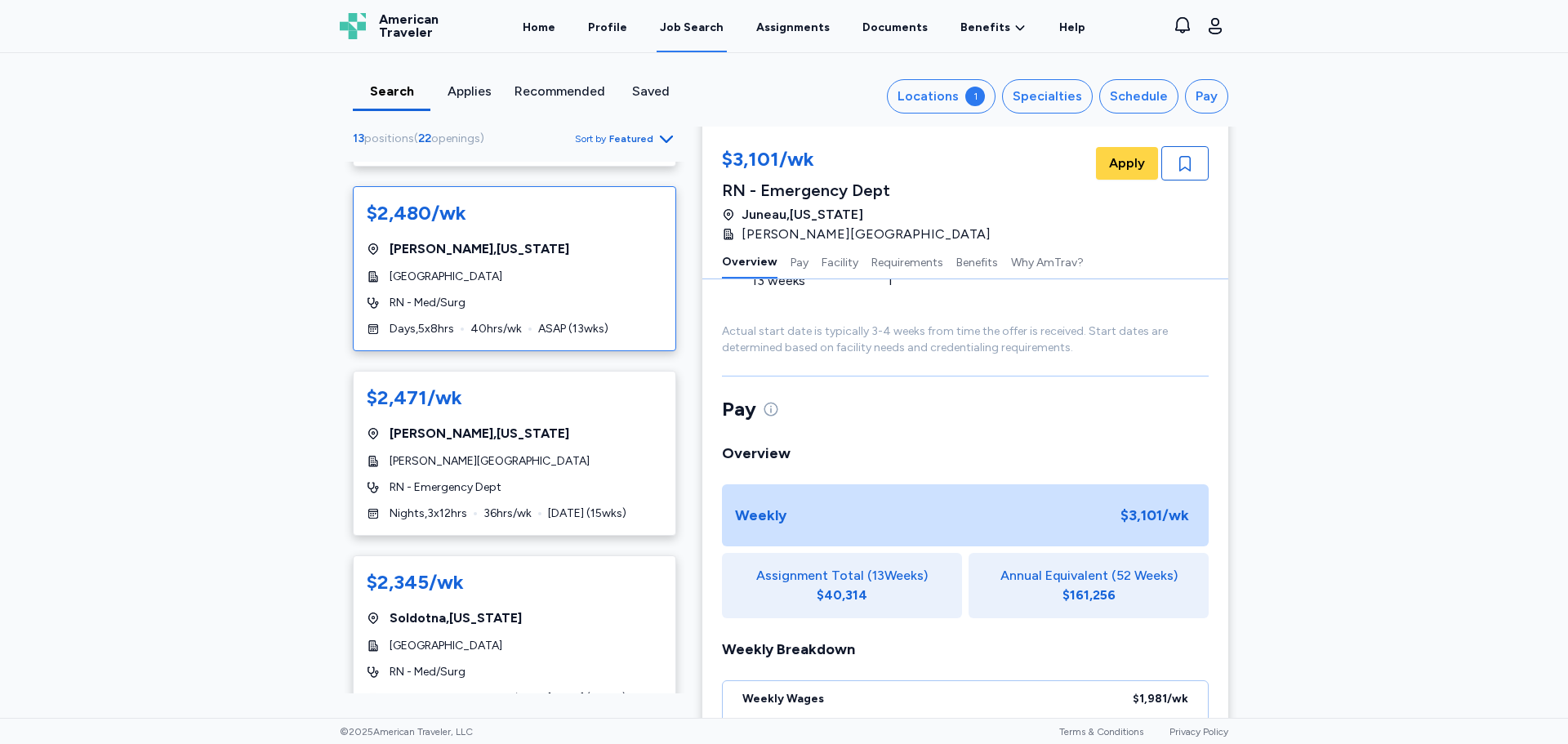
click at [548, 277] on div "South Peninsula Hospital" at bounding box center [514, 276] width 296 height 16
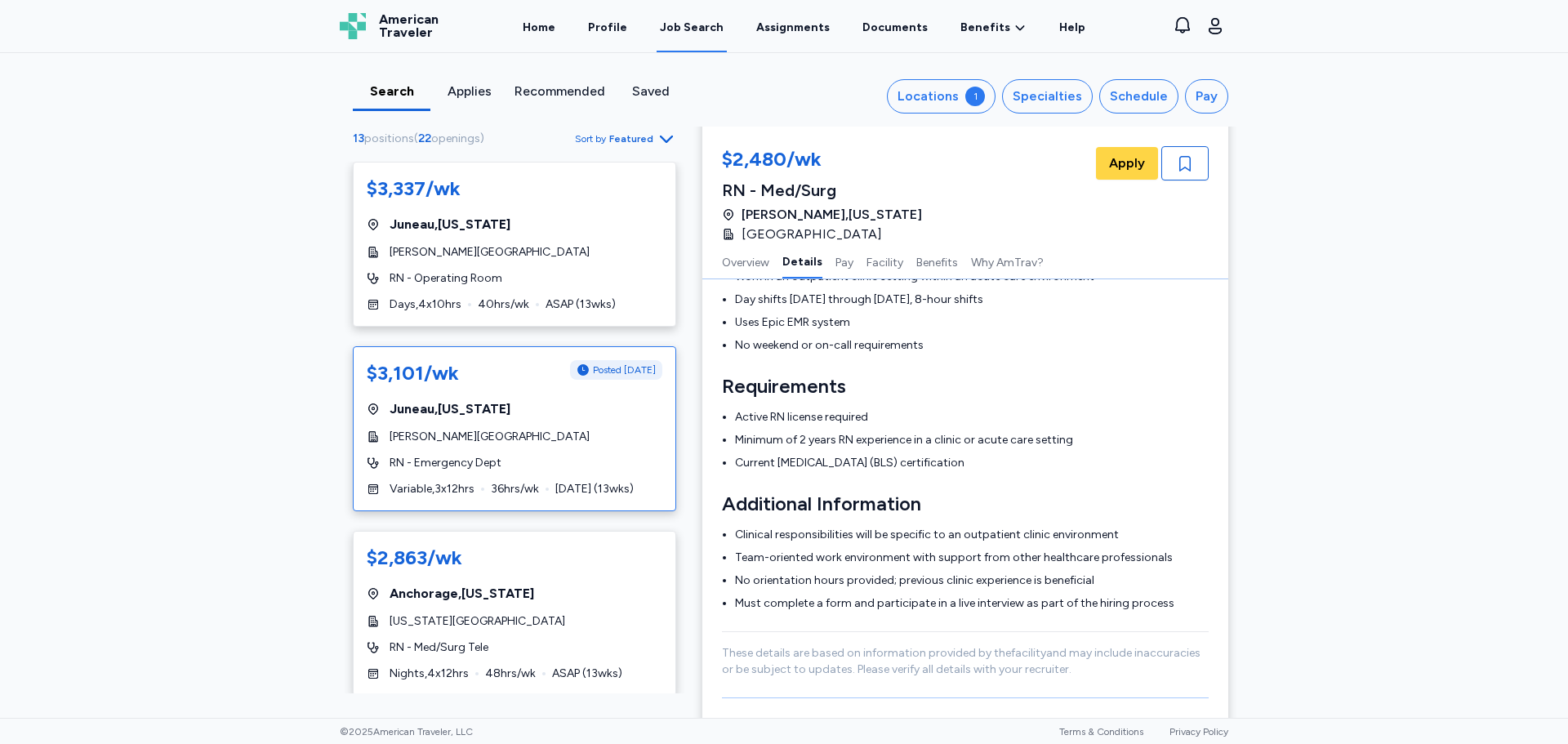
click at [554, 457] on div "RN - Emergency Dept" at bounding box center [514, 463] width 296 height 16
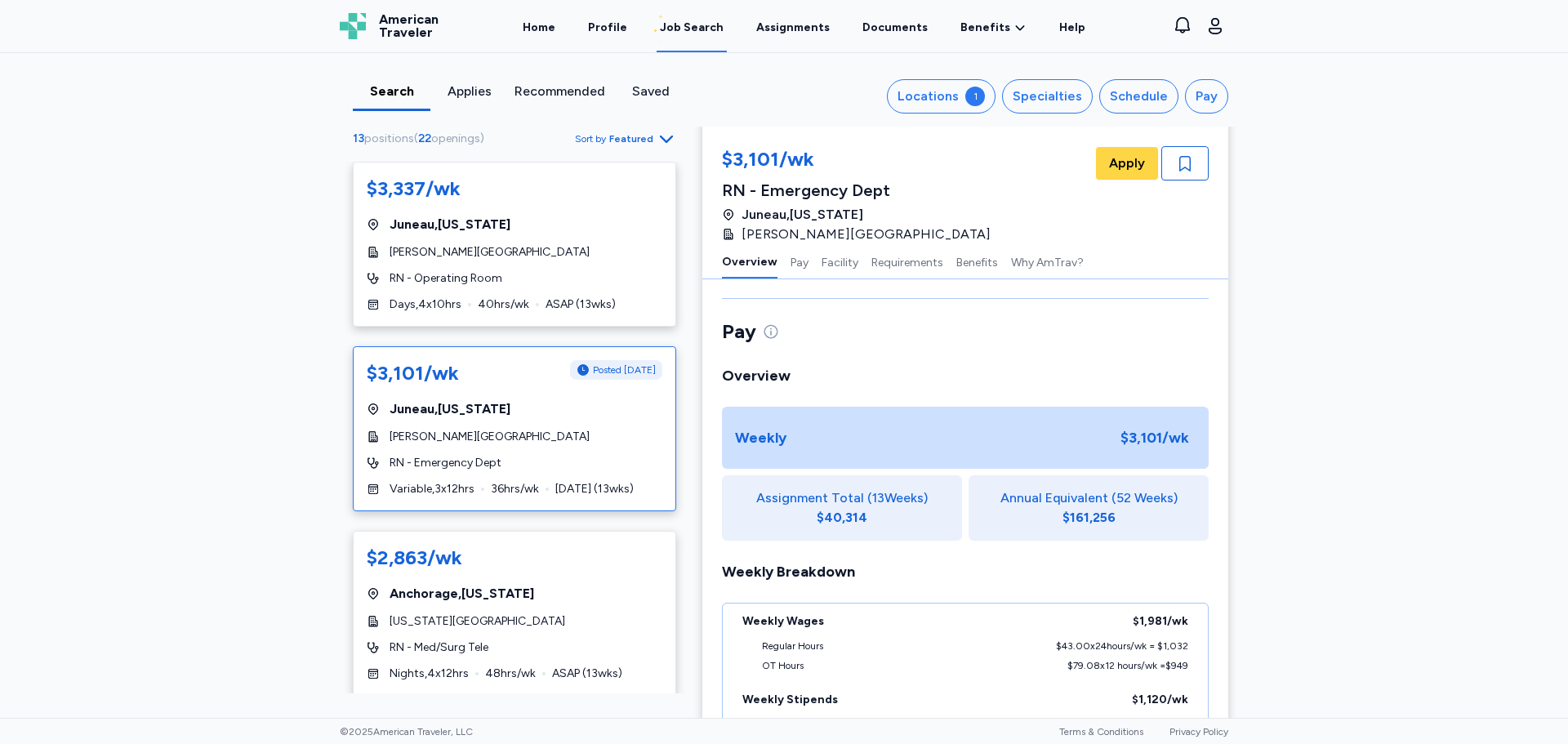
scroll to position [245, 0]
click at [723, 28] on div "Job Search" at bounding box center [691, 28] width 64 height 16
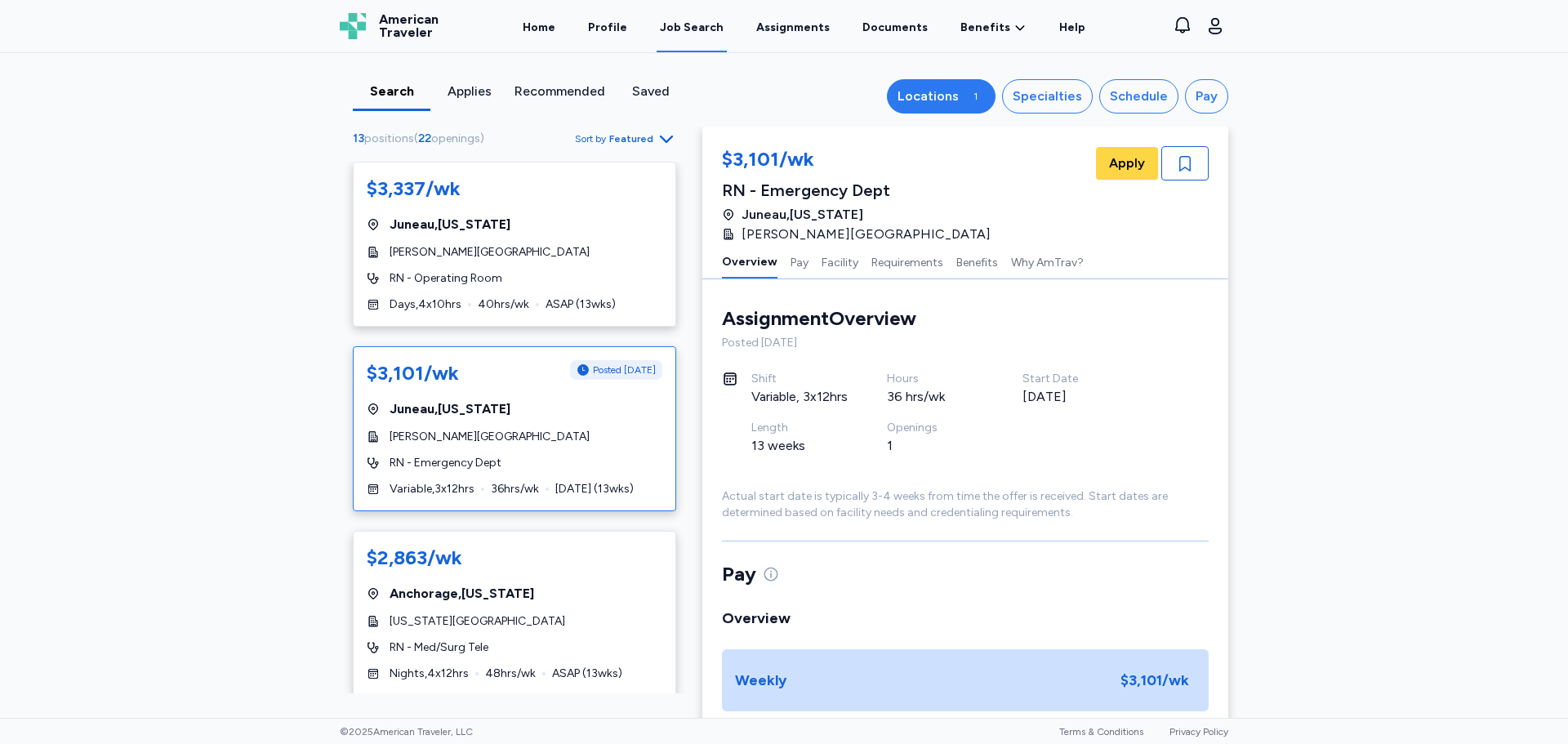
click at [946, 97] on div "Locations" at bounding box center [928, 96] width 62 height 20
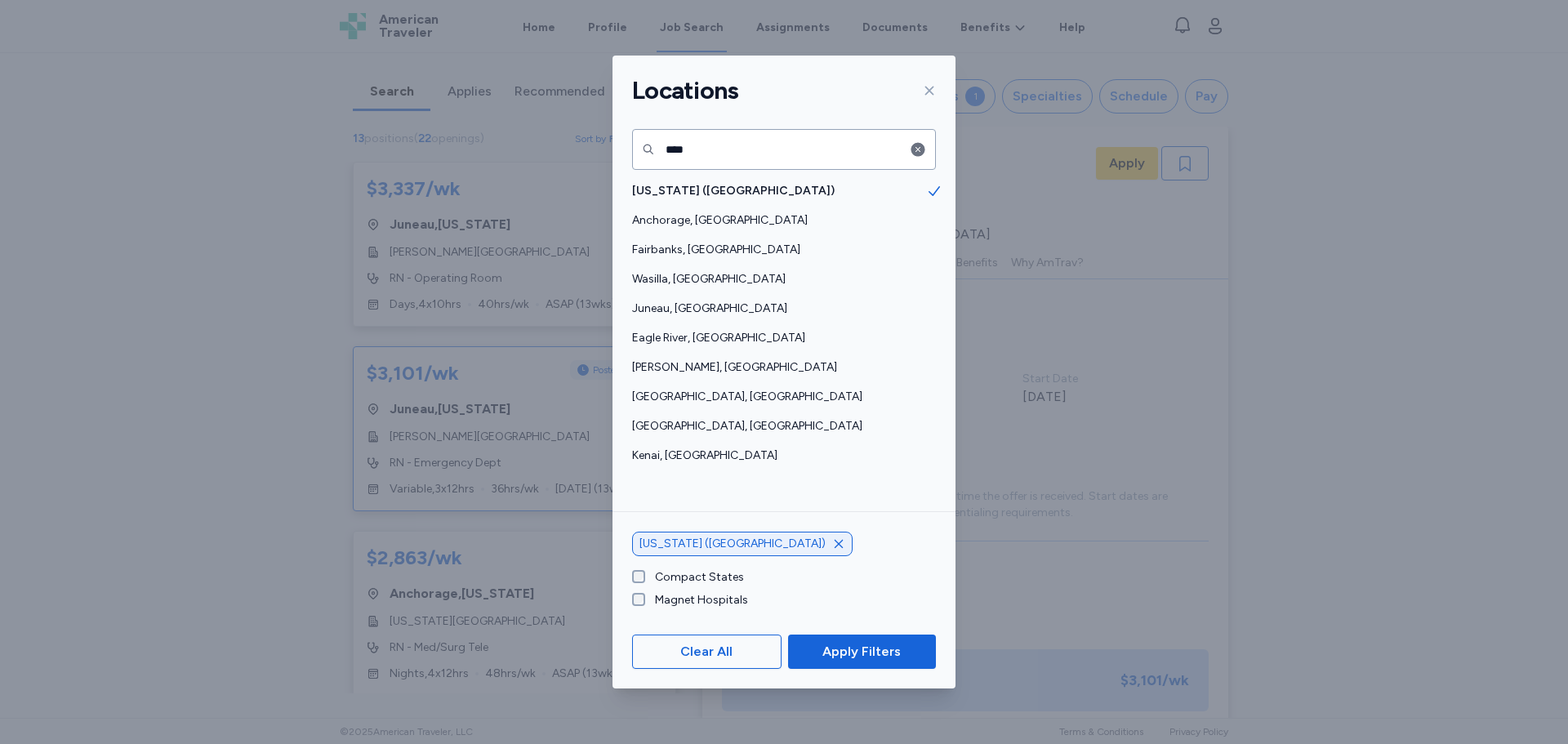
click at [926, 150] on div at bounding box center [923, 149] width 26 height 41
click at [918, 149] on icon "button" at bounding box center [918, 149] width 16 height 16
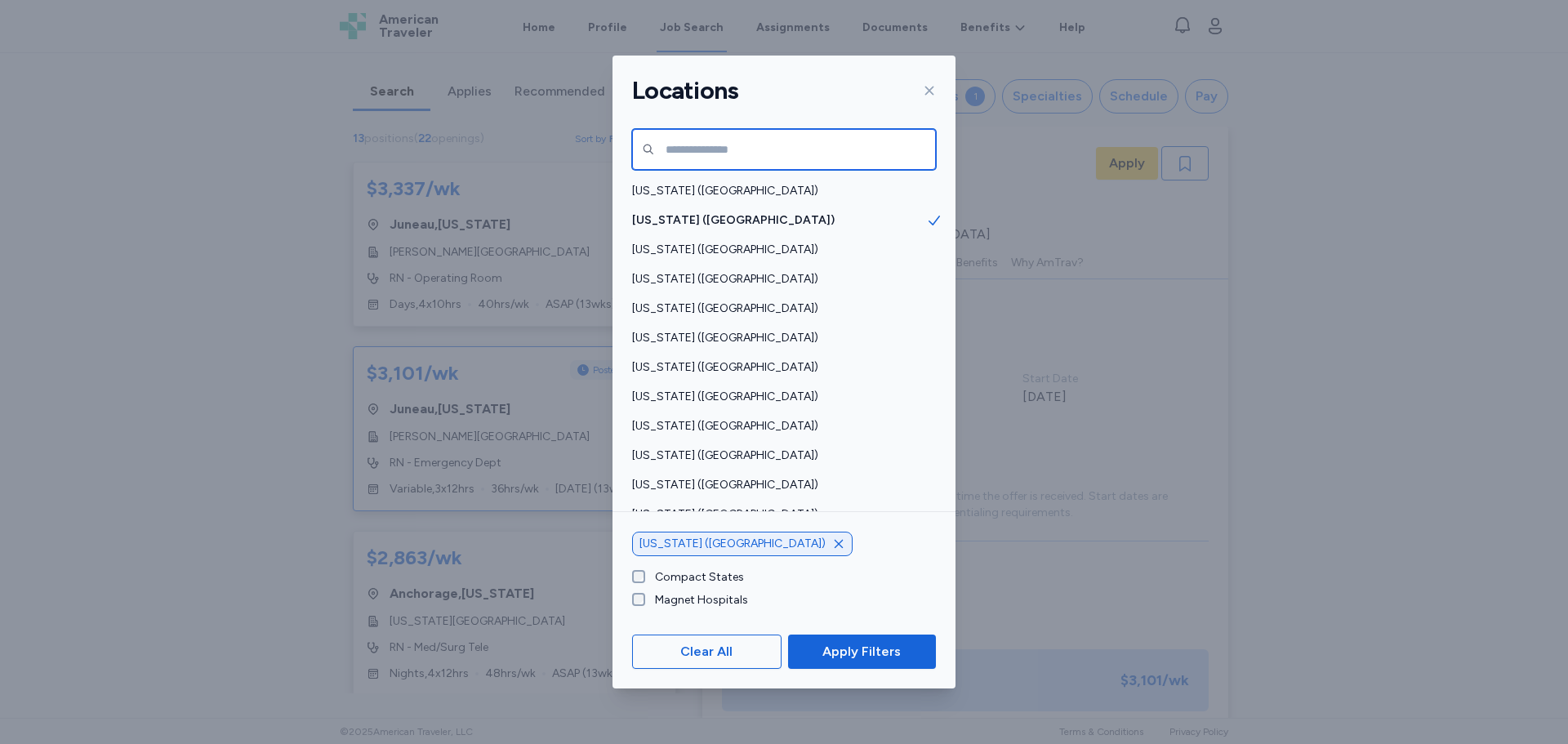
click at [850, 163] on input "text" at bounding box center [784, 149] width 304 height 41
type input "**********"
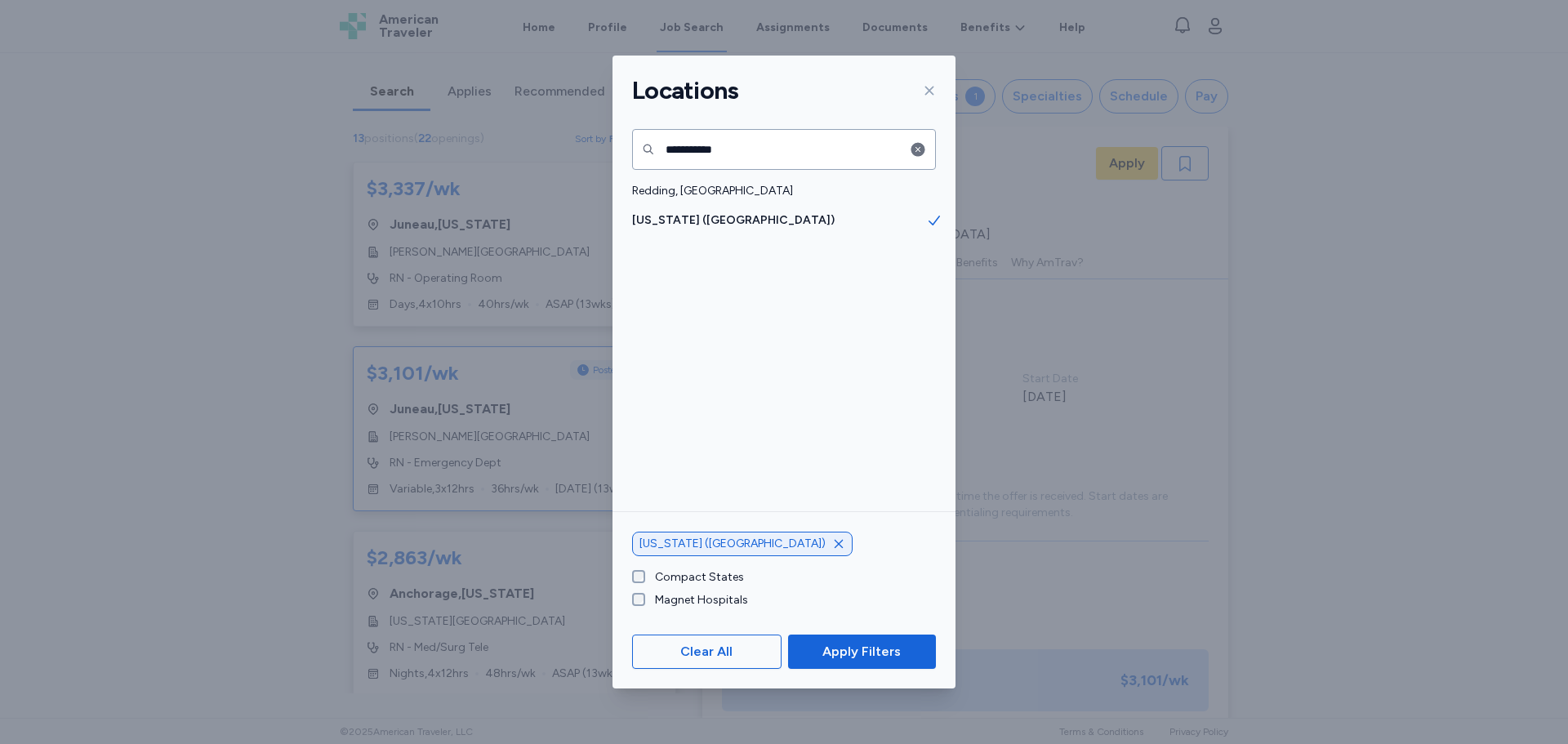
click at [832, 546] on icon "button" at bounding box center [838, 543] width 13 height 13
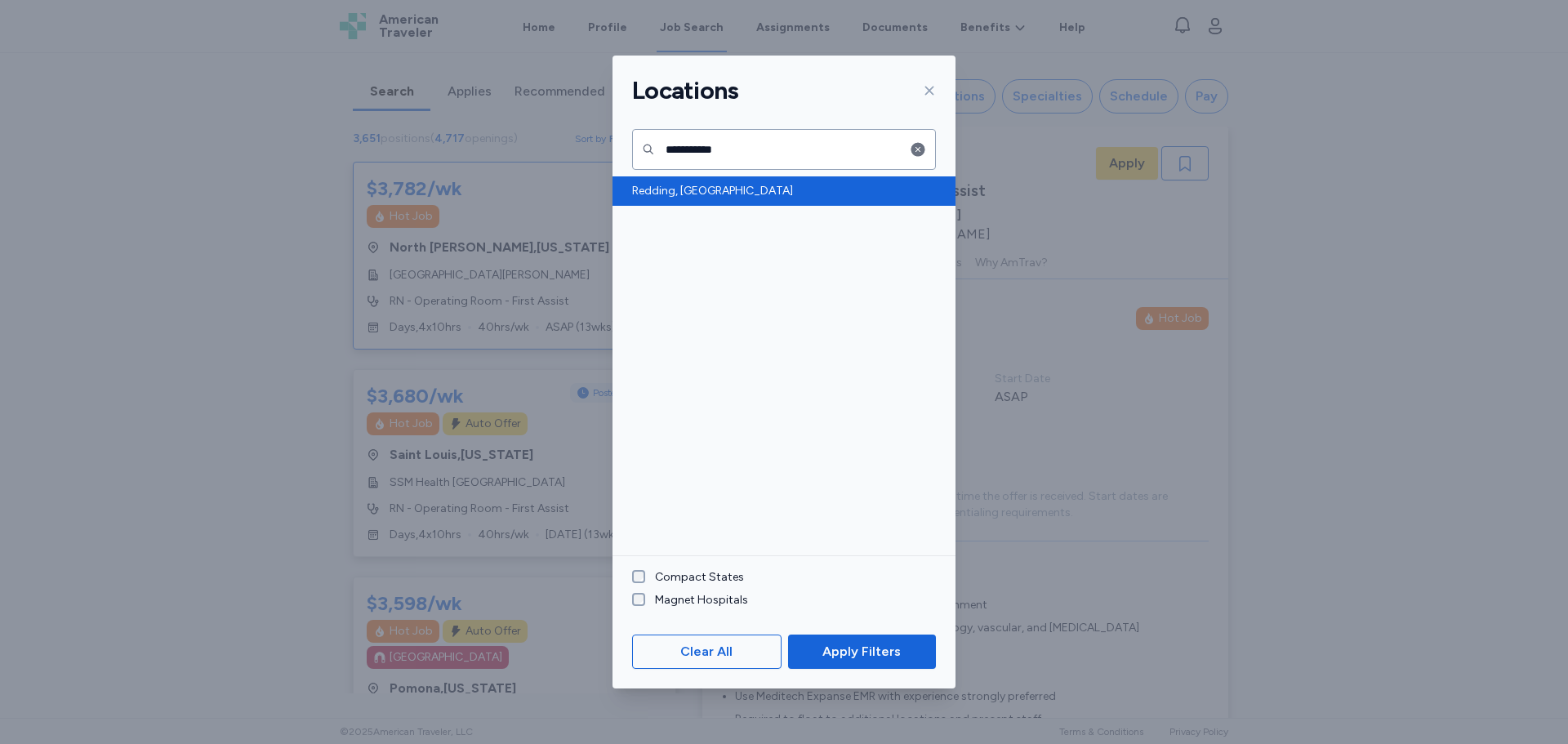
scroll to position [2, 0]
click at [700, 183] on span "Redding, CA" at bounding box center [779, 191] width 294 height 16
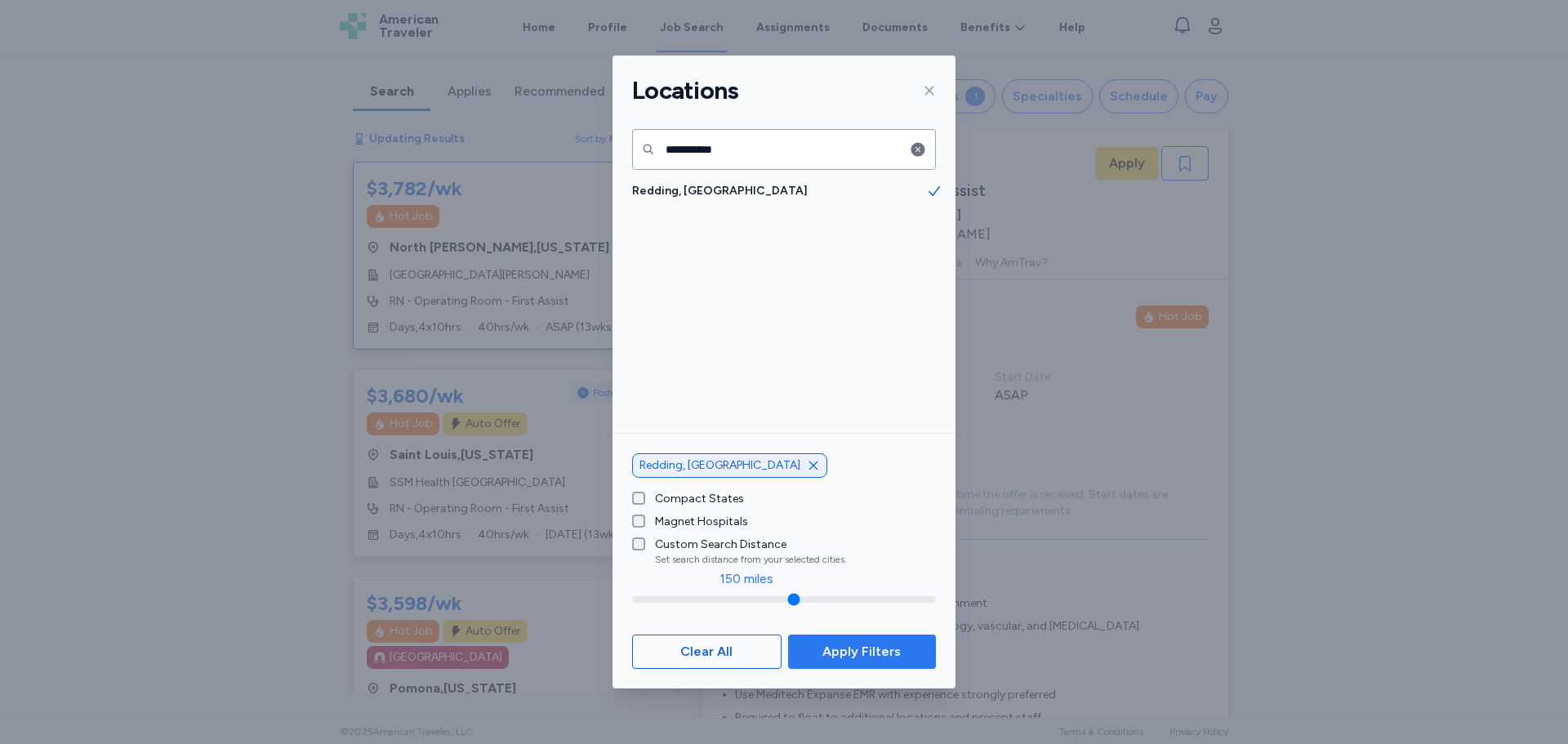
click at [877, 654] on span "Apply Filters" at bounding box center [861, 652] width 78 height 20
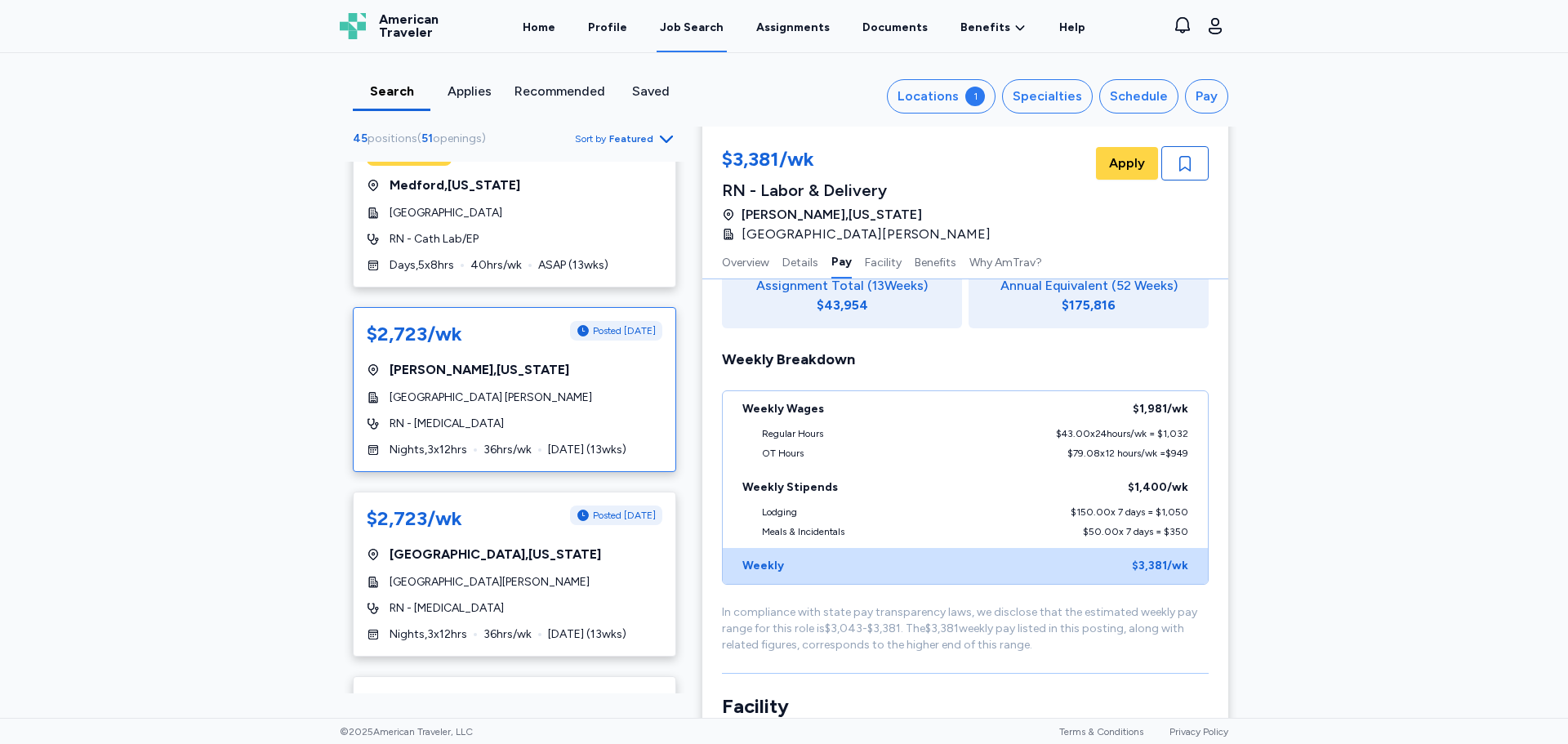
scroll to position [3307, 0]
